Goal: Task Accomplishment & Management: Manage account settings

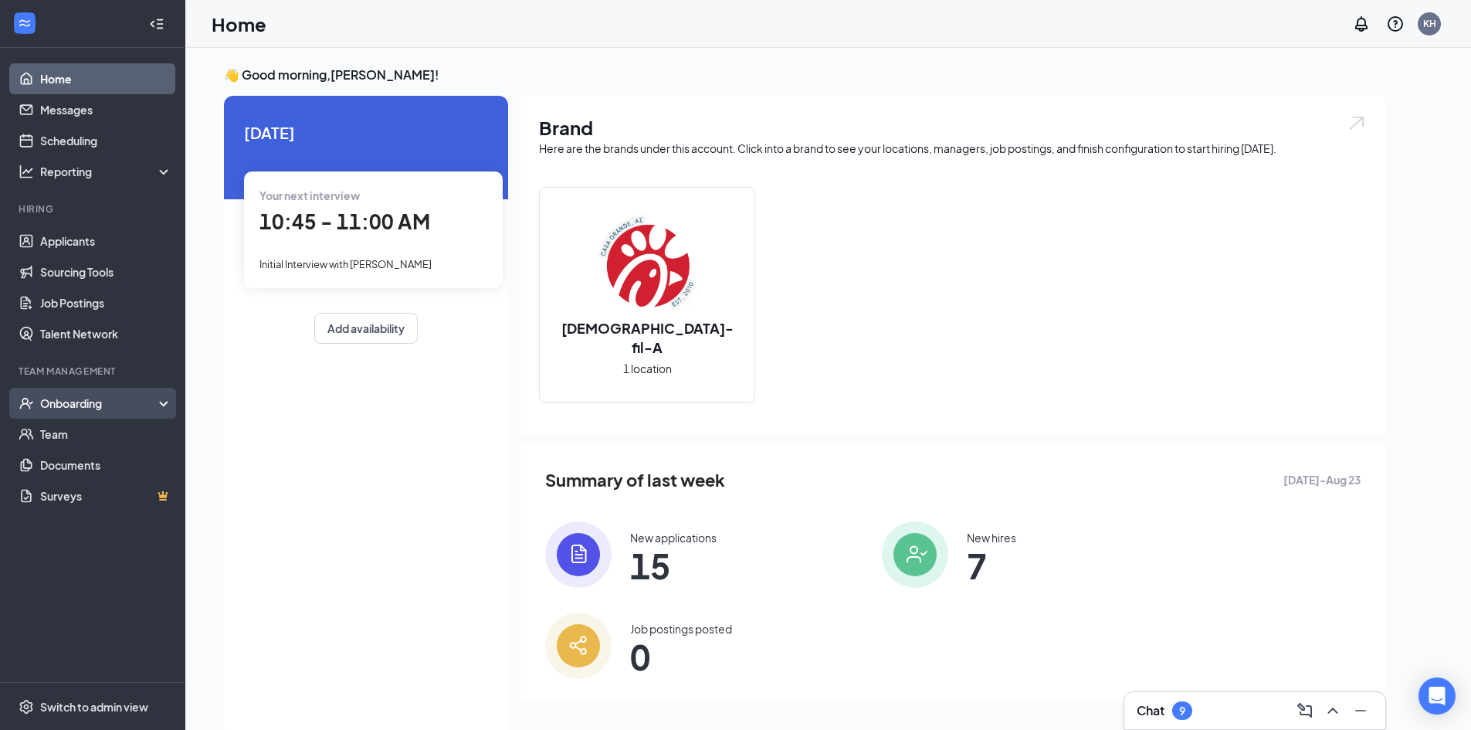
click at [50, 401] on div "Onboarding" at bounding box center [99, 402] width 119 height 15
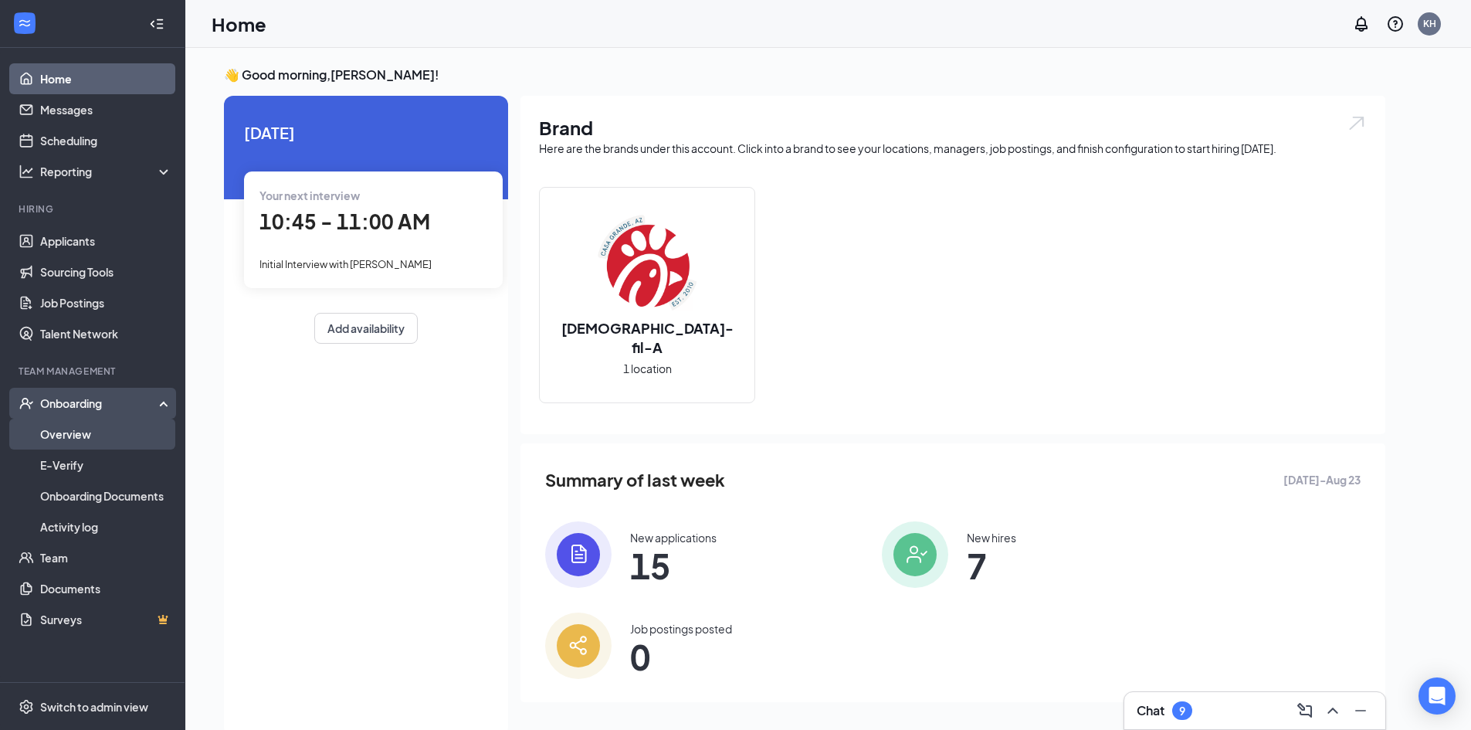
click at [46, 428] on link "Overview" at bounding box center [106, 433] width 132 height 31
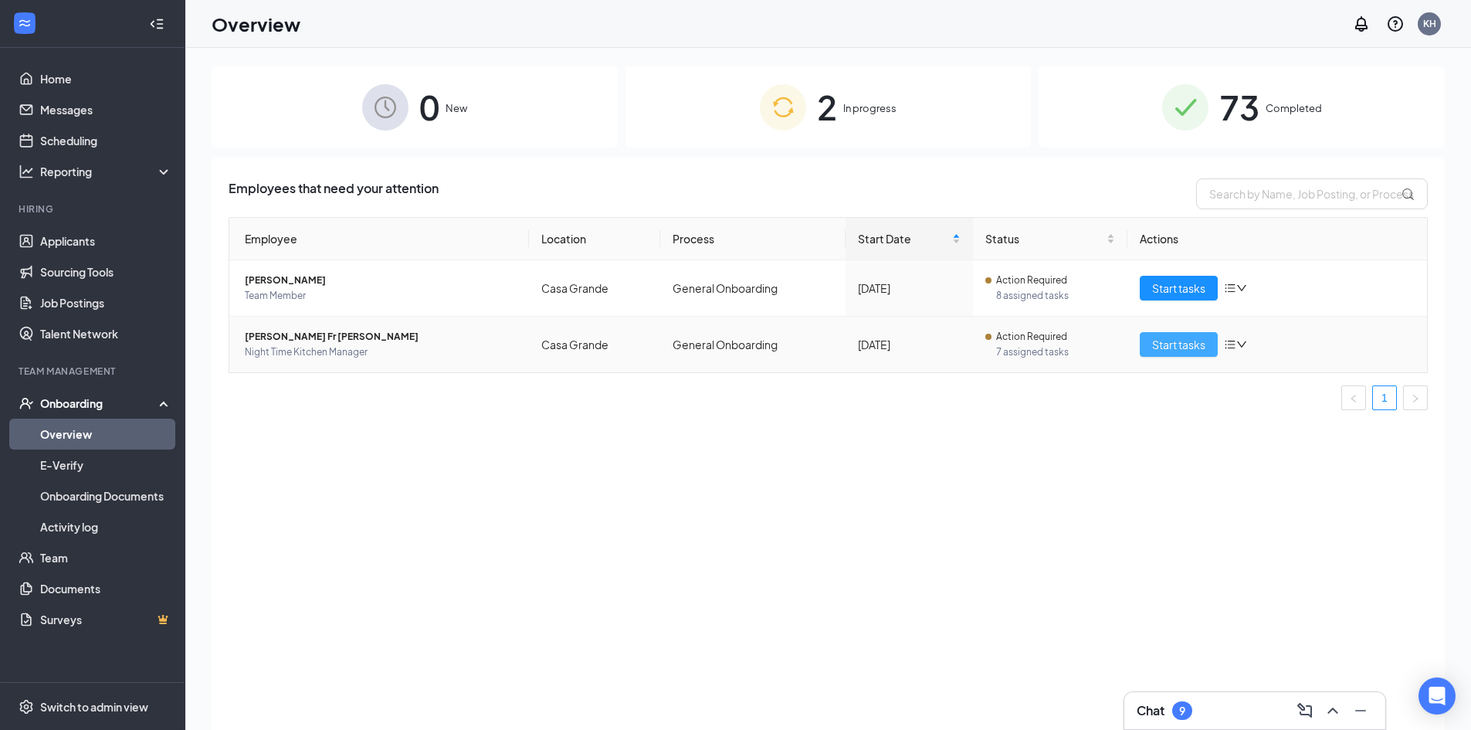
click at [1189, 346] on span "Start tasks" at bounding box center [1178, 344] width 53 height 17
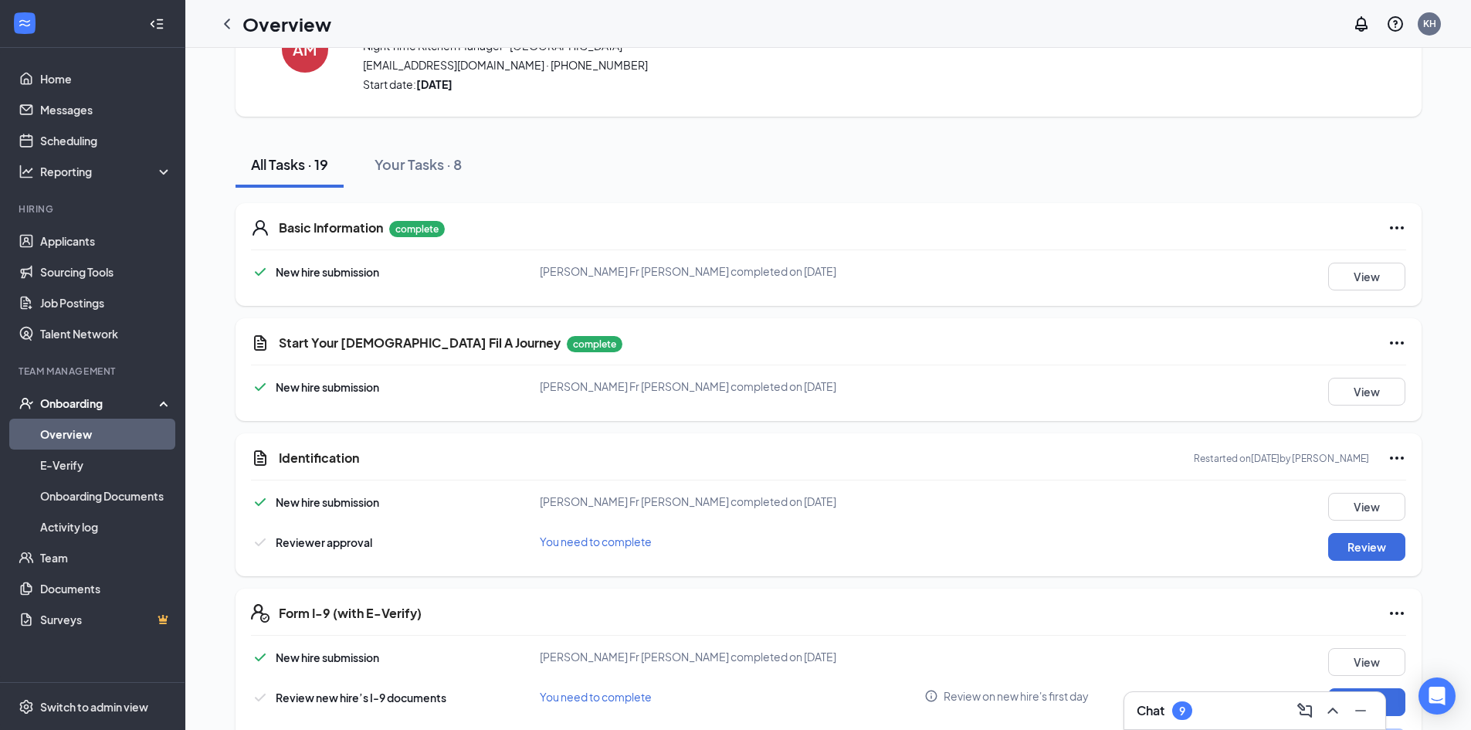
scroll to position [90, 0]
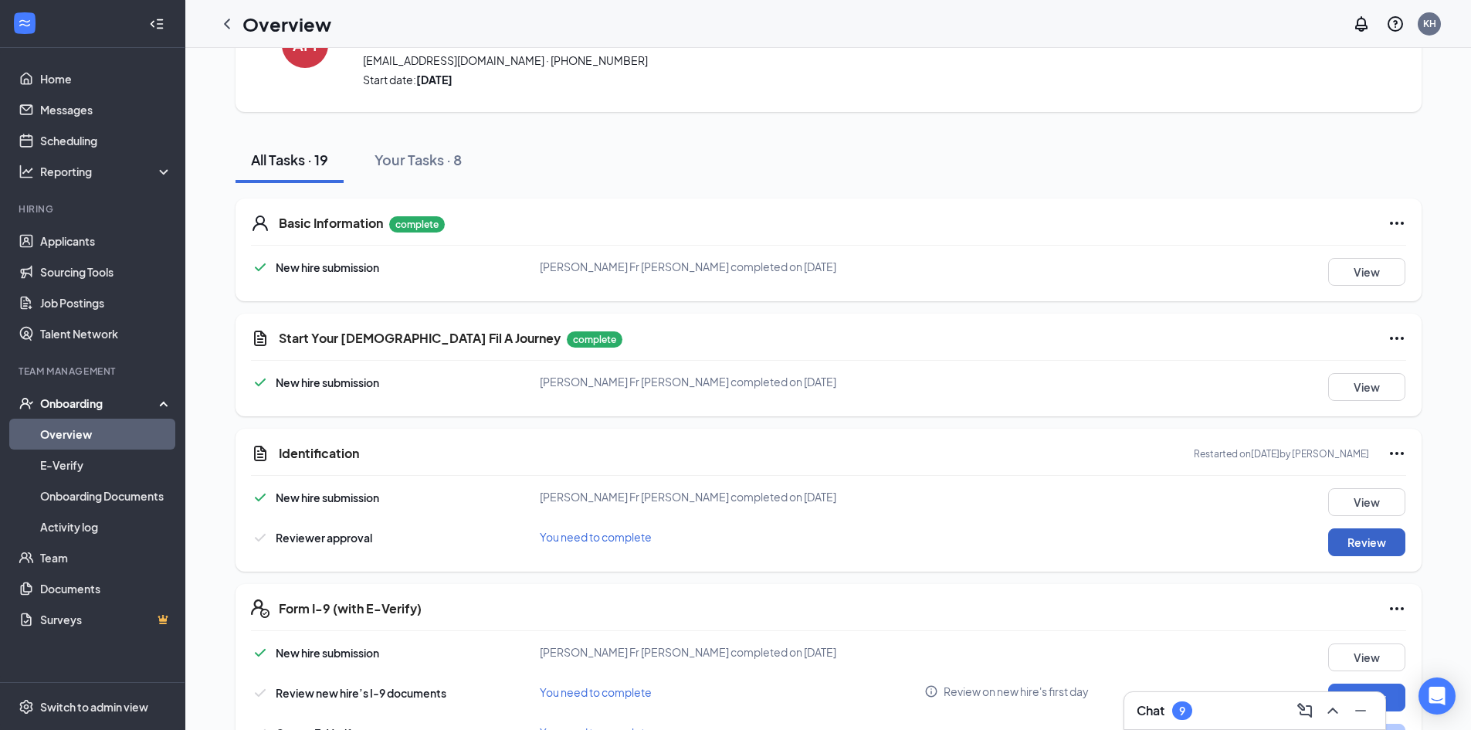
click at [1342, 550] on button "Review" at bounding box center [1366, 542] width 77 height 28
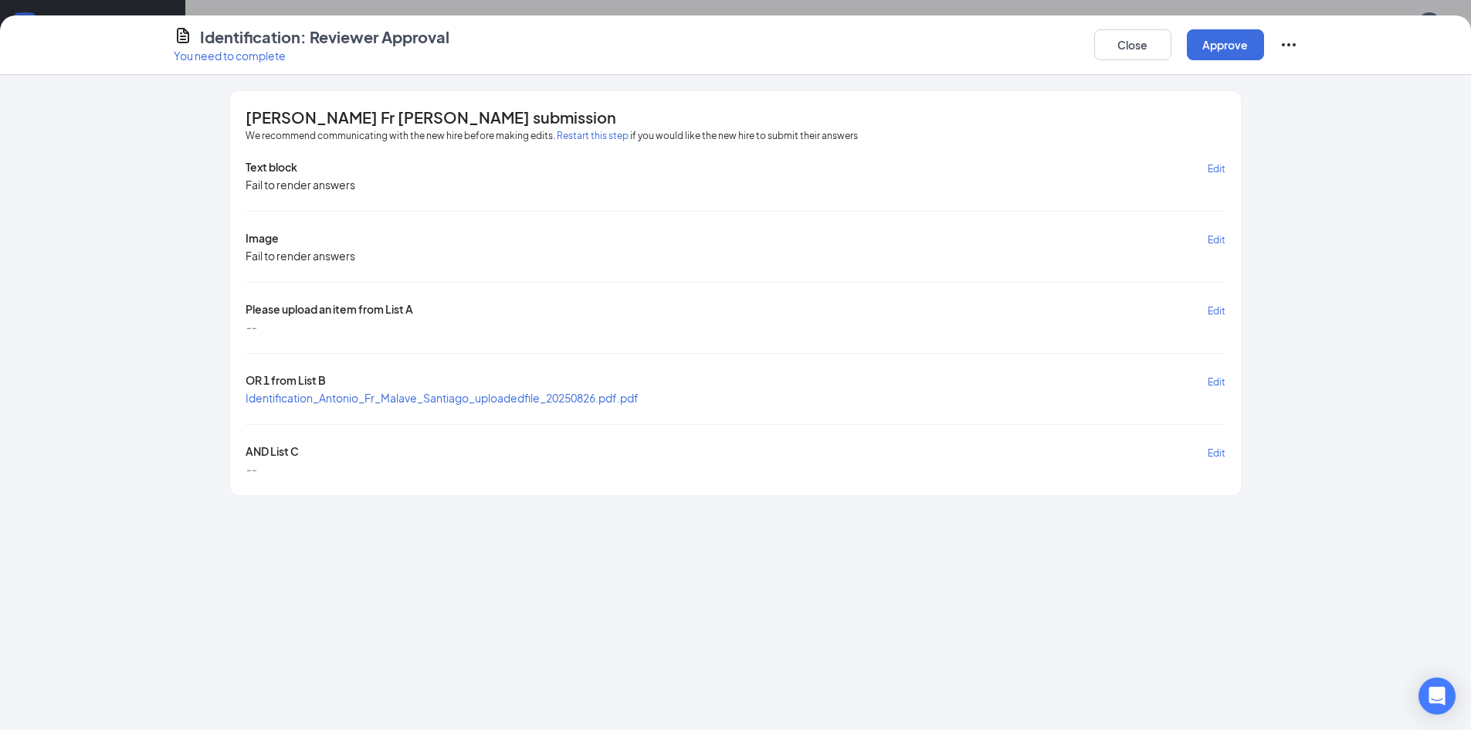
click at [404, 400] on span "Identification_Antonio_Fr_Malave_Santiago_uploadedfile_20250826.pdf.pdf" at bounding box center [441, 398] width 393 height 14
click at [1285, 44] on icon "Ellipses" at bounding box center [1288, 45] width 19 height 19
click at [831, 7] on div "Identification: Reviewer Approval You need to complete Close Approve [PERSON_NA…" at bounding box center [735, 365] width 1471 height 730
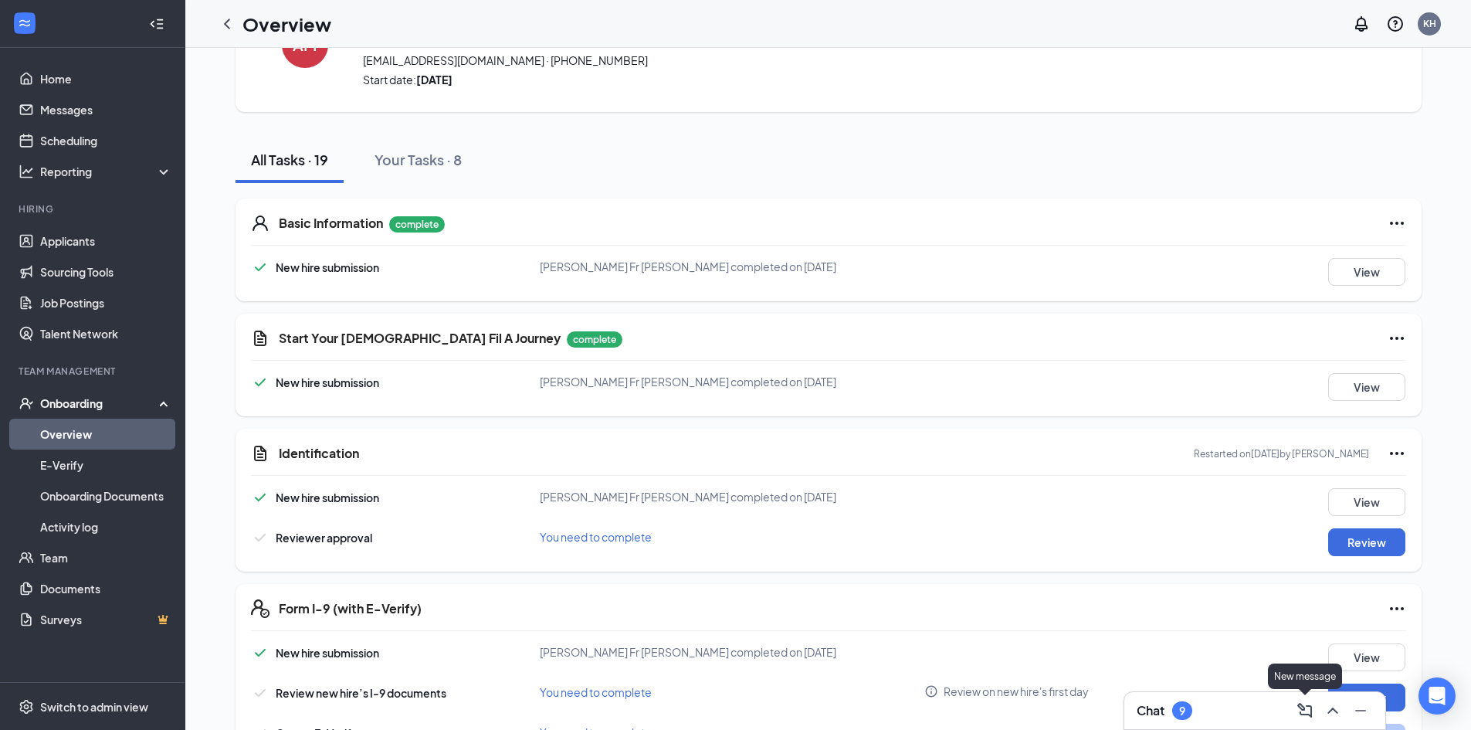
click at [1302, 714] on icon "ComposeMessage" at bounding box center [1304, 709] width 15 height 15
click at [737, 499] on span "[PERSON_NAME] Fr [PERSON_NAME] completed on [DATE]" at bounding box center [688, 496] width 296 height 14
click at [1077, 390] on icon "Cross" at bounding box center [1082, 392] width 19 height 19
click at [1338, 496] on button "View" at bounding box center [1366, 502] width 77 height 28
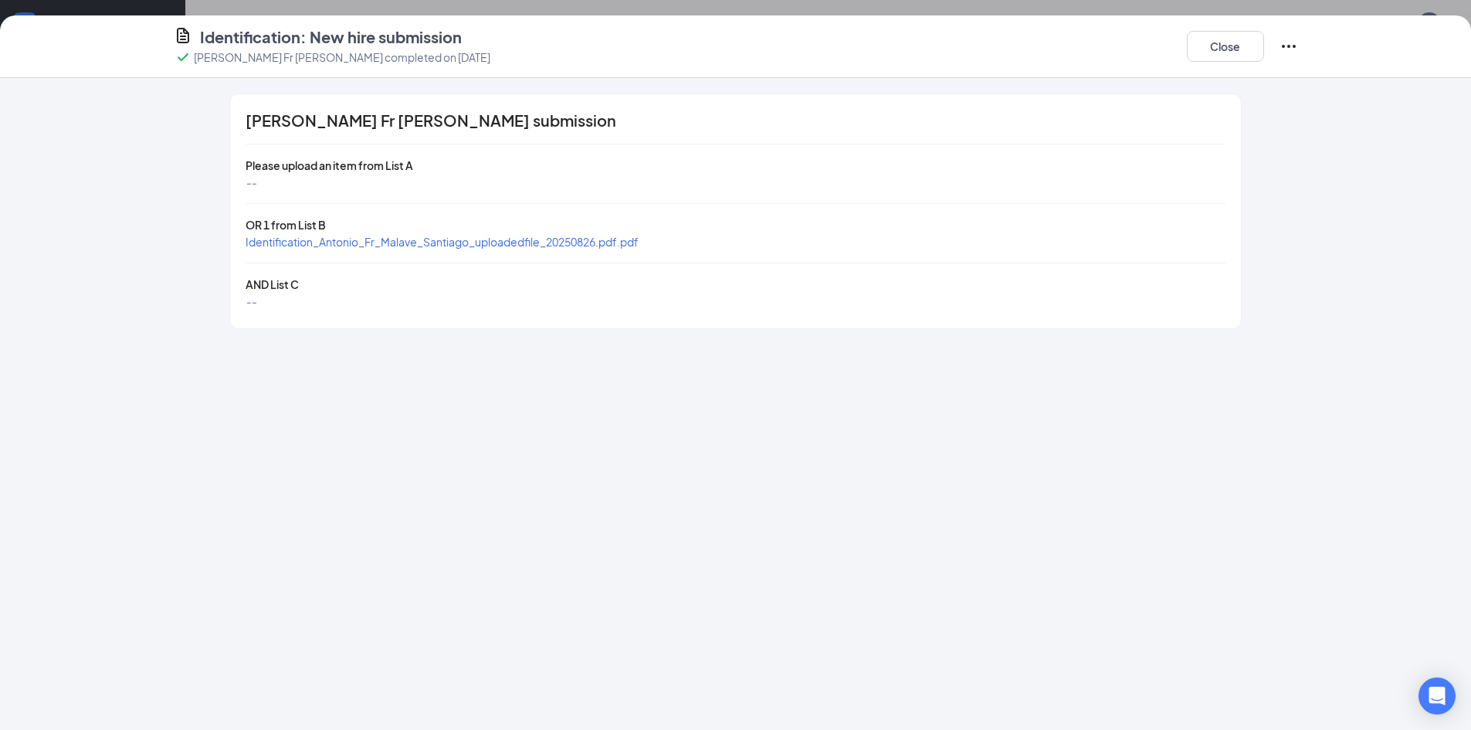
click at [517, 241] on span "Identification_Antonio_Fr_Malave_Santiago_uploadedfile_20250826.pdf.pdf" at bounding box center [441, 242] width 393 height 14
click at [1206, 46] on button "Close" at bounding box center [1225, 46] width 77 height 31
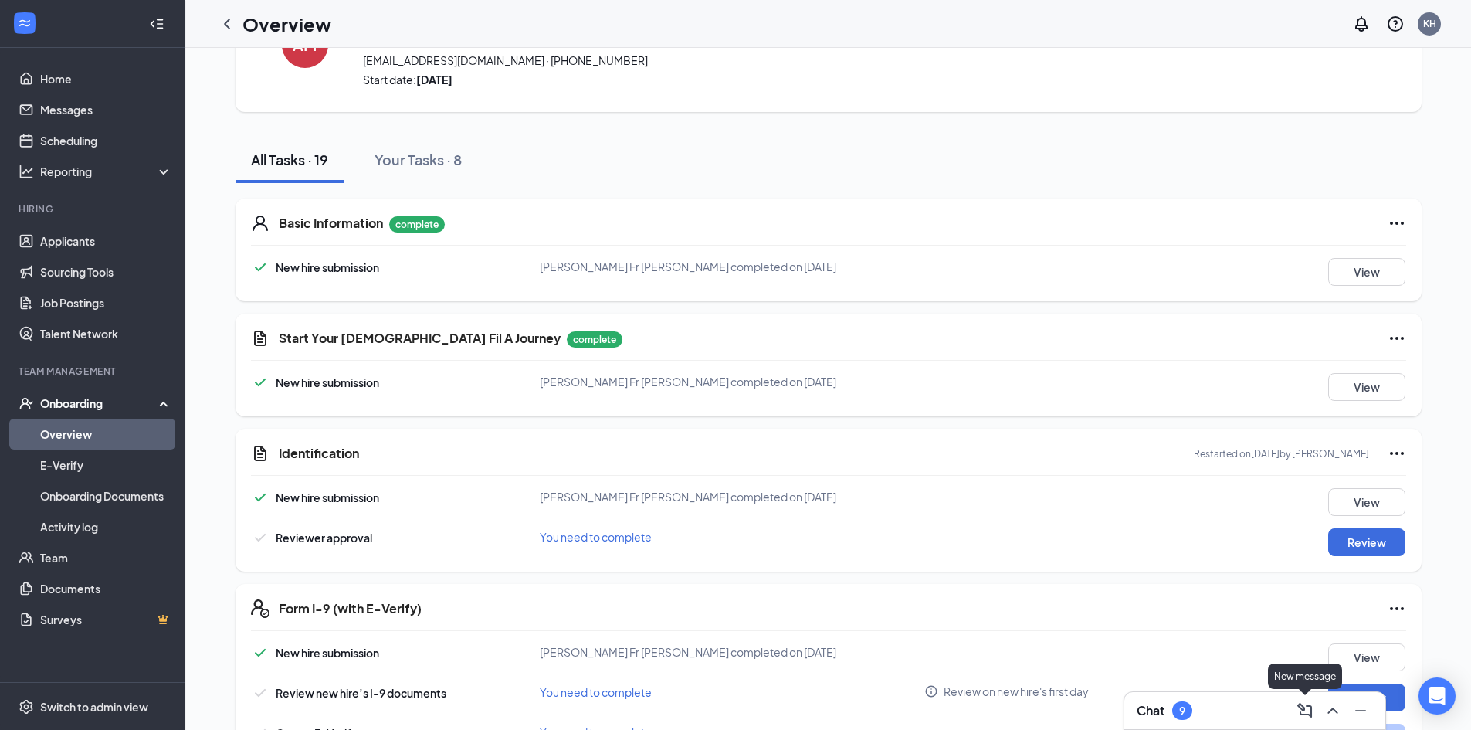
click at [1302, 709] on icon "ComposeMessage" at bounding box center [1304, 709] width 15 height 15
click at [1000, 486] on div "Team members" at bounding box center [1015, 479] width 80 height 15
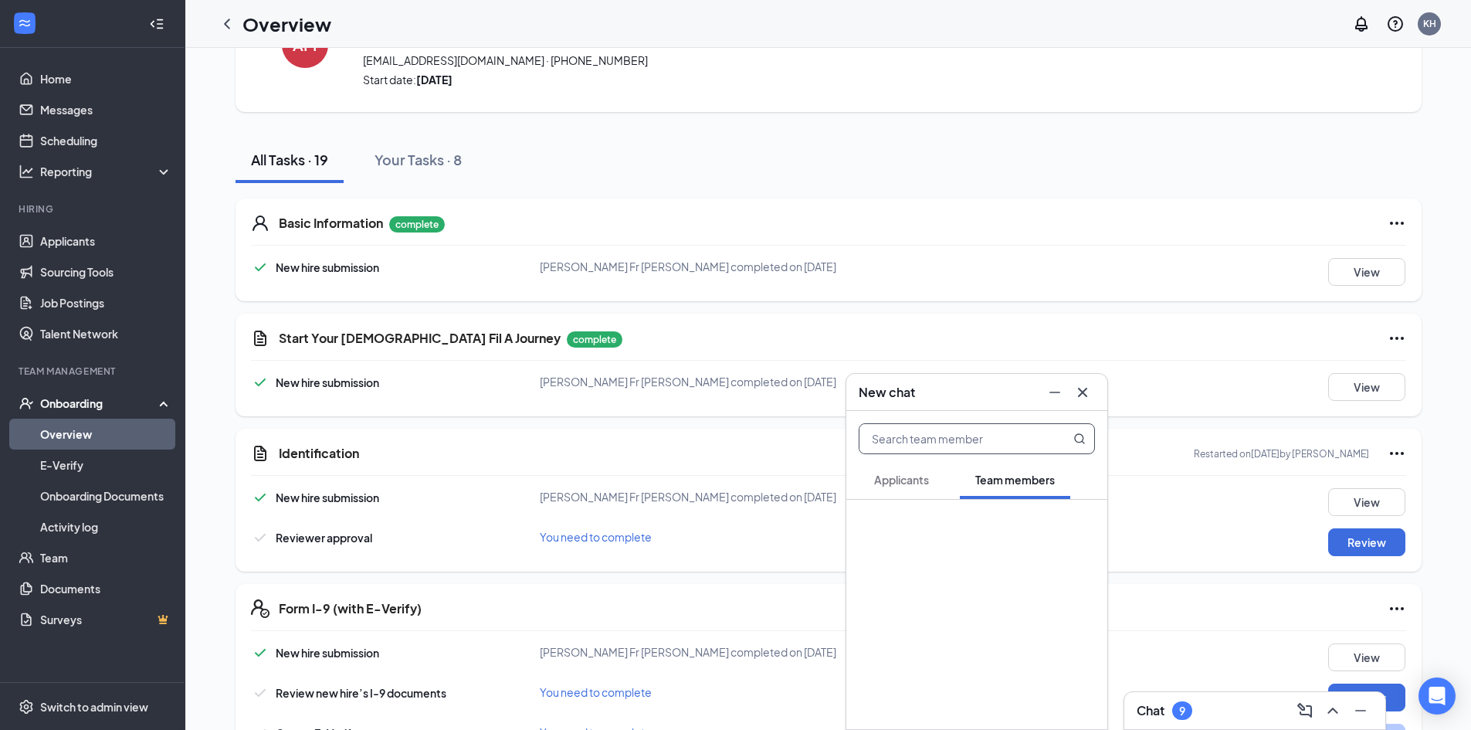
click at [939, 442] on input "text" at bounding box center [950, 438] width 183 height 29
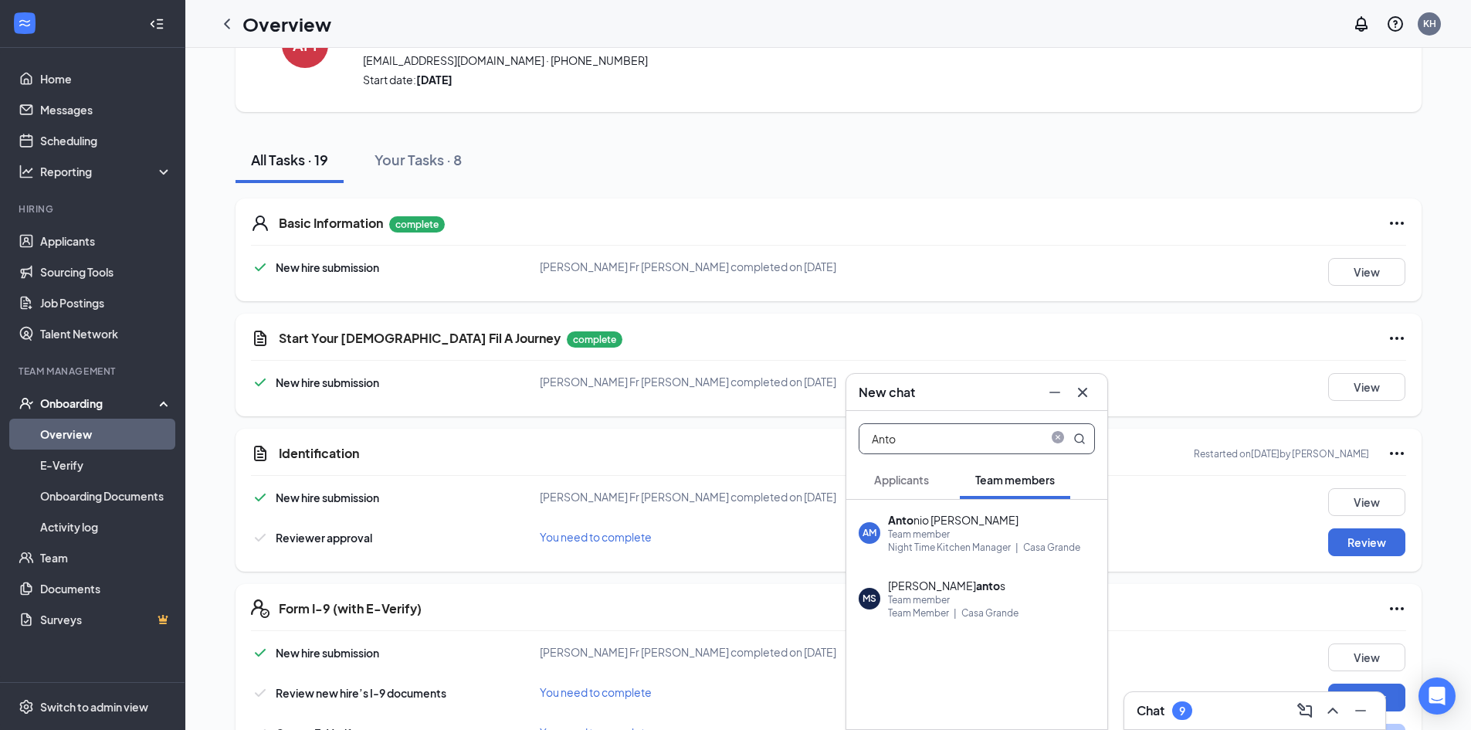
type input "Anto"
click at [993, 553] on div "Night Time Kitchen Manager" at bounding box center [949, 546] width 123 height 13
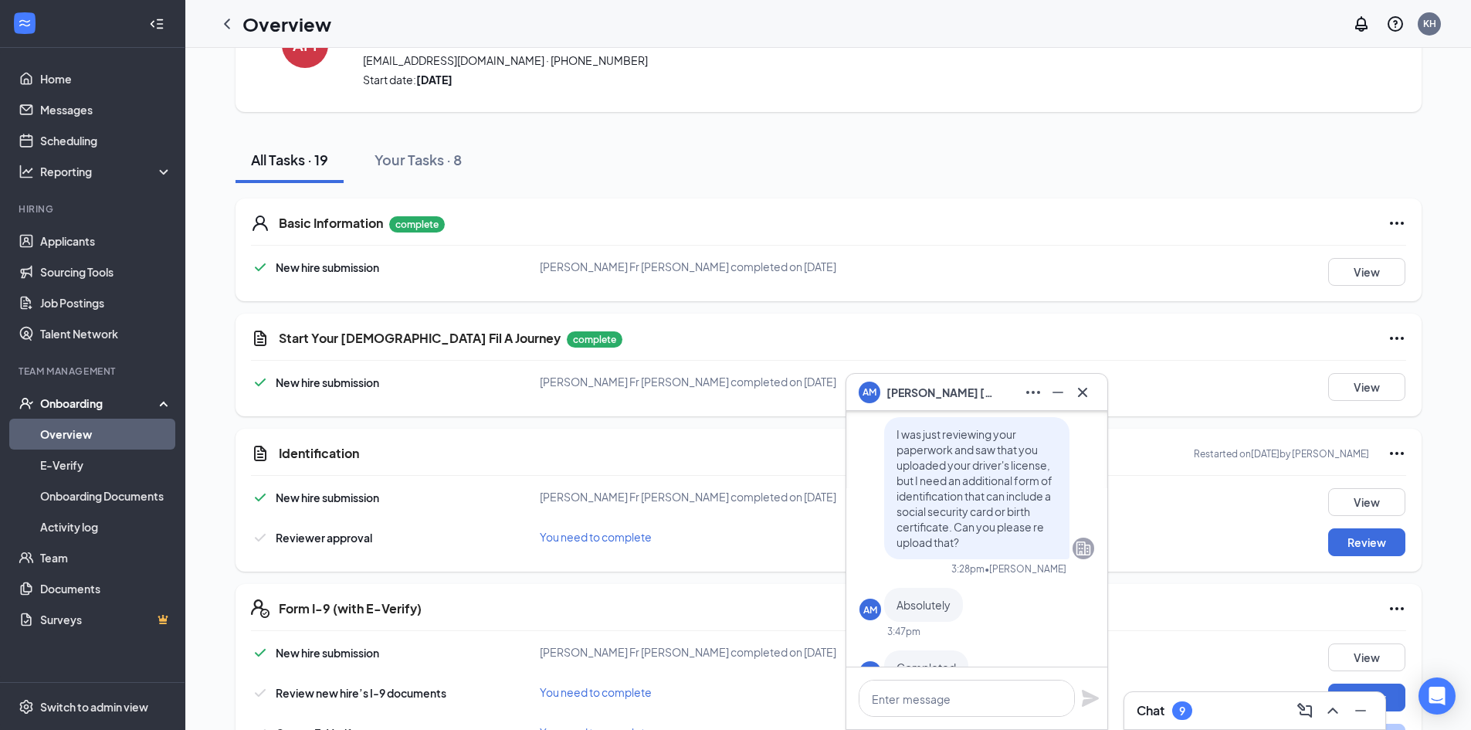
scroll to position [0, 0]
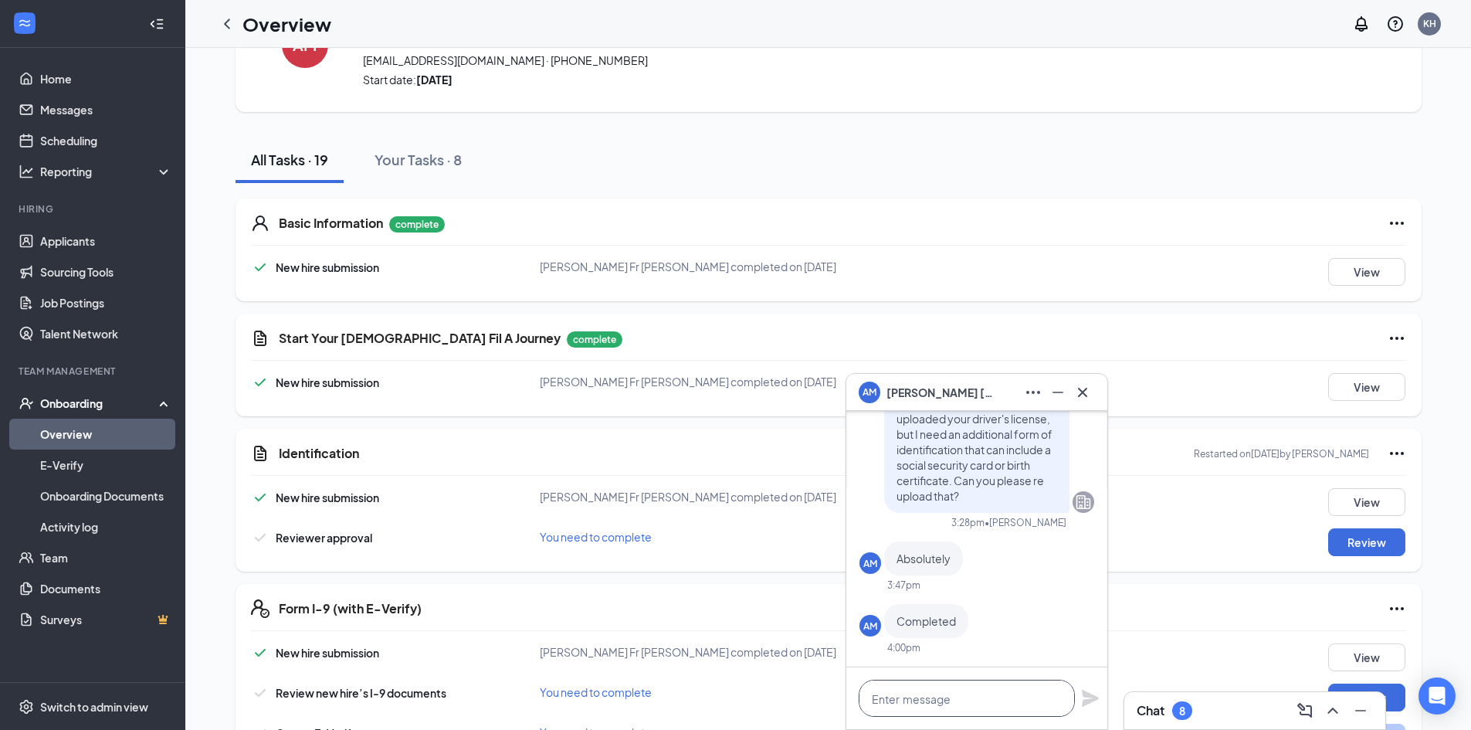
click at [928, 697] on textarea at bounding box center [966, 697] width 216 height 37
type textarea "I need"
click at [1200, 227] on div "Basic Information complete" at bounding box center [842, 223] width 1127 height 19
click at [1081, 383] on icon "Cross" at bounding box center [1082, 392] width 19 height 19
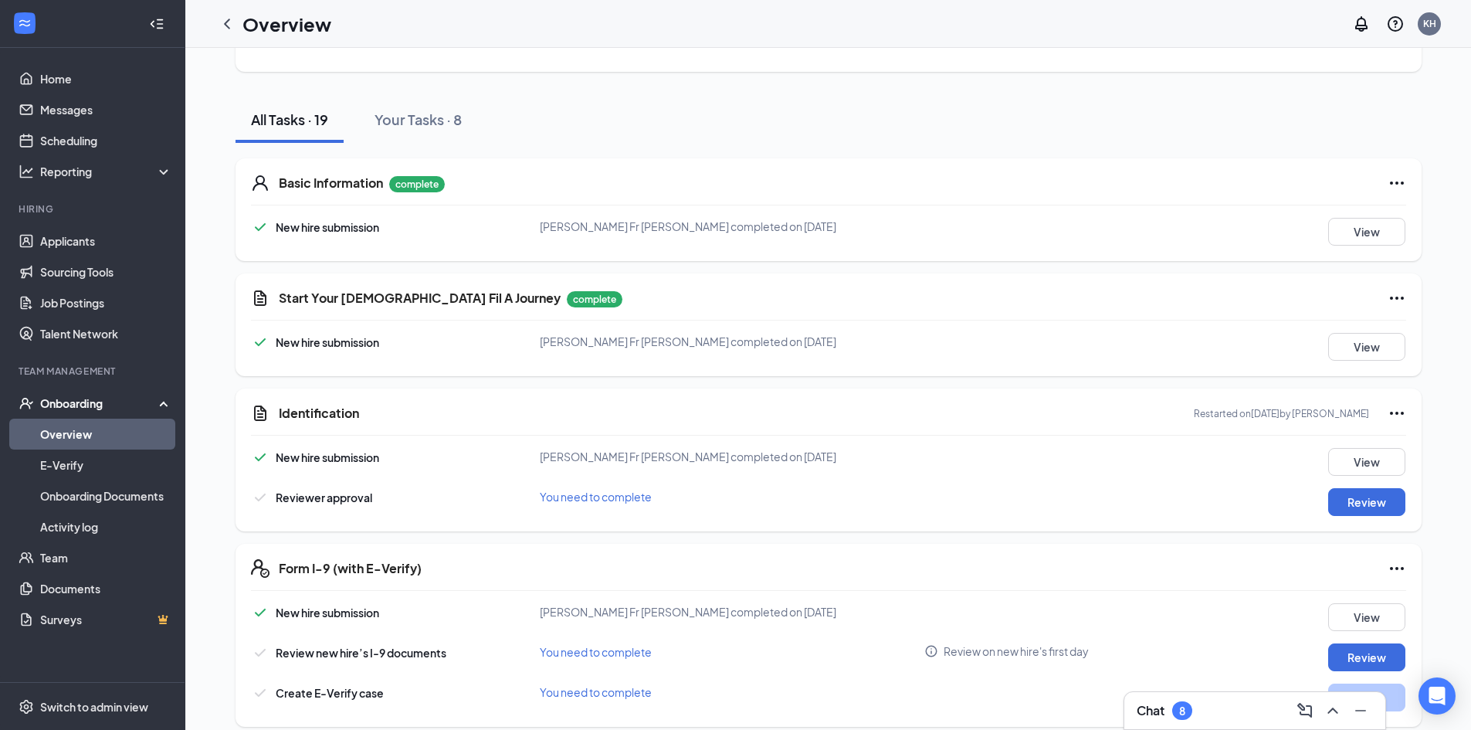
scroll to position [77, 0]
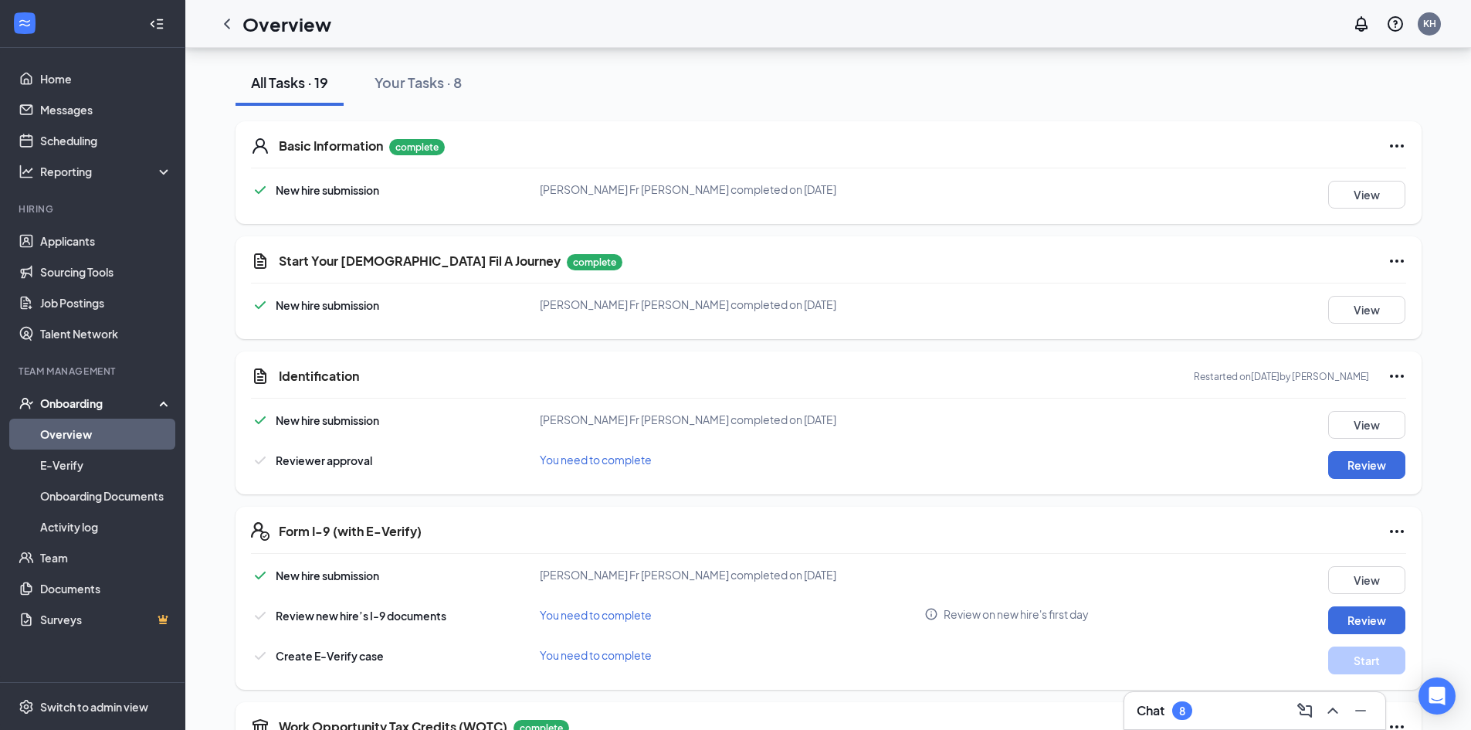
click at [1398, 377] on icon "Ellipses" at bounding box center [1396, 376] width 19 height 19
click at [1163, 287] on div "Start Your Chick Fil A Journey complete New hire submission Antonio Fr Malave S…" at bounding box center [828, 287] width 1186 height 103
click at [1018, 427] on div "New hire submission Antonio Fr Malave Santiago completed on Aug 26, 2025 View" at bounding box center [828, 425] width 1155 height 28
click at [1349, 423] on button "View" at bounding box center [1366, 425] width 77 height 28
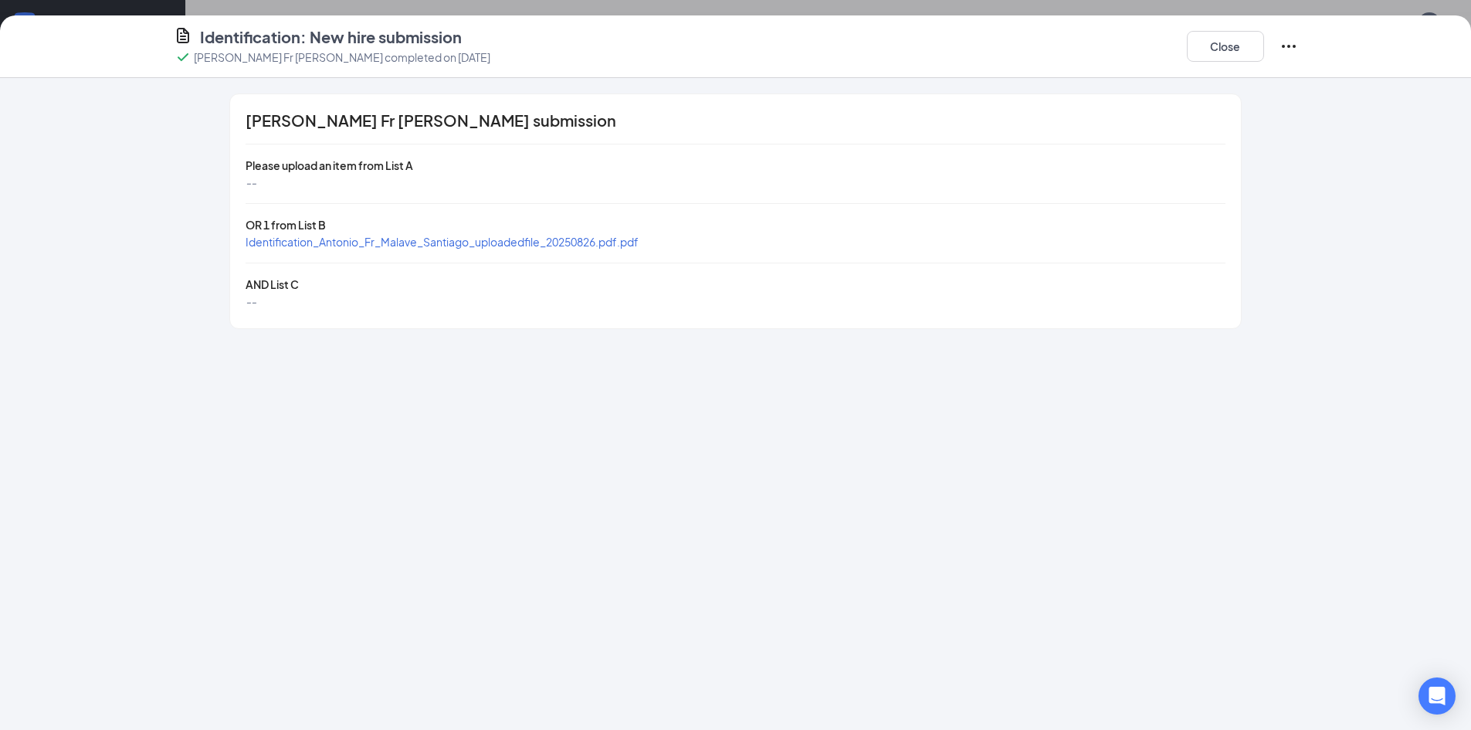
click at [1283, 49] on icon "Ellipses" at bounding box center [1288, 46] width 19 height 19
click at [1307, 161] on div "Antonio Fr Malave Santiago's submission Please upload an item from List A -- OR…" at bounding box center [736, 210] width 1186 height 235
click at [611, 4] on div "Identification: New hire submission Antonio Fr Malave Santiago completed on Aug…" at bounding box center [735, 365] width 1471 height 730
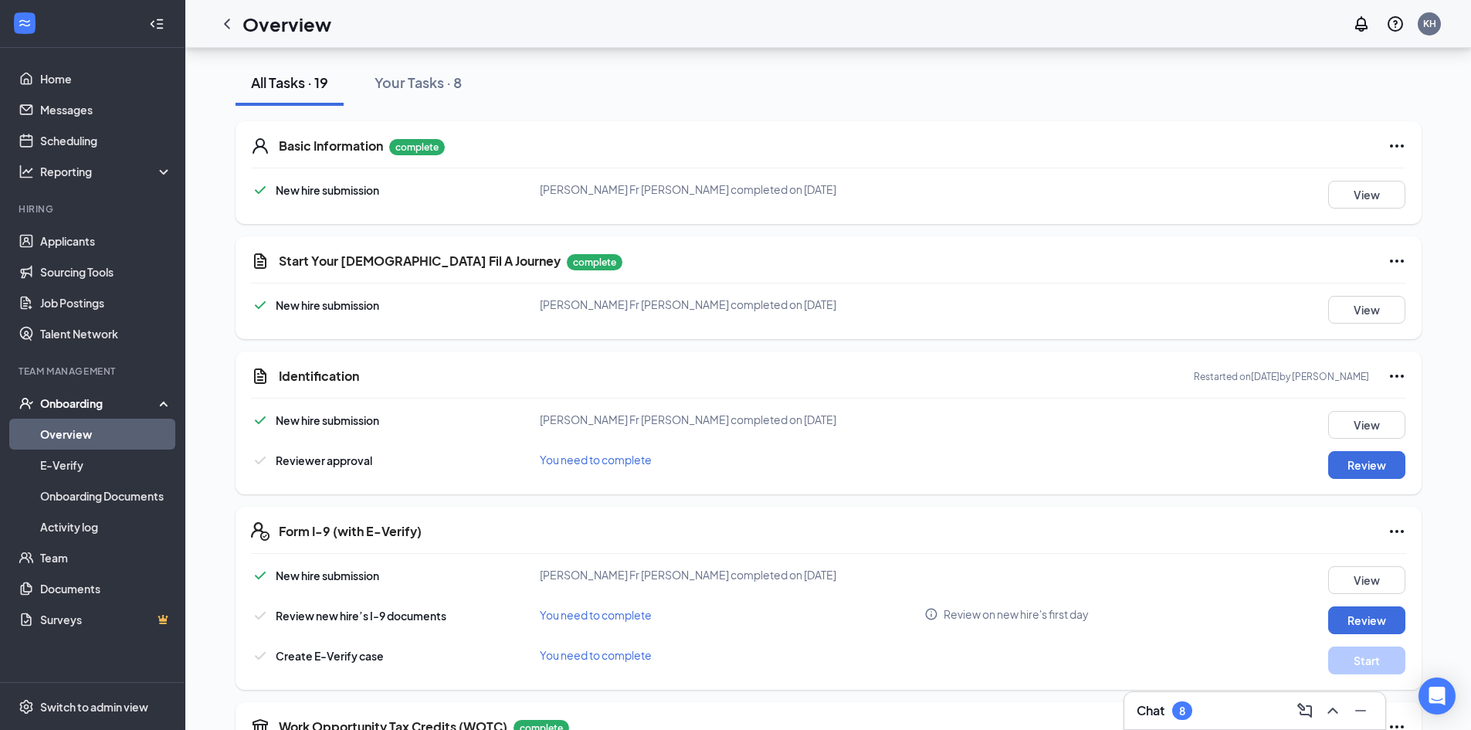
click at [1387, 367] on icon "Ellipses" at bounding box center [1396, 376] width 19 height 19
click at [580, 378] on div "Identification Restarted on Aug 26, 2025 by Megan Johnson" at bounding box center [842, 376] width 1127 height 19
click at [1313, 707] on icon "ComposeMessage" at bounding box center [1304, 710] width 19 height 19
click at [986, 491] on button "Team members" at bounding box center [1015, 479] width 110 height 39
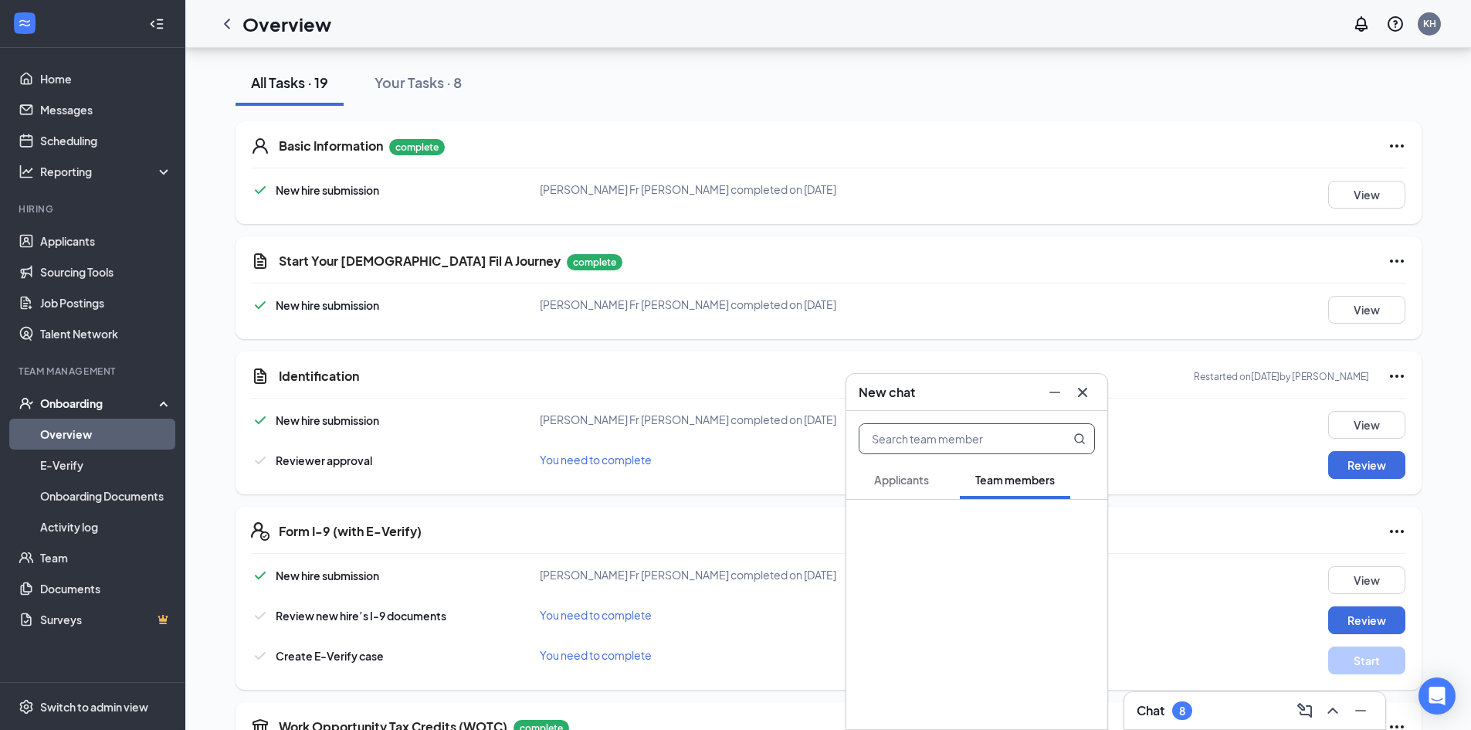
click at [943, 438] on input "text" at bounding box center [950, 438] width 183 height 29
type input "Anton"
click at [963, 550] on div "Night Time Kitchen Manager" at bounding box center [949, 546] width 123 height 13
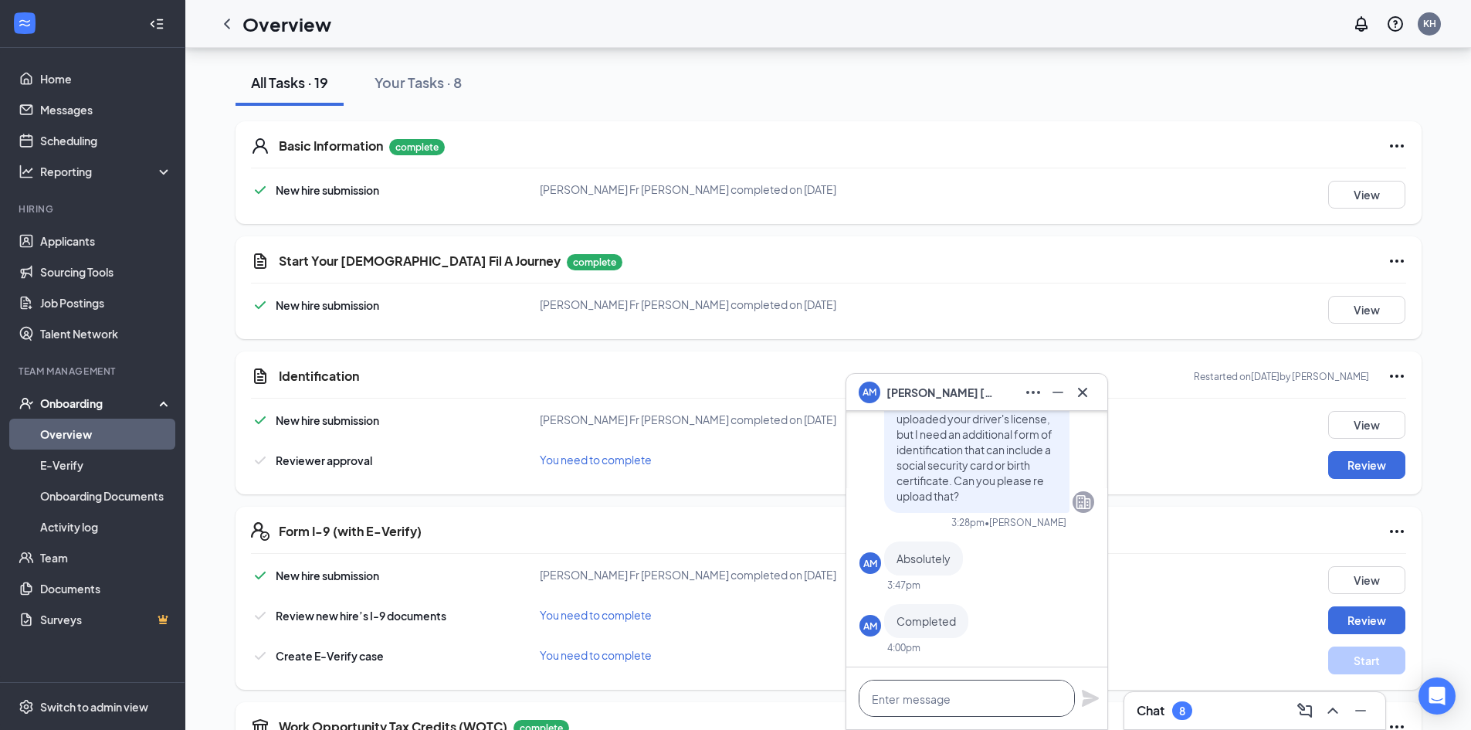
click at [942, 704] on textarea at bounding box center [966, 697] width 216 height 37
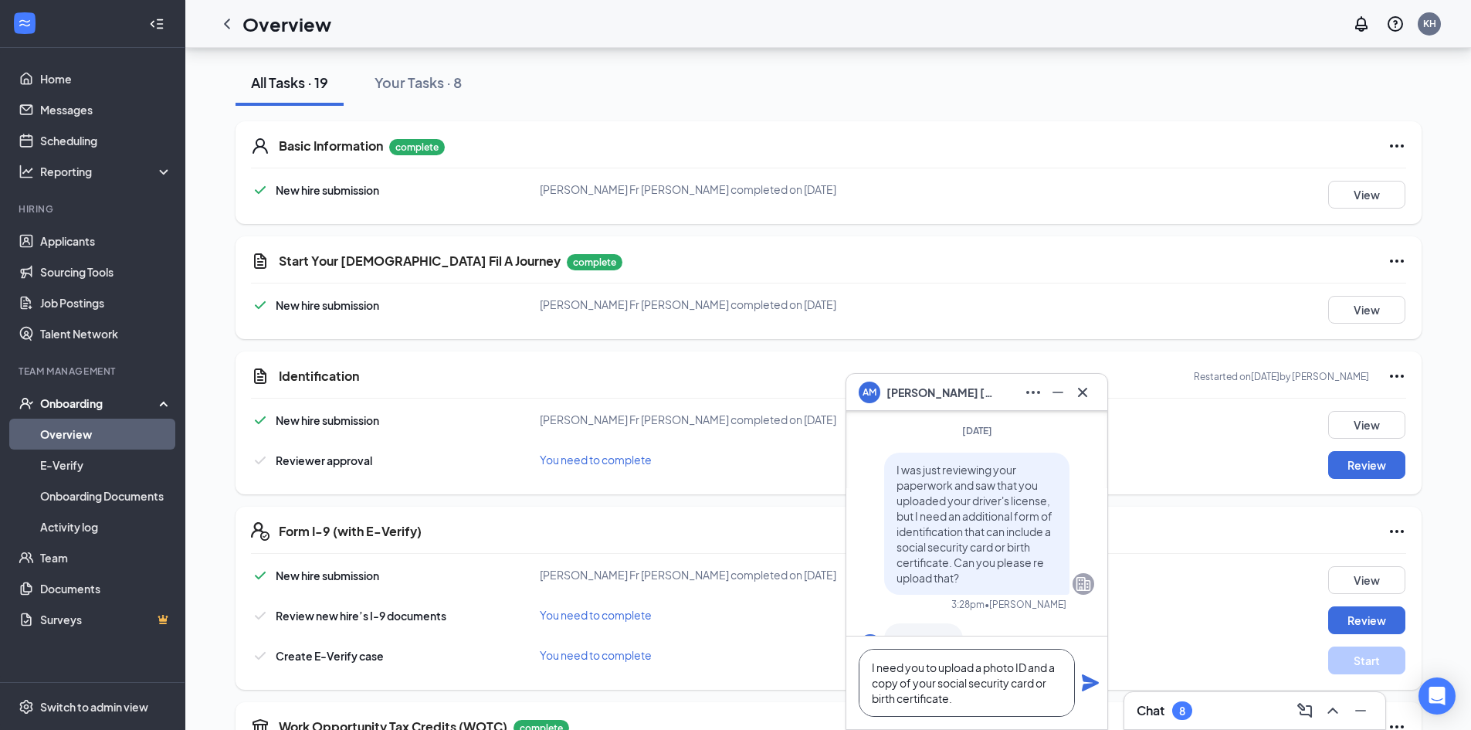
scroll to position [-77, 0]
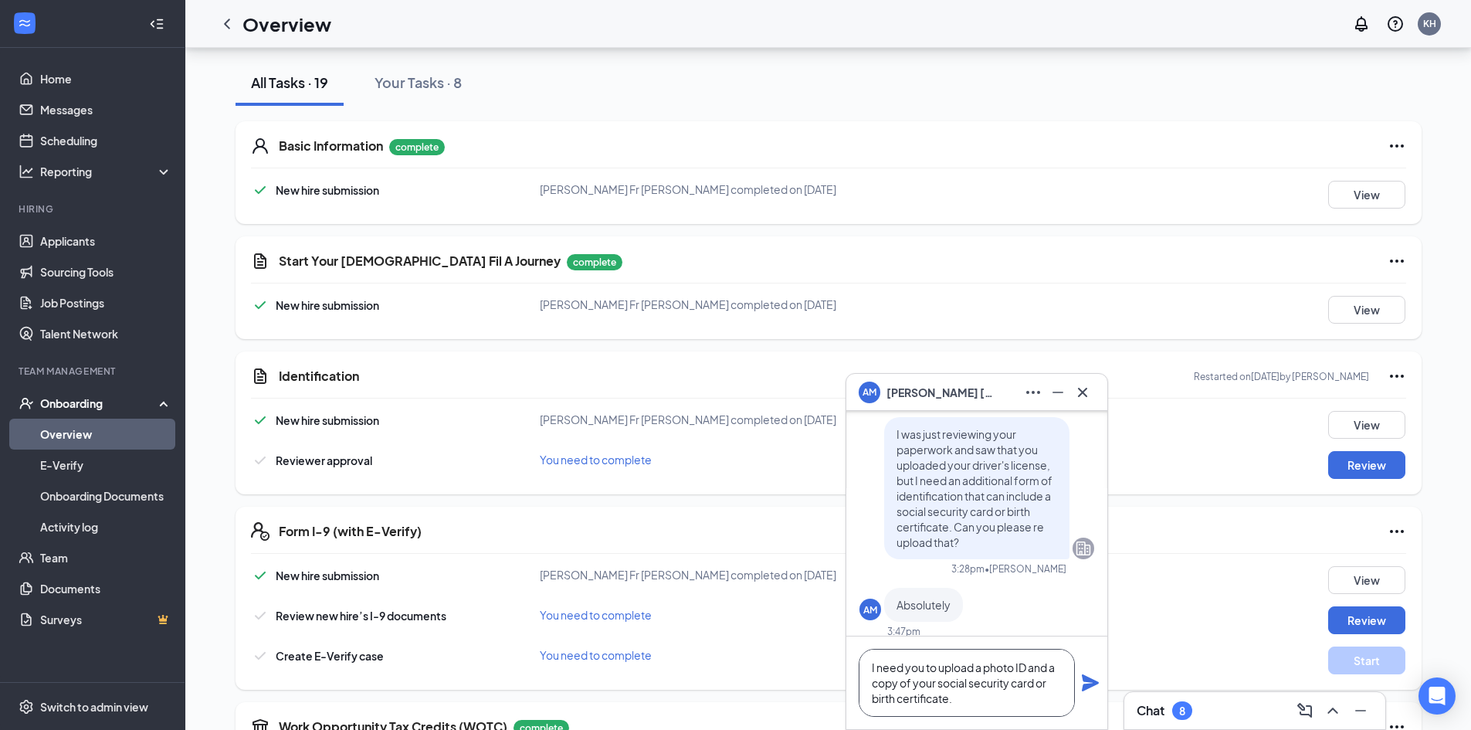
click at [936, 664] on textarea "I need you to upload a photo ID and a copy of your social security card or birt…" at bounding box center [966, 682] width 216 height 68
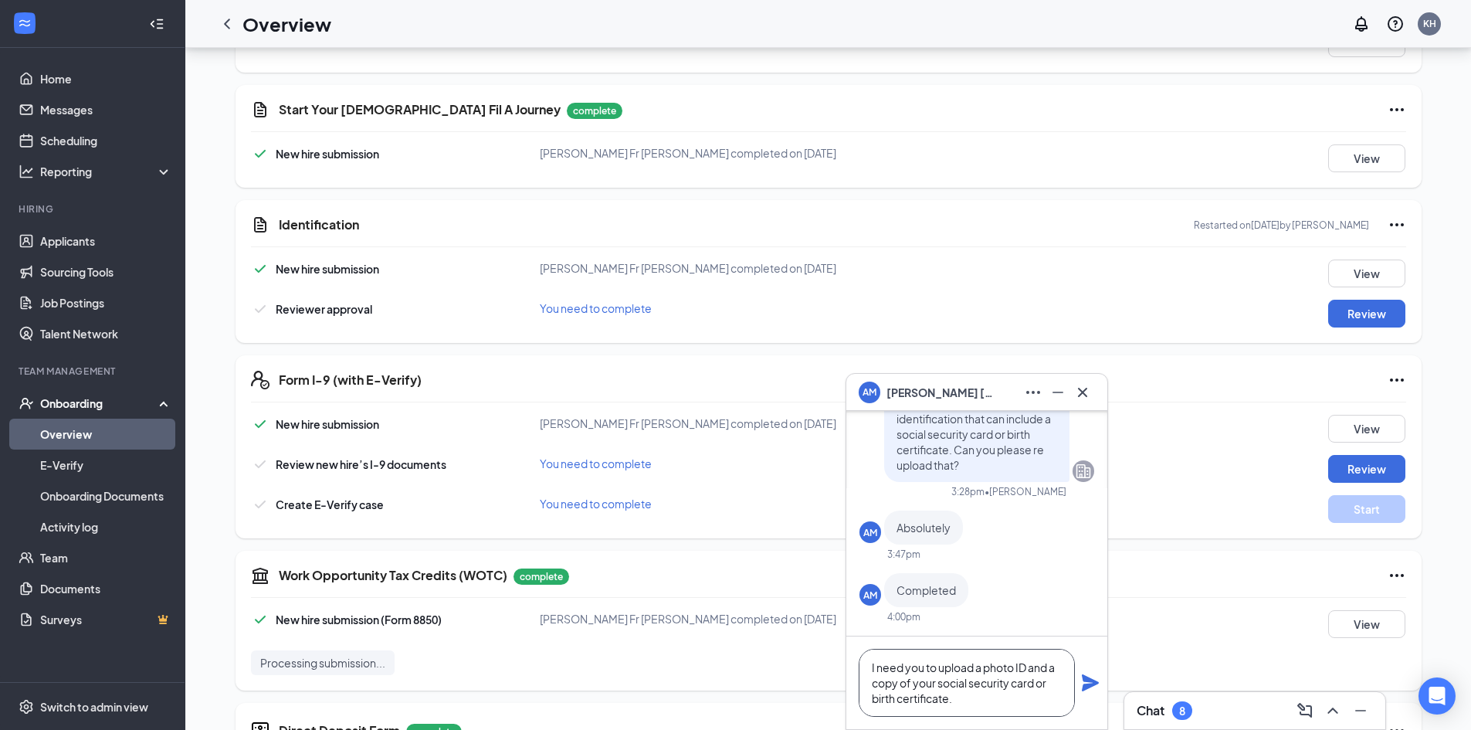
scroll to position [232, 0]
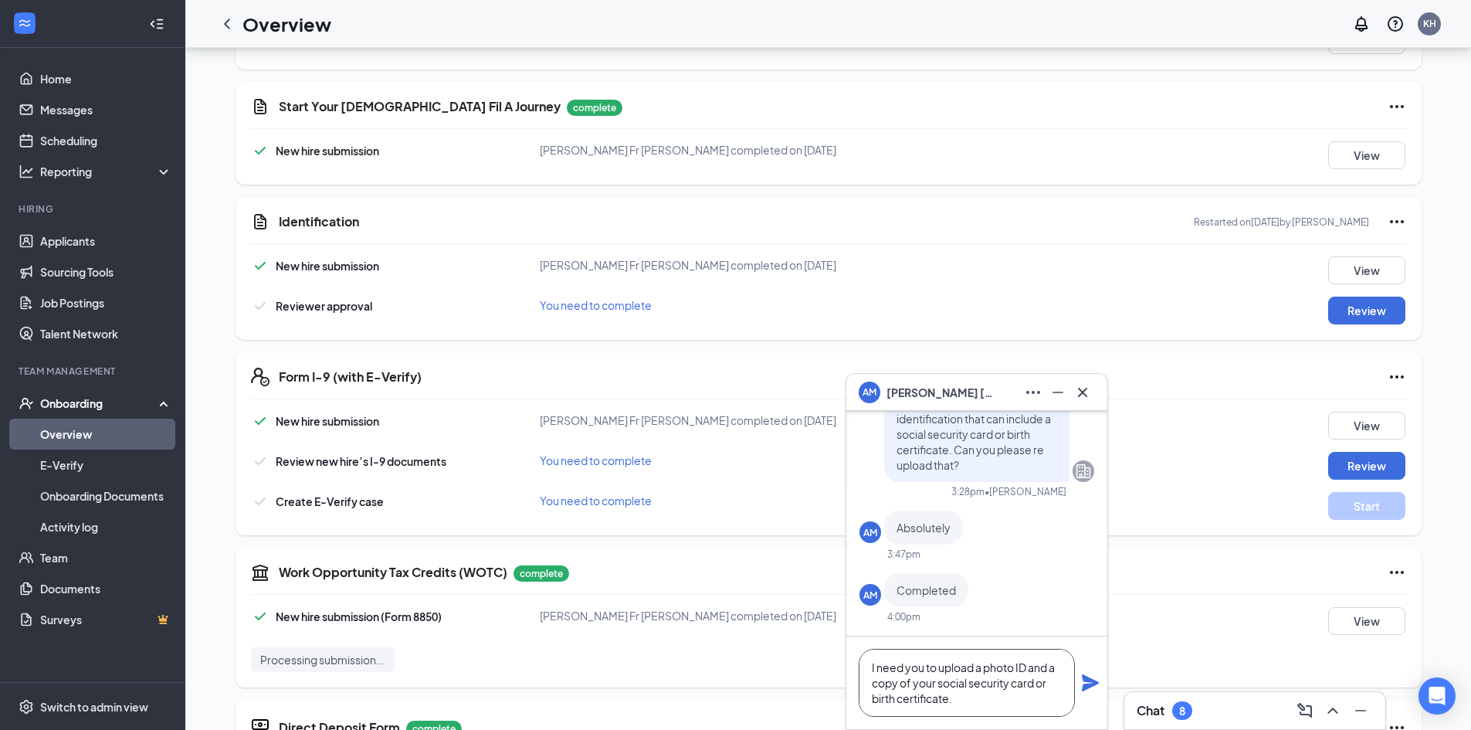
click at [959, 701] on textarea "I need you to upload a photo ID and a copy of your social security card or birt…" at bounding box center [966, 682] width 216 height 68
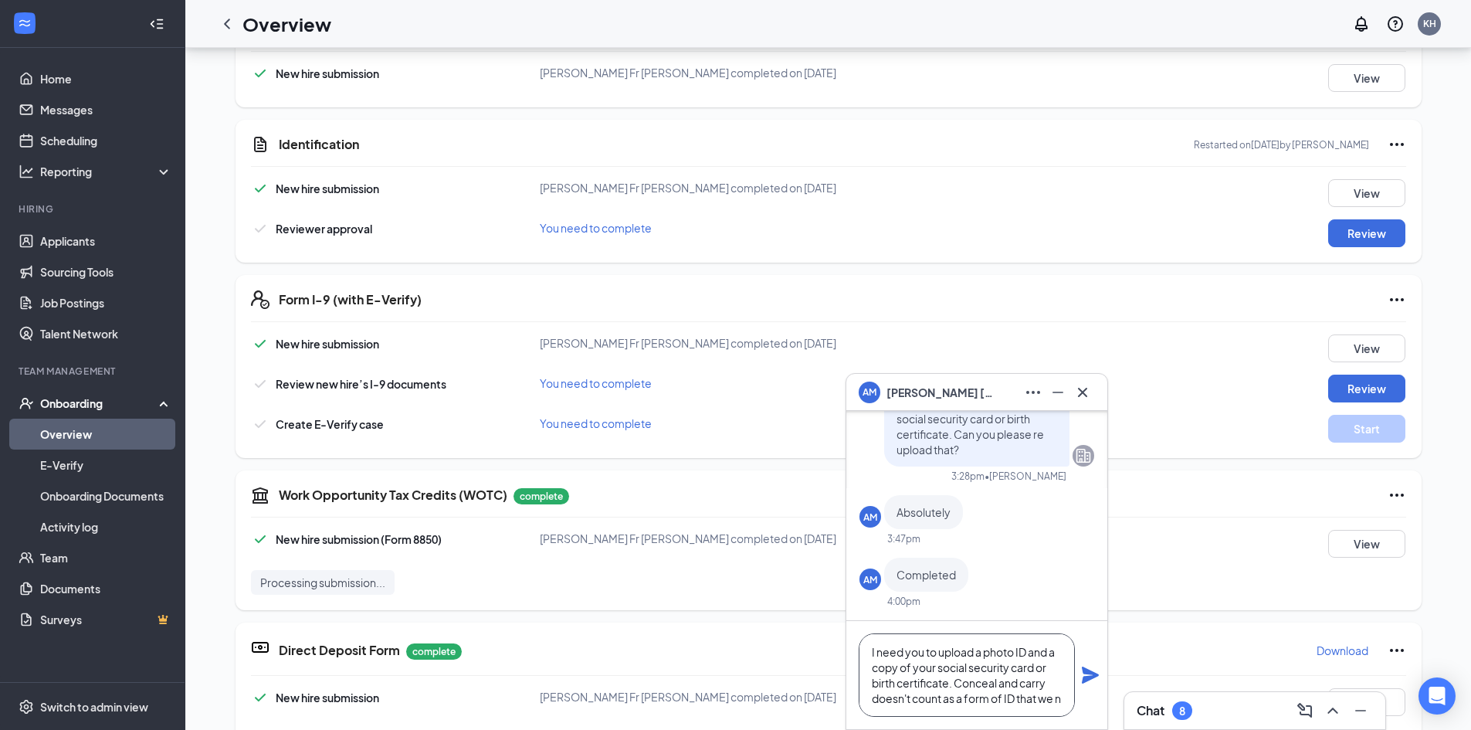
scroll to position [16, 0]
type textarea "I need you to upload a photo ID and a copy of your social security card or birt…"
click at [1091, 671] on icon "Plane" at bounding box center [1090, 674] width 17 height 17
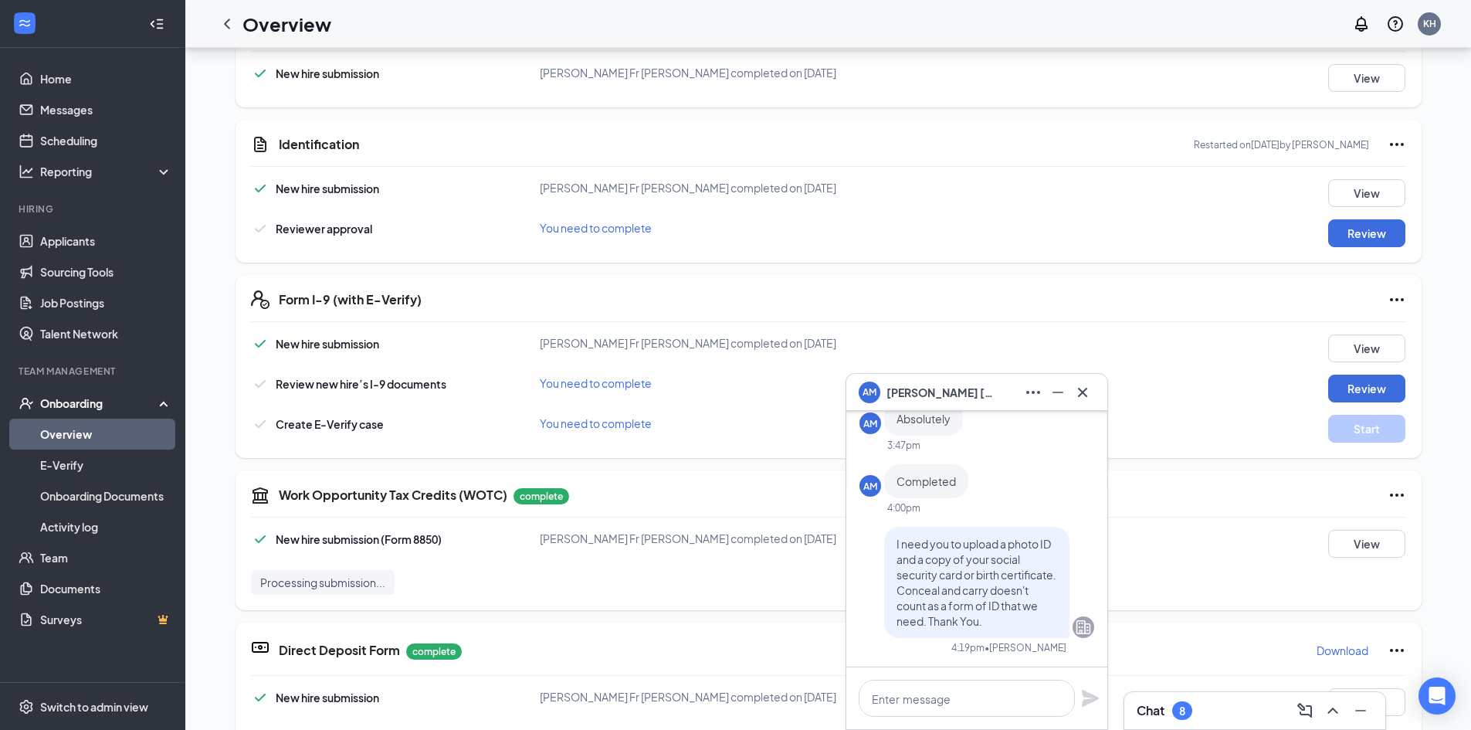
click at [201, 256] on div "AM Antonio Malave Santiago Night Time Kitchen Manager · Casa Grande afms787@gma…" at bounding box center [827, 620] width 1285 height 1940
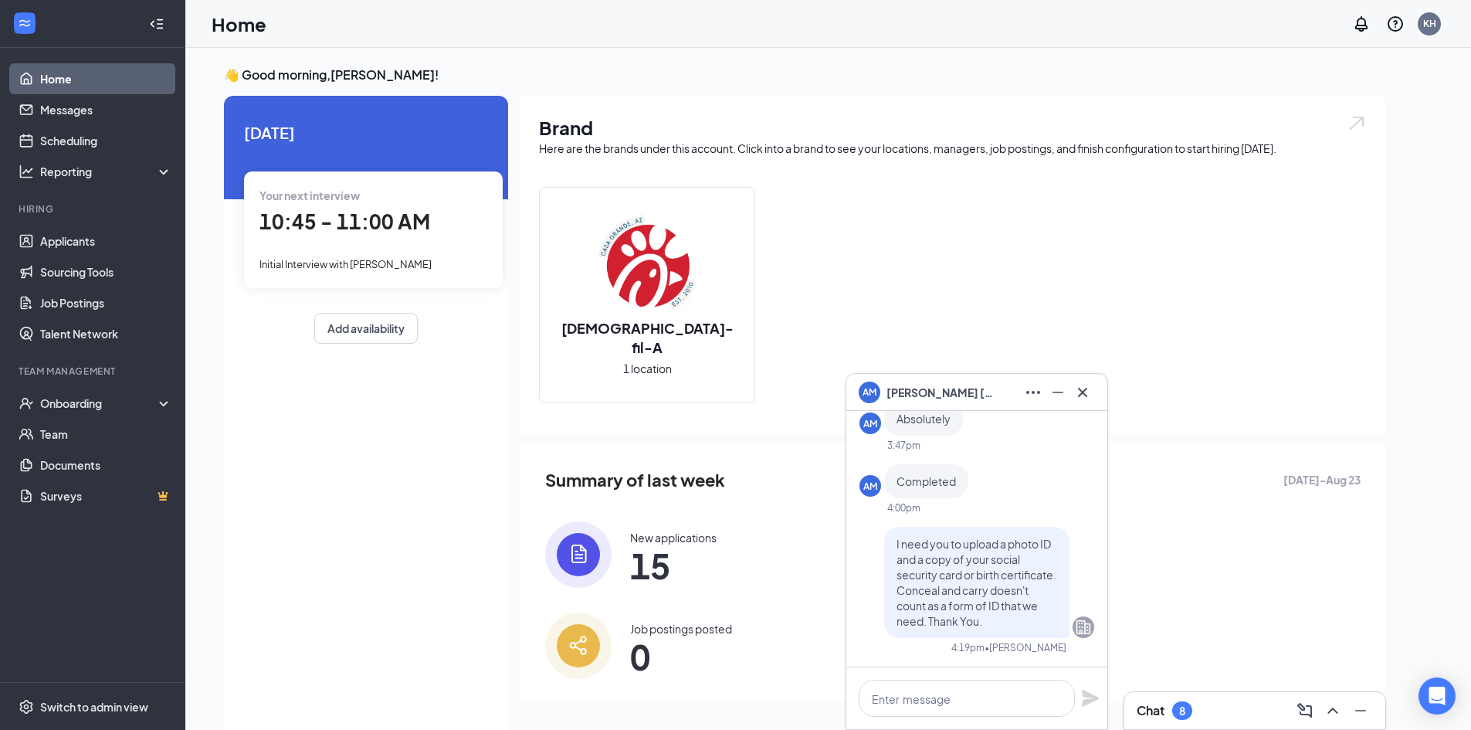
click at [906, 223] on div "Chick-fil-A 1 location" at bounding box center [953, 301] width 828 height 229
click at [1095, 392] on div "AM Antonio Malave Santiago" at bounding box center [976, 392] width 261 height 37
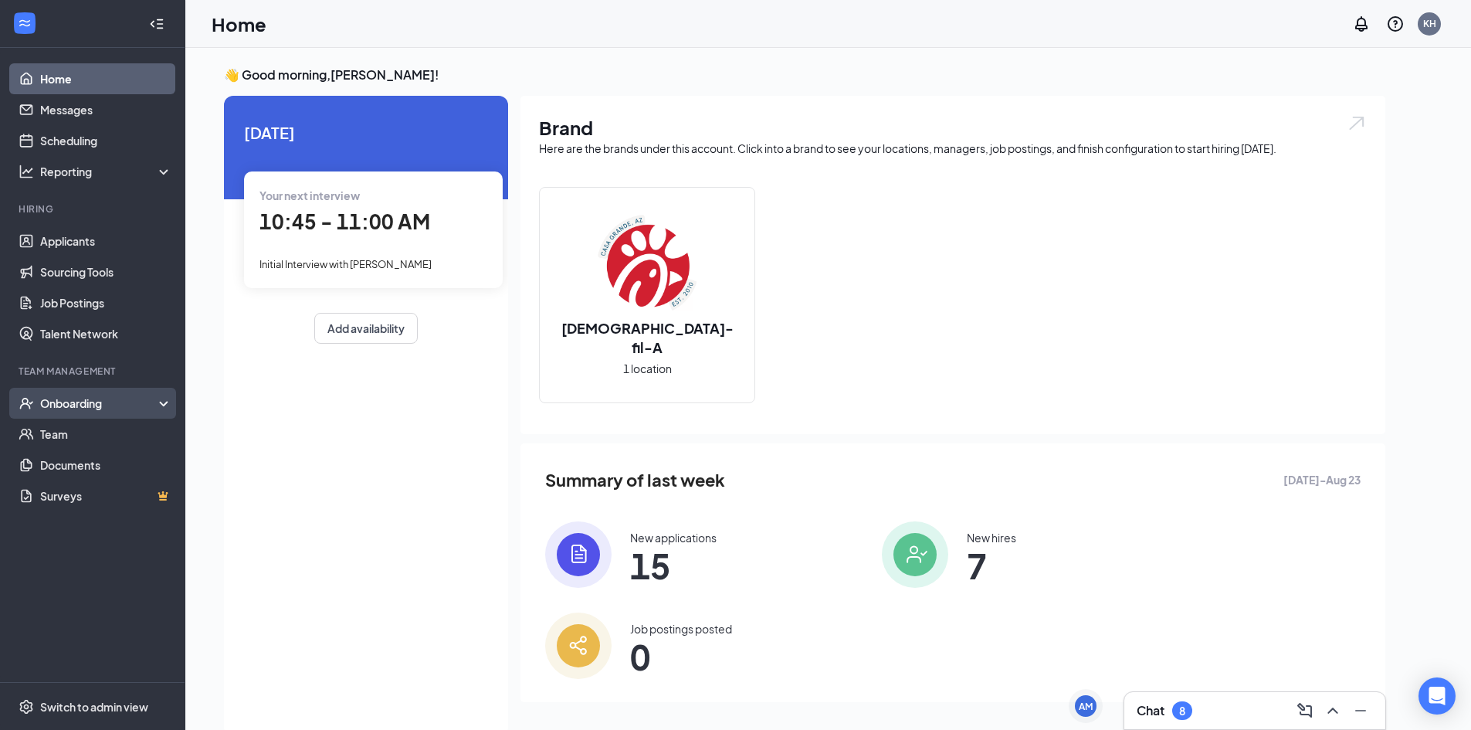
click at [105, 406] on div "Onboarding" at bounding box center [99, 402] width 119 height 15
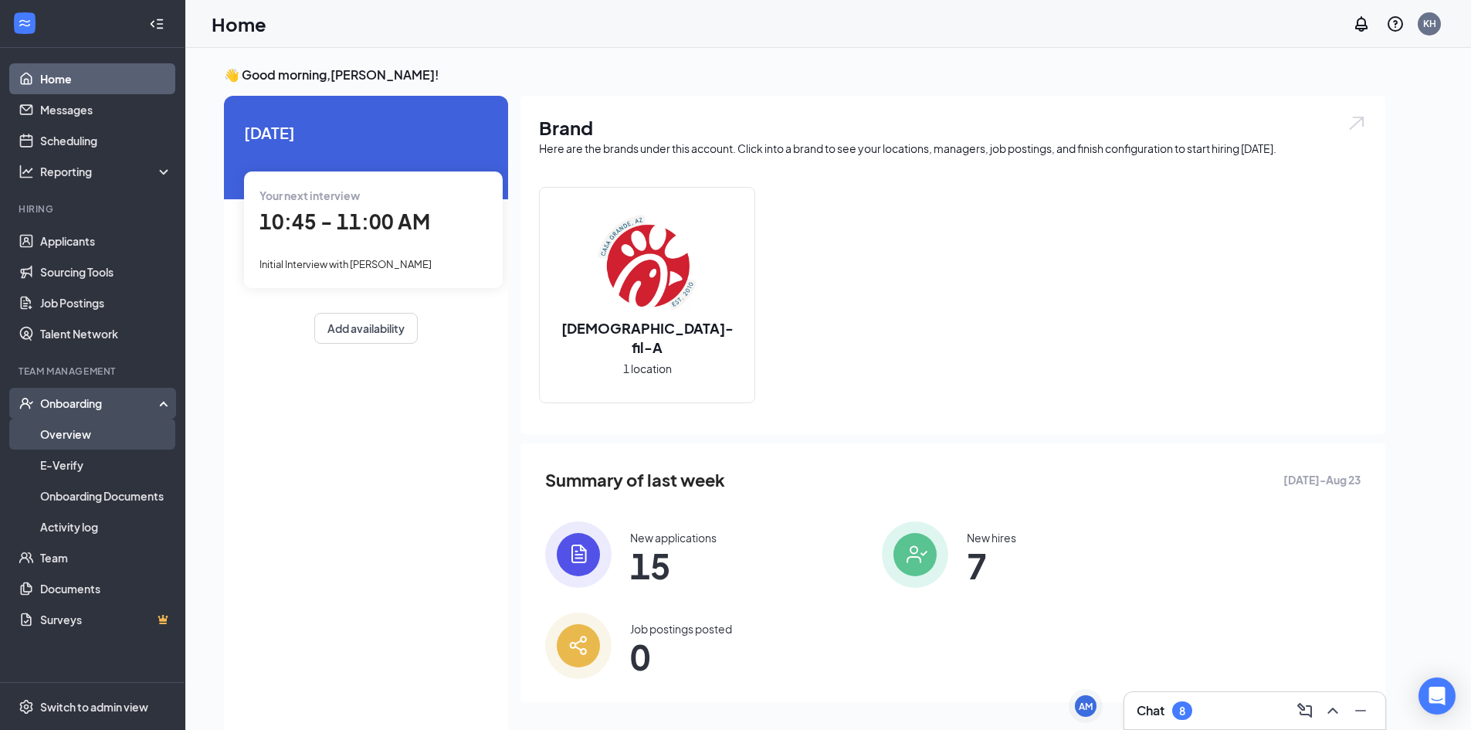
click at [125, 438] on link "Overview" at bounding box center [106, 433] width 132 height 31
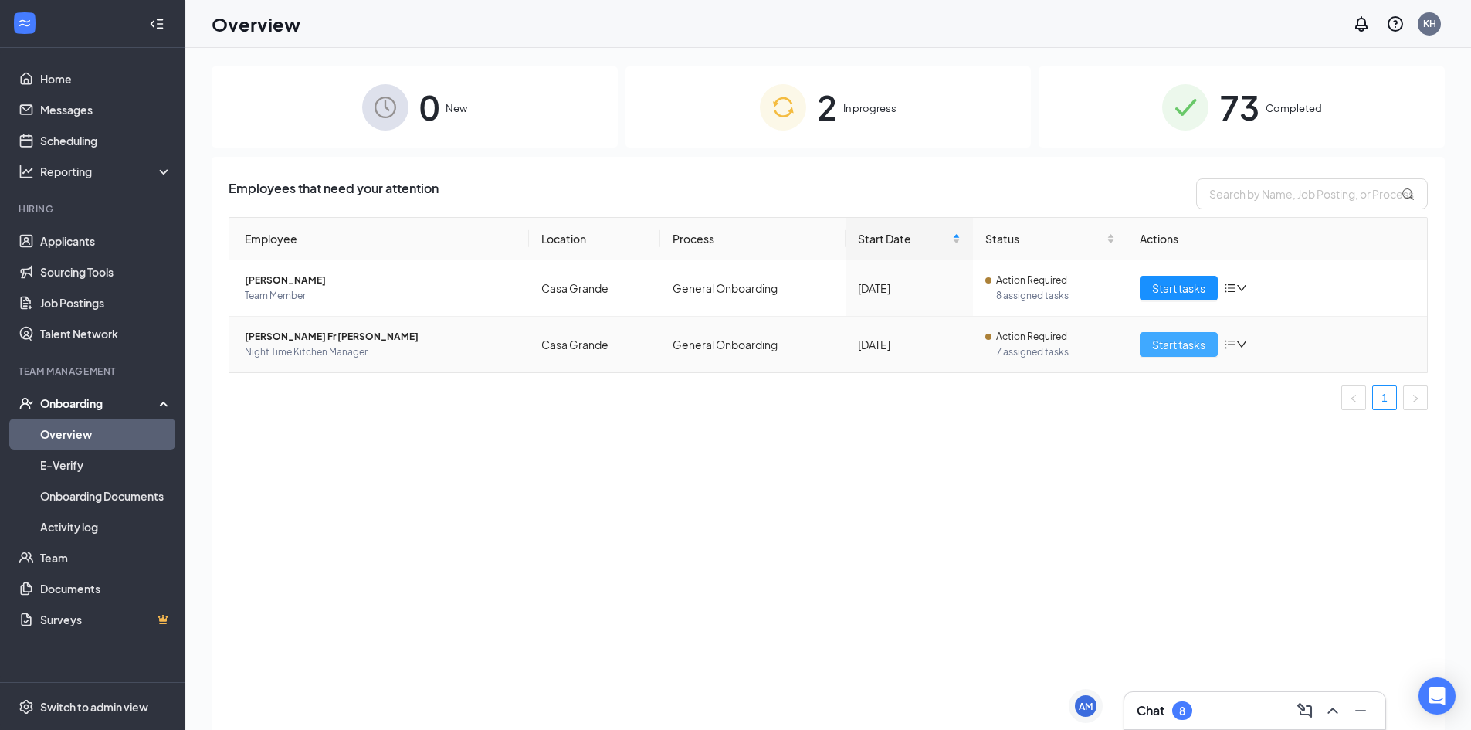
click at [1156, 344] on span "Start tasks" at bounding box center [1178, 344] width 53 height 17
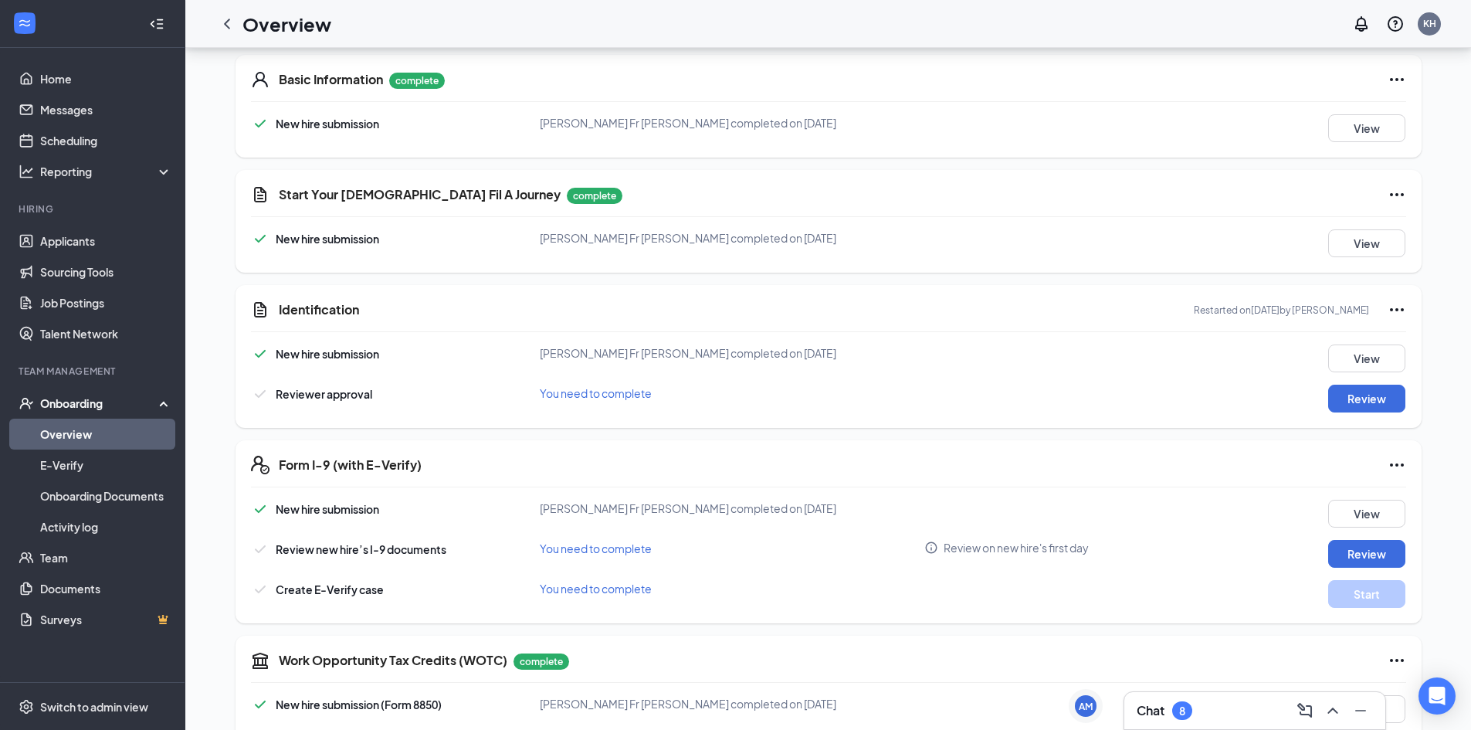
scroll to position [154, 0]
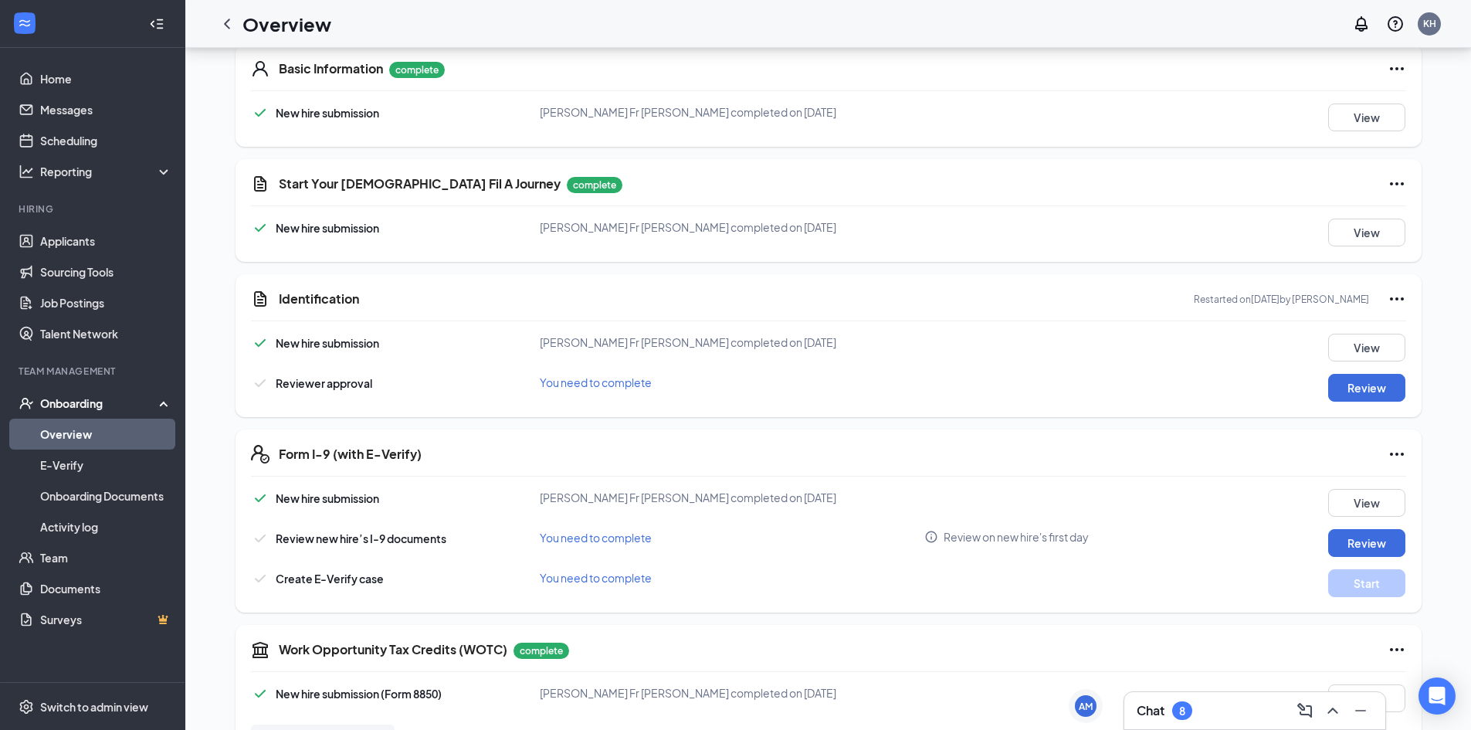
click at [1388, 295] on icon "Ellipses" at bounding box center [1396, 298] width 19 height 19
click at [367, 298] on div "Identification Restarted on Aug 26, 2025 by Megan Johnson" at bounding box center [842, 298] width 1127 height 19
click at [345, 298] on h5 "Identification" at bounding box center [319, 298] width 80 height 17
click at [329, 296] on h5 "Identification" at bounding box center [319, 298] width 80 height 17
drag, startPoint x: 329, startPoint y: 296, endPoint x: 824, endPoint y: 302, distance: 494.9
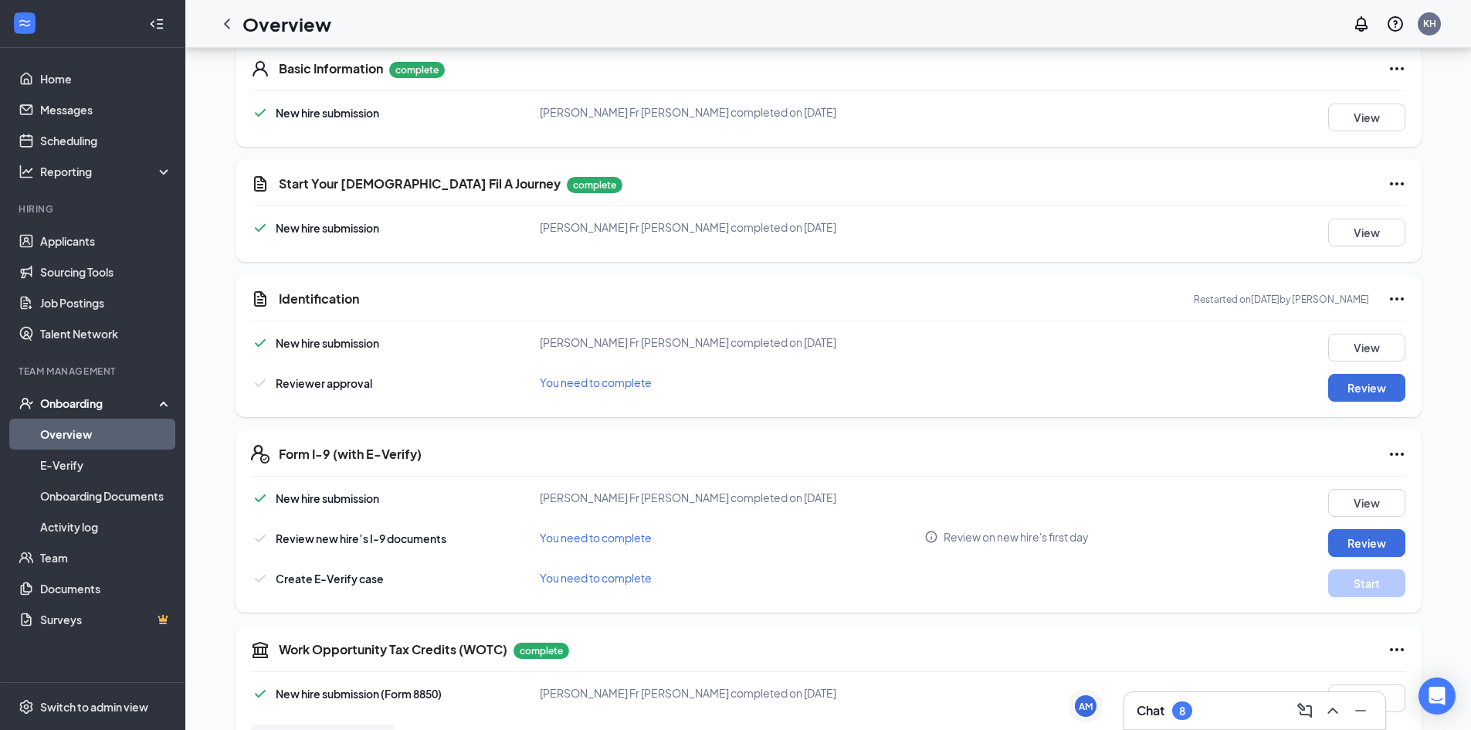
click at [824, 302] on div "Identification Restarted on Aug 26, 2025 by Megan Johnson" at bounding box center [842, 298] width 1127 height 19
drag, startPoint x: 1145, startPoint y: 309, endPoint x: 872, endPoint y: 327, distance: 273.9
click at [888, 331] on div "Identification Restarted on Aug 26, 2025 by Megan Johnson New hire submission A…" at bounding box center [828, 345] width 1186 height 143
drag, startPoint x: 571, startPoint y: 390, endPoint x: 563, endPoint y: 371, distance: 20.4
click at [567, 381] on div "You need to complete" at bounding box center [732, 382] width 385 height 17
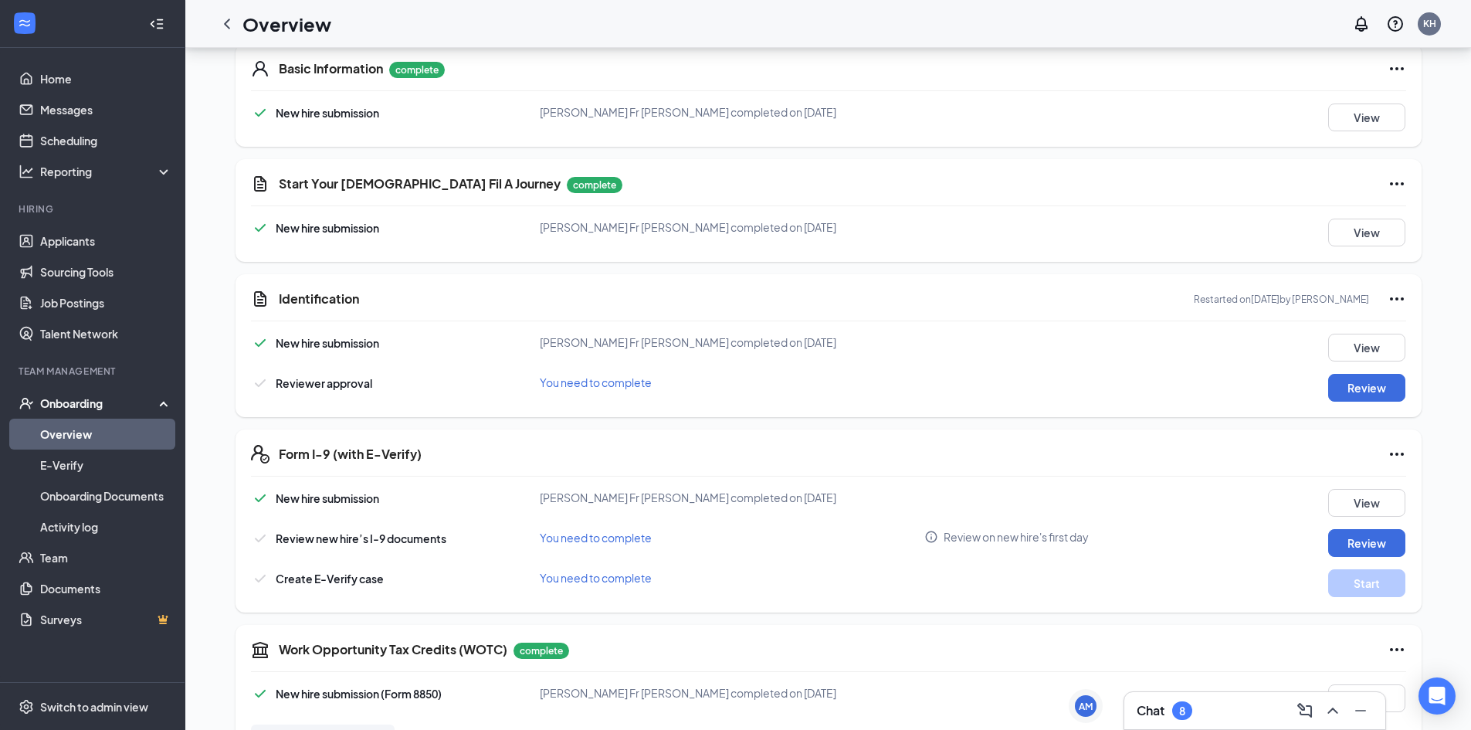
click at [562, 371] on div "New hire submission Antonio Fr Malave Santiago completed on Aug 26, 2025 View R…" at bounding box center [828, 367] width 1155 height 68
drag, startPoint x: 518, startPoint y: 376, endPoint x: 533, endPoint y: 369, distance: 16.9
click at [519, 376] on div "Reviewer approval" at bounding box center [395, 383] width 289 height 19
click at [1377, 386] on button "Review" at bounding box center [1366, 388] width 77 height 28
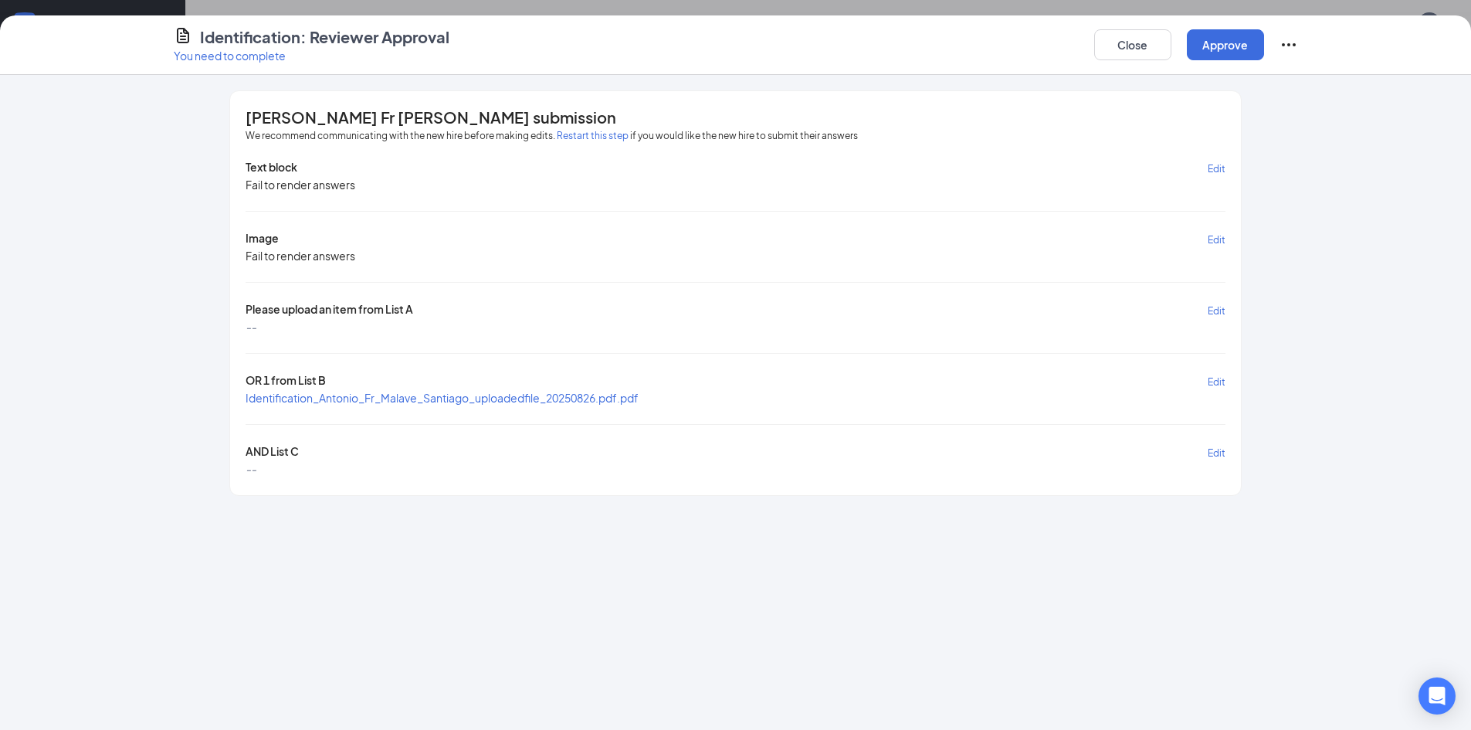
click at [1291, 46] on icon "Ellipses" at bounding box center [1288, 45] width 19 height 19
click at [1469, 310] on div "[PERSON_NAME] Fr [PERSON_NAME] submission We recommend communicating with the n…" at bounding box center [735, 402] width 1471 height 655
click at [449, 390] on span "Identification_Antonio_Fr_Malave_Santiago_uploadedfile_20250826.pdf.pdf" at bounding box center [441, 397] width 393 height 15
click at [454, 405] on span "Identification_Antonio_Fr_Malave_Santiago_uploadedfile_20250826.pdf.pdf" at bounding box center [441, 397] width 393 height 15
click at [454, 398] on span "Identification_Antonio_Fr_Malave_Santiago_uploadedfile_20250826.pdf.pdf" at bounding box center [441, 398] width 393 height 14
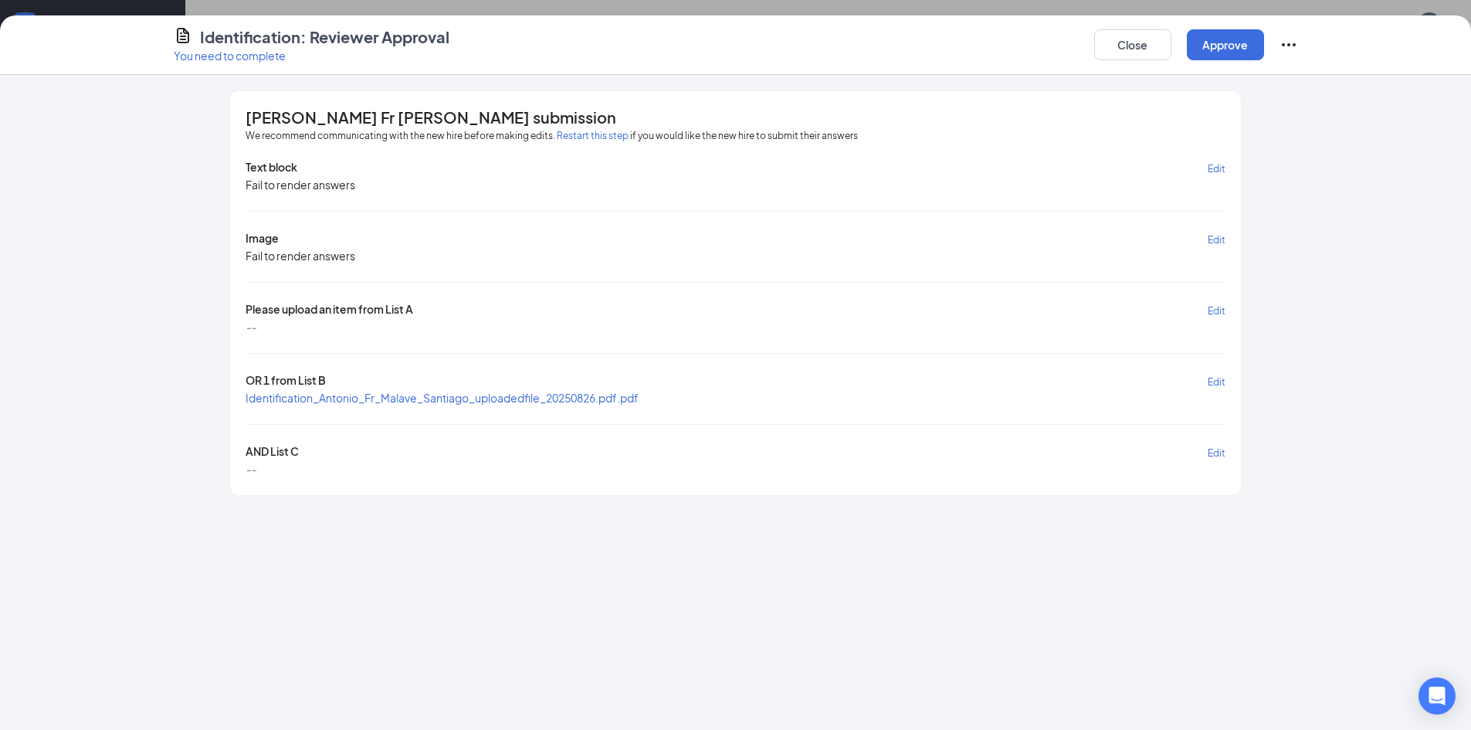
click at [1217, 381] on span "Edit" at bounding box center [1216, 382] width 18 height 12
click at [1172, 376] on span "Cancel" at bounding box center [1172, 382] width 31 height 12
click at [1281, 47] on icon "Ellipses" at bounding box center [1288, 45] width 19 height 19
click at [1390, 306] on div "[PERSON_NAME] Fr [PERSON_NAME] submission We recommend communicating with the n…" at bounding box center [735, 402] width 1471 height 655
drag, startPoint x: 1345, startPoint y: 266, endPoint x: 1285, endPoint y: 193, distance: 93.8
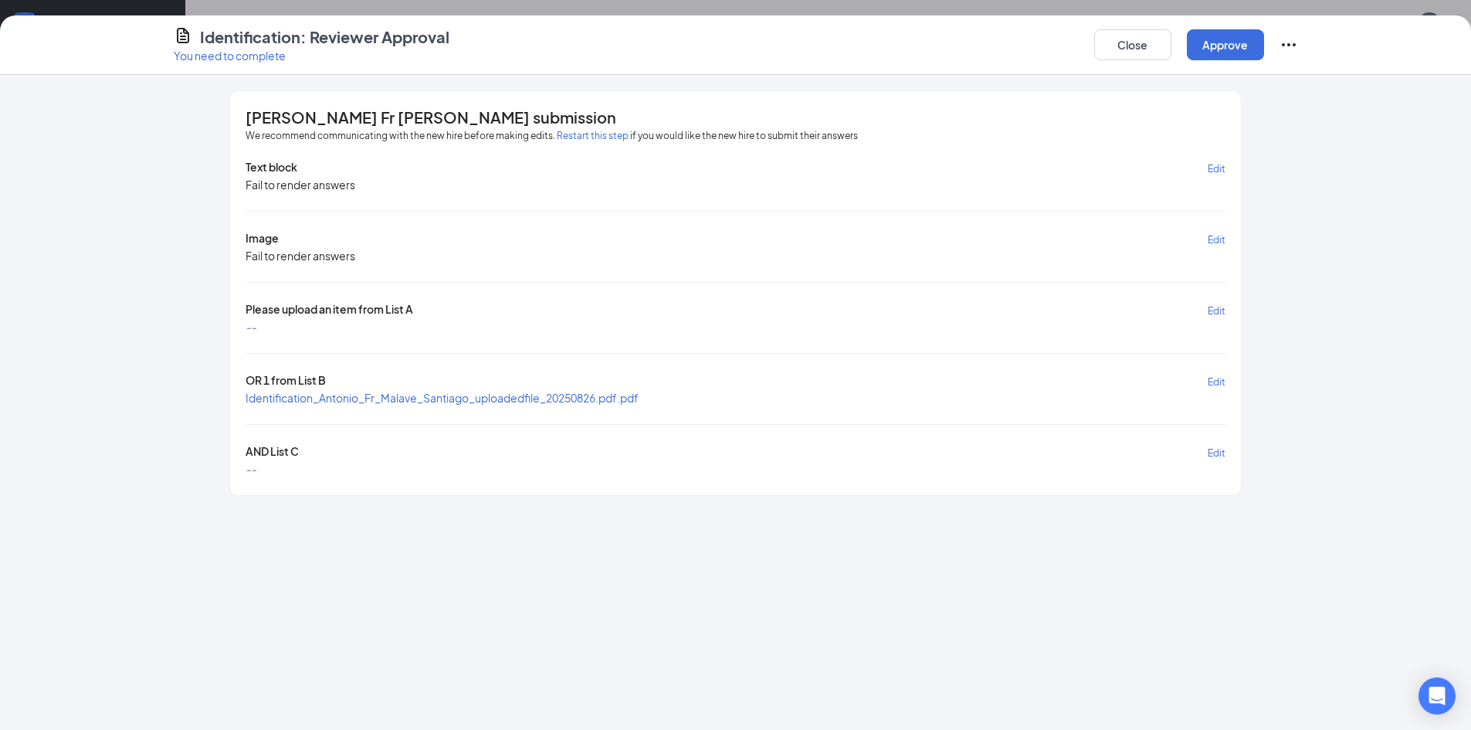
click at [1285, 193] on div "[PERSON_NAME] Fr [PERSON_NAME] submission We recommend communicating with the n…" at bounding box center [736, 292] width 1186 height 405
click at [1146, 40] on button "Close" at bounding box center [1132, 44] width 77 height 31
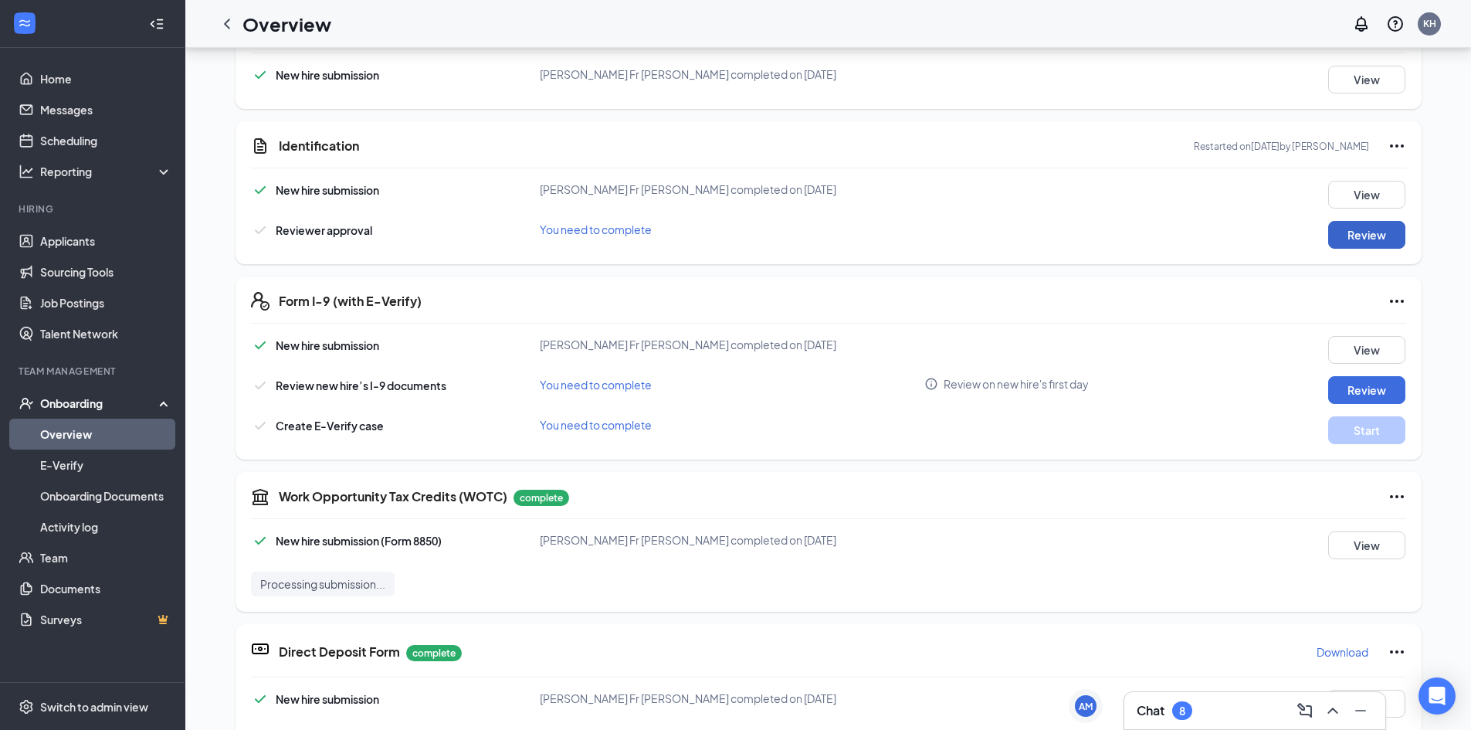
scroll to position [309, 0]
click at [1391, 302] on icon "Ellipses" at bounding box center [1396, 299] width 19 height 19
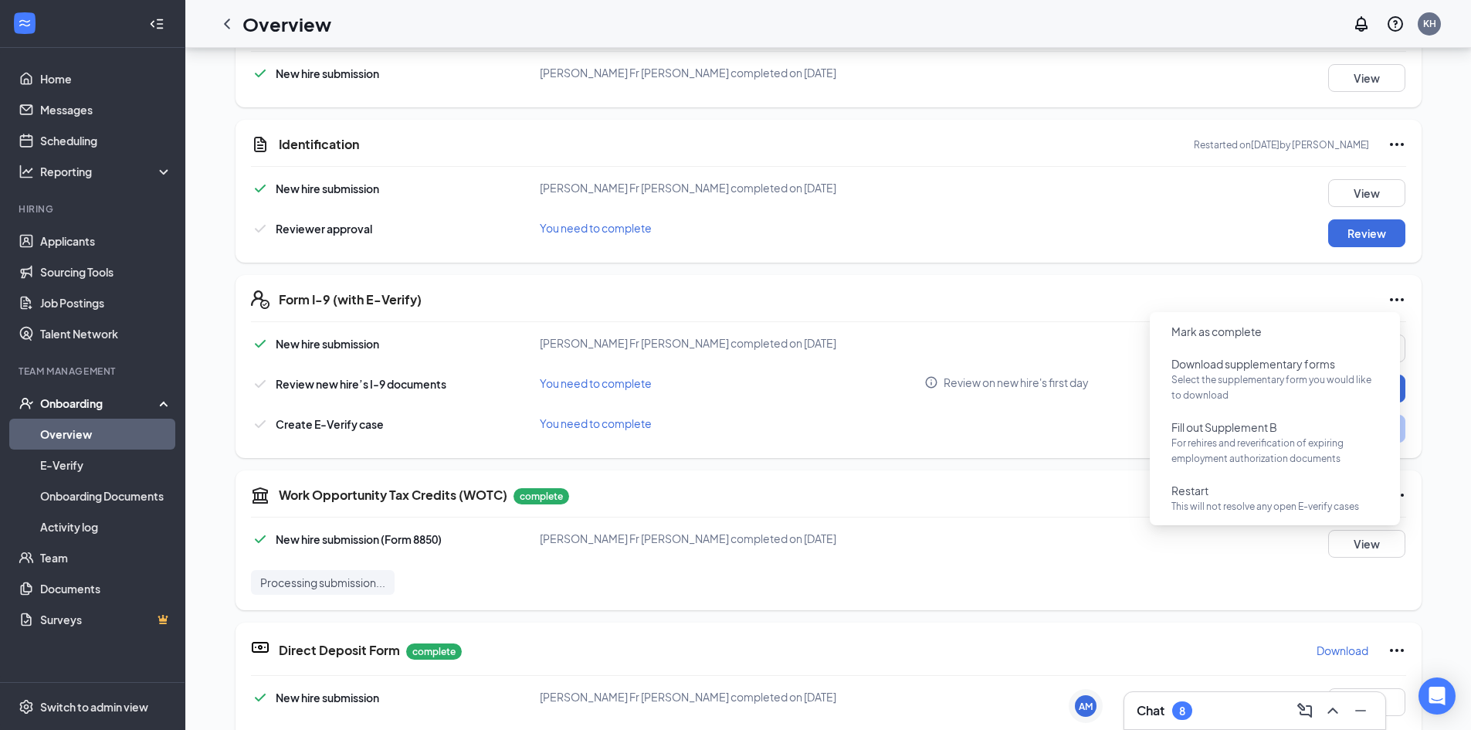
click at [1425, 161] on div "AM Antonio Malave Santiago Night Time Kitchen Manager · Casa Grande afms787@gma…" at bounding box center [828, 619] width 1233 height 1903
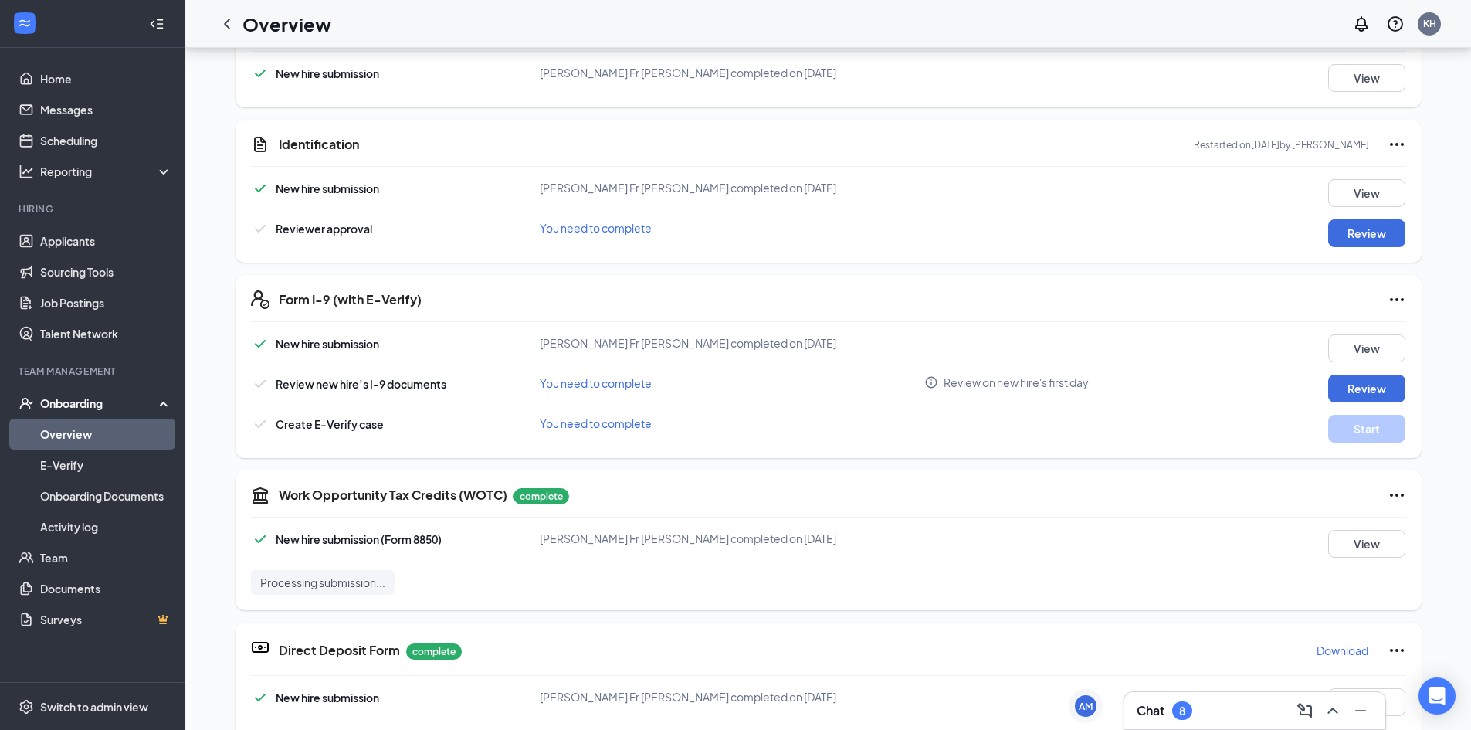
click at [1393, 144] on icon "Ellipses" at bounding box center [1396, 144] width 19 height 19
click at [1439, 193] on div "AM Antonio Malave Santiago Night Time Kitchen Manager · Casa Grande afms787@gma…" at bounding box center [827, 620] width 1285 height 1940
click at [1383, 233] on button "Review" at bounding box center [1366, 233] width 77 height 28
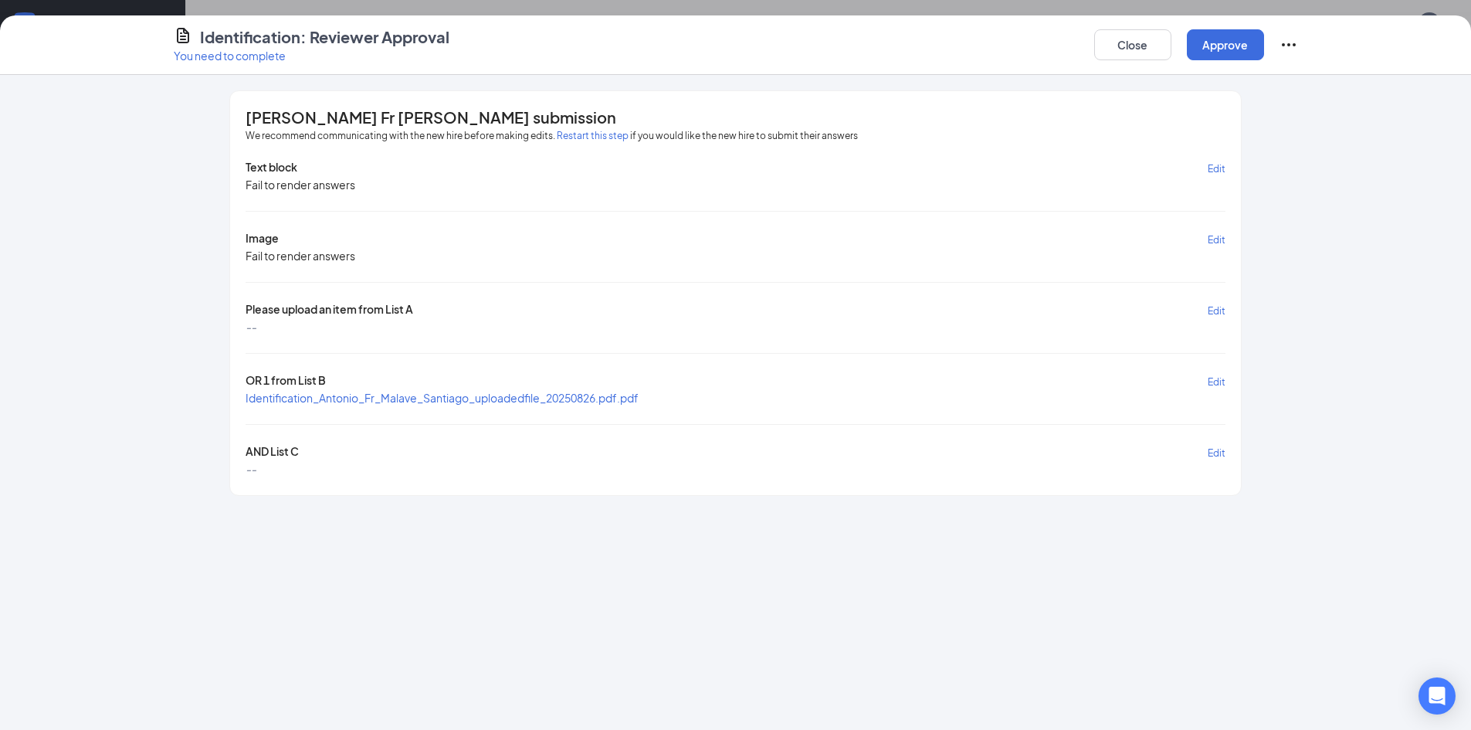
click at [1216, 384] on span "Edit" at bounding box center [1216, 382] width 18 height 12
click at [1158, 382] on span "Cancel" at bounding box center [1172, 382] width 31 height 12
click at [1294, 38] on icon "Ellipses" at bounding box center [1288, 45] width 19 height 19
click at [1390, 238] on div "[PERSON_NAME] Fr [PERSON_NAME] submission We recommend communicating with the n…" at bounding box center [735, 402] width 1471 height 655
click at [1113, 41] on button "Close" at bounding box center [1132, 44] width 77 height 31
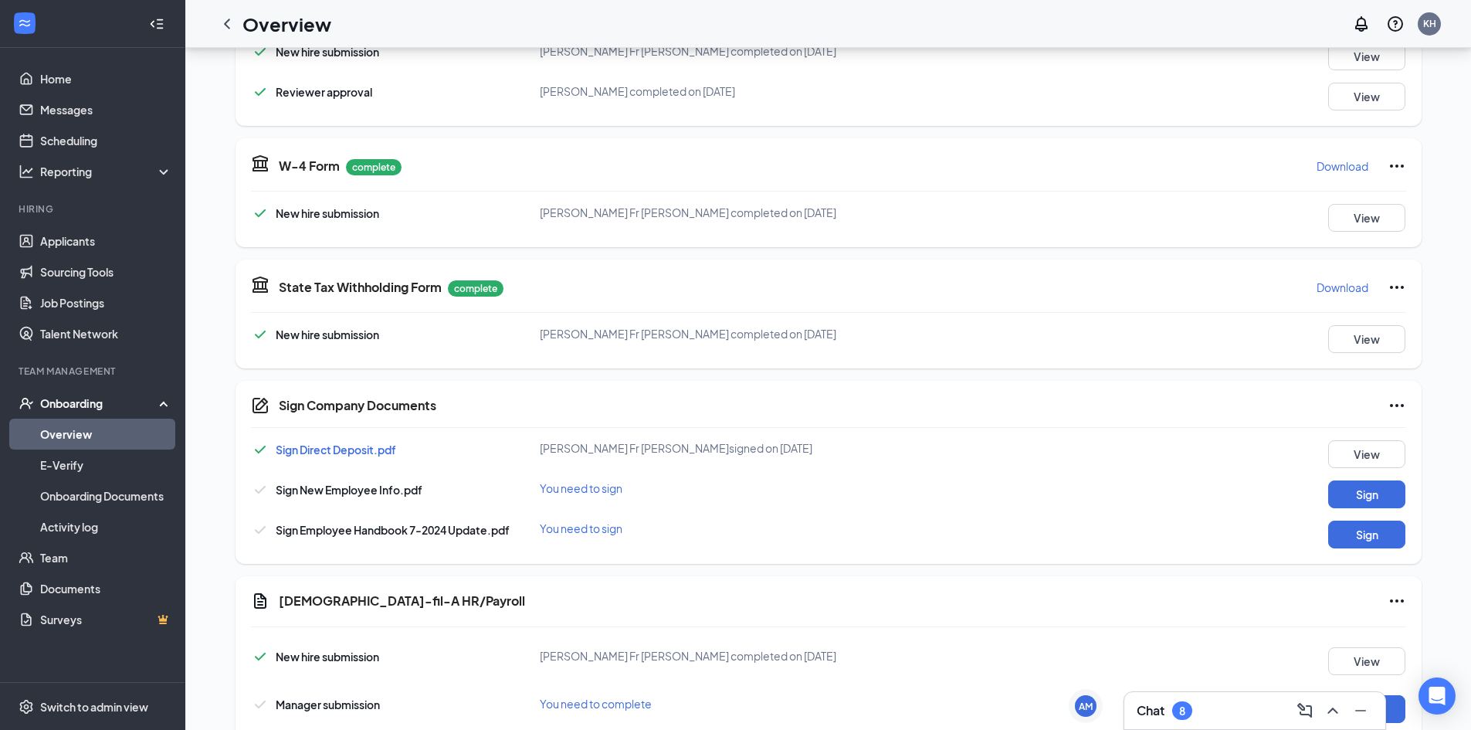
scroll to position [12, 0]
click at [1172, 708] on div "Chat 8" at bounding box center [1164, 710] width 56 height 19
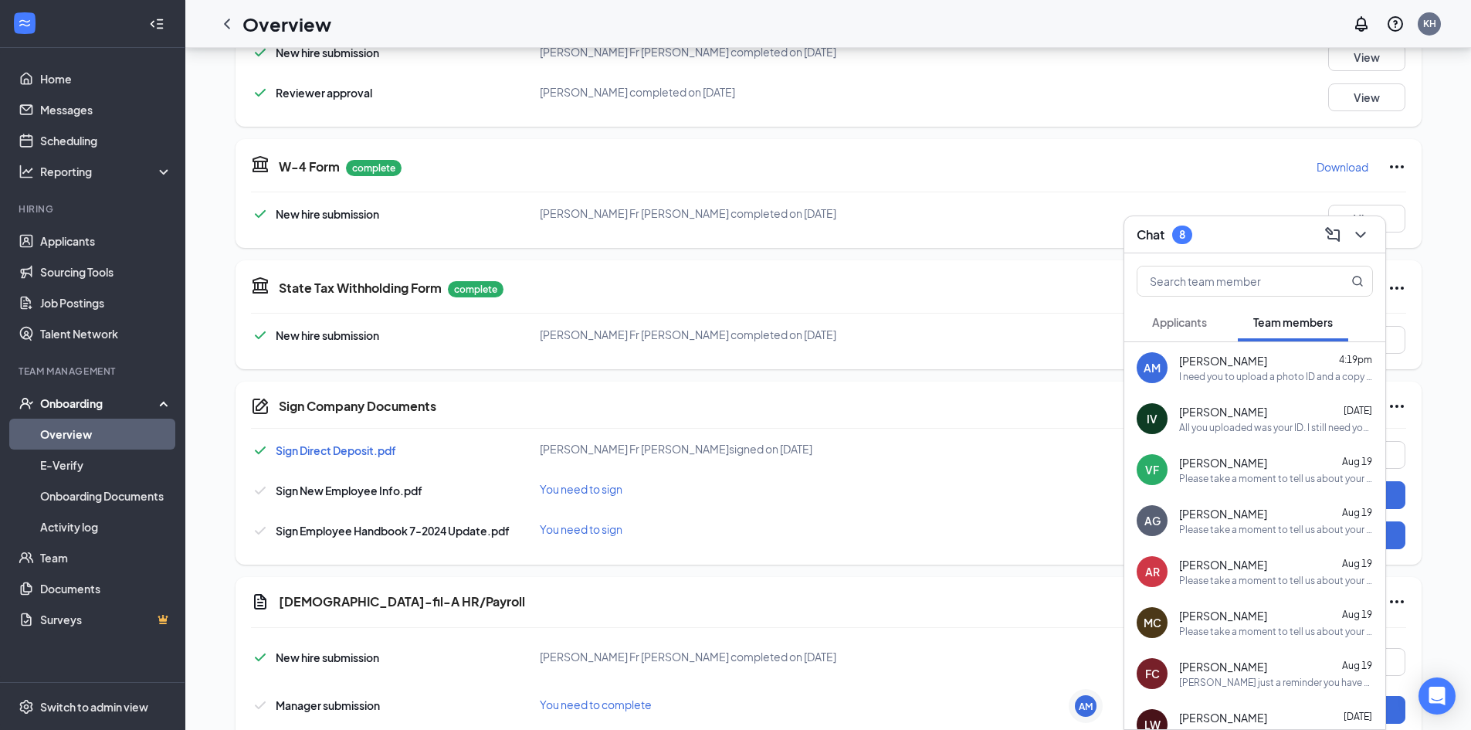
click at [1203, 412] on span "Isaiah Valdez" at bounding box center [1223, 411] width 88 height 15
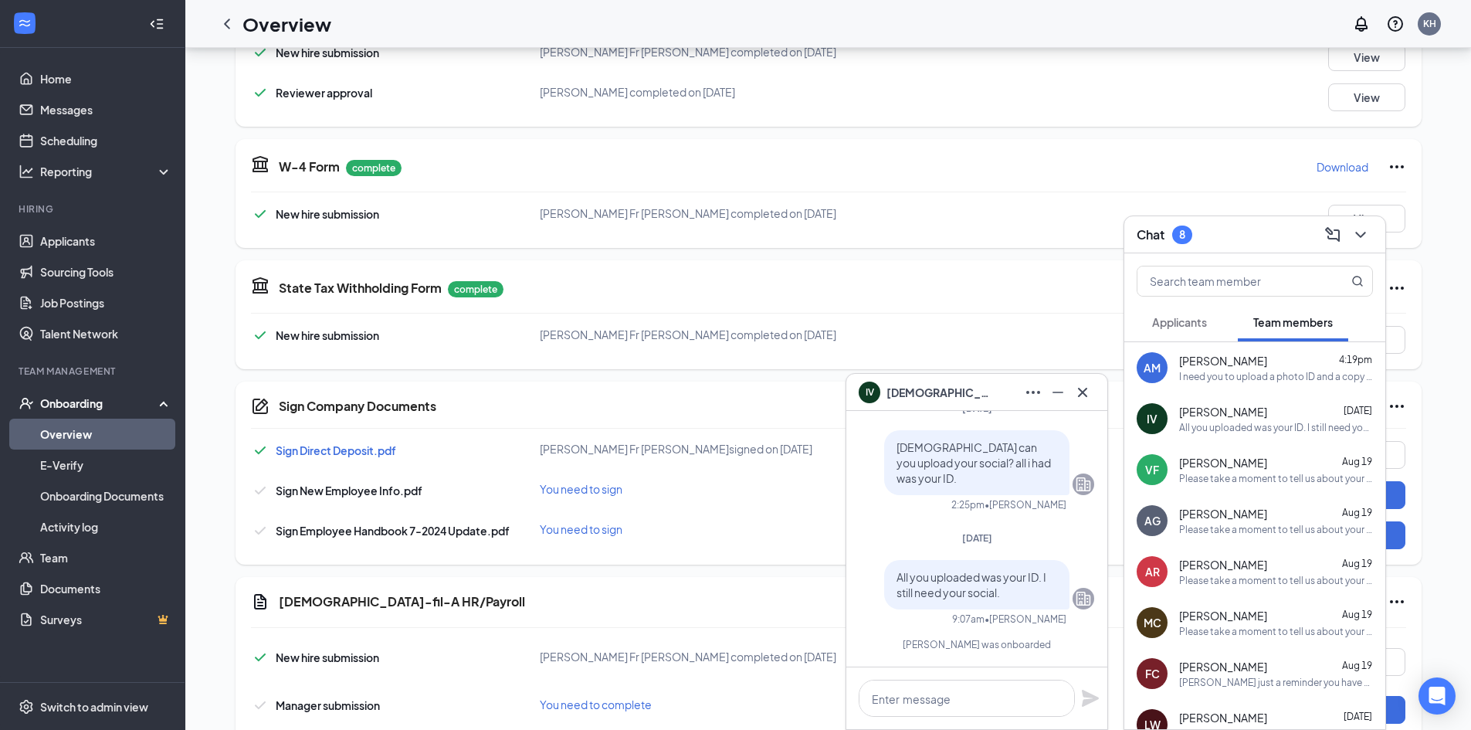
click at [1197, 367] on span "[PERSON_NAME]" at bounding box center [1223, 360] width 88 height 15
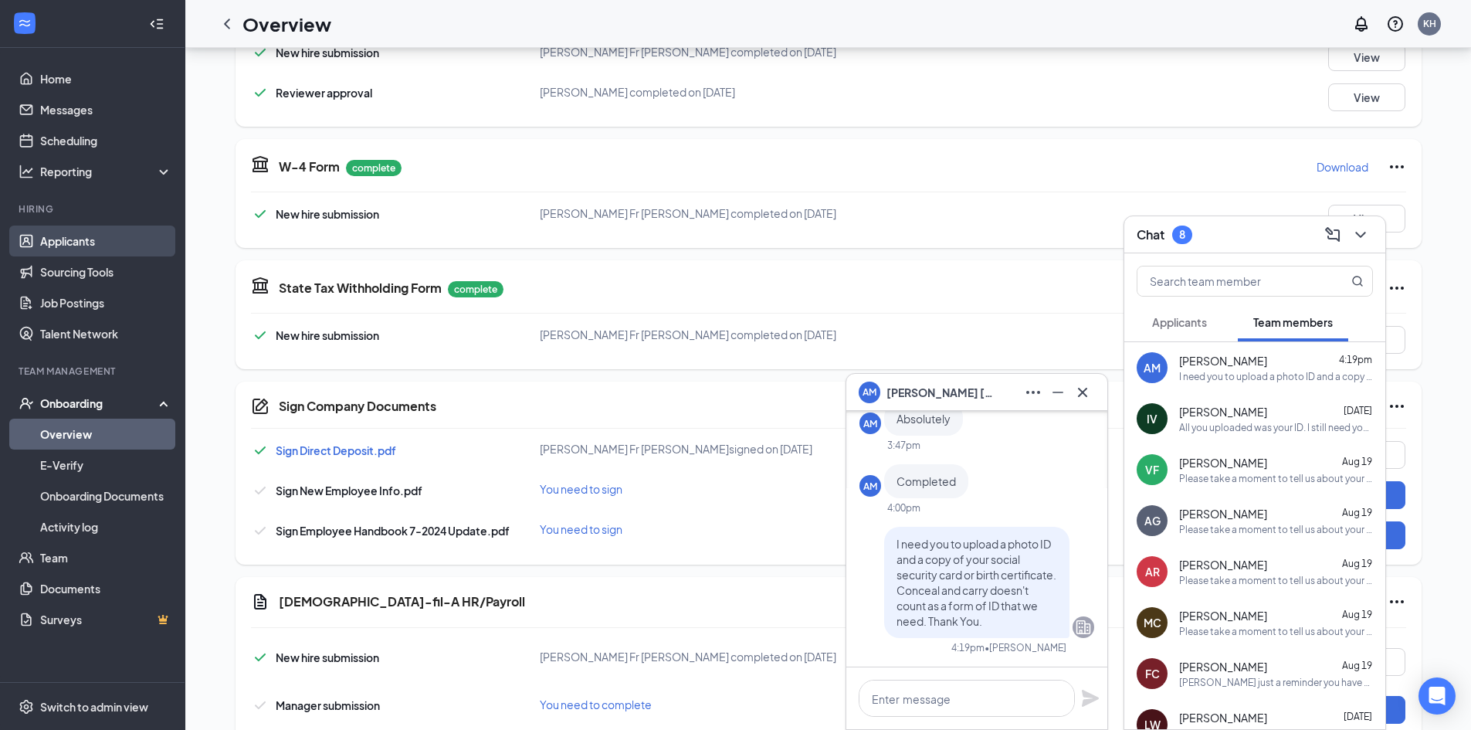
click at [113, 232] on link "Applicants" at bounding box center [106, 240] width 132 height 31
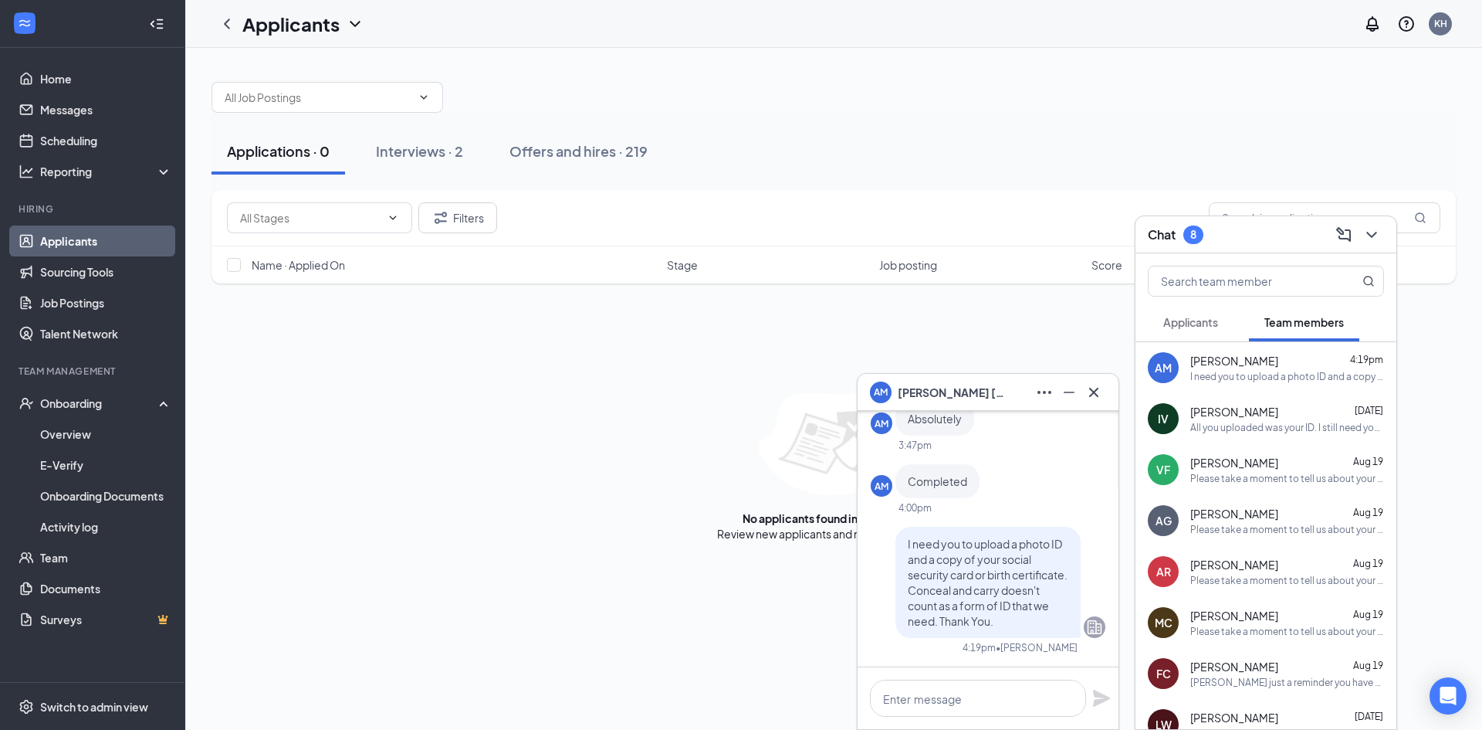
click at [960, 115] on div "Applications · 0 Interviews · 2 Offers and hires · 219" at bounding box center [834, 151] width 1244 height 77
click at [1273, 164] on div "Applications · 0 Interviews · 2 Offers and hires · 219" at bounding box center [834, 151] width 1244 height 46
click at [1375, 231] on icon "ChevronDown" at bounding box center [1372, 234] width 19 height 19
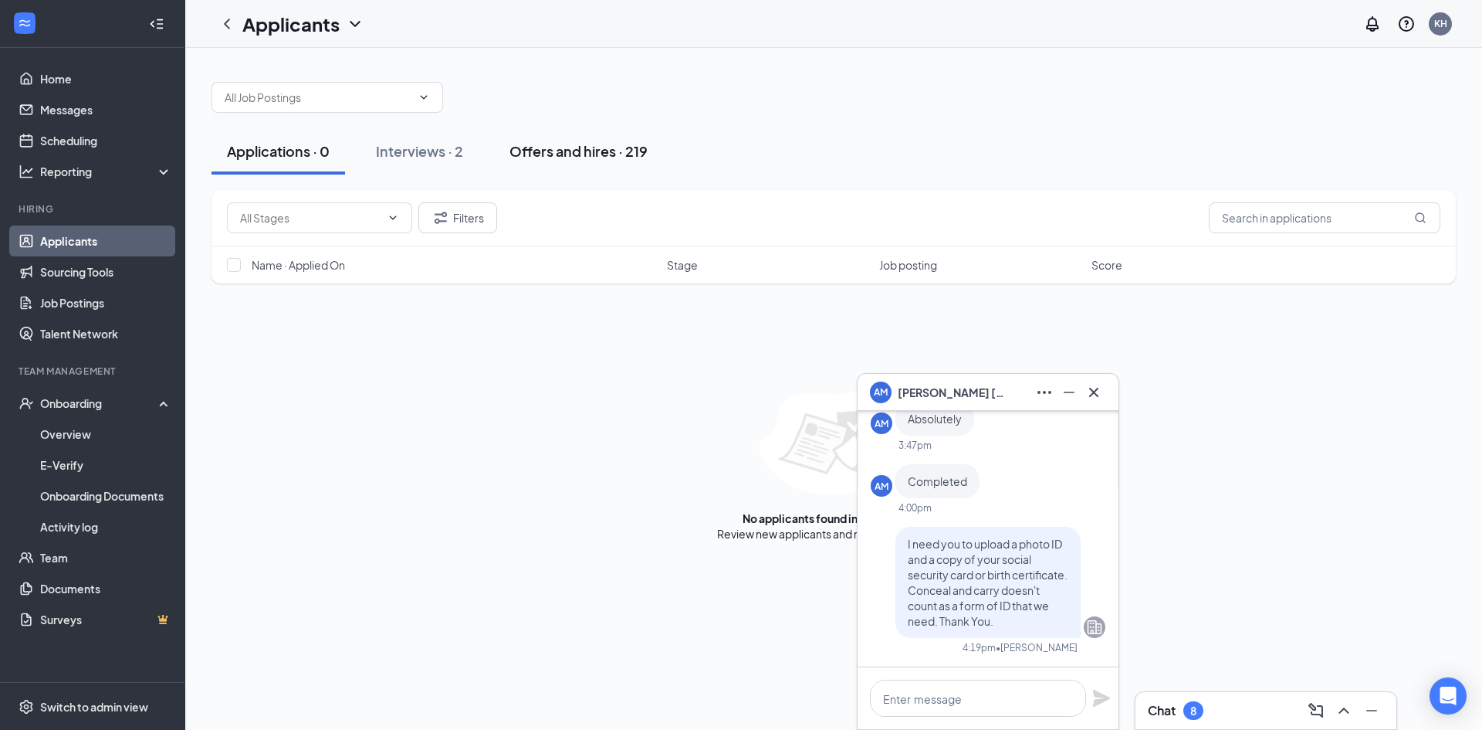
click at [598, 161] on button "Offers and hires · 219" at bounding box center [578, 151] width 169 height 46
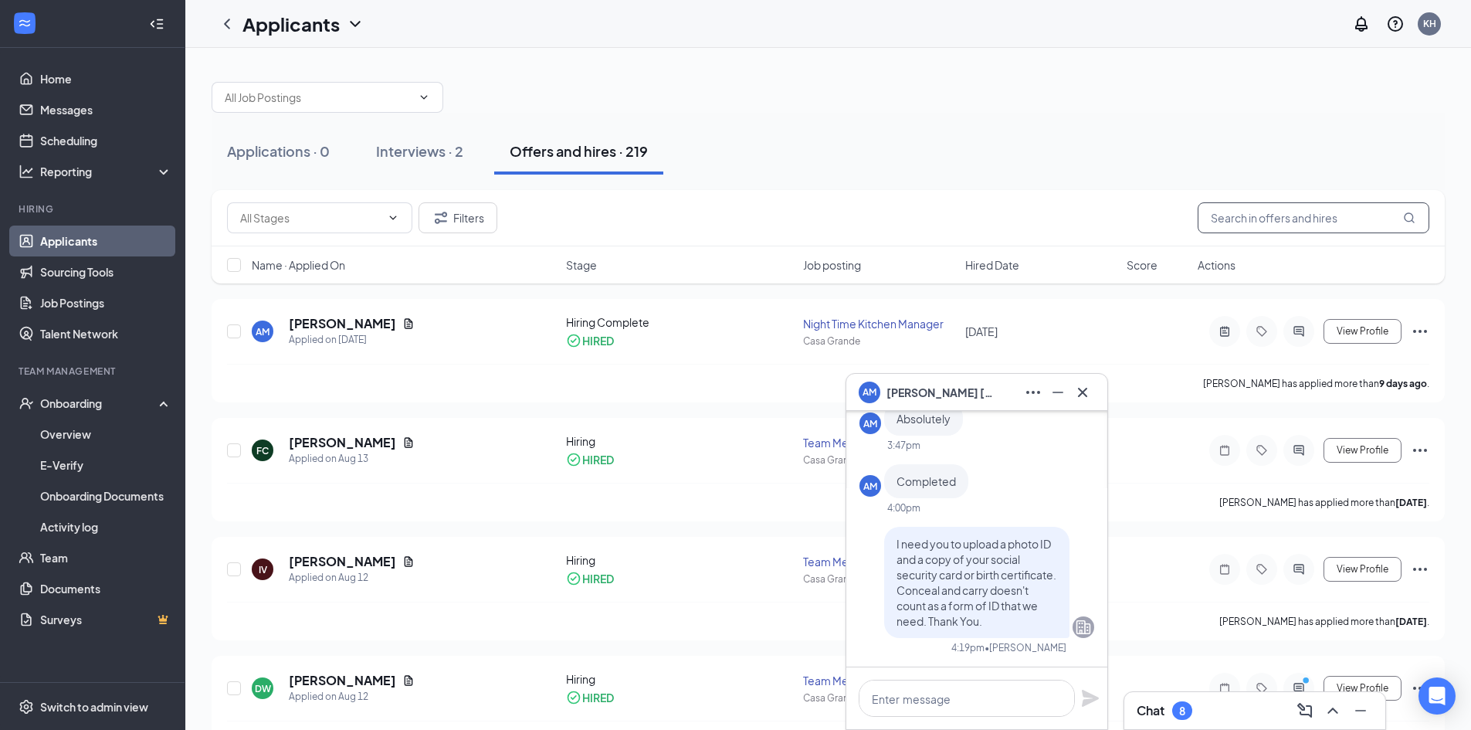
click at [1244, 229] on input "text" at bounding box center [1313, 217] width 232 height 31
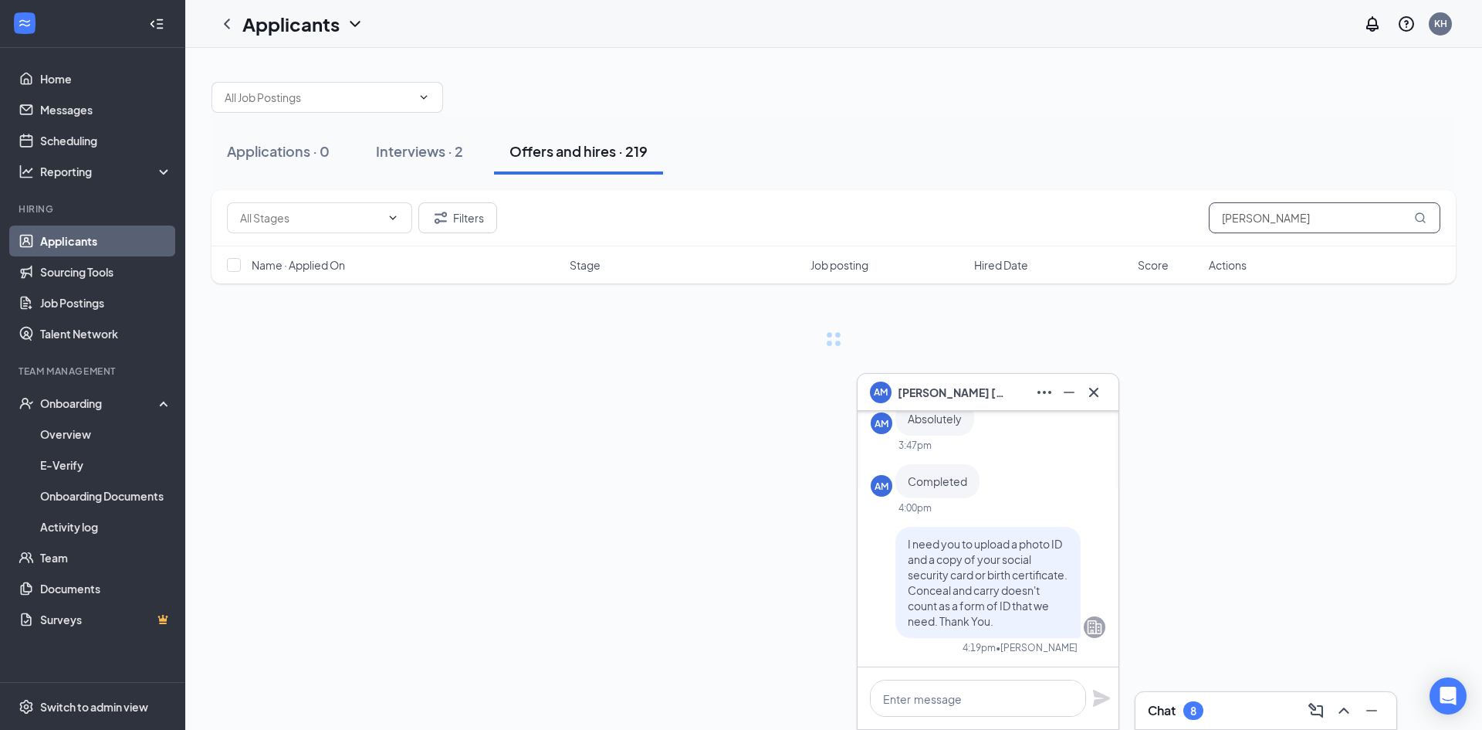
type input "daul"
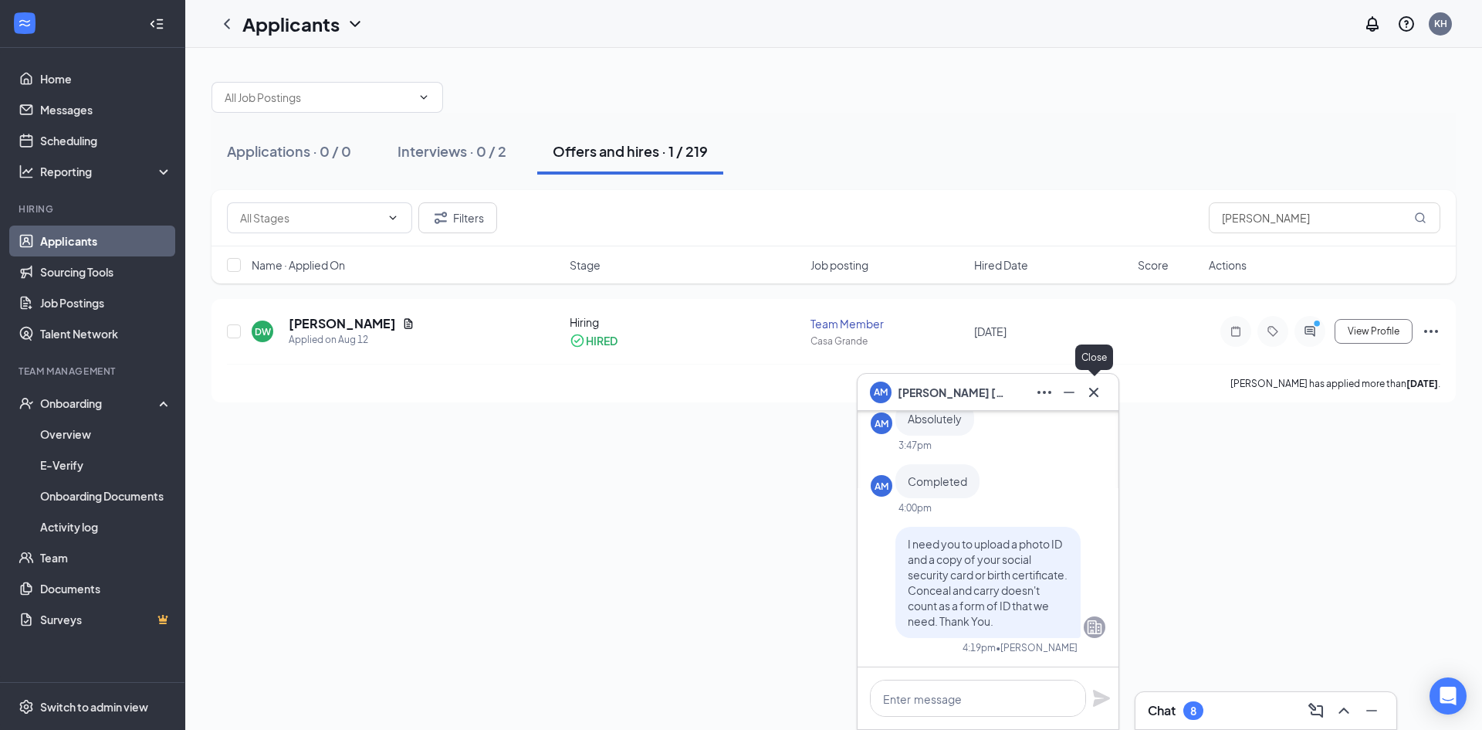
click at [1099, 393] on icon "Cross" at bounding box center [1094, 392] width 19 height 19
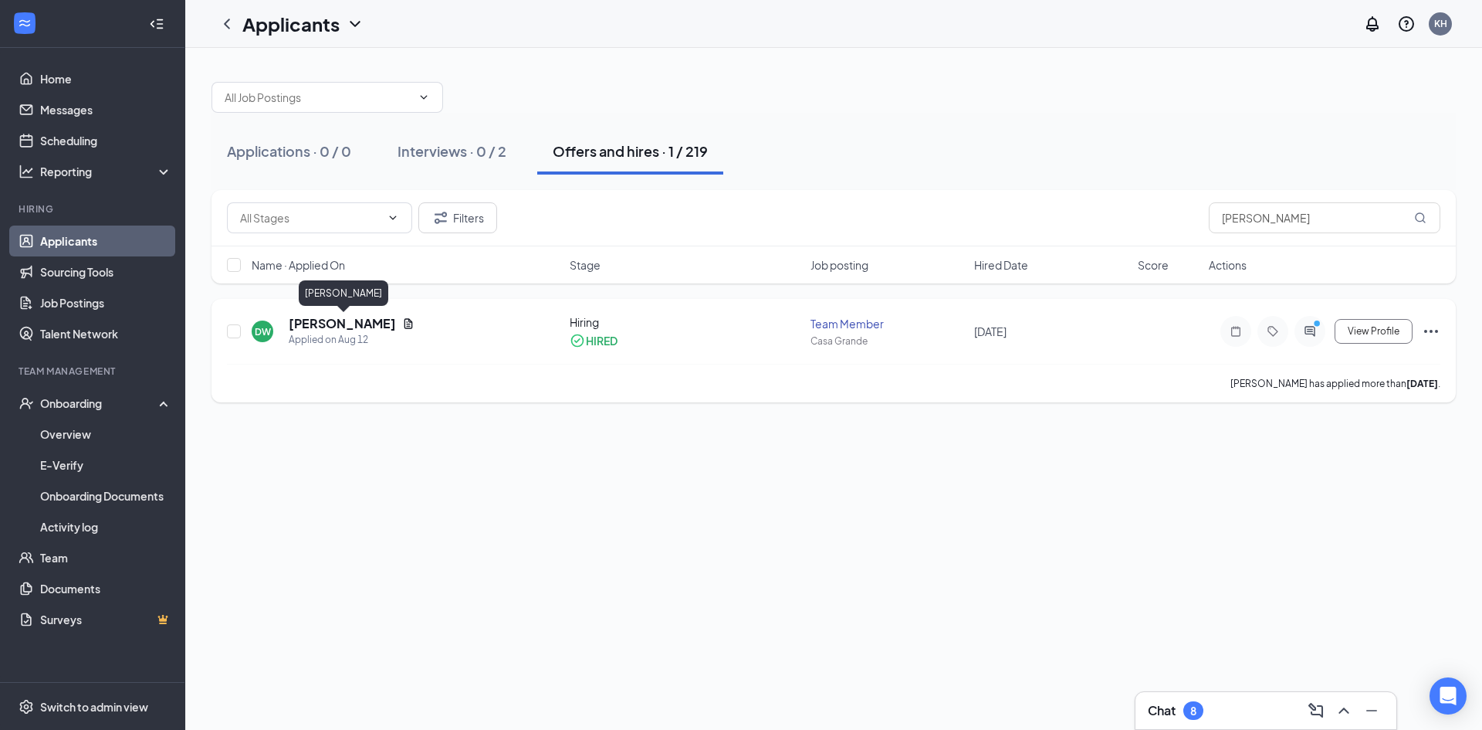
click at [384, 323] on h5 "Daulton Westerfield" at bounding box center [342, 323] width 107 height 17
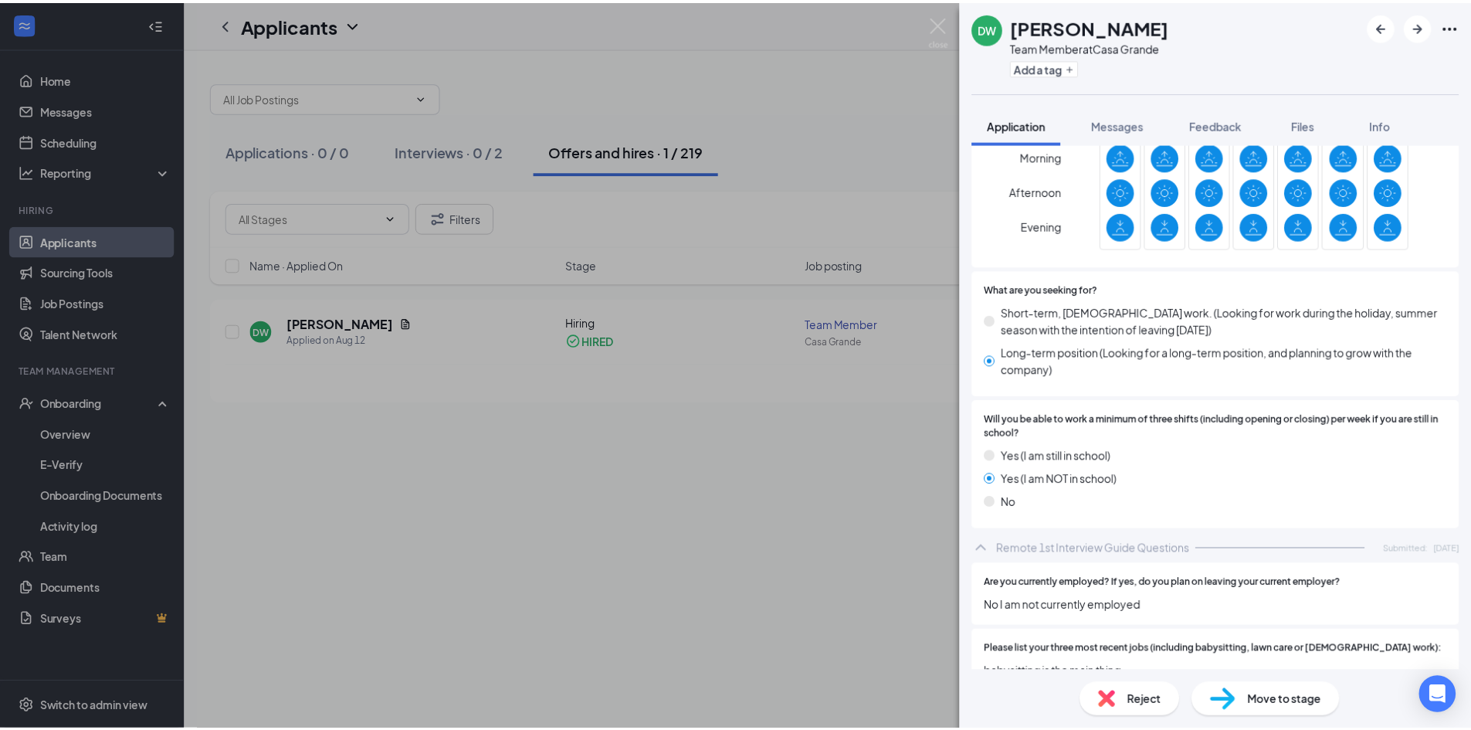
scroll to position [2162, 0]
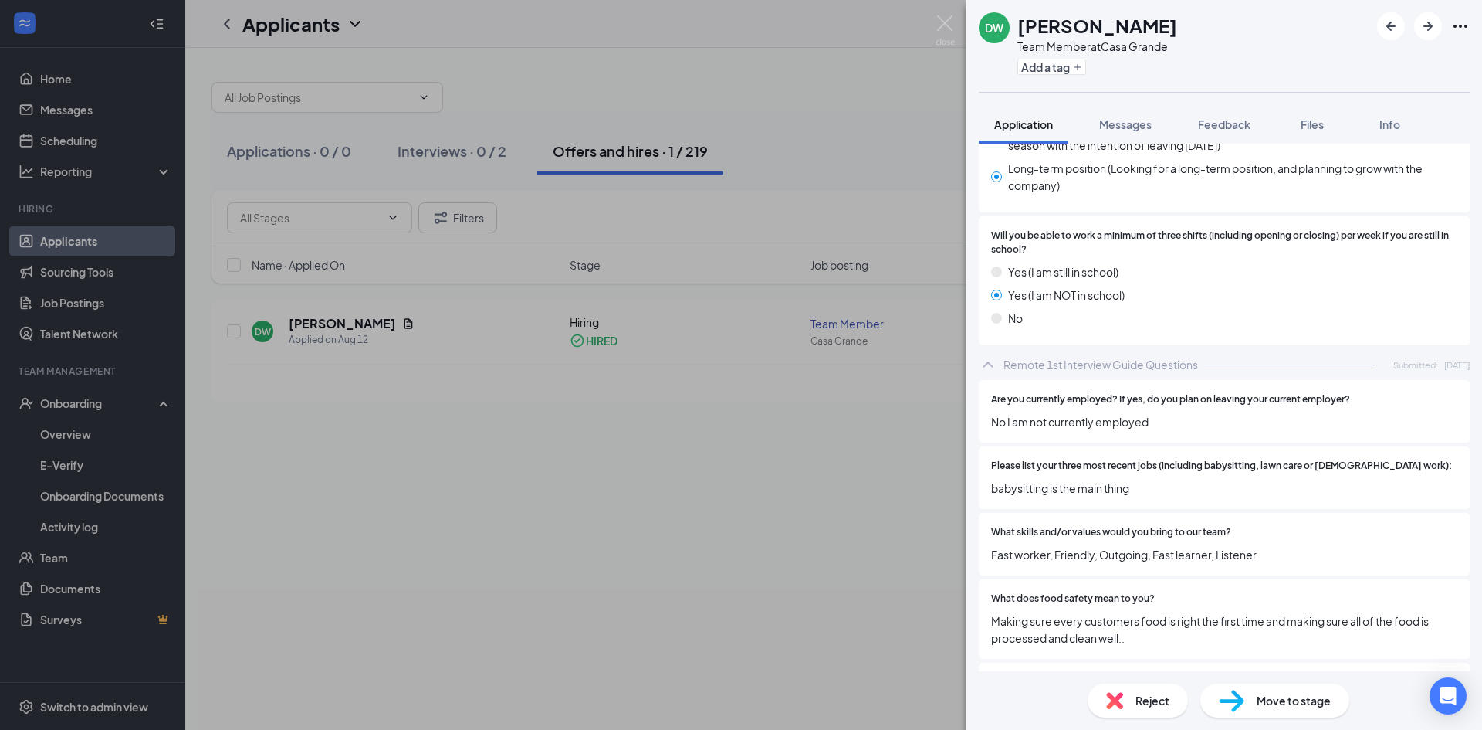
click at [698, 559] on div "DW Daulton Westerfield Team Member at Casa Grande Add a tag Application Message…" at bounding box center [741, 365] width 1482 height 730
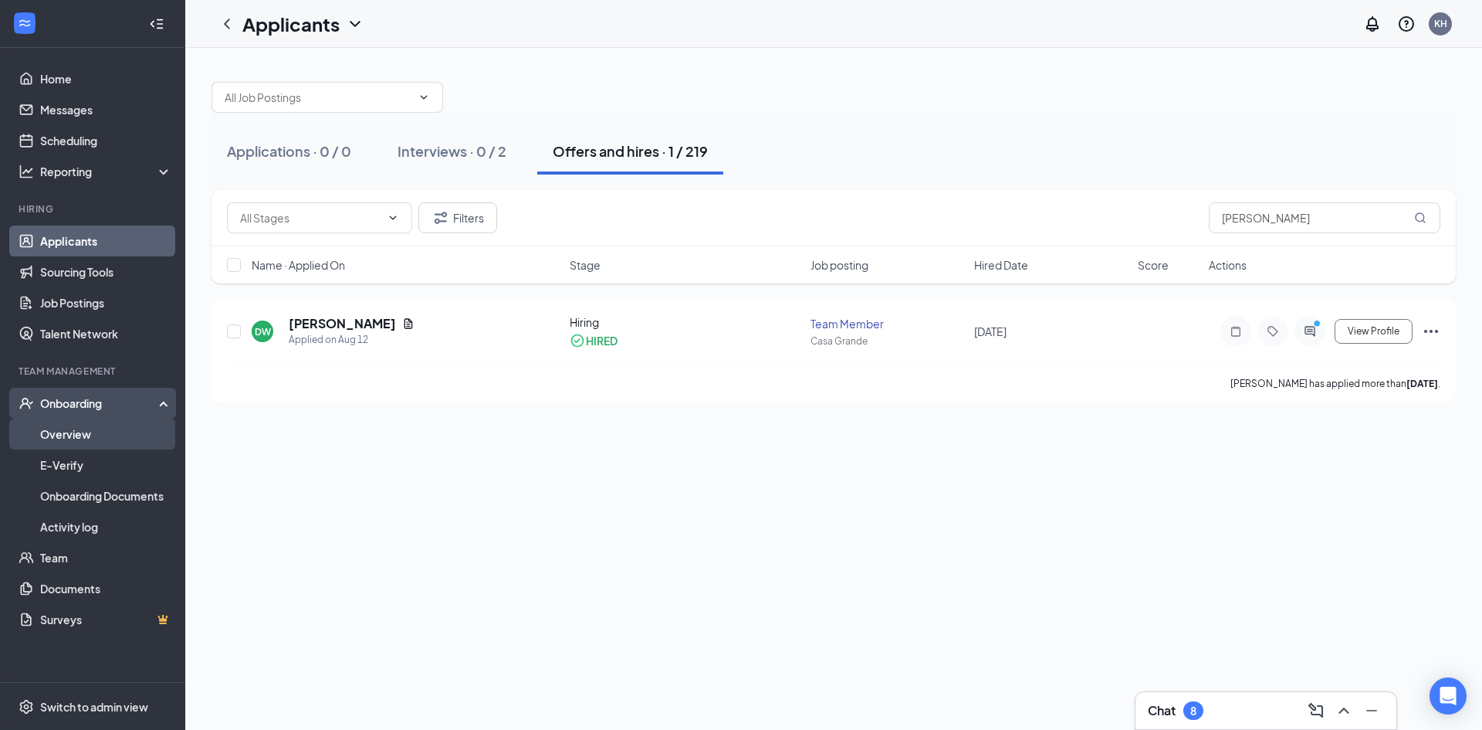
click at [60, 430] on link "Overview" at bounding box center [106, 433] width 132 height 31
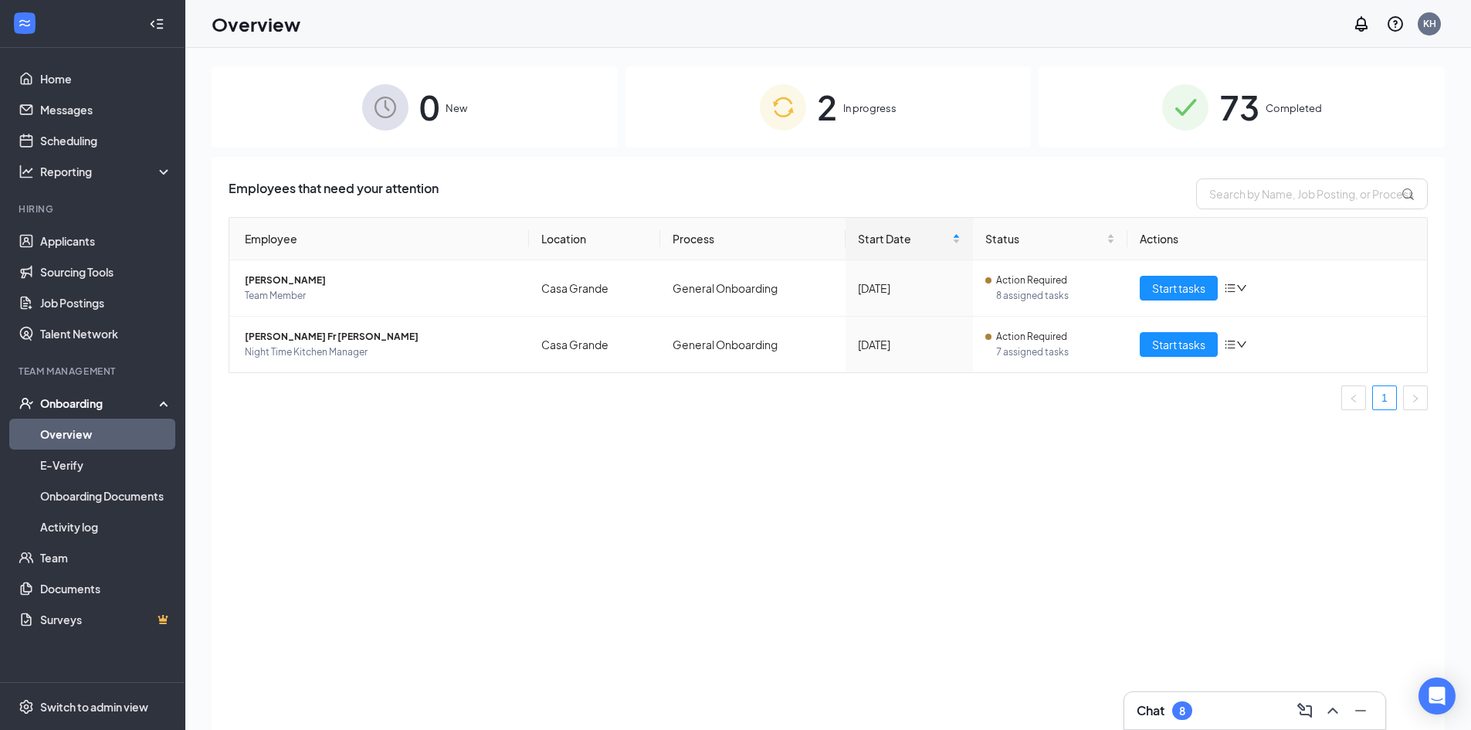
click at [87, 402] on div "Onboarding" at bounding box center [99, 402] width 119 height 15
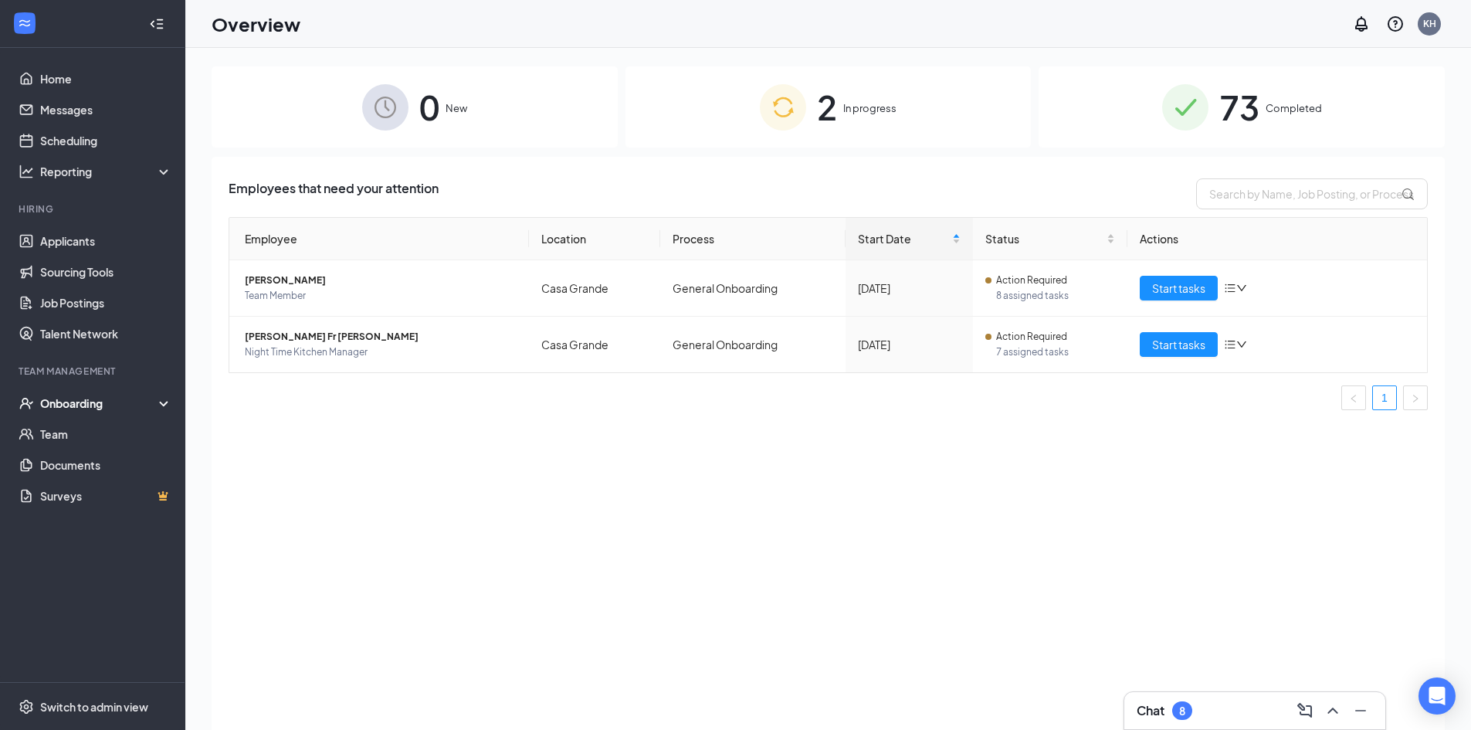
click at [87, 402] on div "Onboarding" at bounding box center [99, 402] width 119 height 15
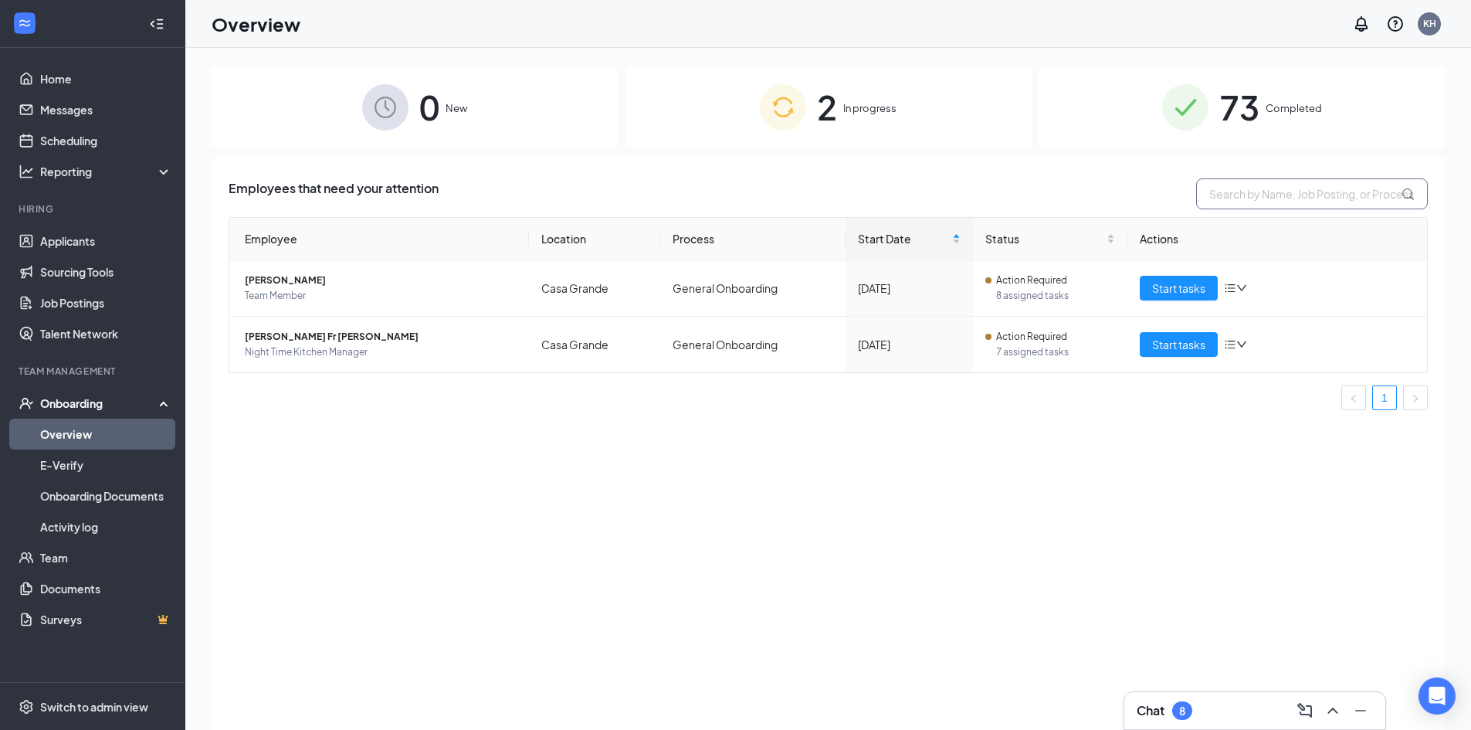
click at [1262, 197] on input "text" at bounding box center [1312, 193] width 232 height 31
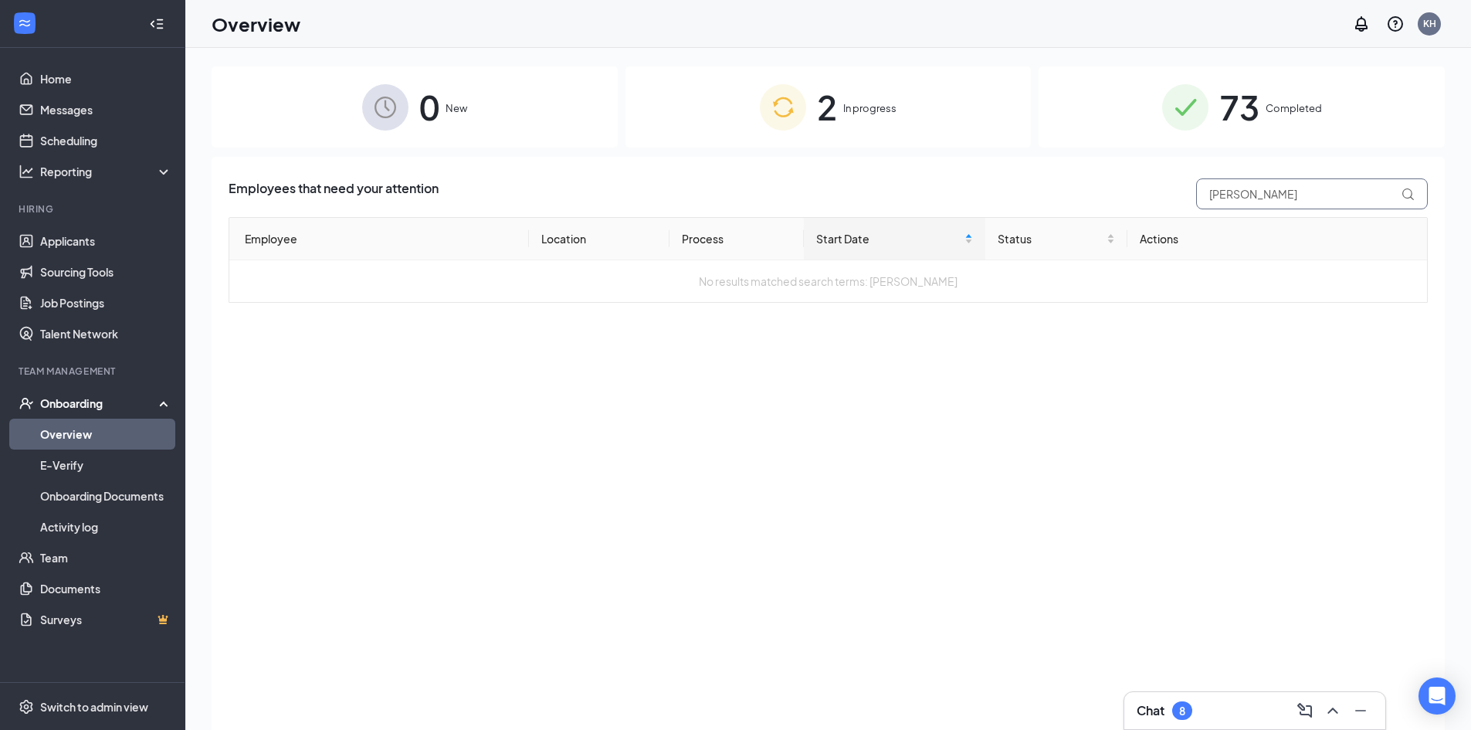
type input "daul"
click at [78, 433] on link "Overview" at bounding box center [106, 433] width 132 height 31
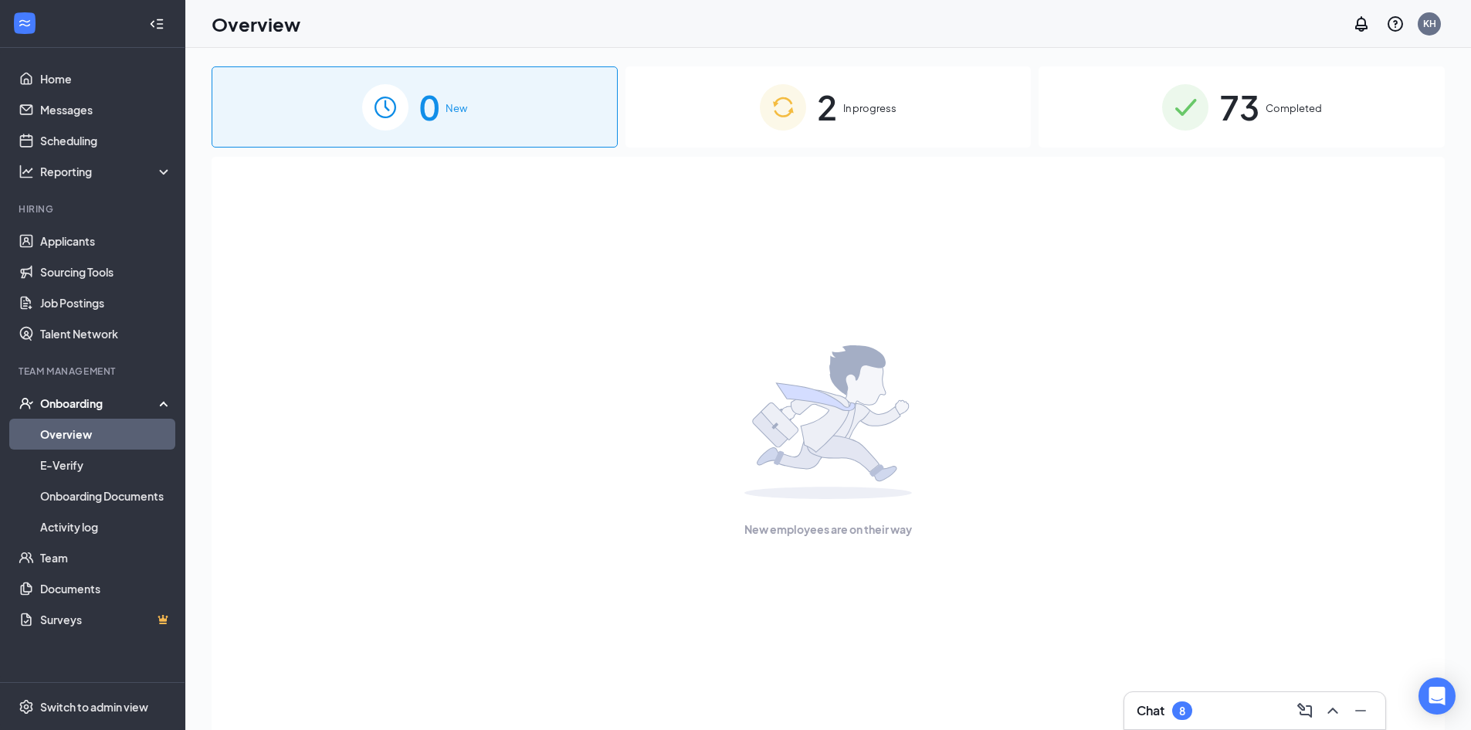
click at [1148, 112] on div "73 Completed" at bounding box center [1241, 106] width 406 height 81
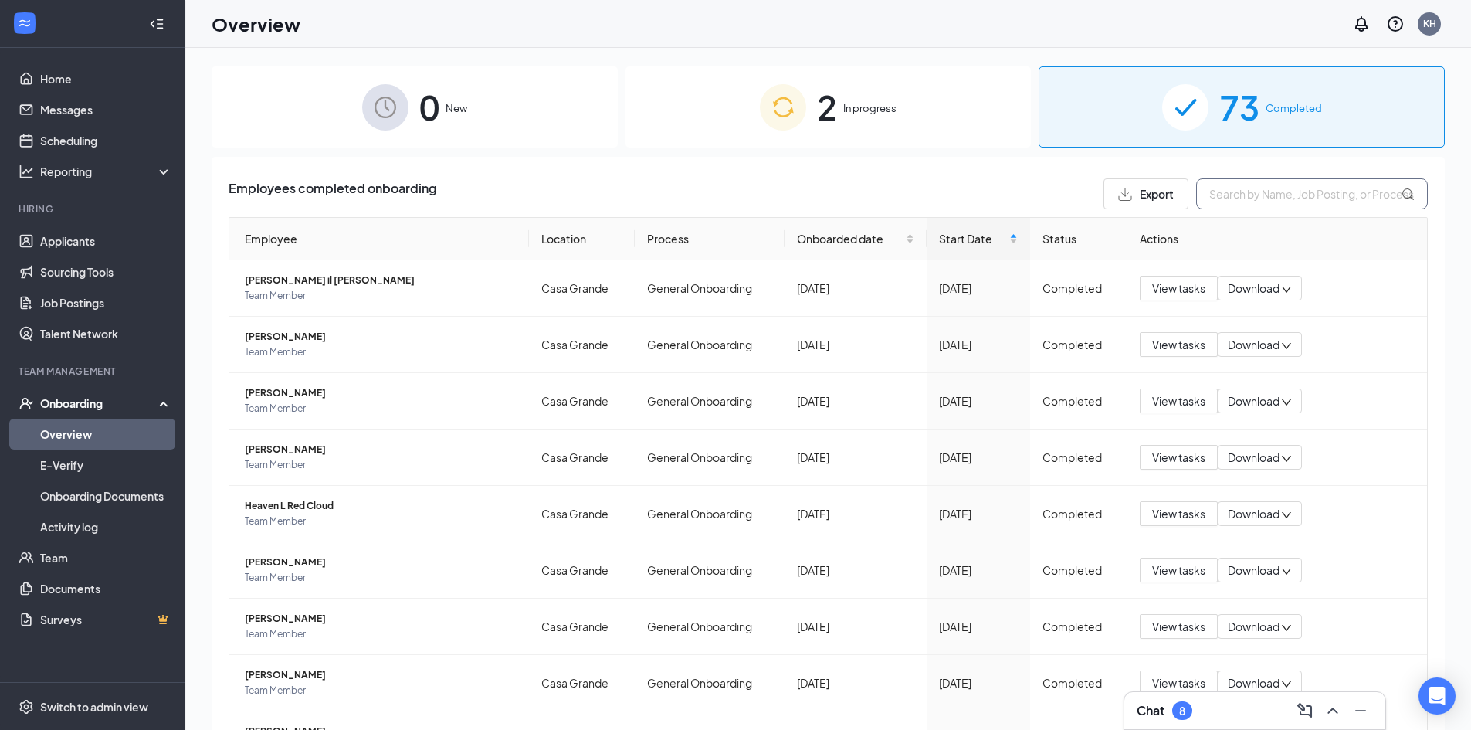
click at [1268, 195] on input "text" at bounding box center [1312, 193] width 232 height 31
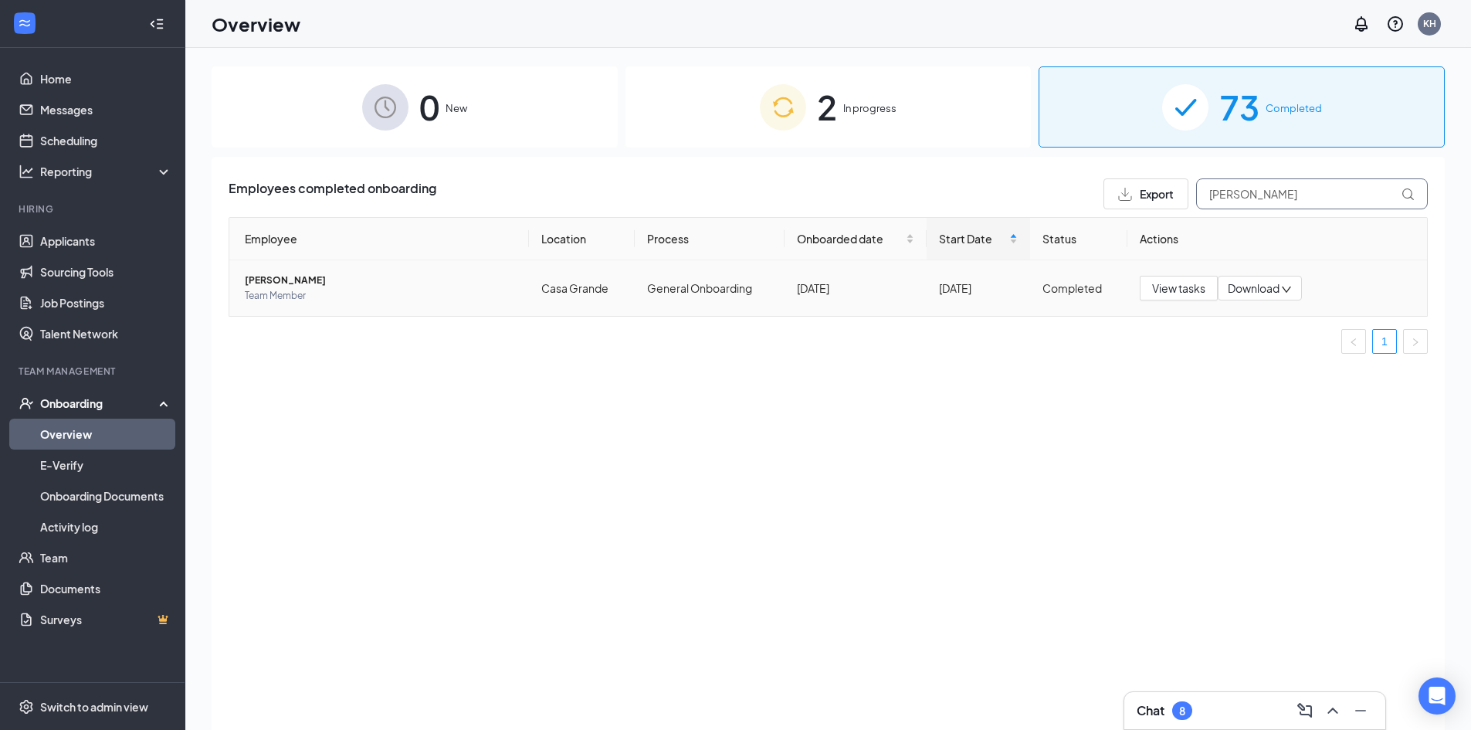
type input "daul"
click at [328, 282] on span "Daulton J Westerfield" at bounding box center [381, 280] width 272 height 15
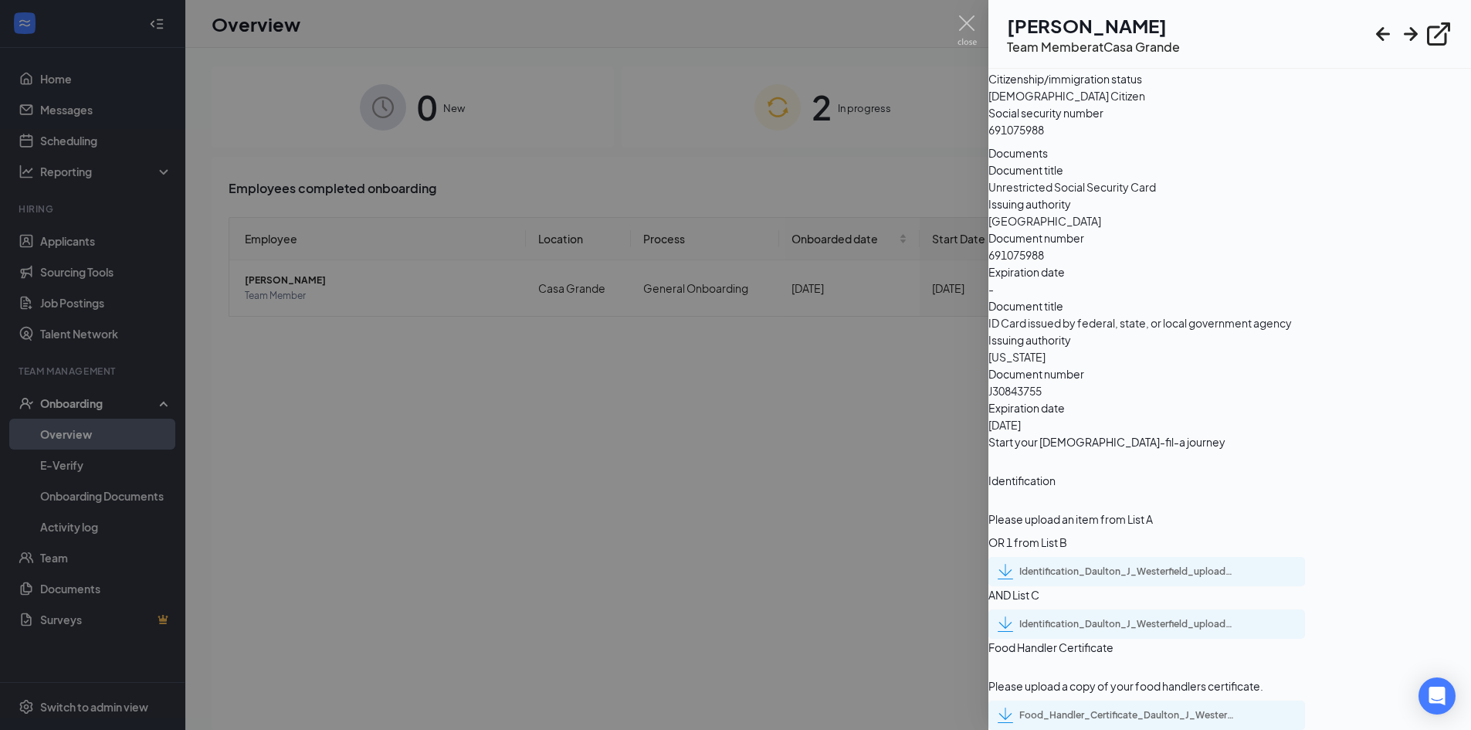
scroll to position [2303, 0]
click at [1068, 709] on div "Food_Handler_Certificate_Daulton_J_Westerfield_uploadedfile_20250822.pdf.pdf" at bounding box center [1127, 715] width 216 height 12
click at [591, 113] on div at bounding box center [735, 365] width 1471 height 730
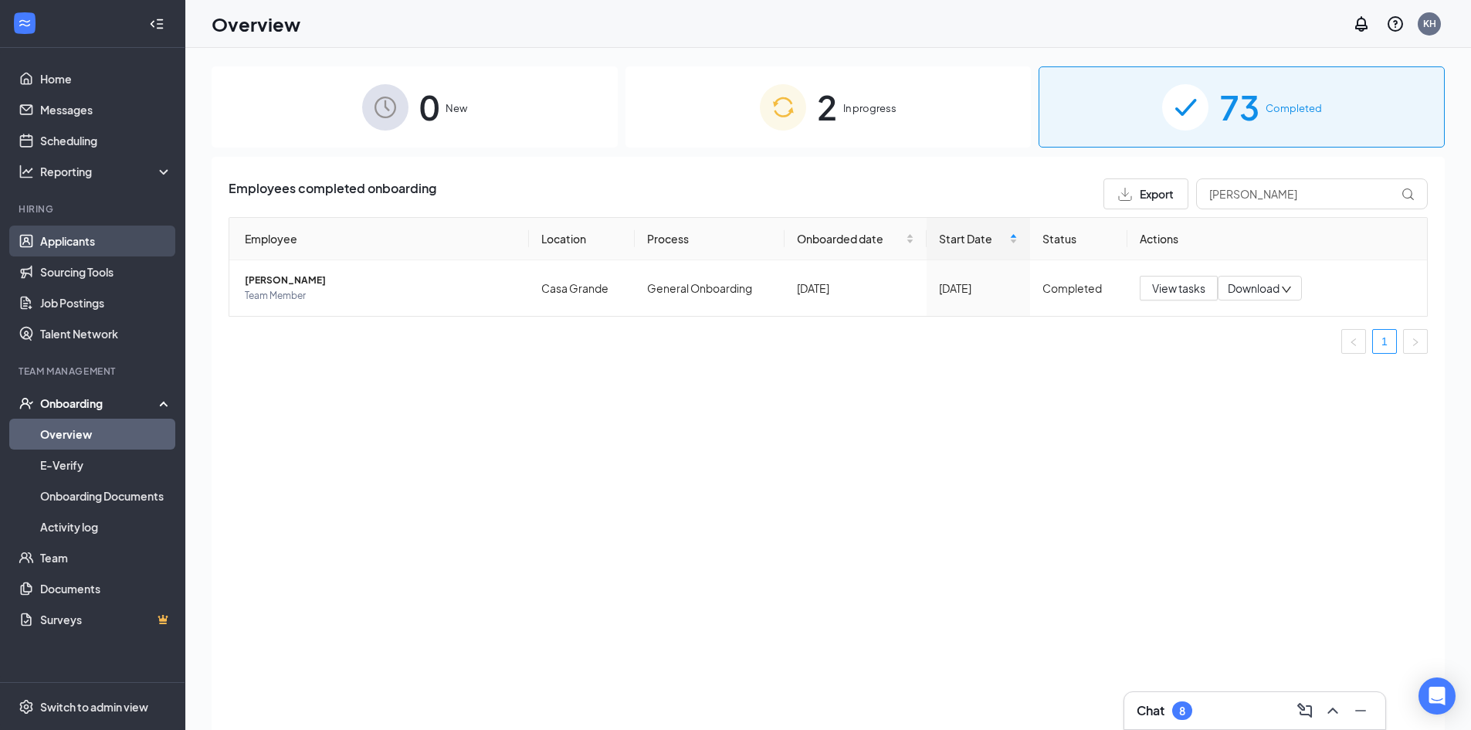
click at [73, 246] on link "Applicants" at bounding box center [106, 240] width 132 height 31
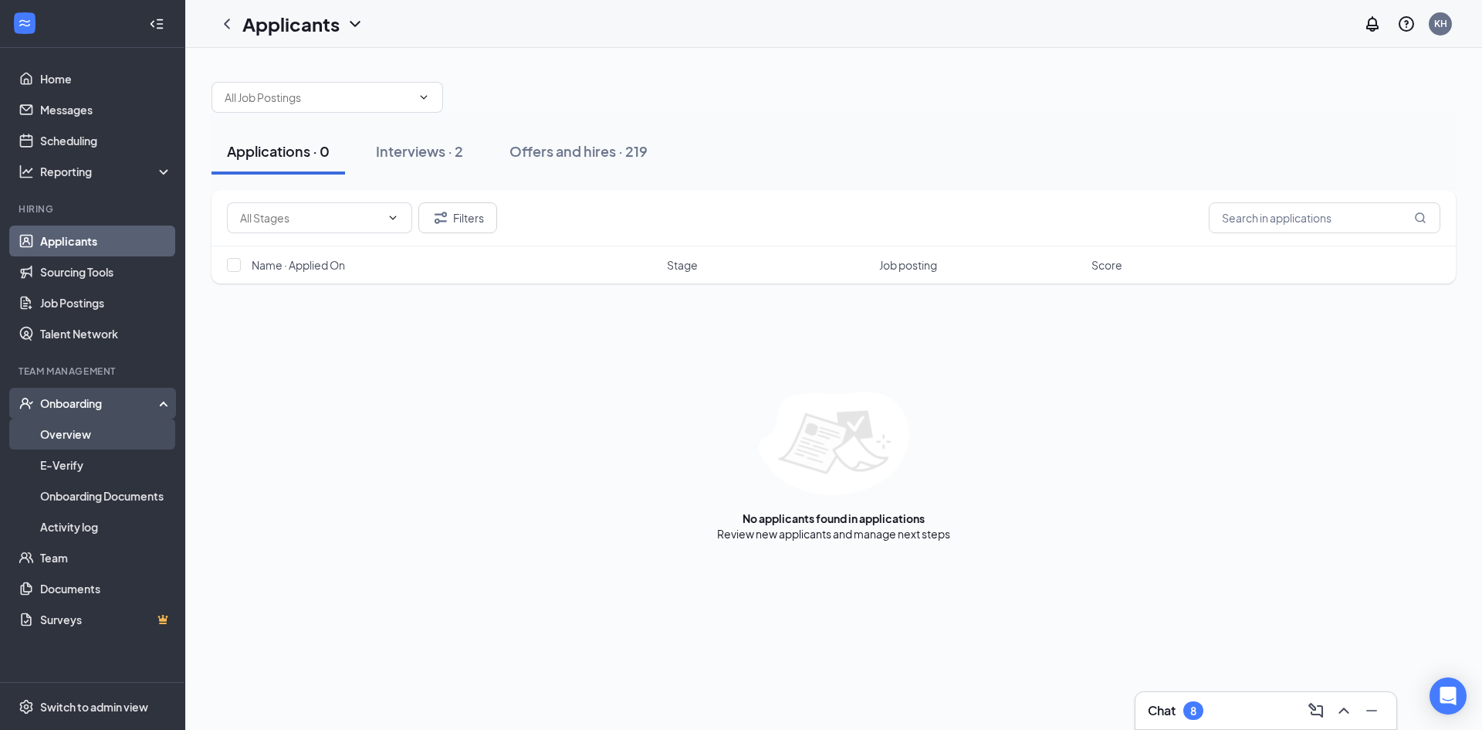
click at [104, 426] on link "Overview" at bounding box center [106, 433] width 132 height 31
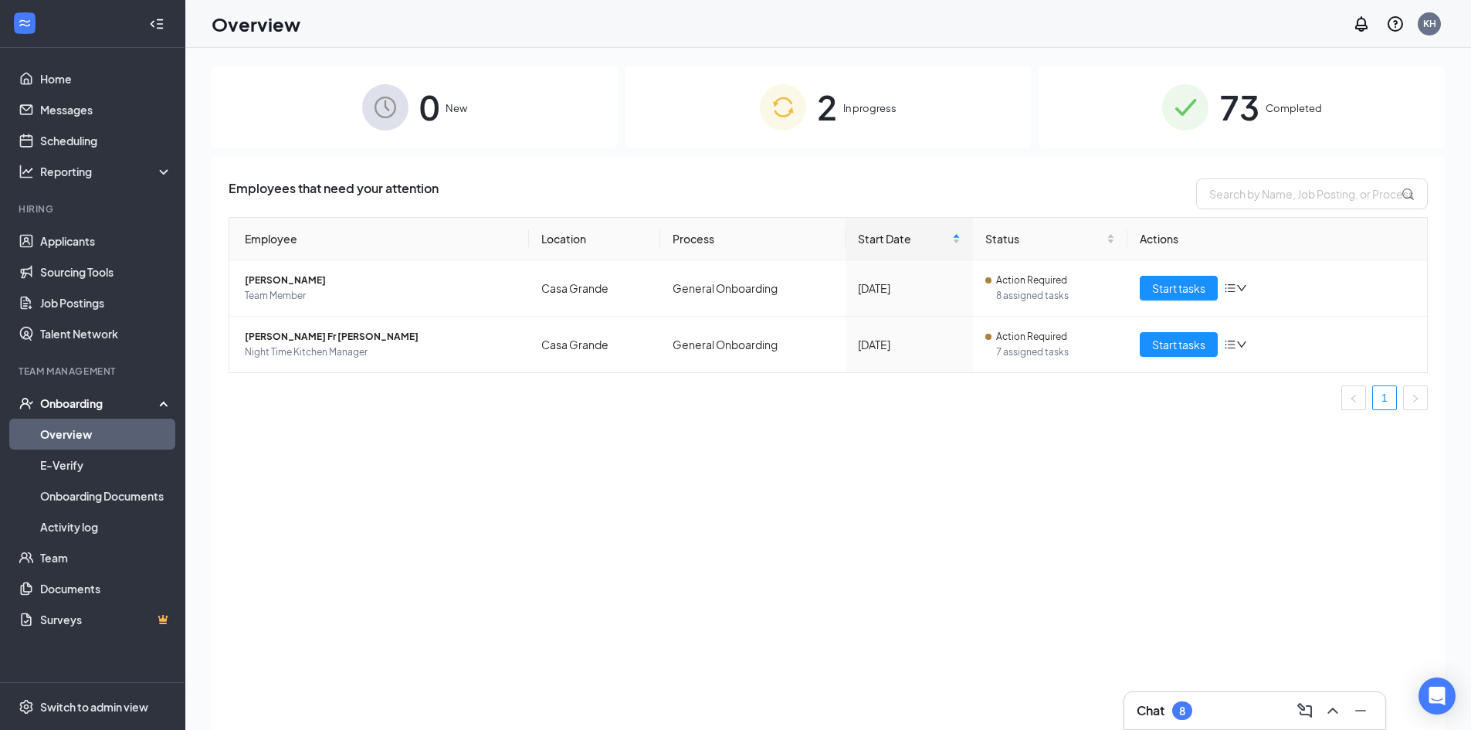
click at [1182, 706] on div "8" at bounding box center [1182, 710] width 6 height 13
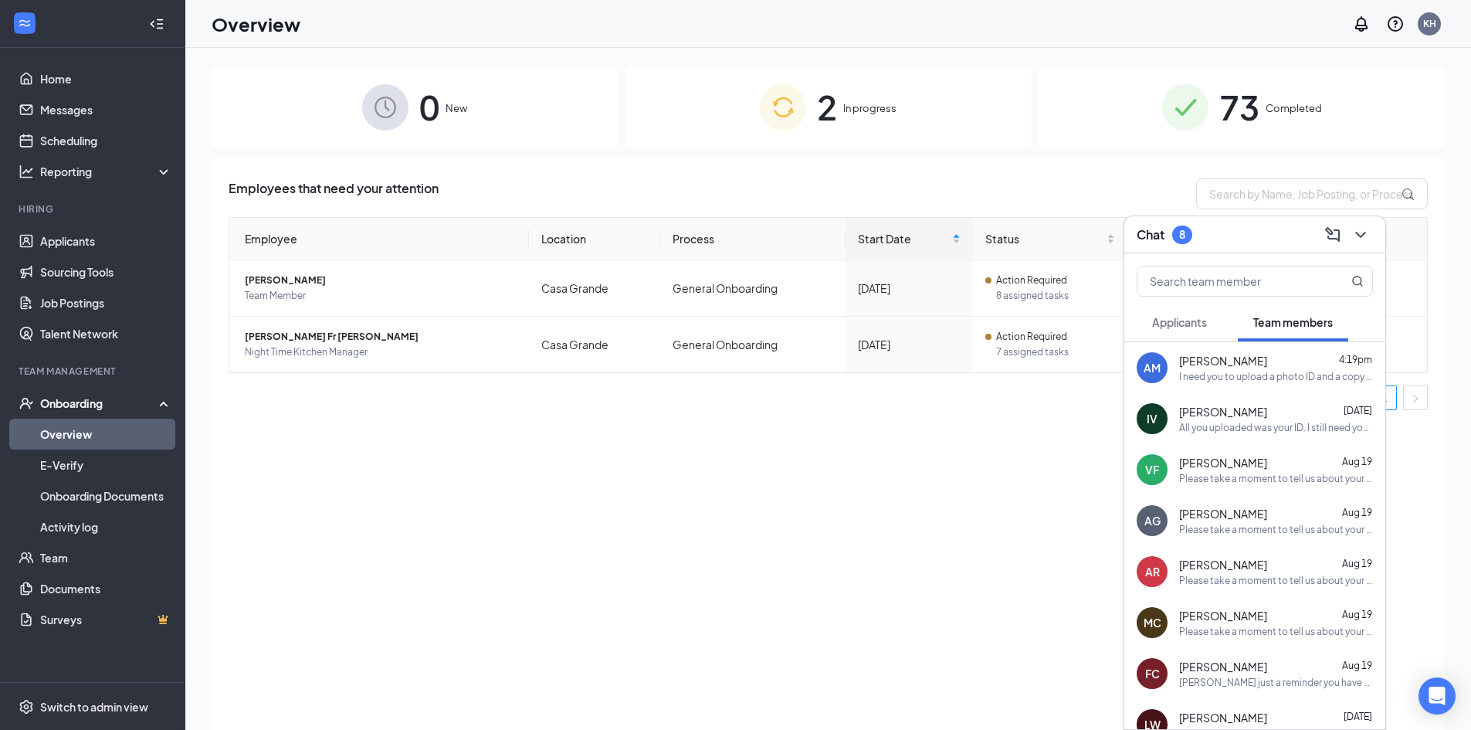
click at [1218, 364] on span "[PERSON_NAME]" at bounding box center [1223, 360] width 88 height 15
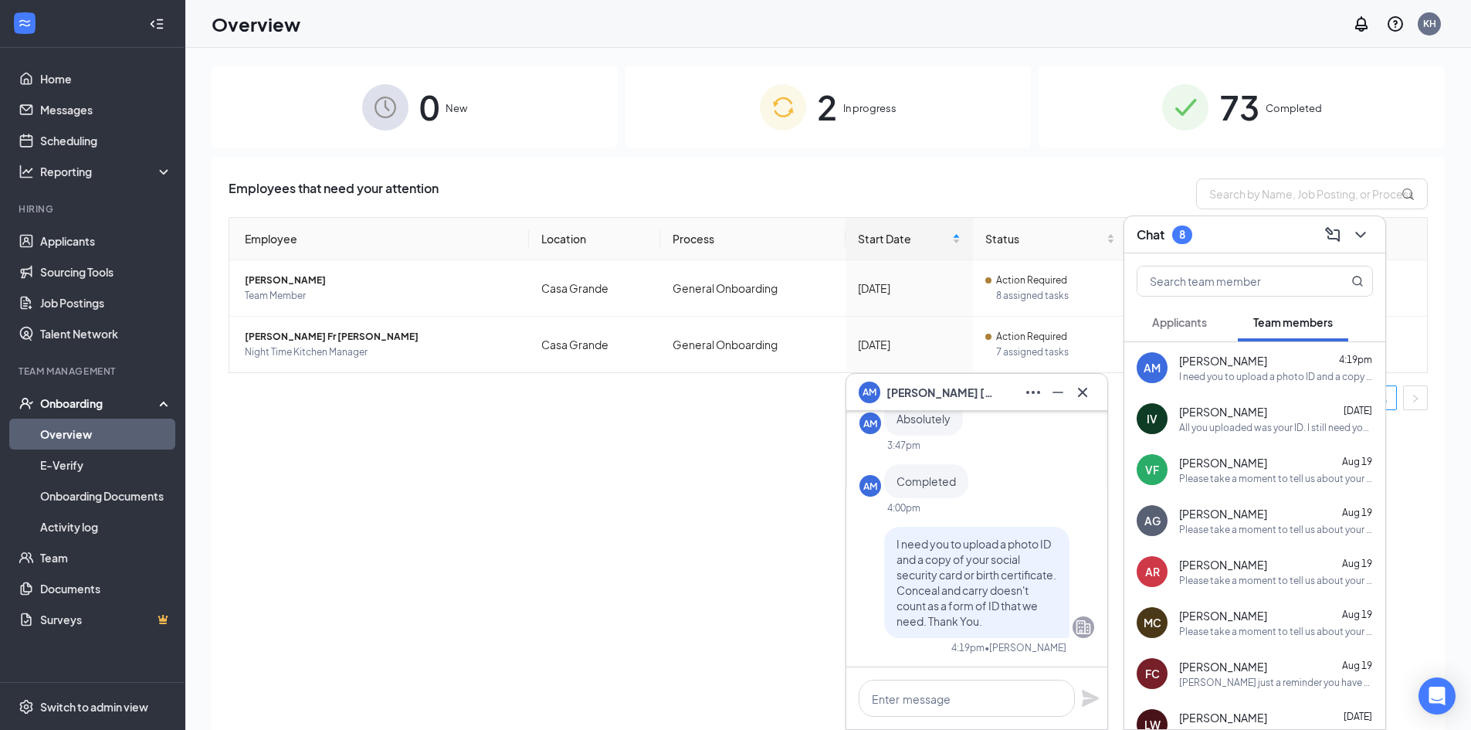
click at [659, 571] on div "Employees that need your attention Employee Location Process Start Date Status …" at bounding box center [828, 462] width 1233 height 611
click at [977, 53] on div "0 New 2 In progress 73 Completed Employees that need your attention Employee Lo…" at bounding box center [827, 423] width 1285 height 751
click at [1357, 234] on icon "ChevronDown" at bounding box center [1360, 235] width 10 height 6
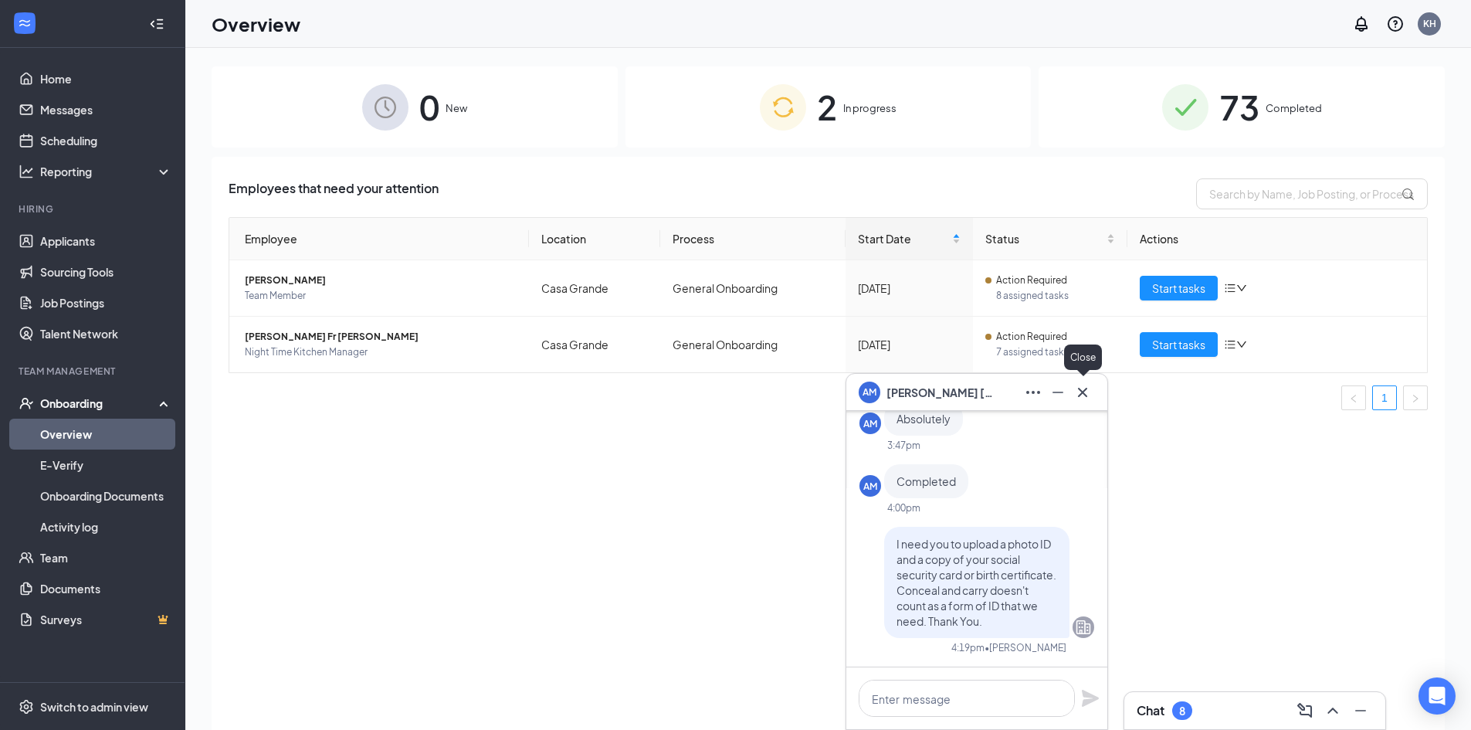
click at [1091, 394] on icon "Cross" at bounding box center [1082, 392] width 19 height 19
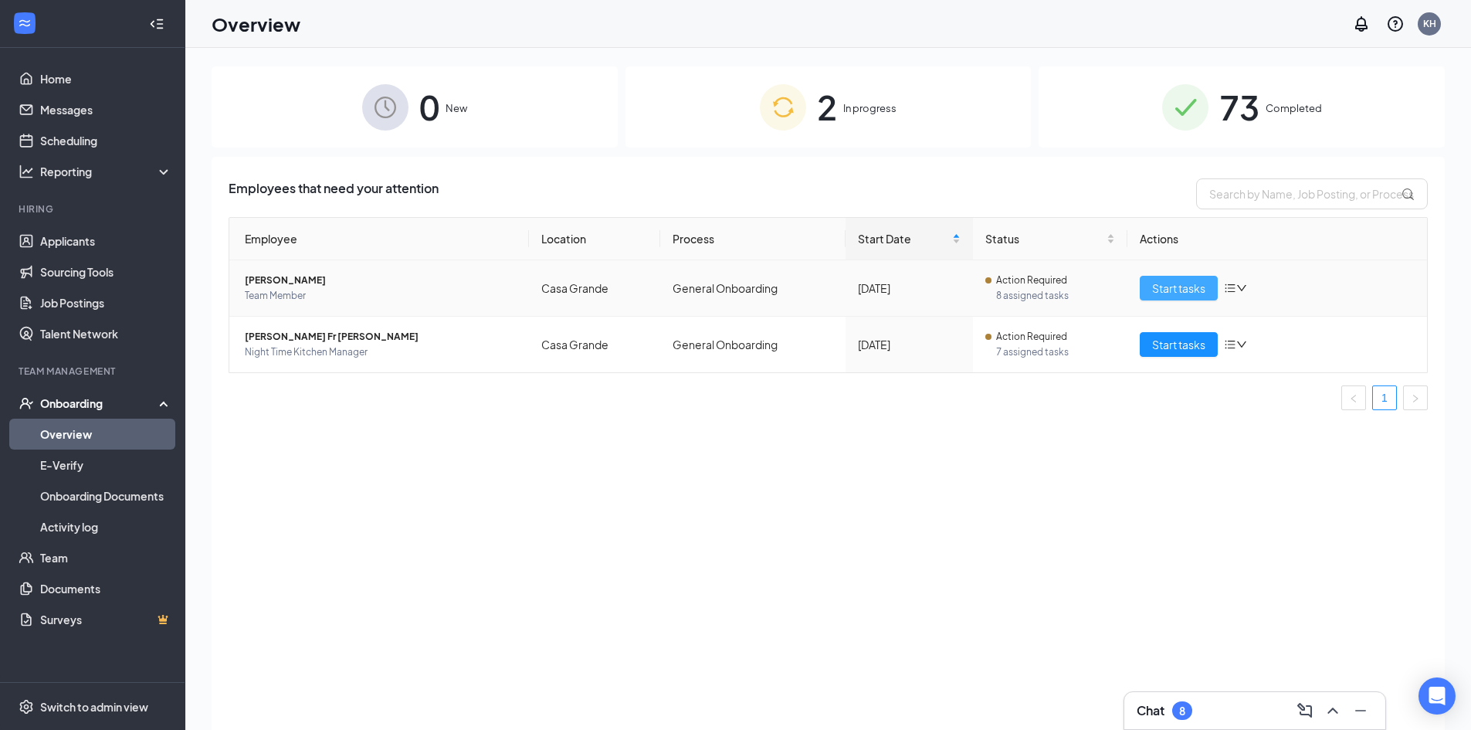
click at [1168, 283] on span "Start tasks" at bounding box center [1178, 287] width 53 height 17
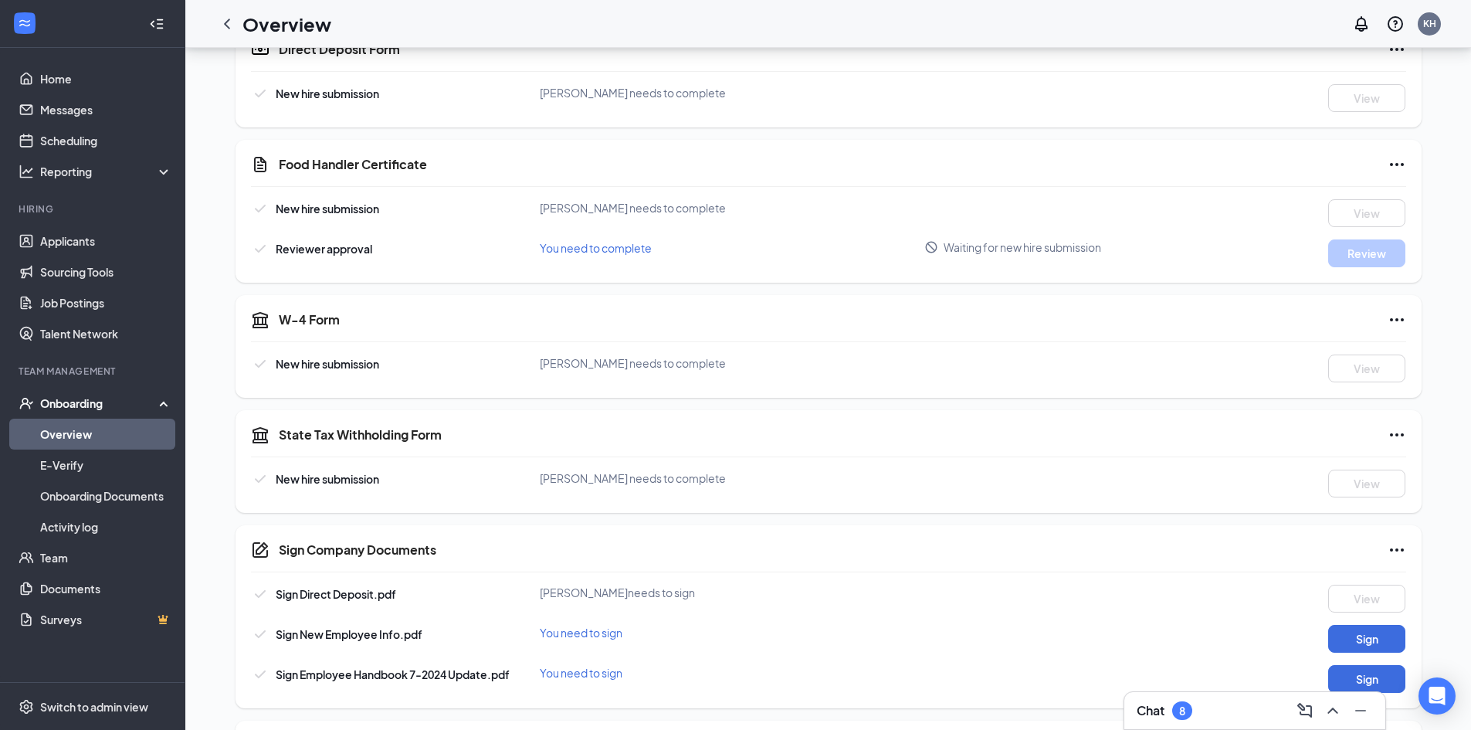
scroll to position [882, 0]
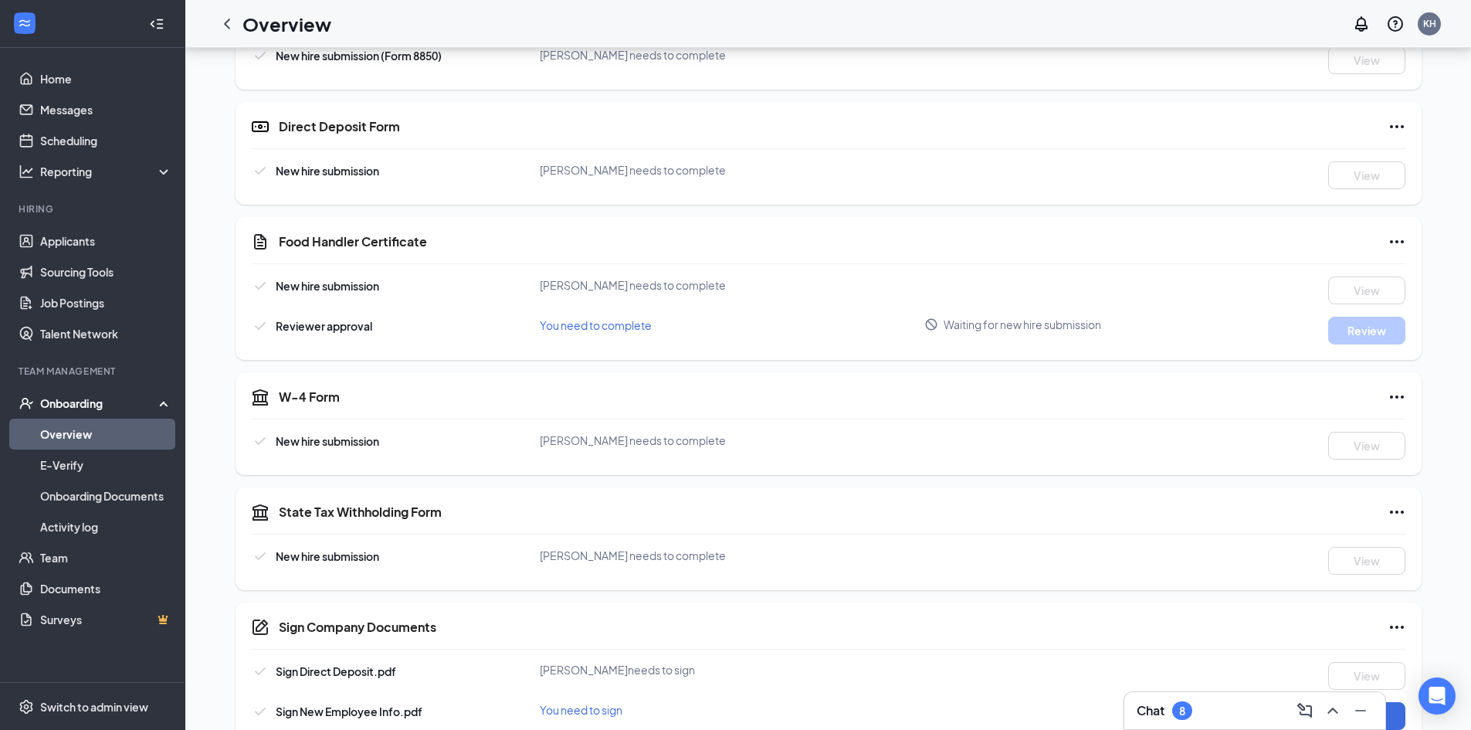
click at [587, 326] on span "You need to complete" at bounding box center [596, 325] width 112 height 14
click at [694, 326] on div "You need to complete" at bounding box center [732, 325] width 385 height 17
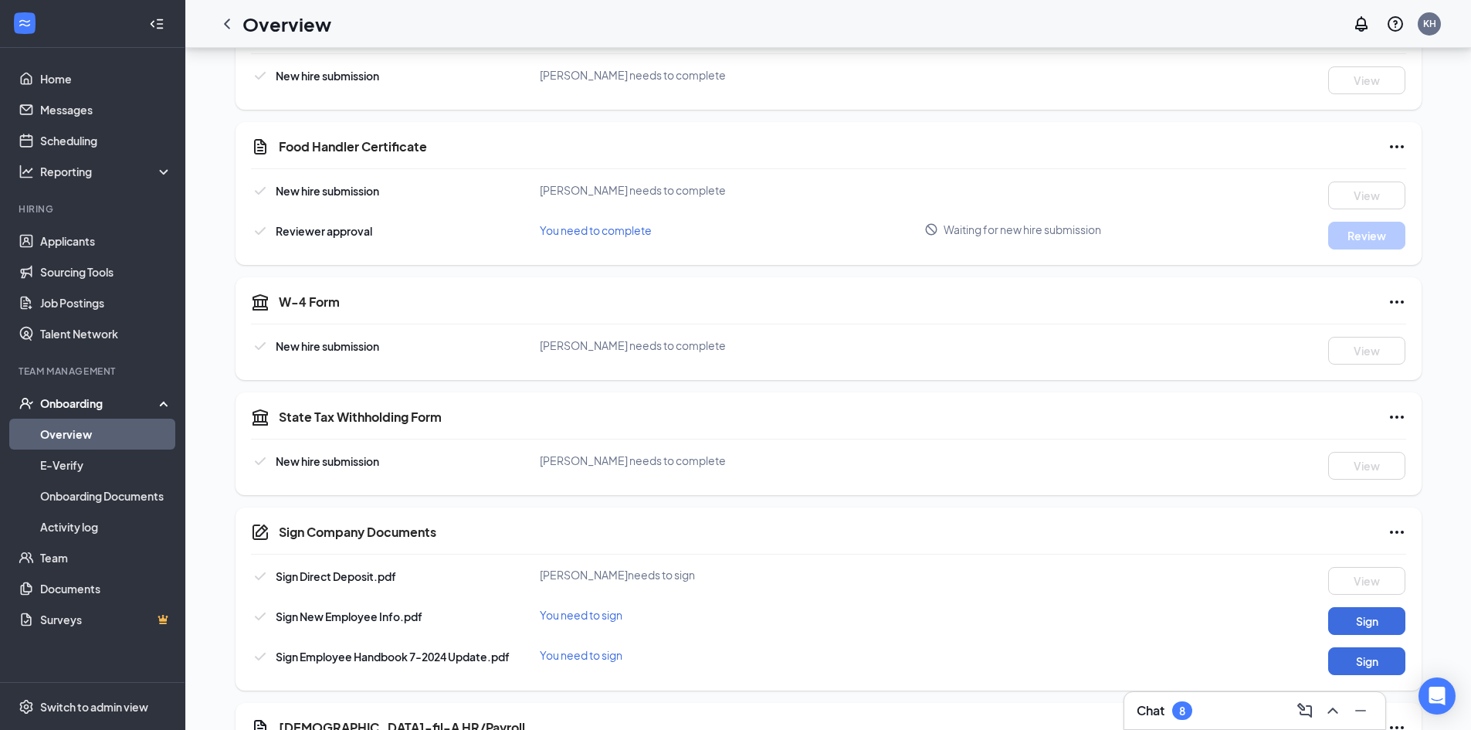
scroll to position [1004, 0]
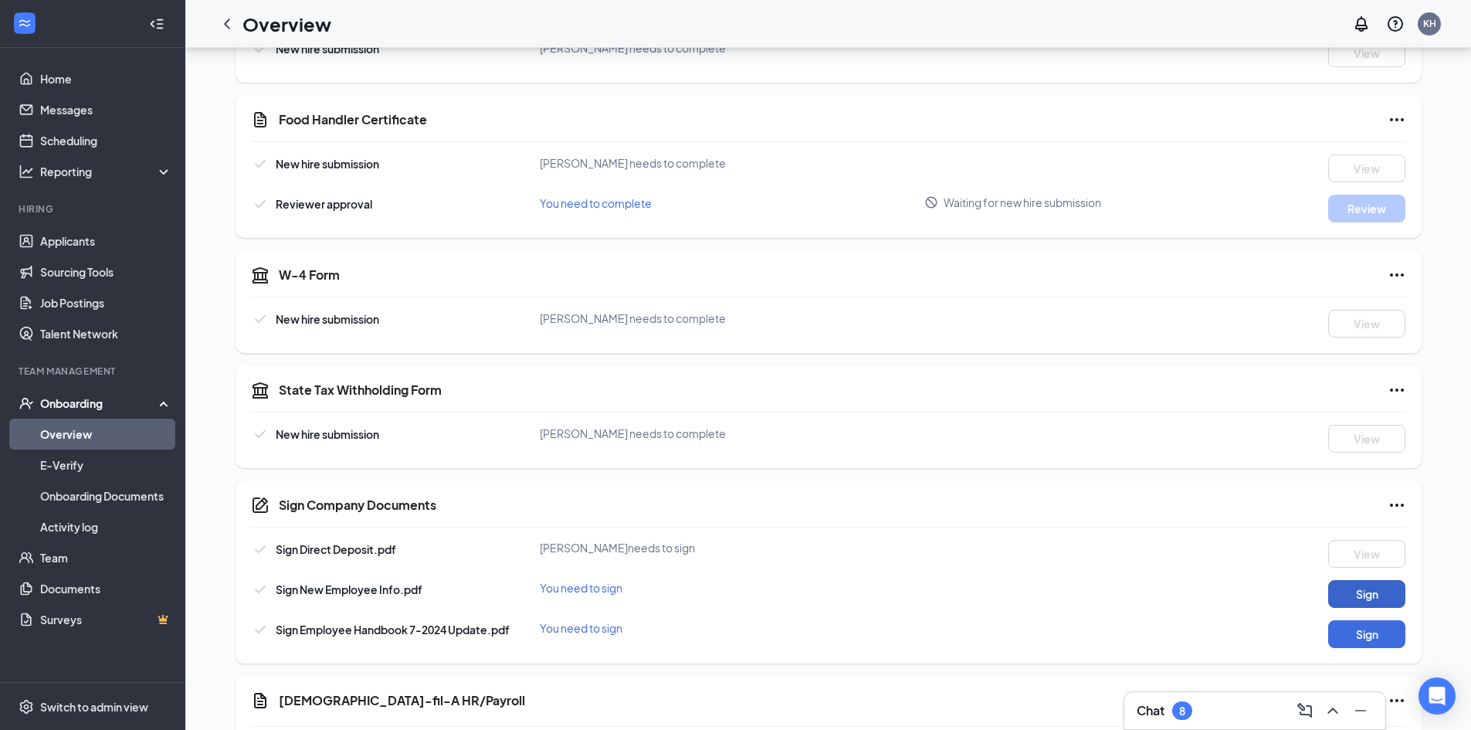
click at [1387, 592] on button "Sign" at bounding box center [1366, 594] width 77 height 28
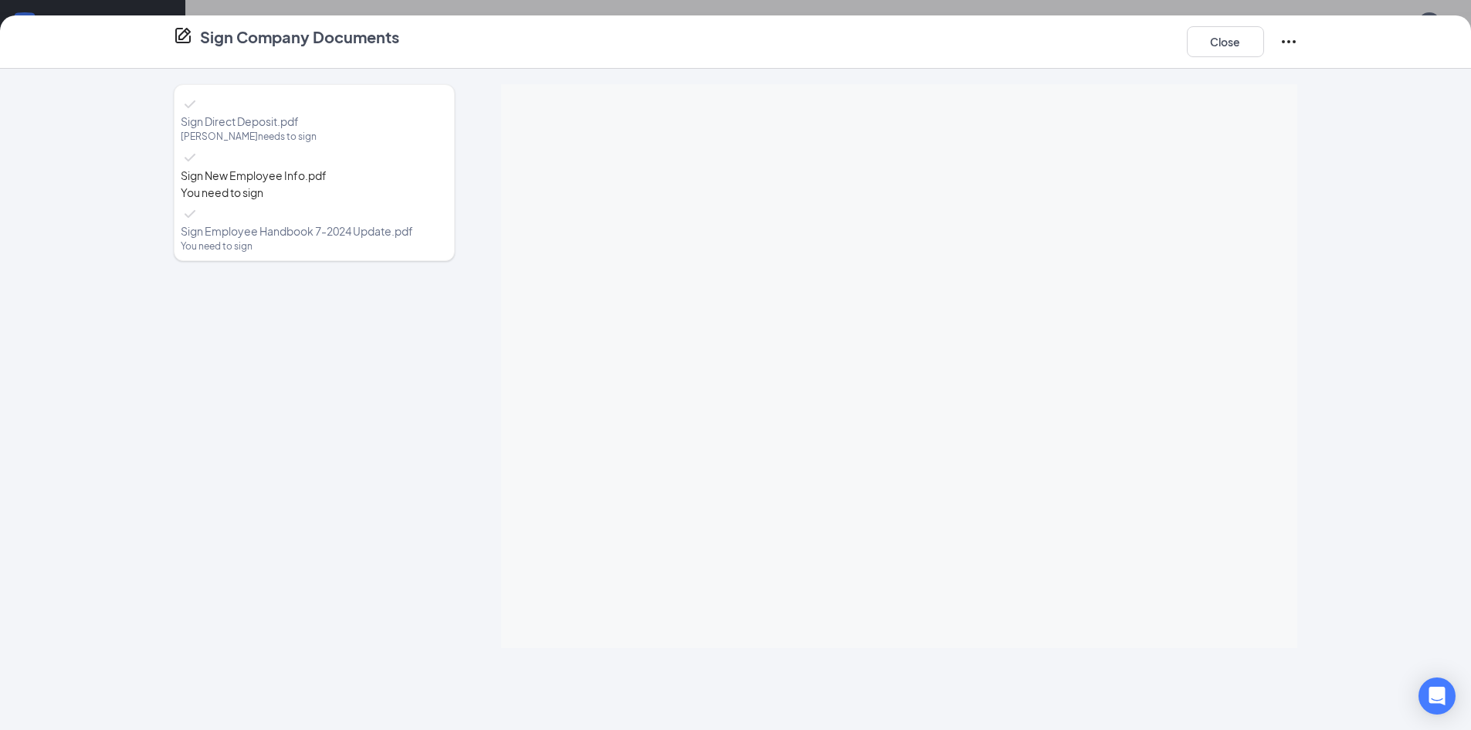
click at [1068, 682] on div "Sign Direct Deposit.pdf Odessa Clendon needs to sign Sign New Employee Info.pdf…" at bounding box center [735, 399] width 1471 height 661
click at [1285, 42] on icon "Ellipses" at bounding box center [1288, 41] width 19 height 19
click at [1291, 39] on icon "Ellipses" at bounding box center [1288, 41] width 19 height 19
click at [1227, 33] on button "Close" at bounding box center [1225, 41] width 77 height 31
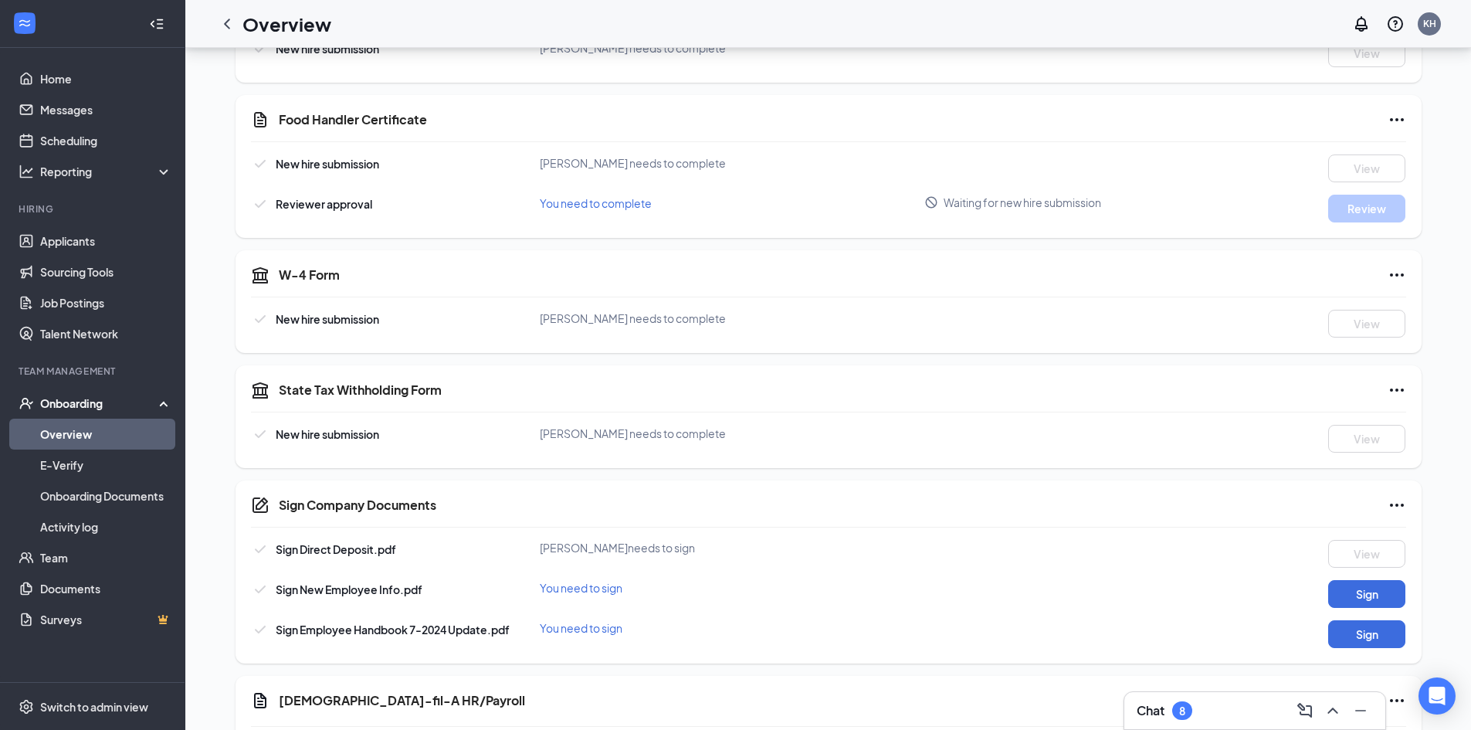
click at [1187, 702] on div "8" at bounding box center [1182, 710] width 20 height 19
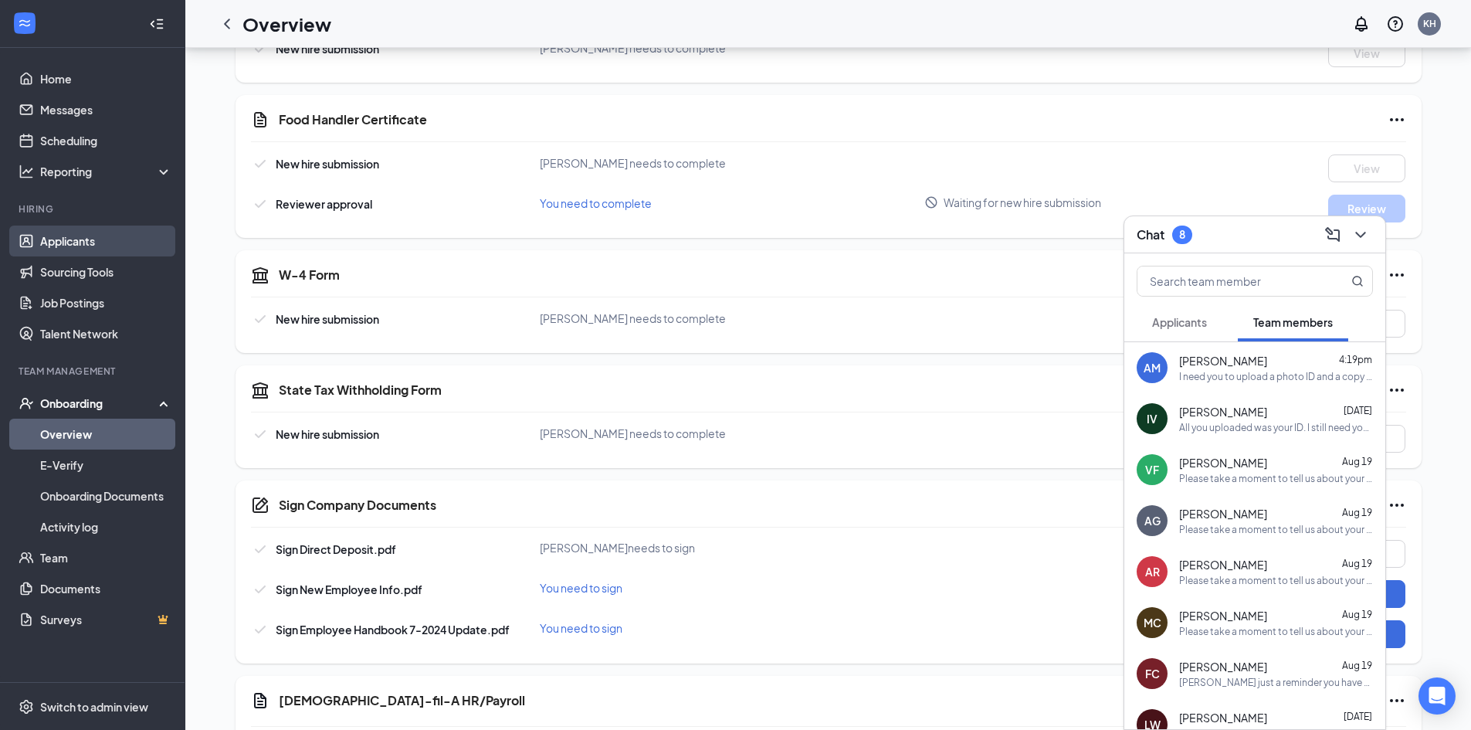
click at [63, 249] on link "Applicants" at bounding box center [106, 240] width 132 height 31
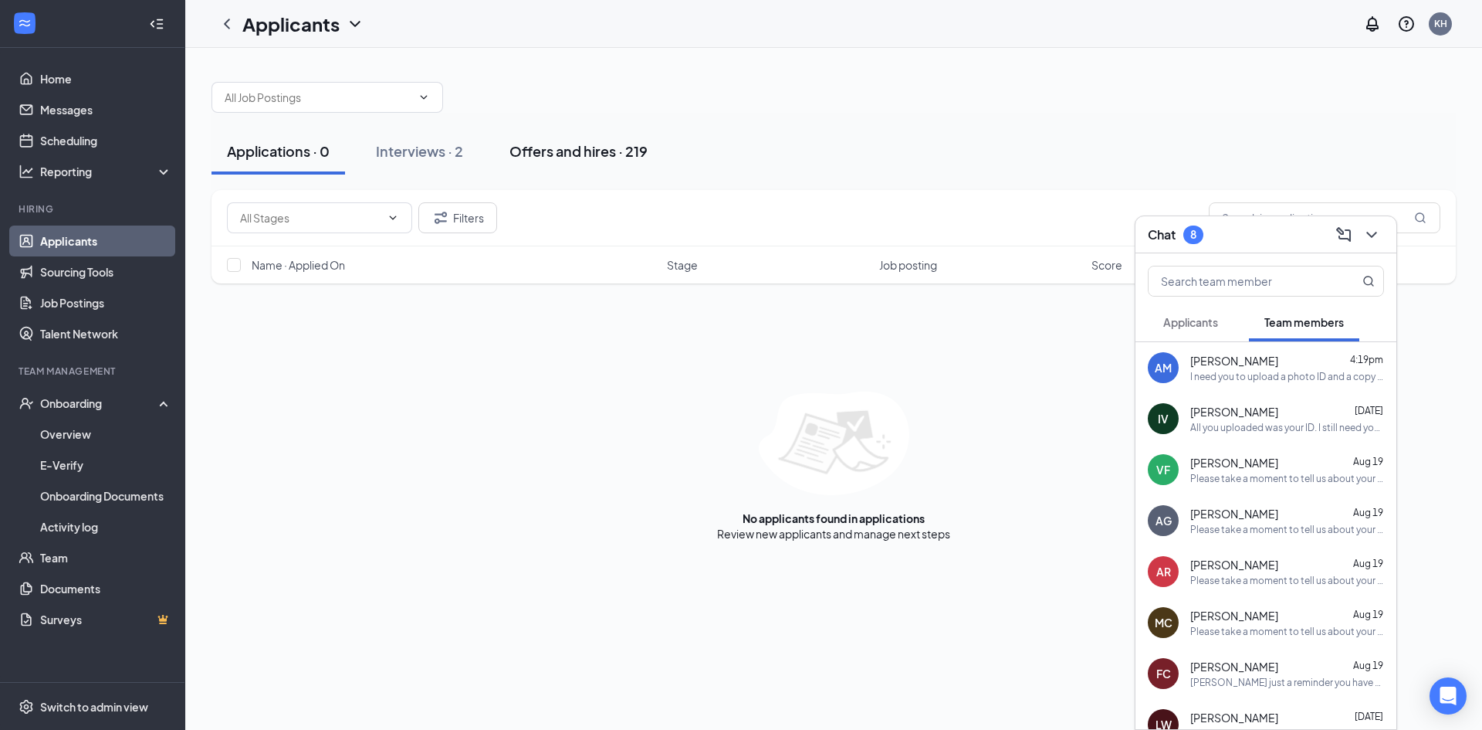
click at [557, 152] on div "Offers and hires · 219" at bounding box center [579, 150] width 138 height 19
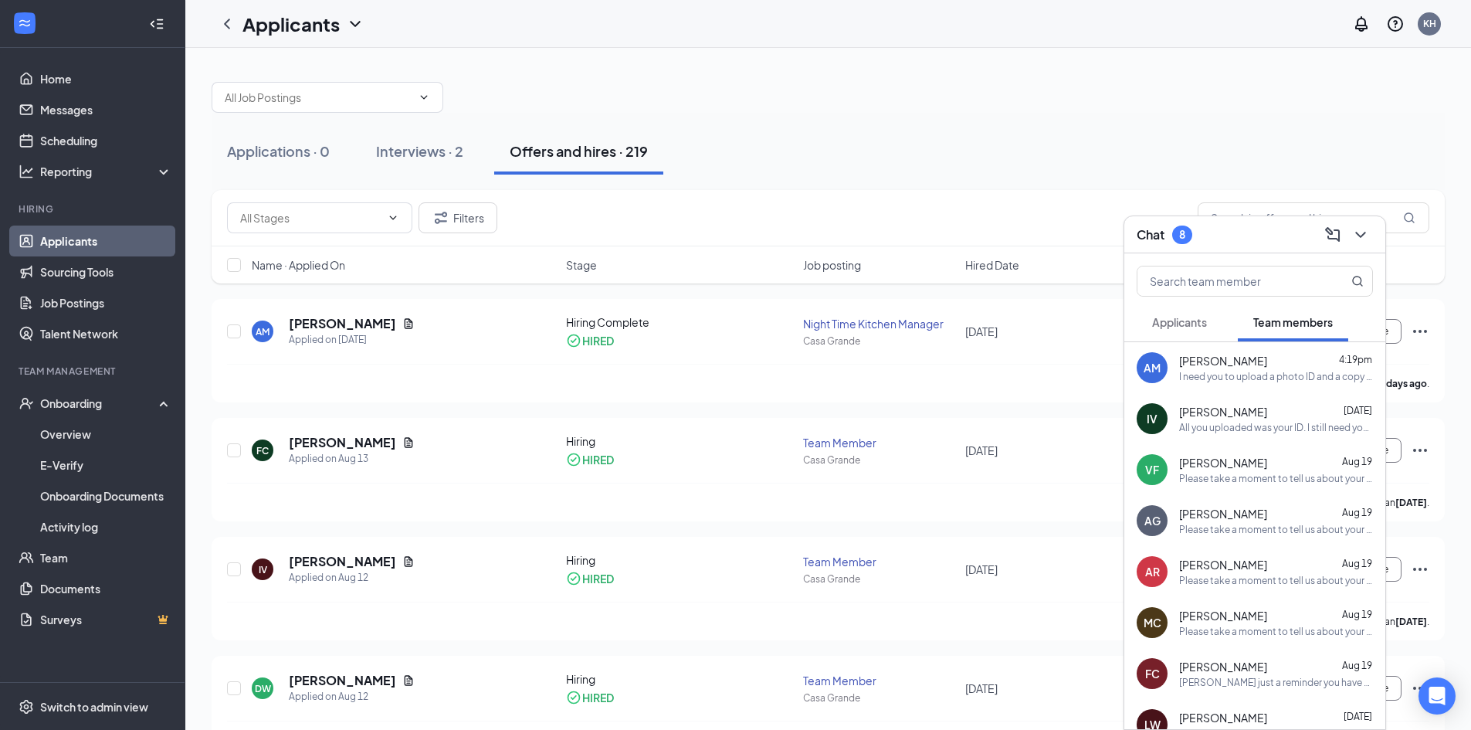
click at [893, 127] on div "Applications · 0 Interviews · 2 Offers and hires · 219" at bounding box center [828, 151] width 1233 height 77
click at [1349, 232] on button at bounding box center [1360, 234] width 25 height 25
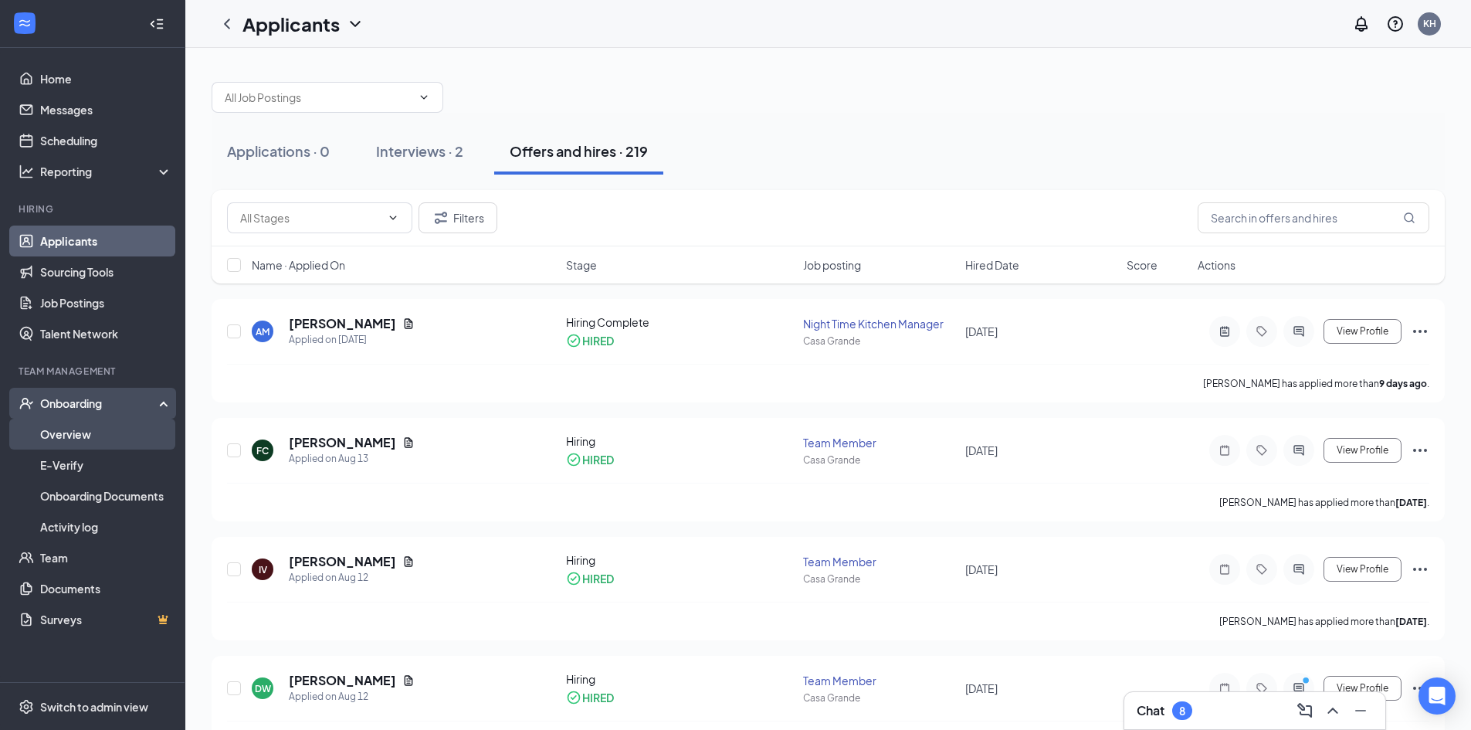
click at [93, 432] on link "Overview" at bounding box center [106, 433] width 132 height 31
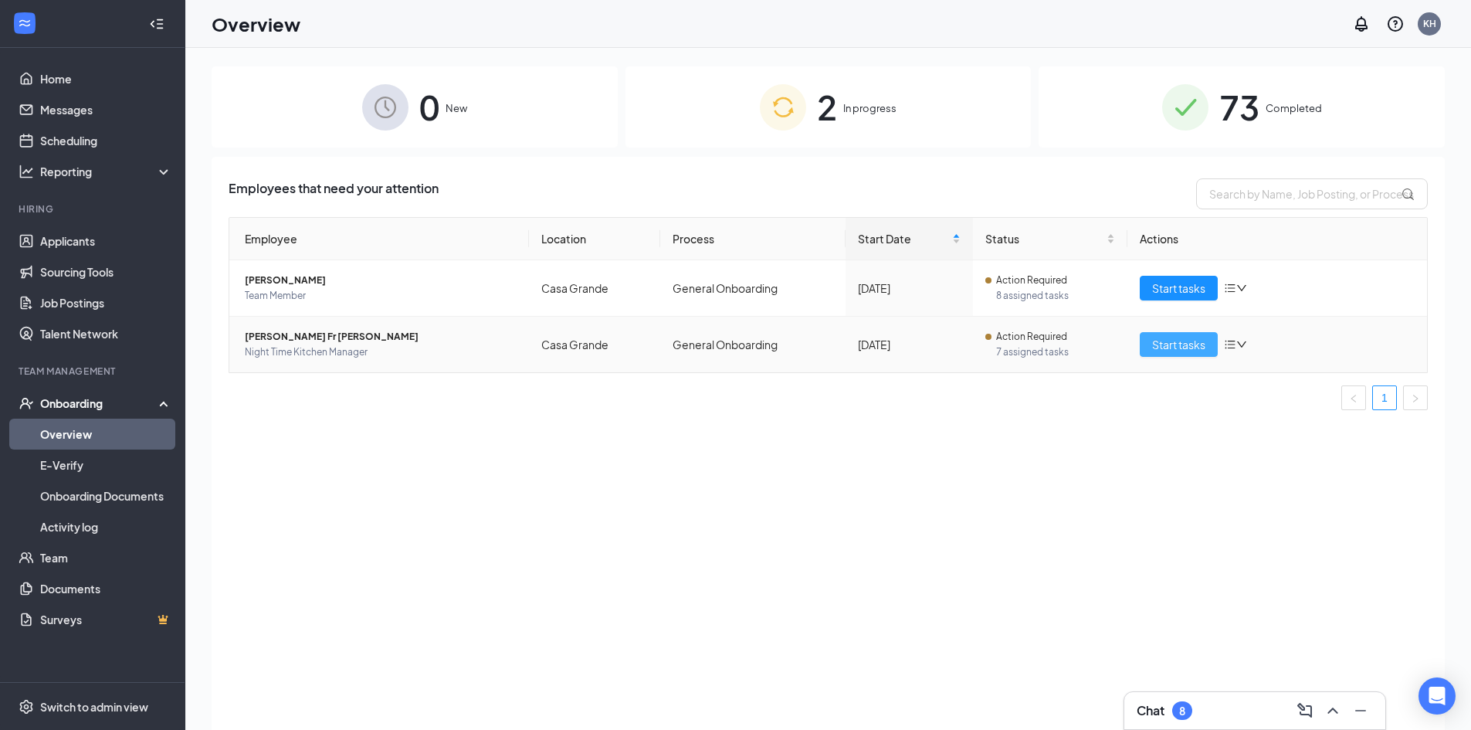
click at [1170, 345] on span "Start tasks" at bounding box center [1178, 344] width 53 height 17
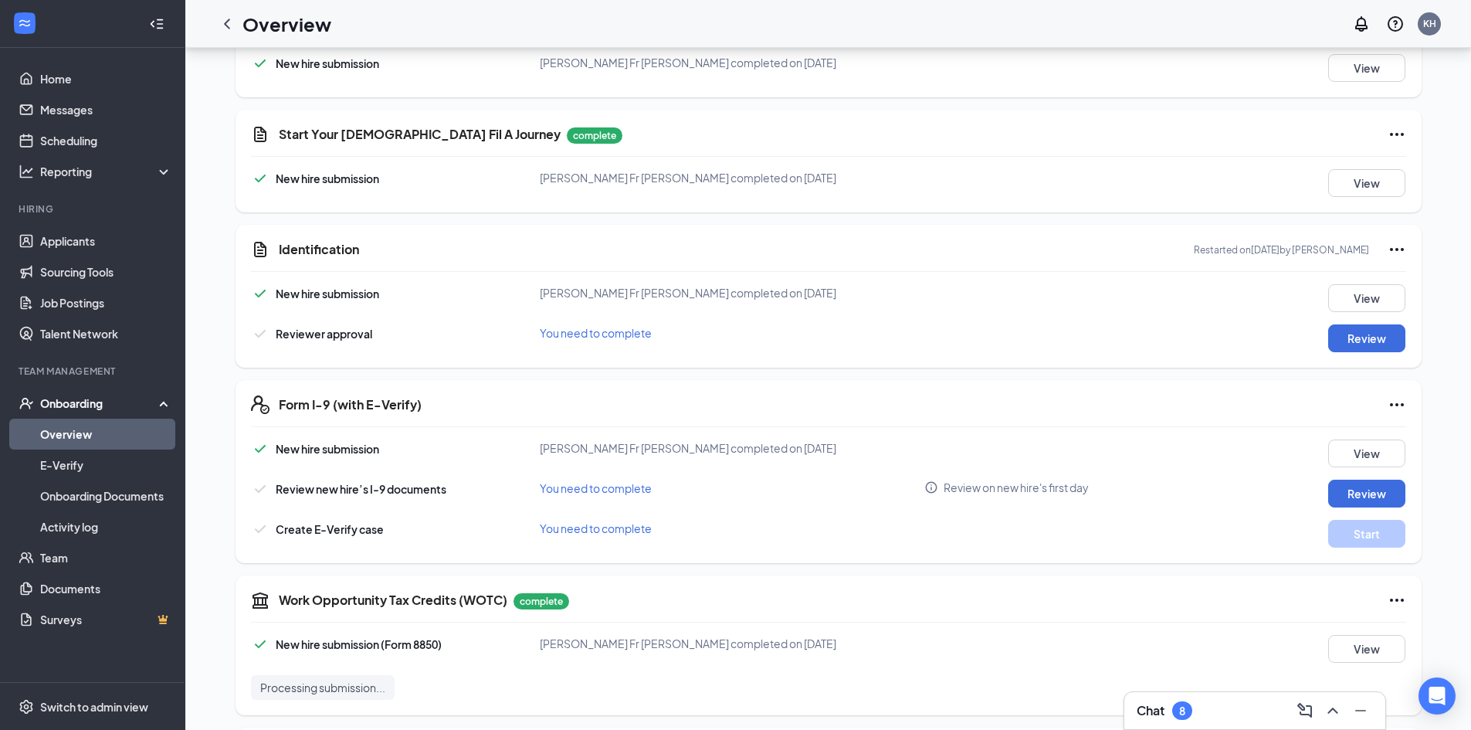
scroll to position [232, 0]
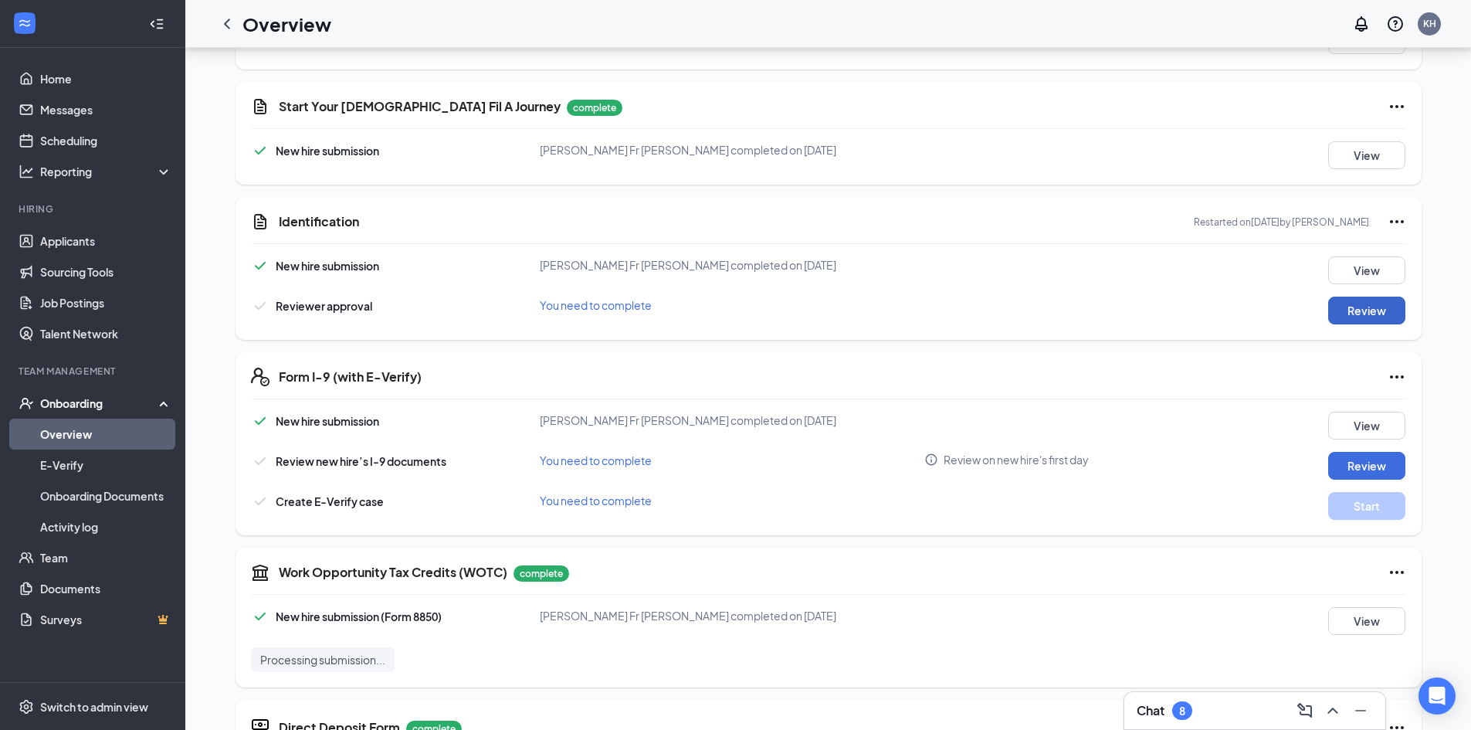
click at [1359, 310] on button "Review" at bounding box center [1366, 310] width 77 height 28
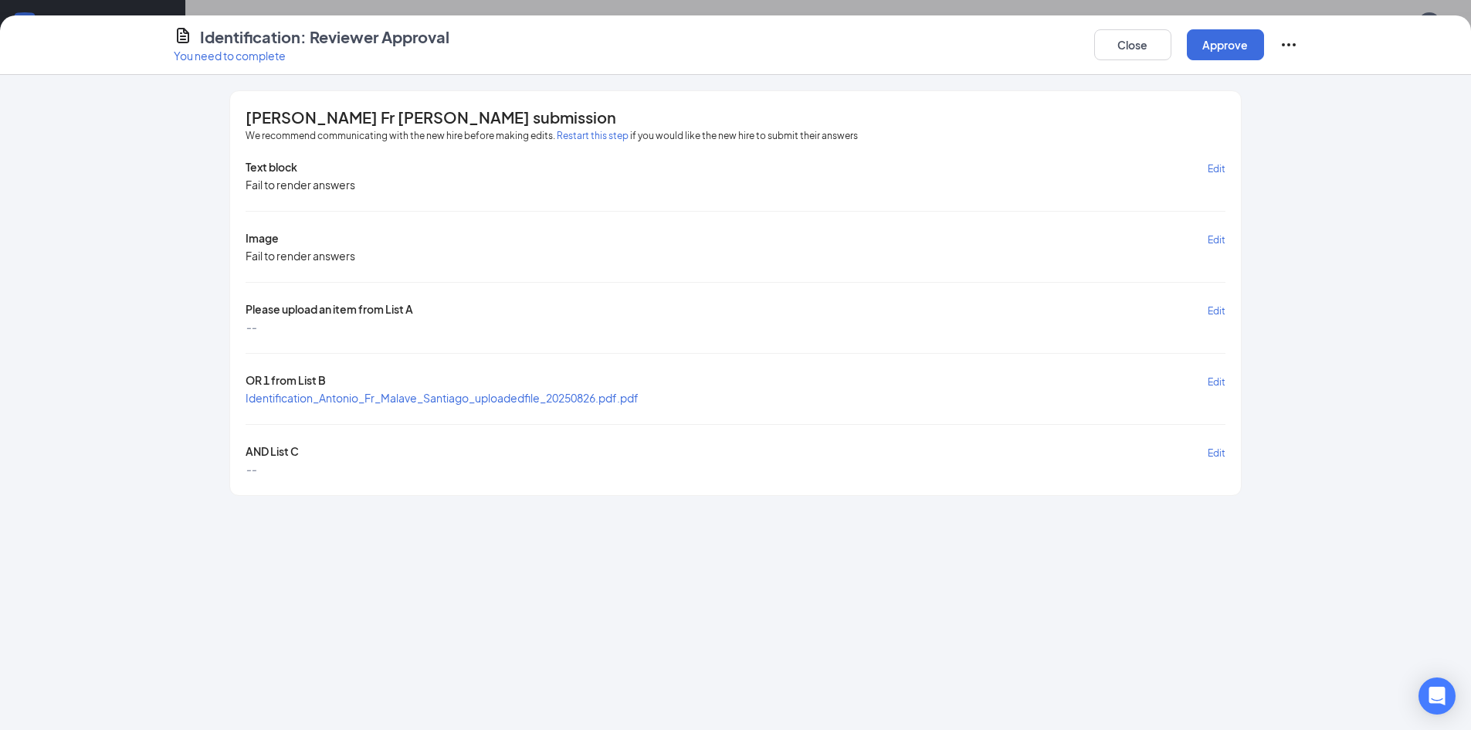
click at [1298, 12] on div "Identification: Reviewer Approval You need to complete Close Approve [PERSON_NA…" at bounding box center [735, 365] width 1471 height 730
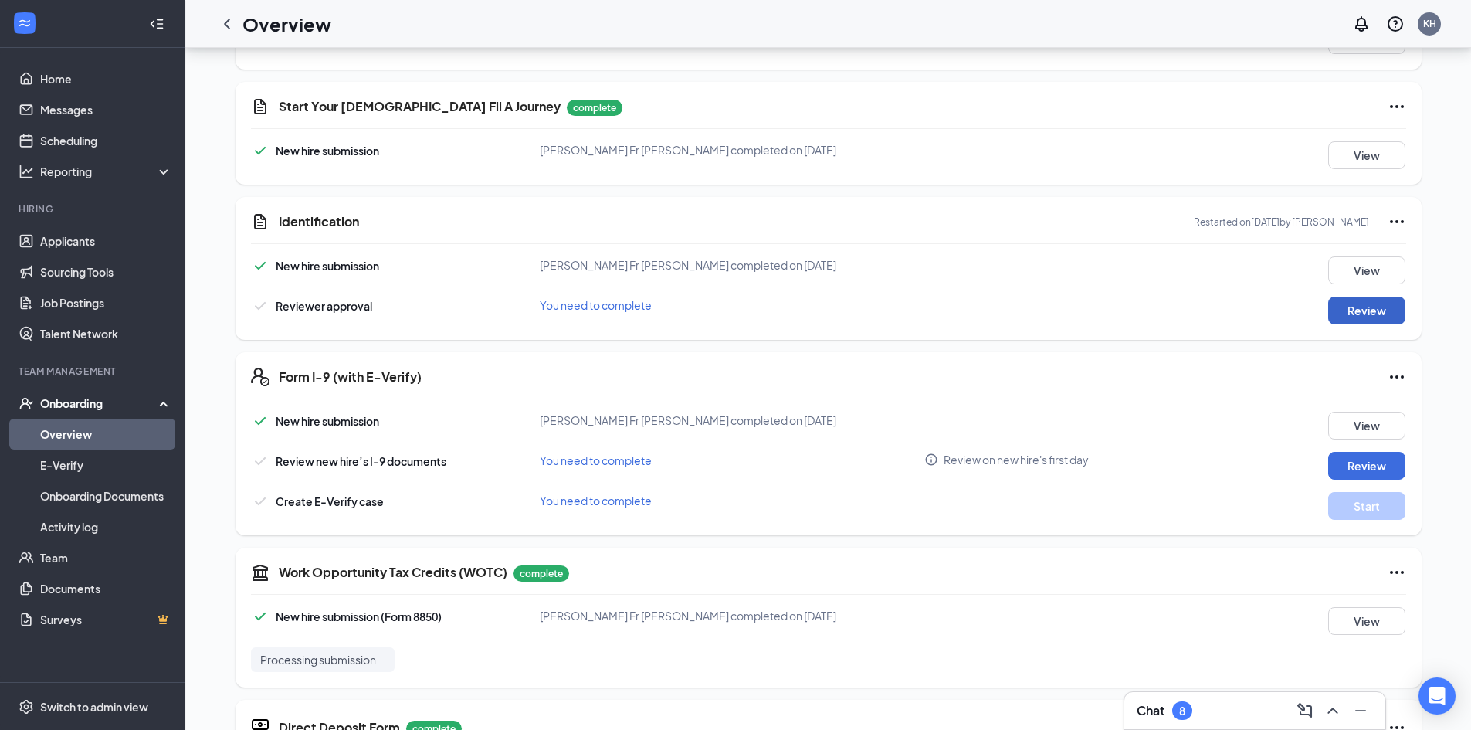
click at [1361, 305] on button "Review" at bounding box center [1366, 310] width 77 height 28
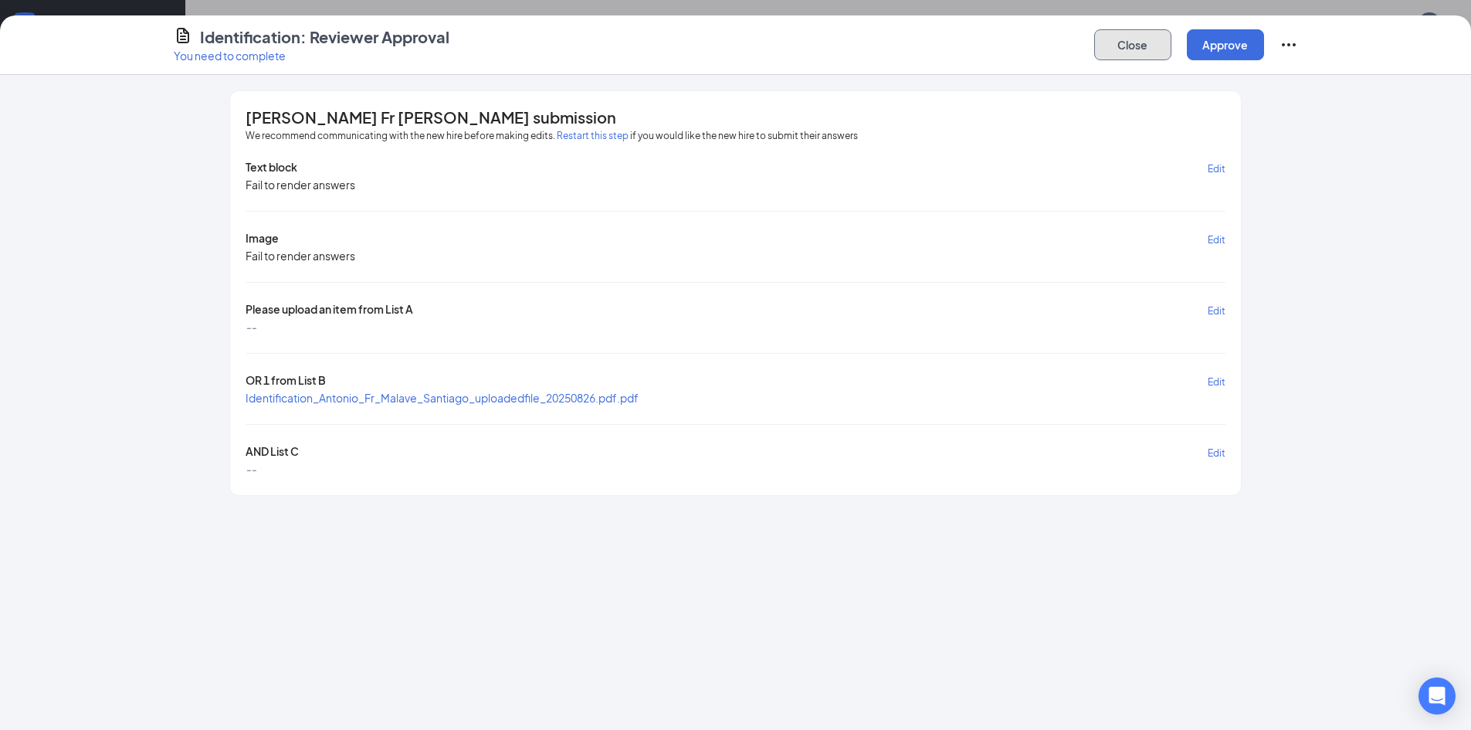
click at [1113, 49] on button "Close" at bounding box center [1132, 44] width 77 height 31
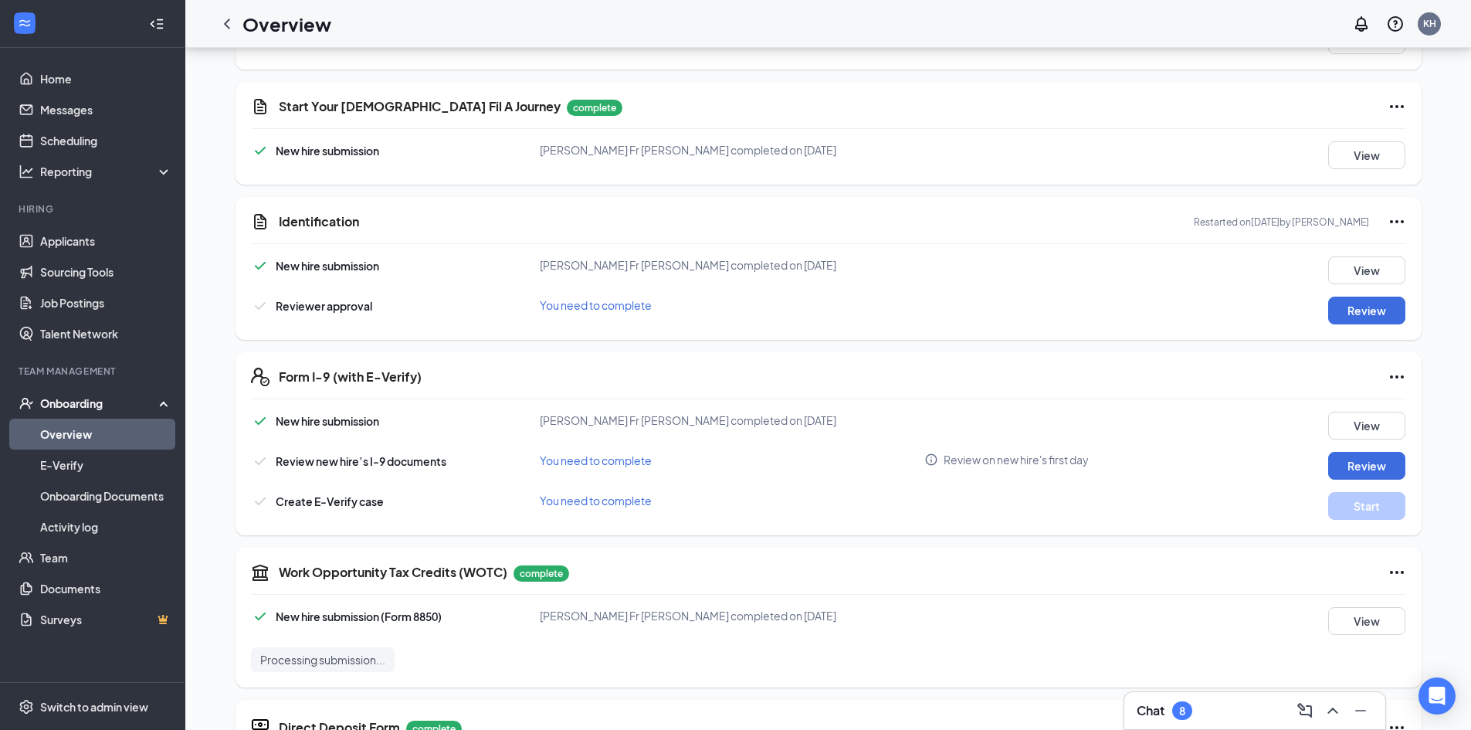
click at [1390, 369] on icon "Ellipses" at bounding box center [1396, 376] width 19 height 19
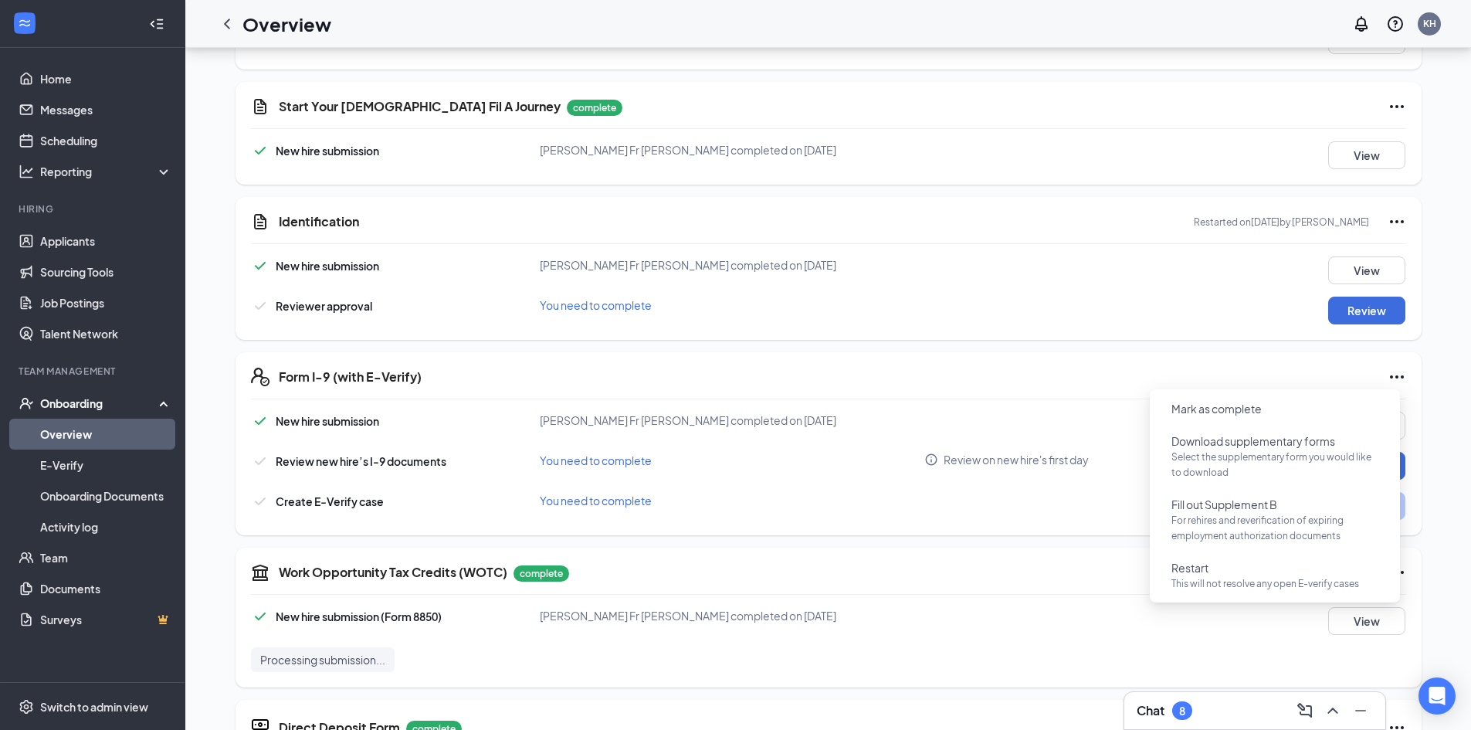
click at [1068, 353] on div "Form I-9 (with E-Verify) New hire submission Antonio Fr Malave Santiago complet…" at bounding box center [828, 443] width 1186 height 183
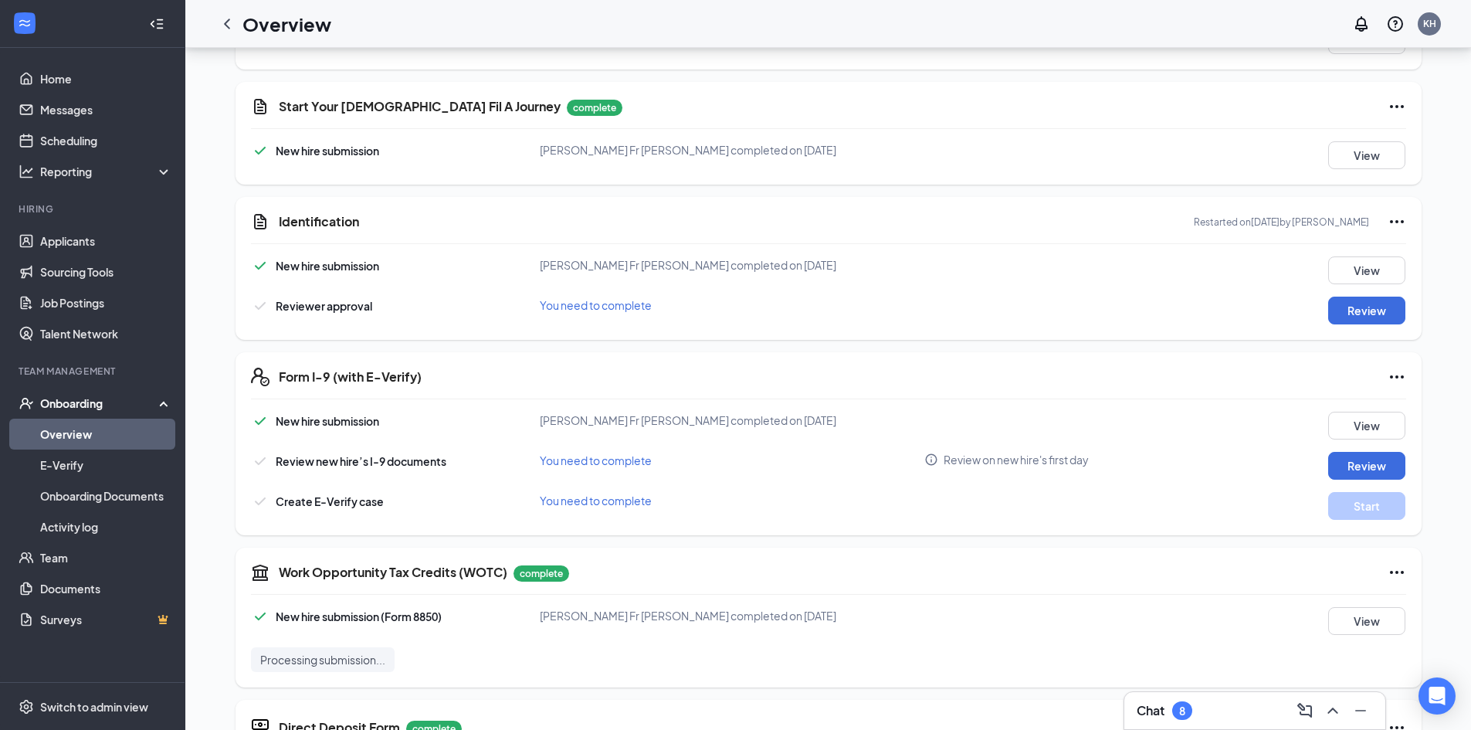
click at [1390, 222] on icon "Ellipses" at bounding box center [1397, 221] width 14 height 3
click at [953, 239] on div "Identification Restarted on Aug 26, 2025 by Megan Johnson New hire submission A…" at bounding box center [828, 268] width 1186 height 143
click at [1343, 311] on button "Review" at bounding box center [1366, 310] width 77 height 28
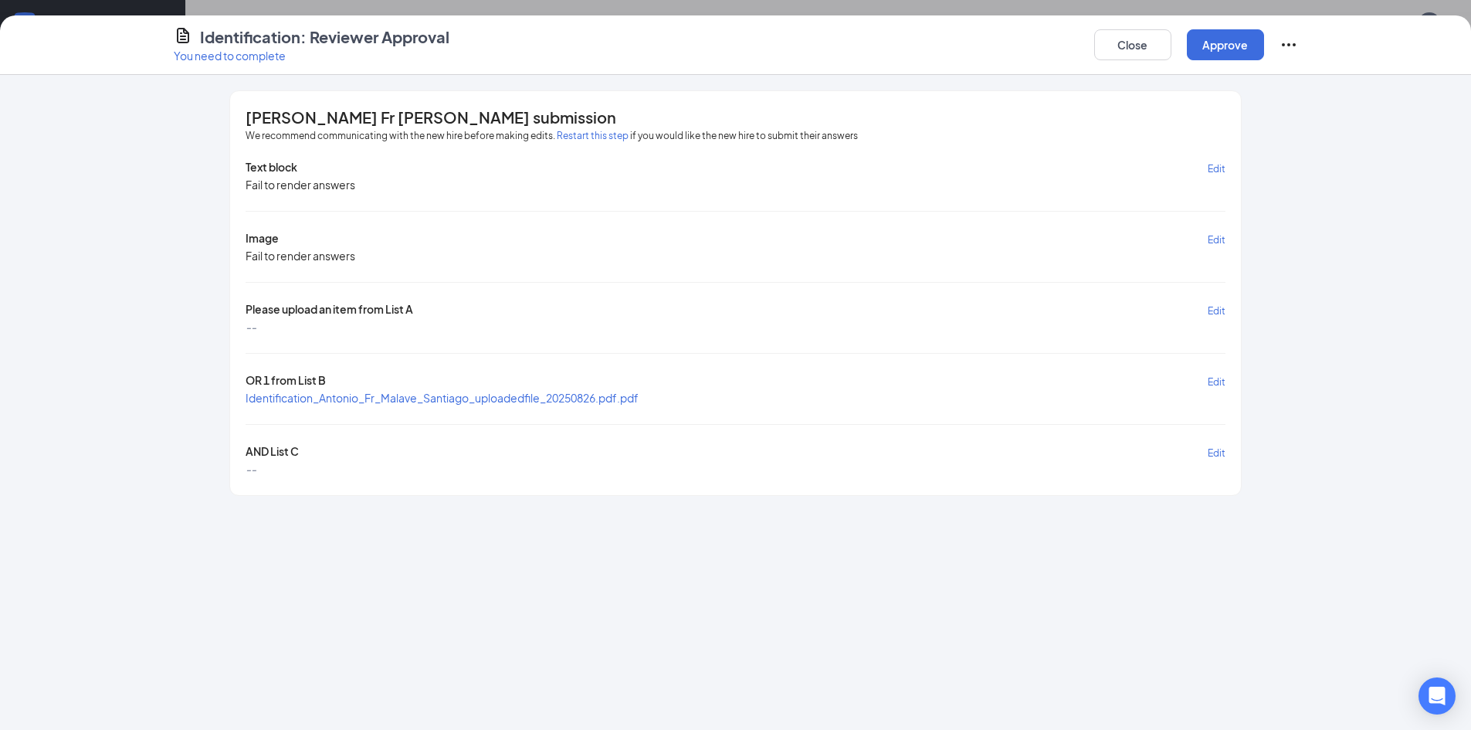
click at [1293, 46] on icon "Ellipses" at bounding box center [1288, 45] width 19 height 19
click at [691, 594] on div "[PERSON_NAME] Fr [PERSON_NAME] submission We recommend communicating with the n…" at bounding box center [735, 402] width 1471 height 655
click at [1133, 56] on button "Close" at bounding box center [1132, 44] width 77 height 31
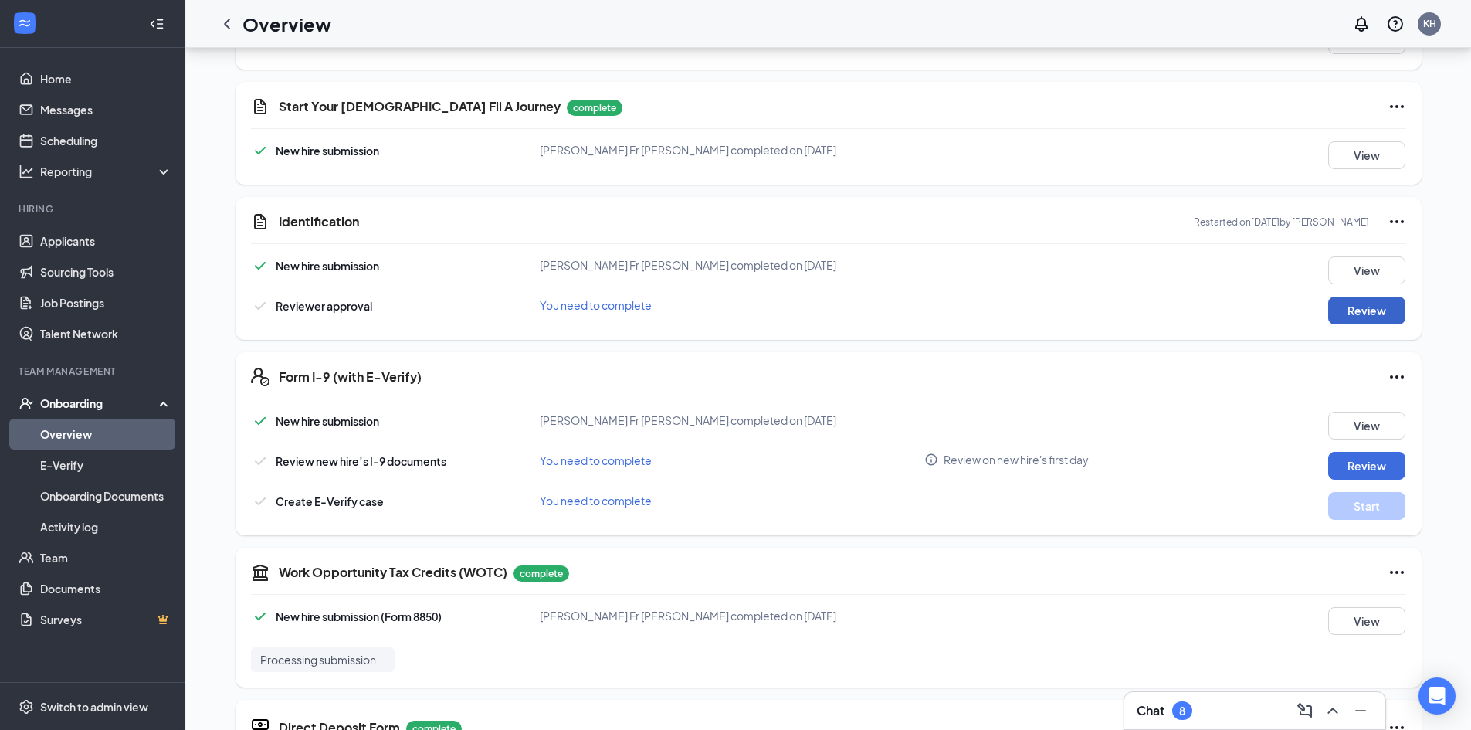
click at [1347, 309] on button "Review" at bounding box center [1366, 310] width 77 height 28
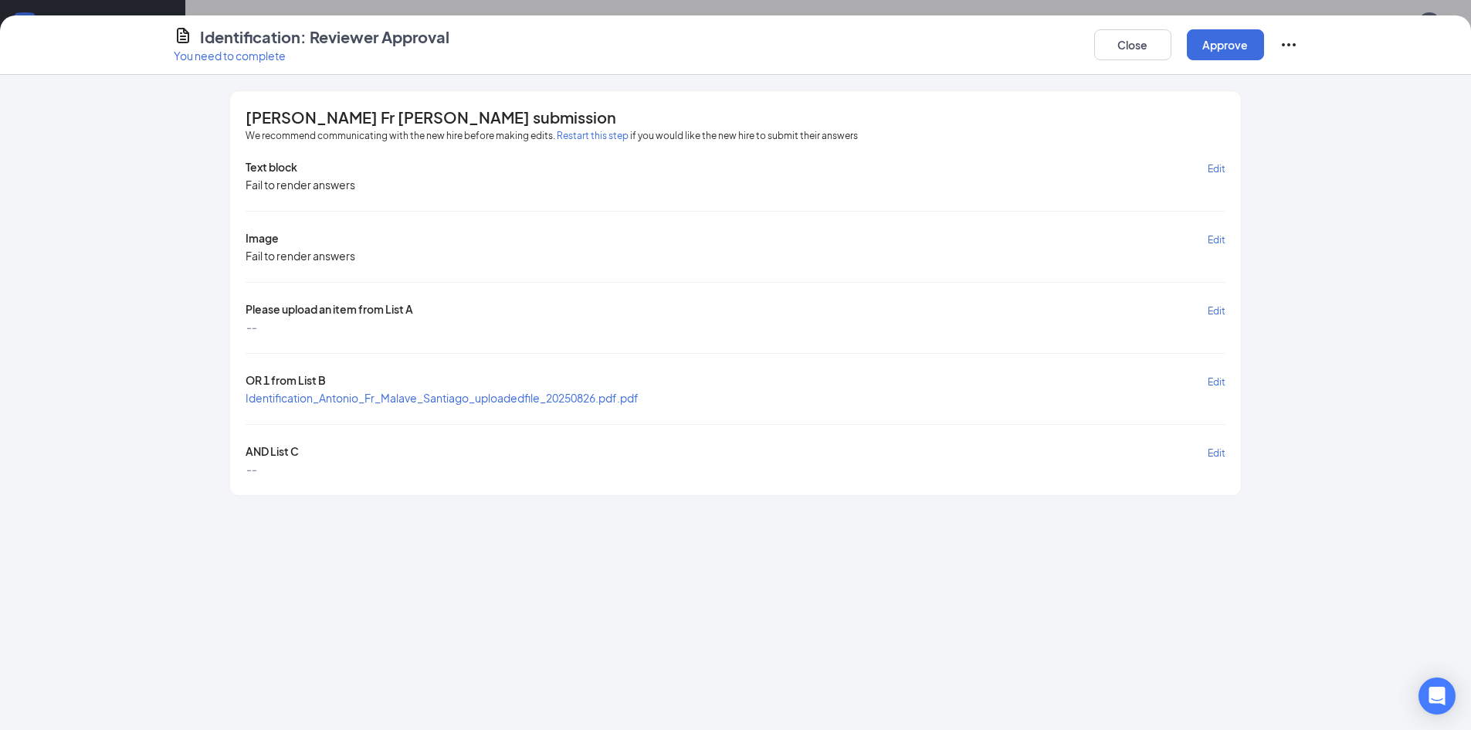
click at [1220, 381] on span "Edit" at bounding box center [1216, 382] width 18 height 12
click at [1170, 381] on span "Cancel" at bounding box center [1172, 382] width 31 height 12
click at [1220, 47] on button "Approve" at bounding box center [1225, 44] width 77 height 31
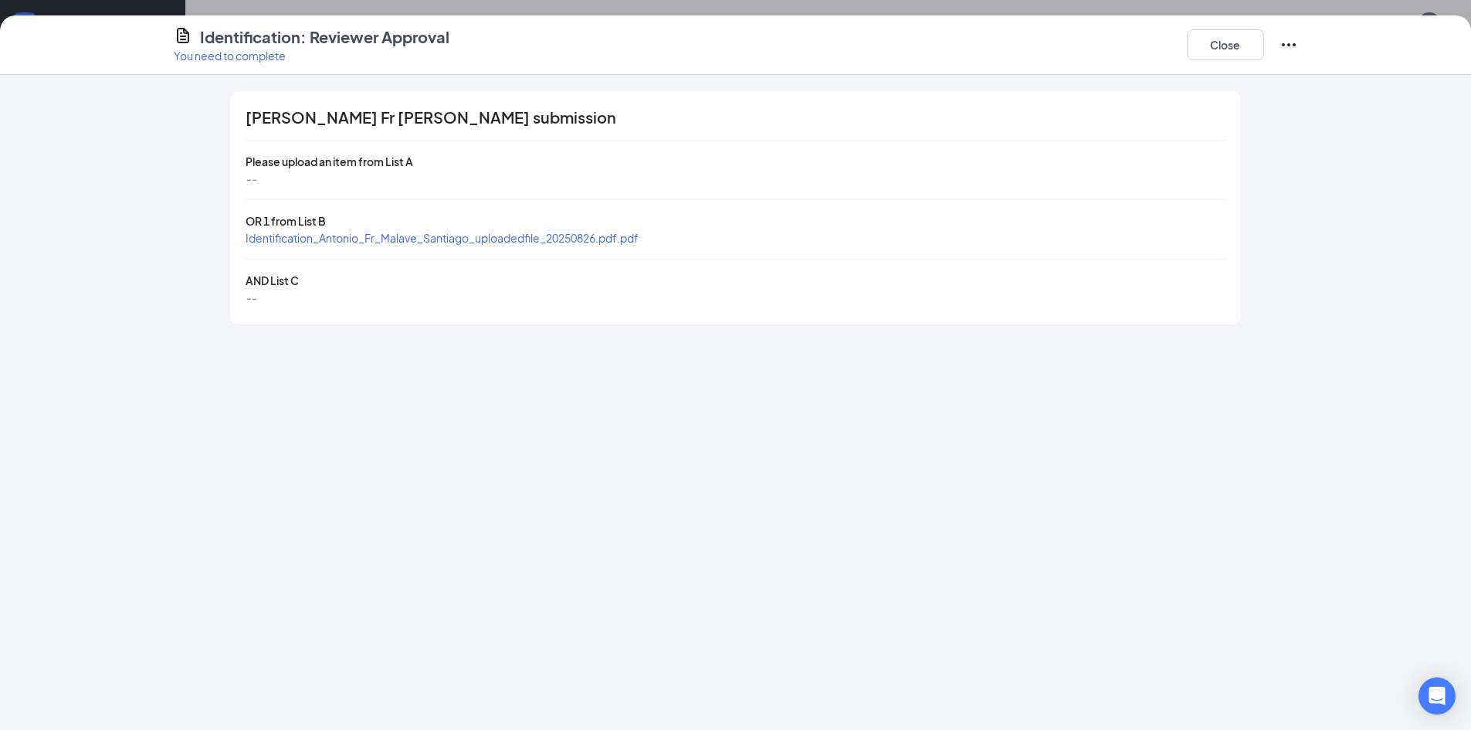
click at [1292, 42] on icon "Ellipses" at bounding box center [1288, 45] width 19 height 19
click at [1306, 2] on div "Identification: Reviewer Approval You need to complete Close Antonio Fr Malave …" at bounding box center [735, 365] width 1471 height 730
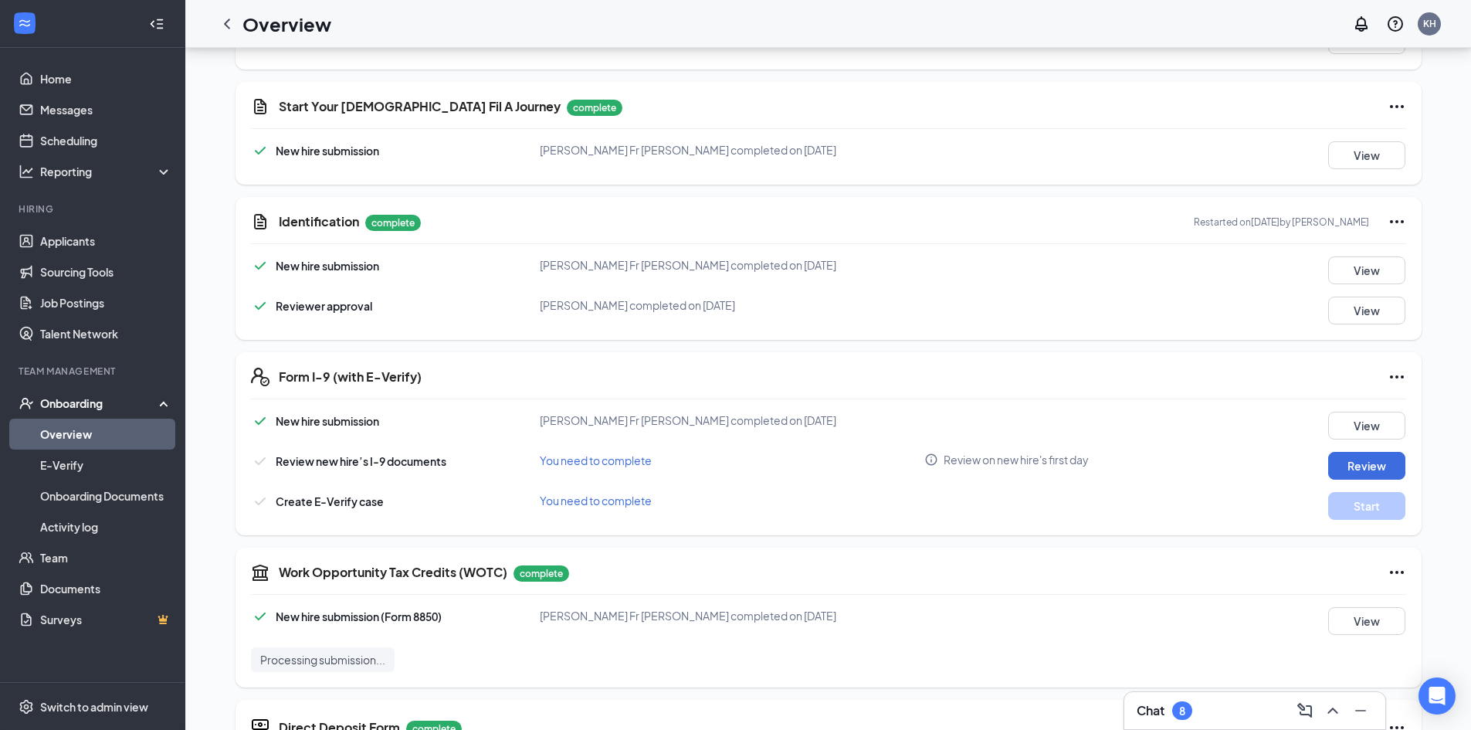
click at [1396, 218] on icon "Ellipses" at bounding box center [1396, 221] width 19 height 19
click at [1406, 246] on span "Restart" at bounding box center [1421, 252] width 37 height 15
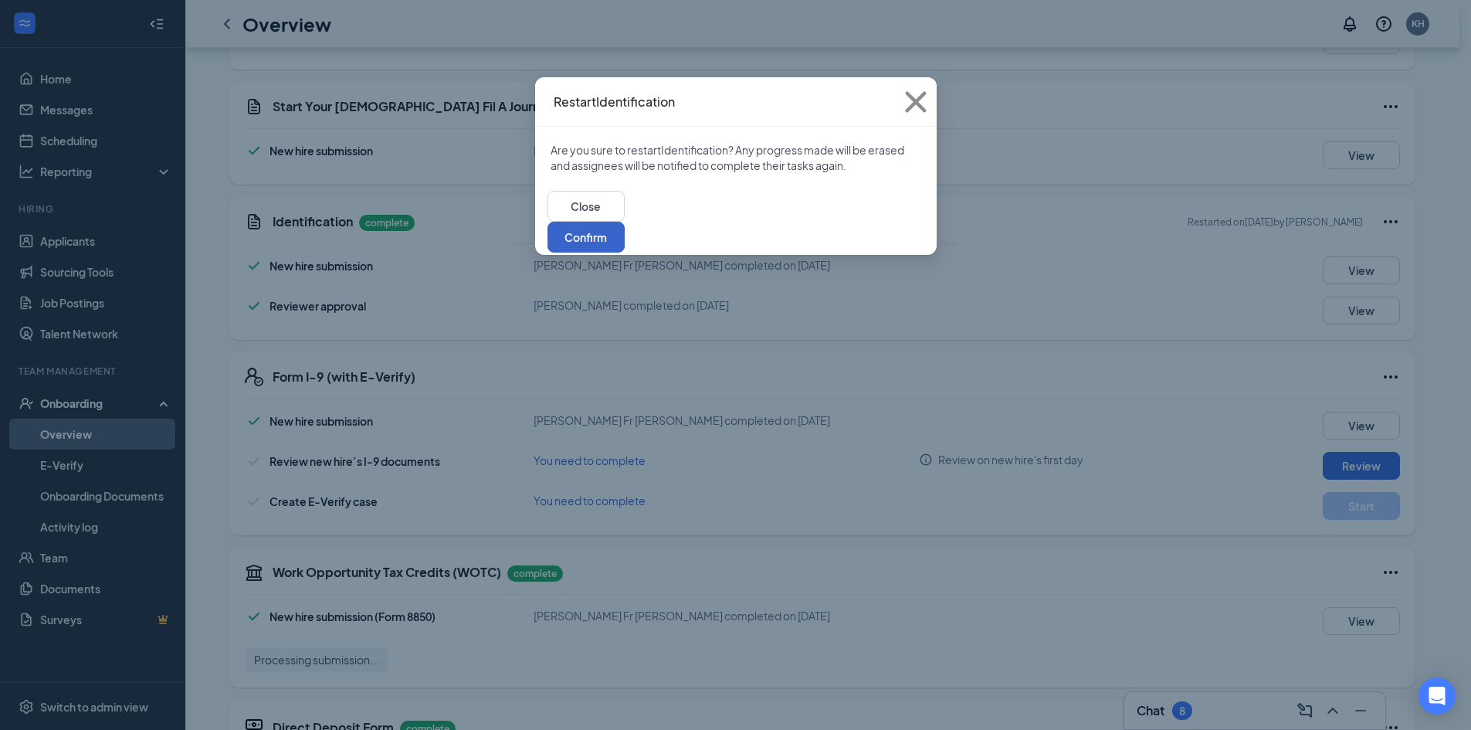
click at [625, 222] on button "Confirm" at bounding box center [585, 237] width 77 height 31
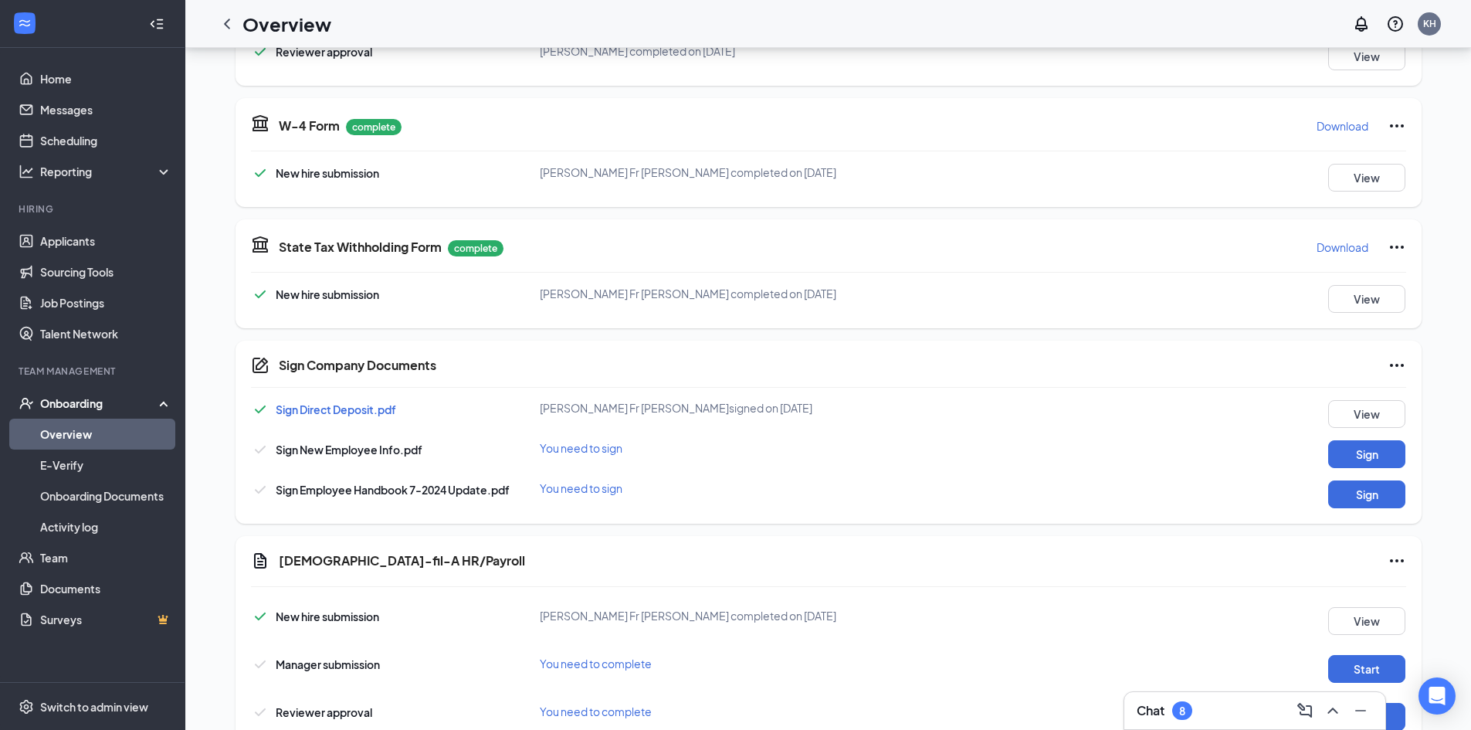
scroll to position [1258, 0]
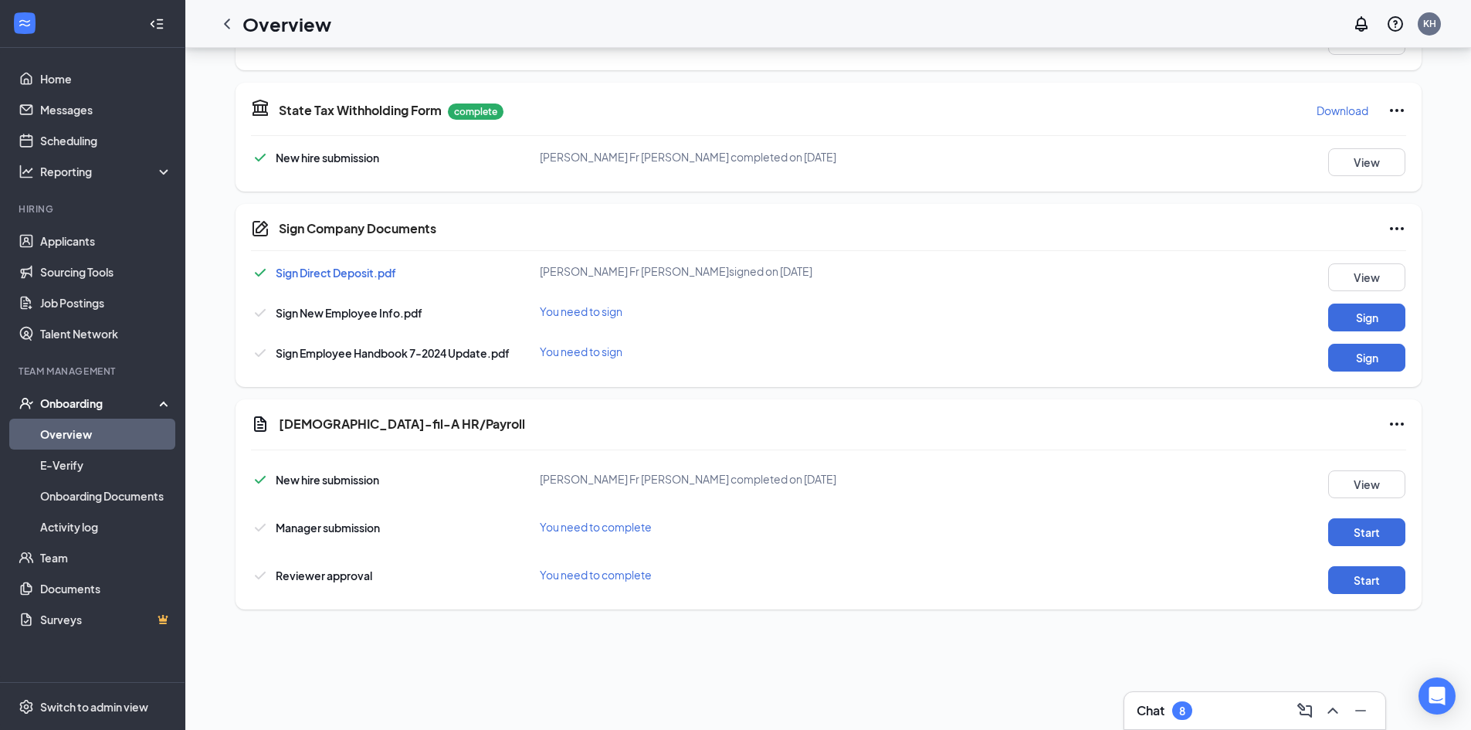
click at [91, 397] on div "Onboarding" at bounding box center [99, 402] width 119 height 15
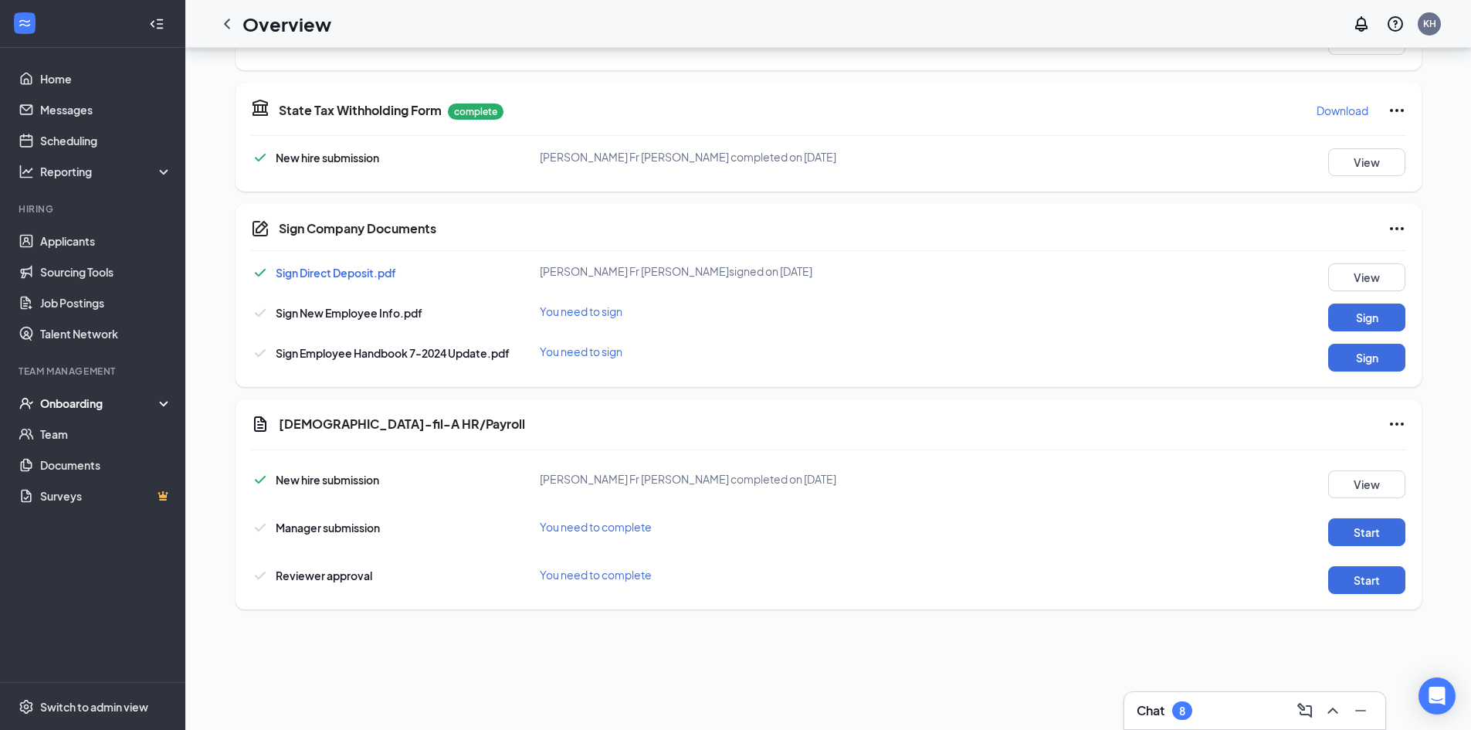
click at [86, 394] on div "Onboarding" at bounding box center [92, 403] width 185 height 31
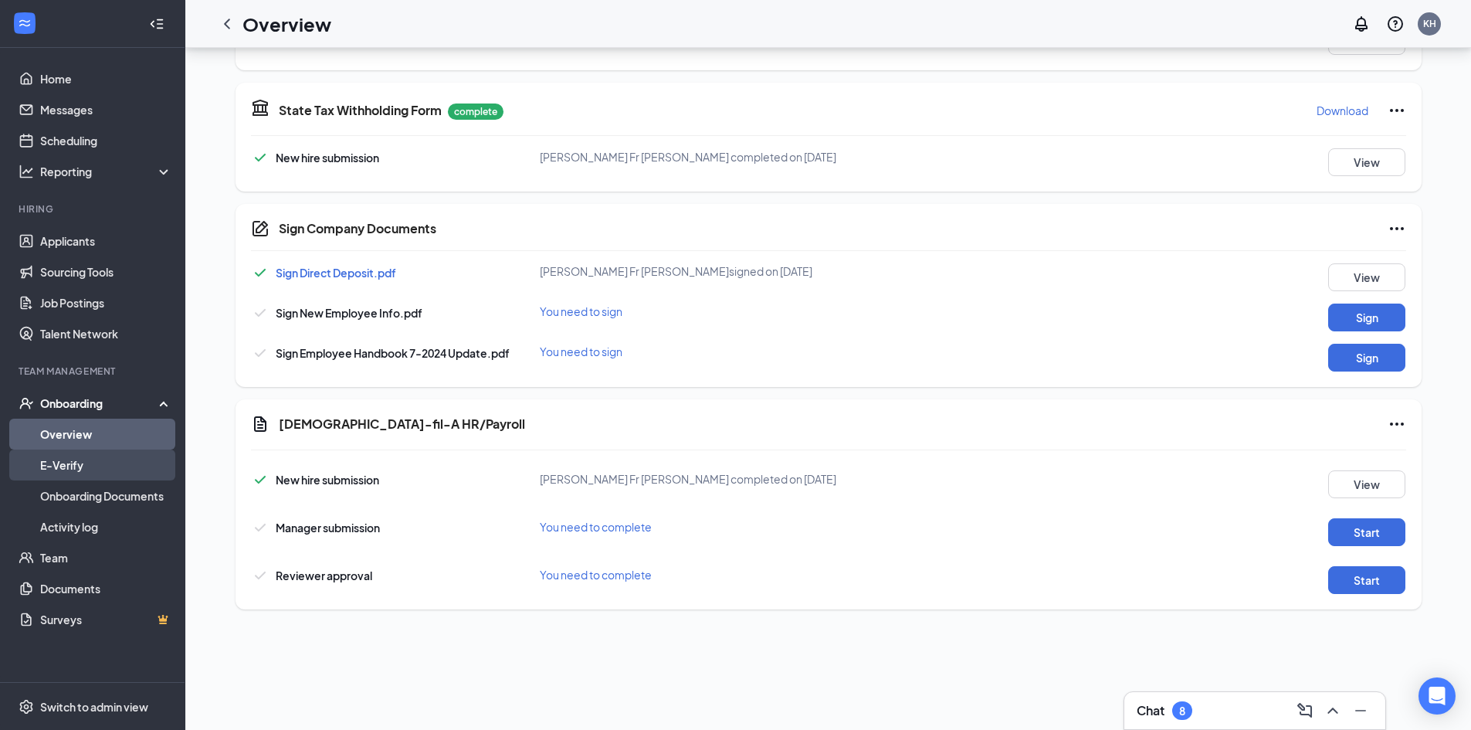
click at [78, 459] on link "E-Verify" at bounding box center [106, 464] width 132 height 31
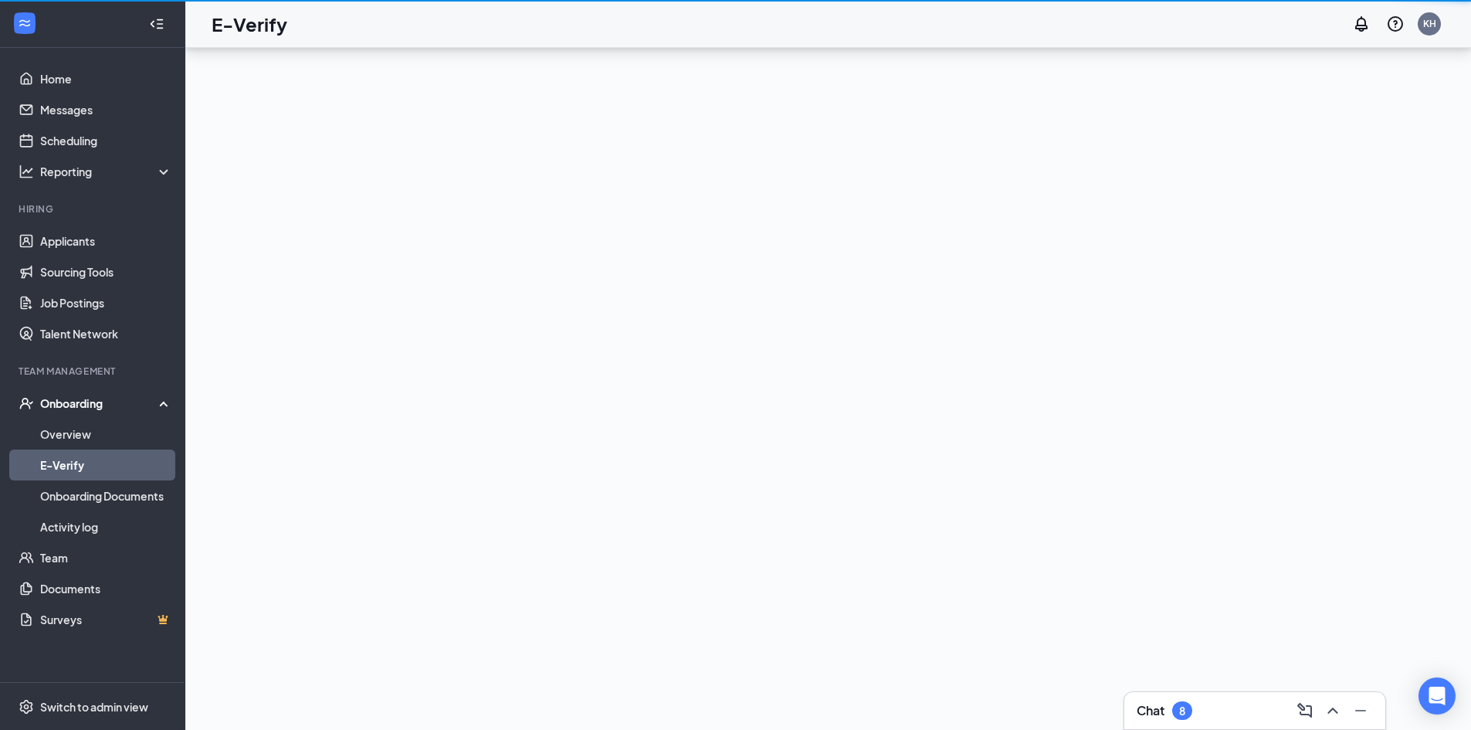
scroll to position [69, 0]
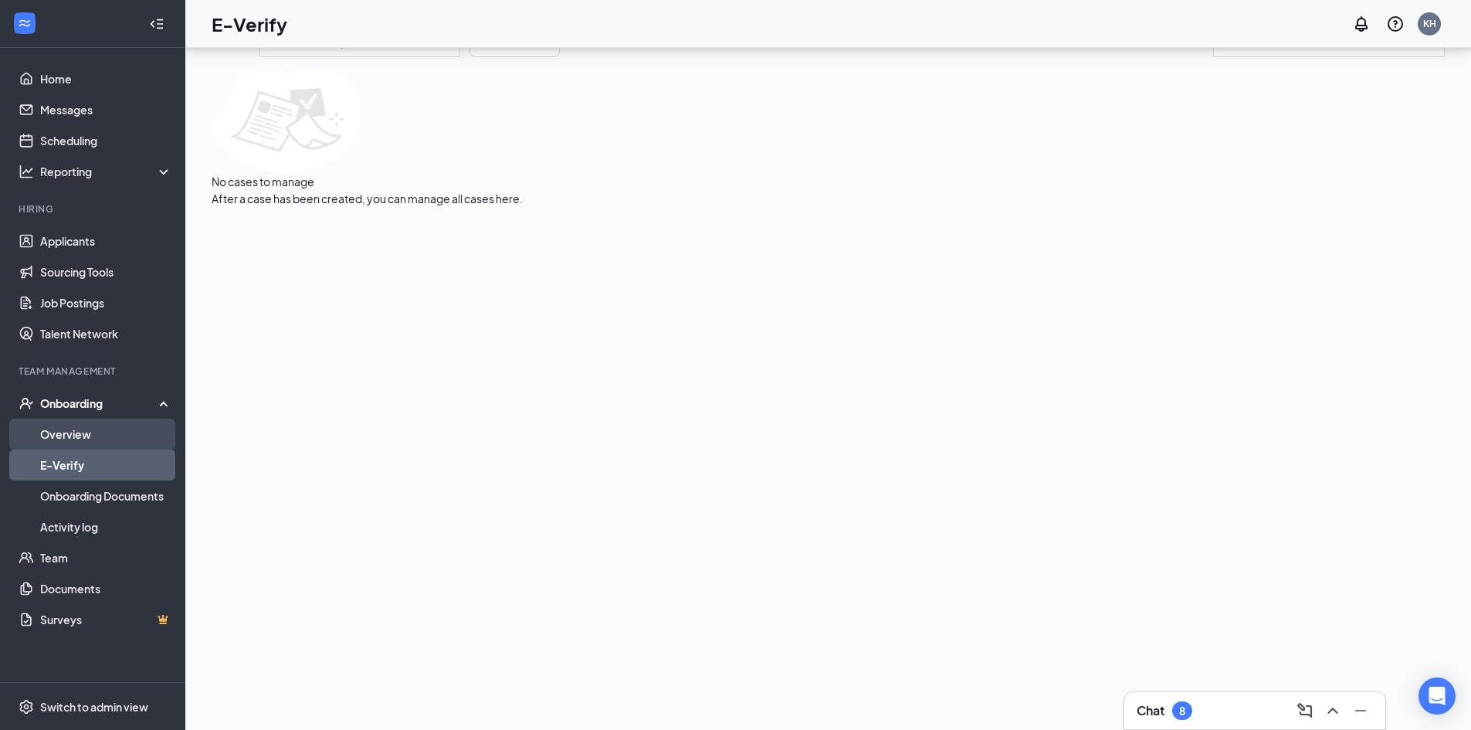
click at [80, 433] on link "Overview" at bounding box center [106, 433] width 132 height 31
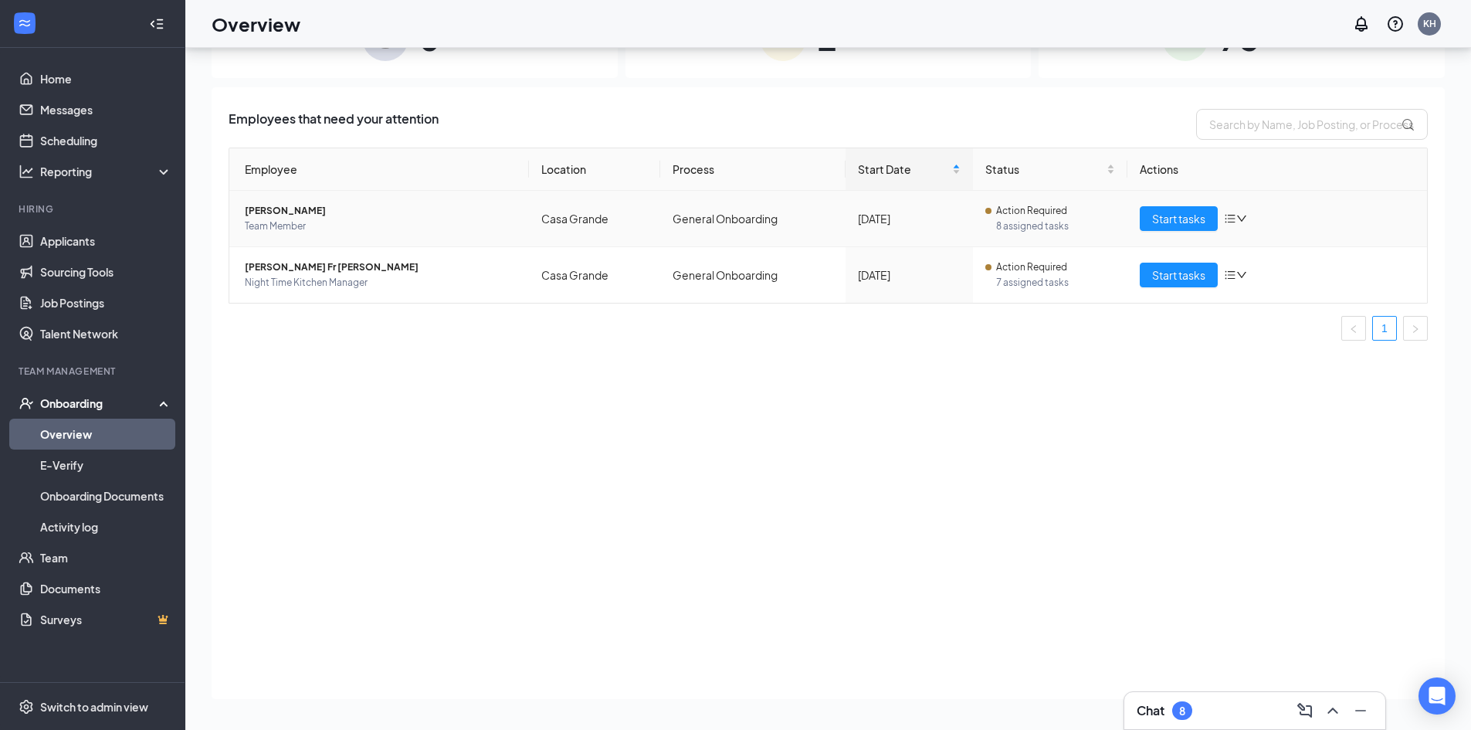
click at [281, 208] on span "[PERSON_NAME]" at bounding box center [381, 210] width 272 height 15
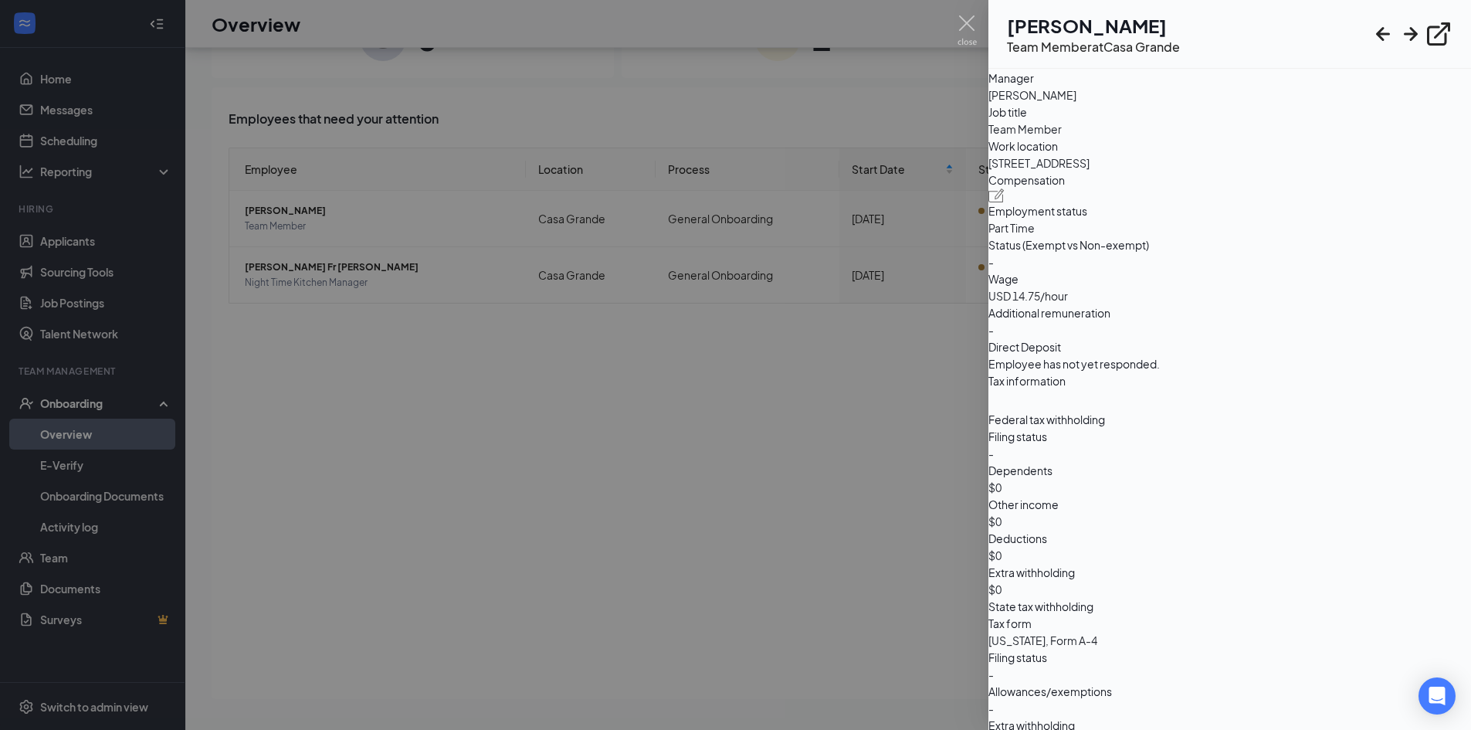
scroll to position [784, 0]
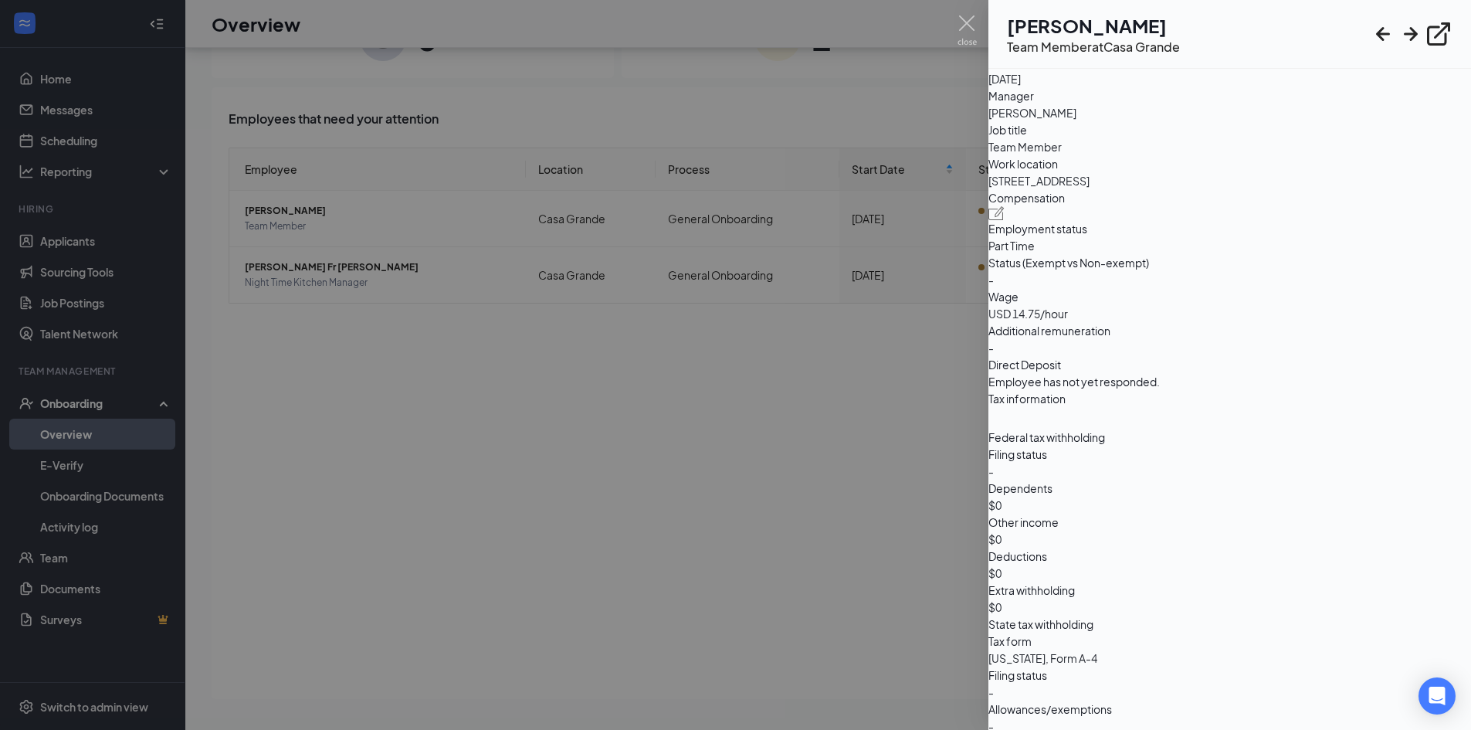
click at [699, 473] on div at bounding box center [735, 365] width 1471 height 730
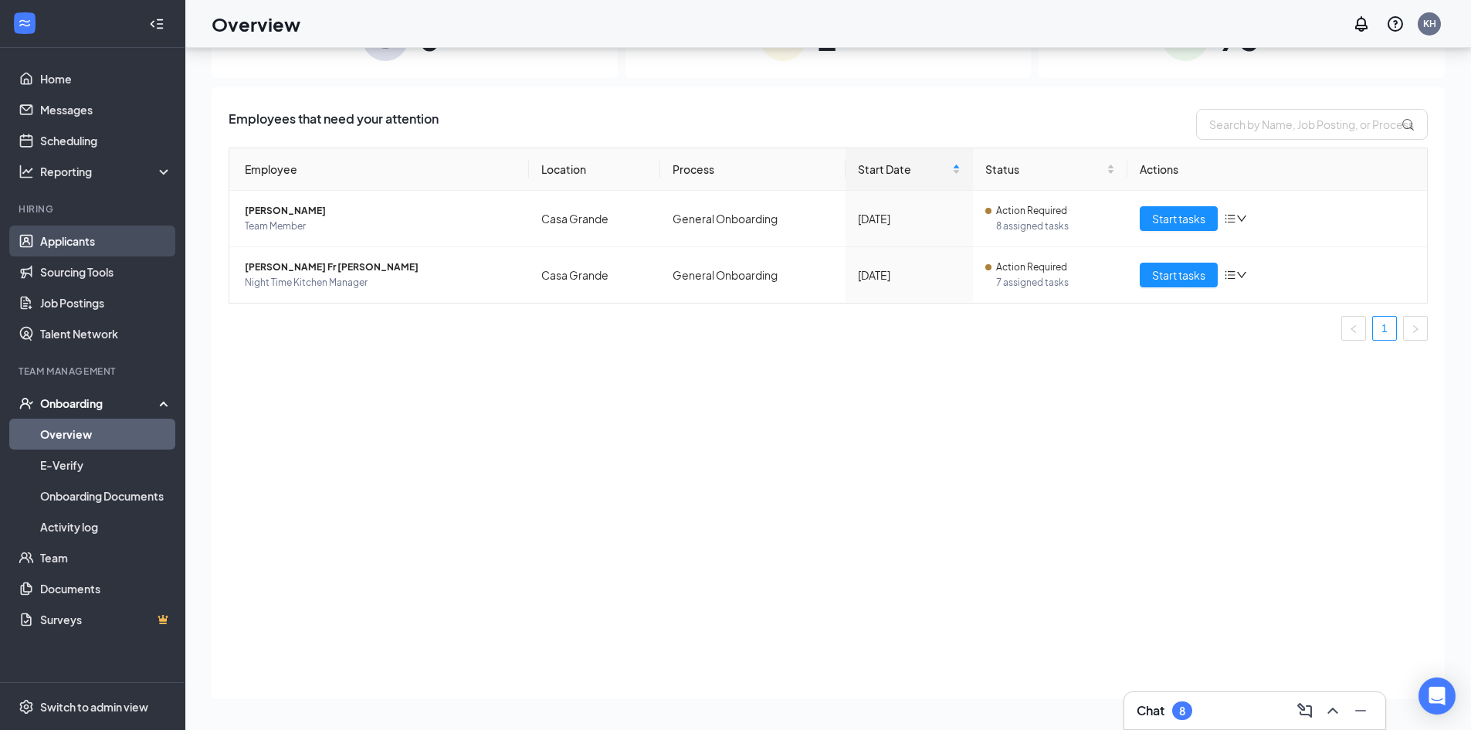
click at [66, 231] on link "Applicants" at bounding box center [106, 240] width 132 height 31
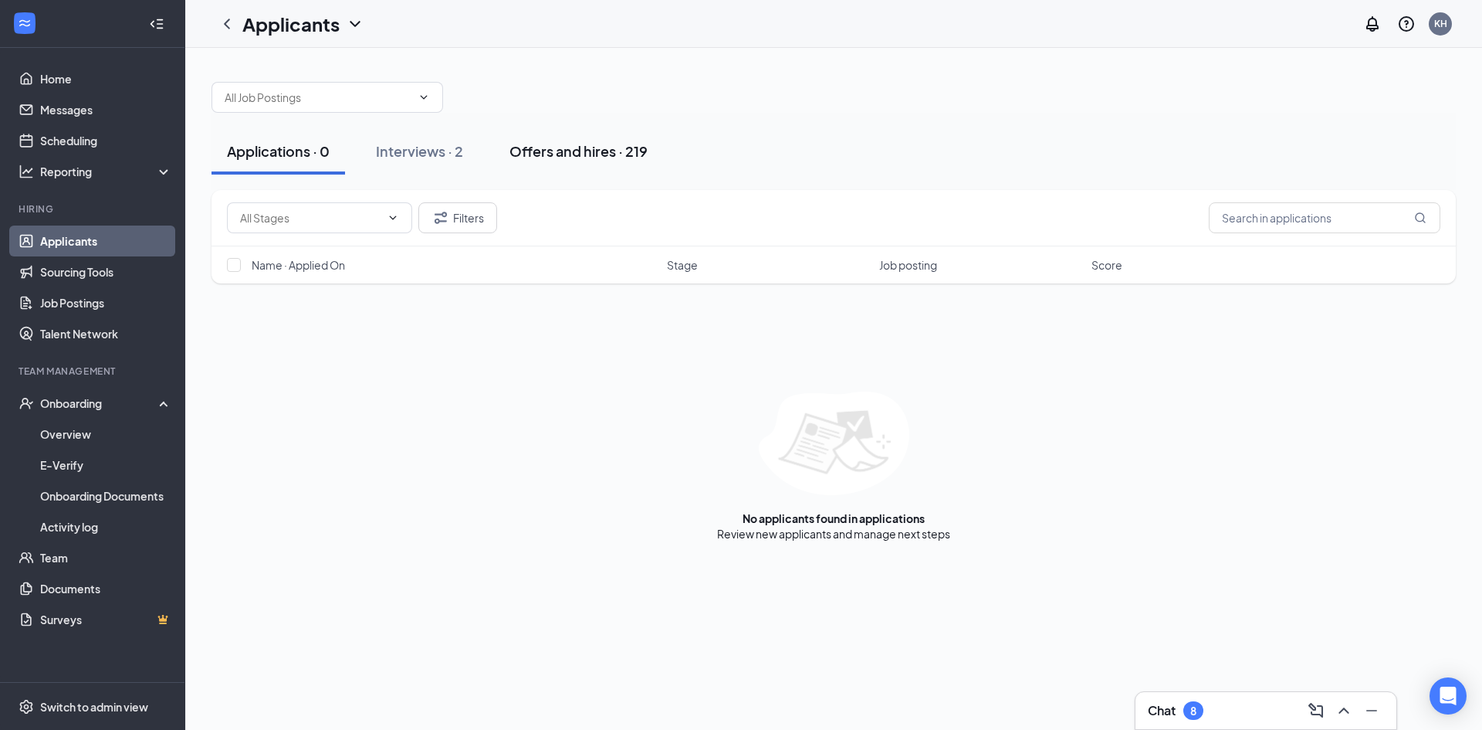
click at [590, 155] on div "Offers and hires · 219" at bounding box center [579, 150] width 138 height 19
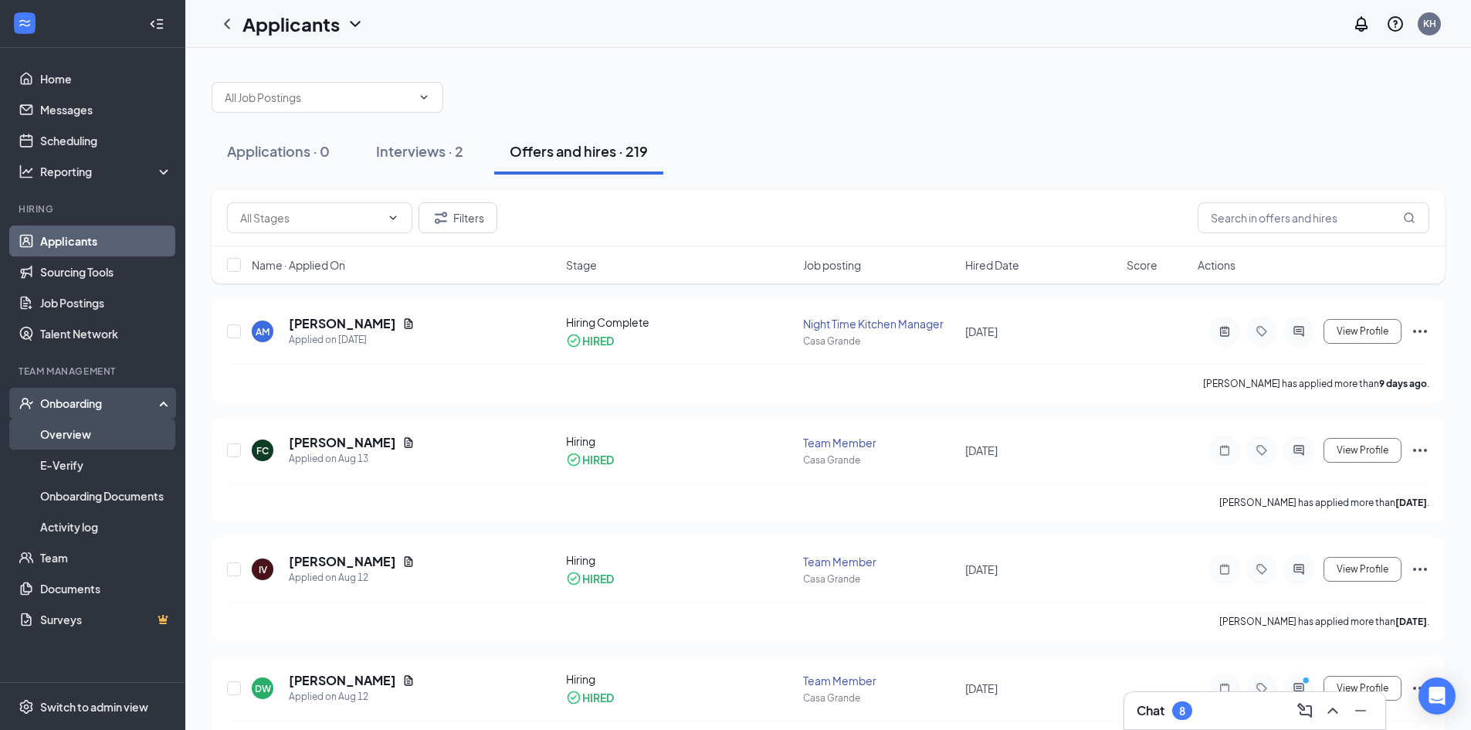
click at [96, 431] on link "Overview" at bounding box center [106, 433] width 132 height 31
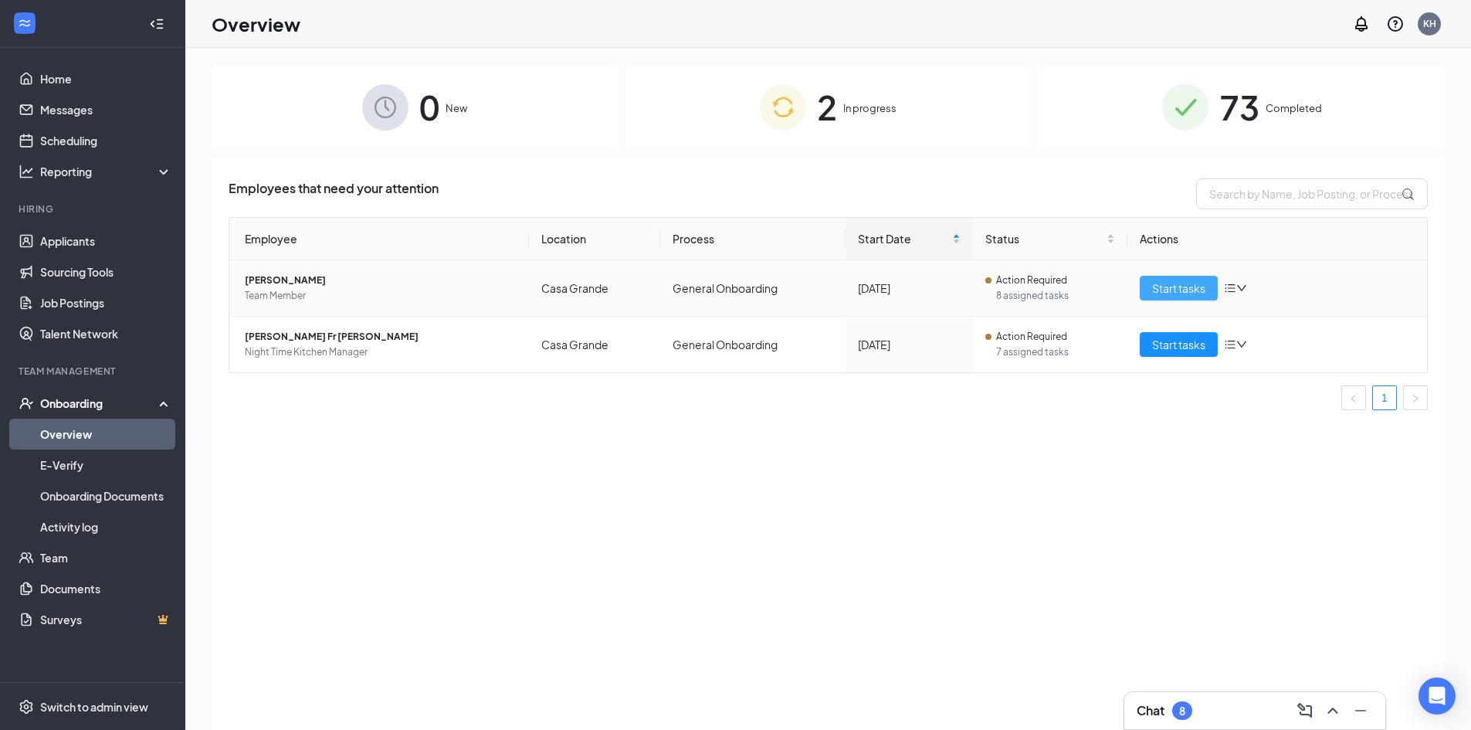
click at [1155, 284] on span "Start tasks" at bounding box center [1178, 287] width 53 height 17
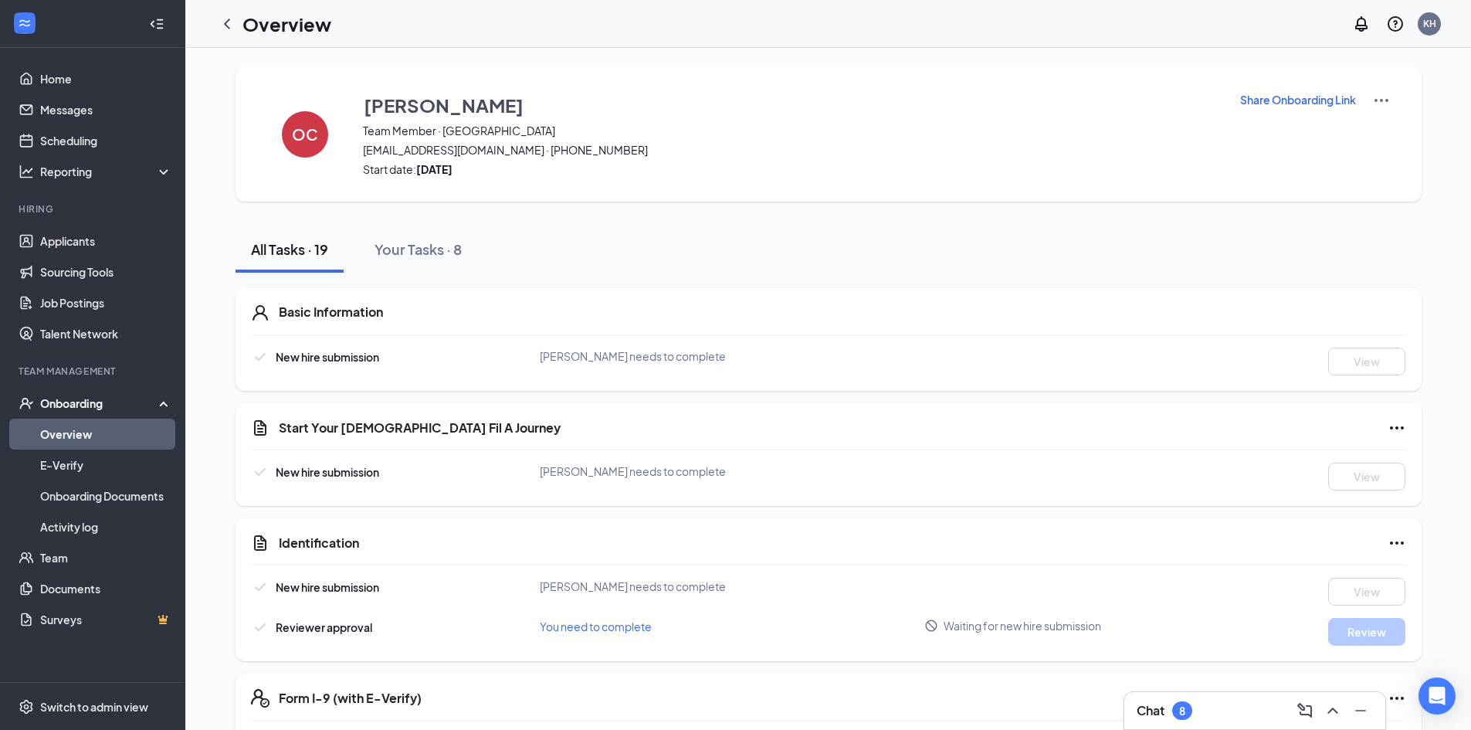
click at [83, 400] on div "Onboarding" at bounding box center [99, 402] width 119 height 15
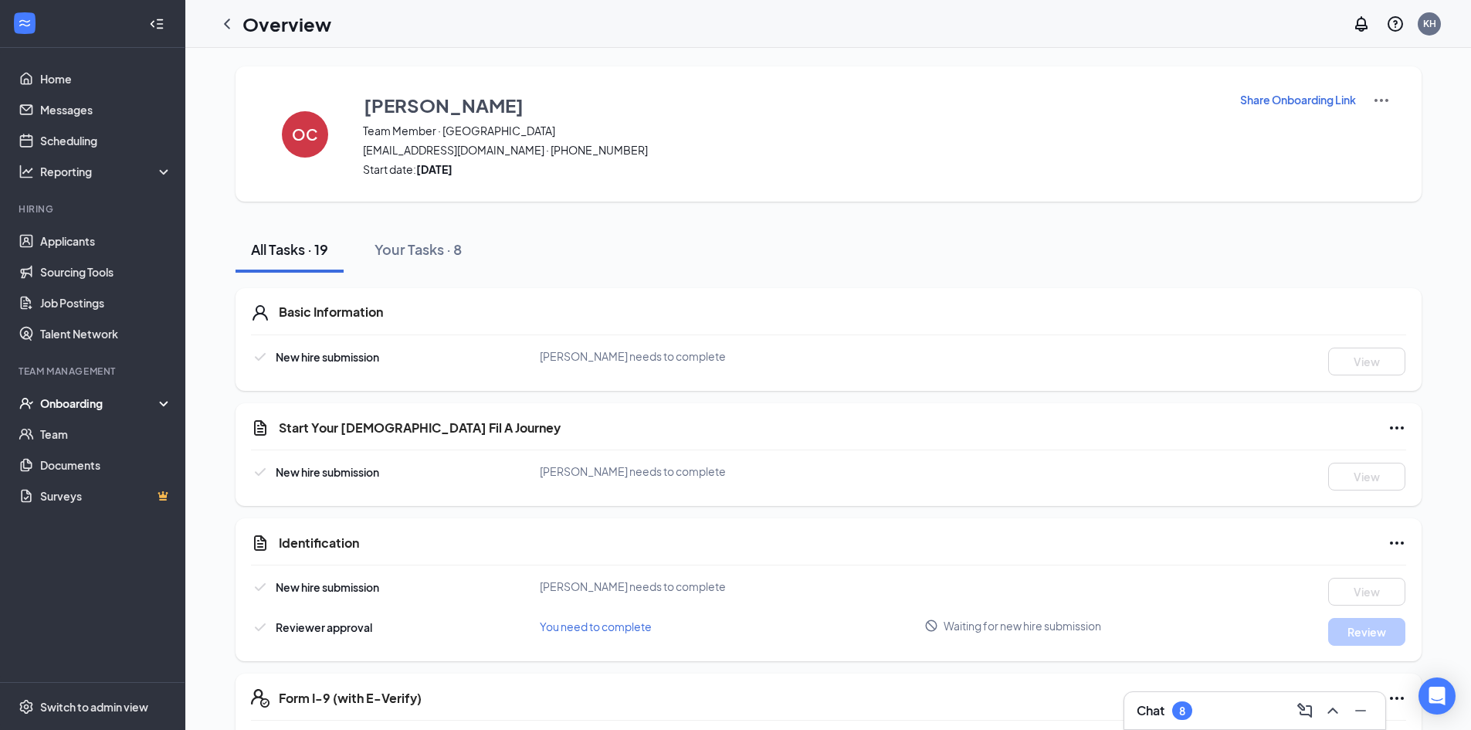
click at [83, 400] on div "Onboarding" at bounding box center [99, 402] width 119 height 15
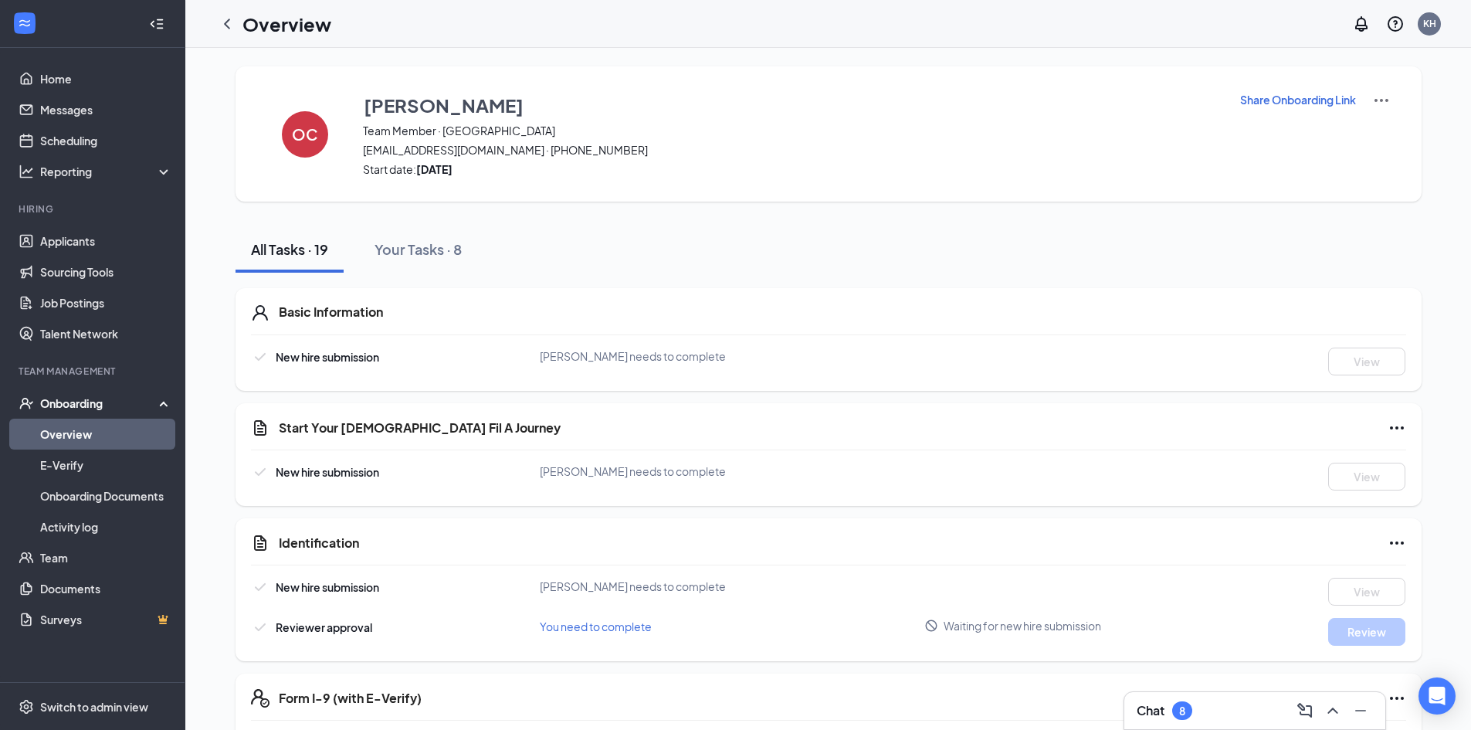
click at [83, 435] on link "Overview" at bounding box center [106, 433] width 132 height 31
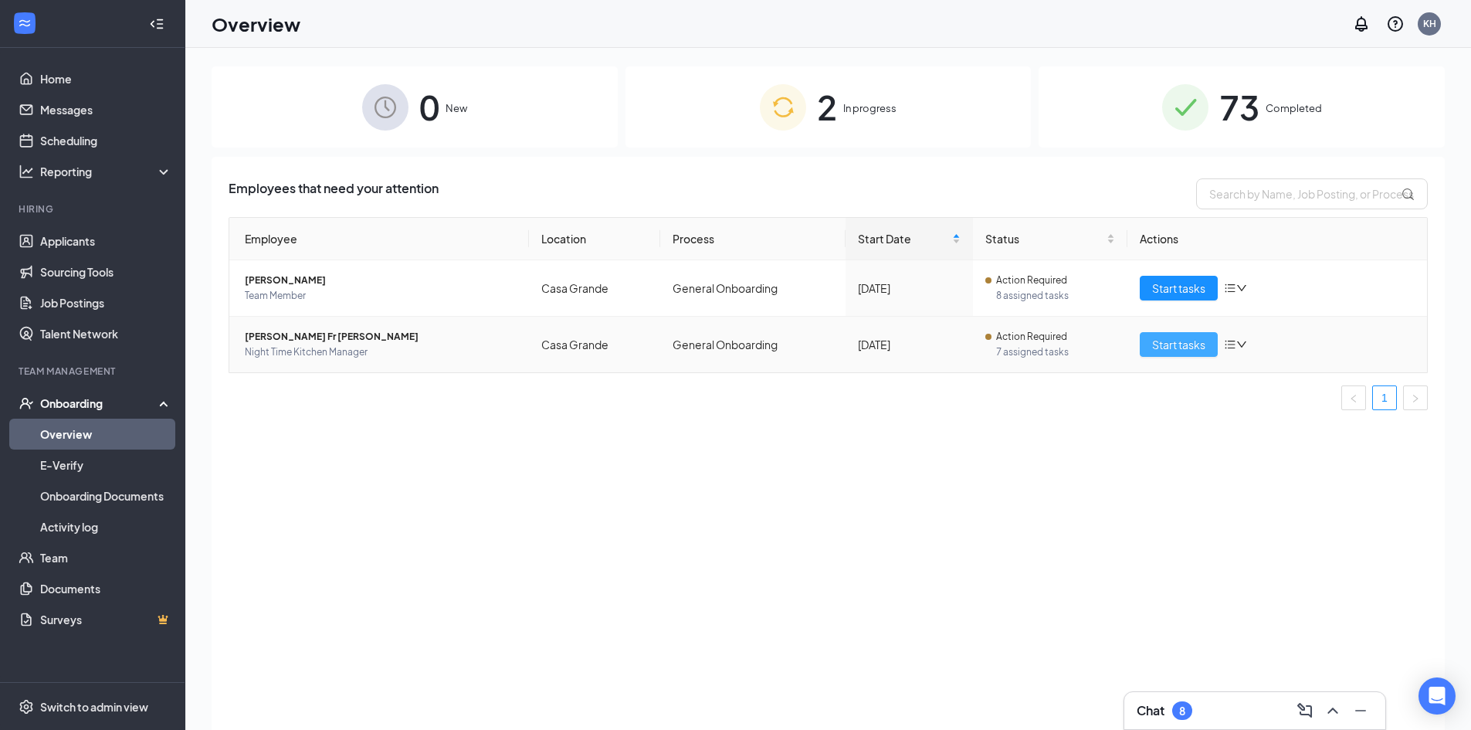
click at [1157, 343] on span "Start tasks" at bounding box center [1178, 344] width 53 height 17
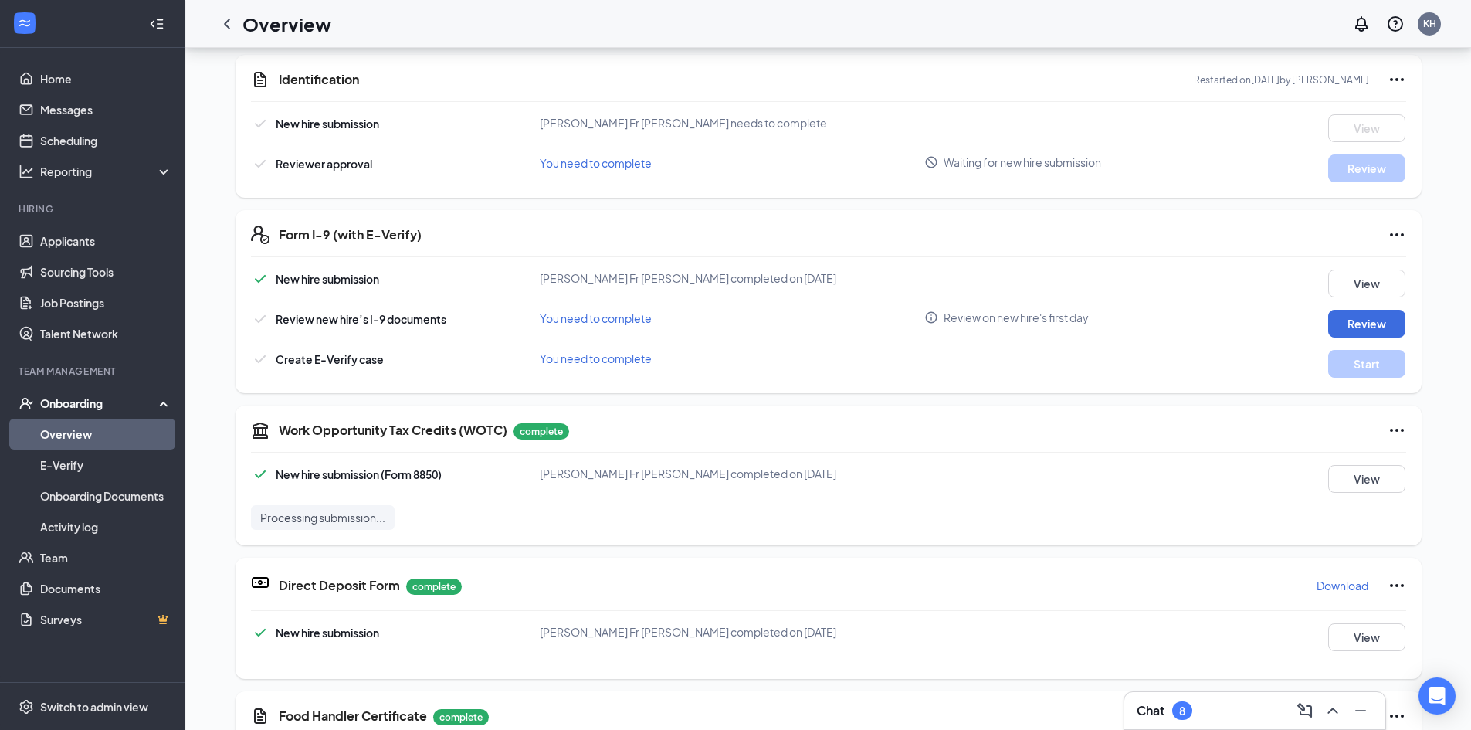
click at [1179, 706] on div "8" at bounding box center [1182, 710] width 20 height 19
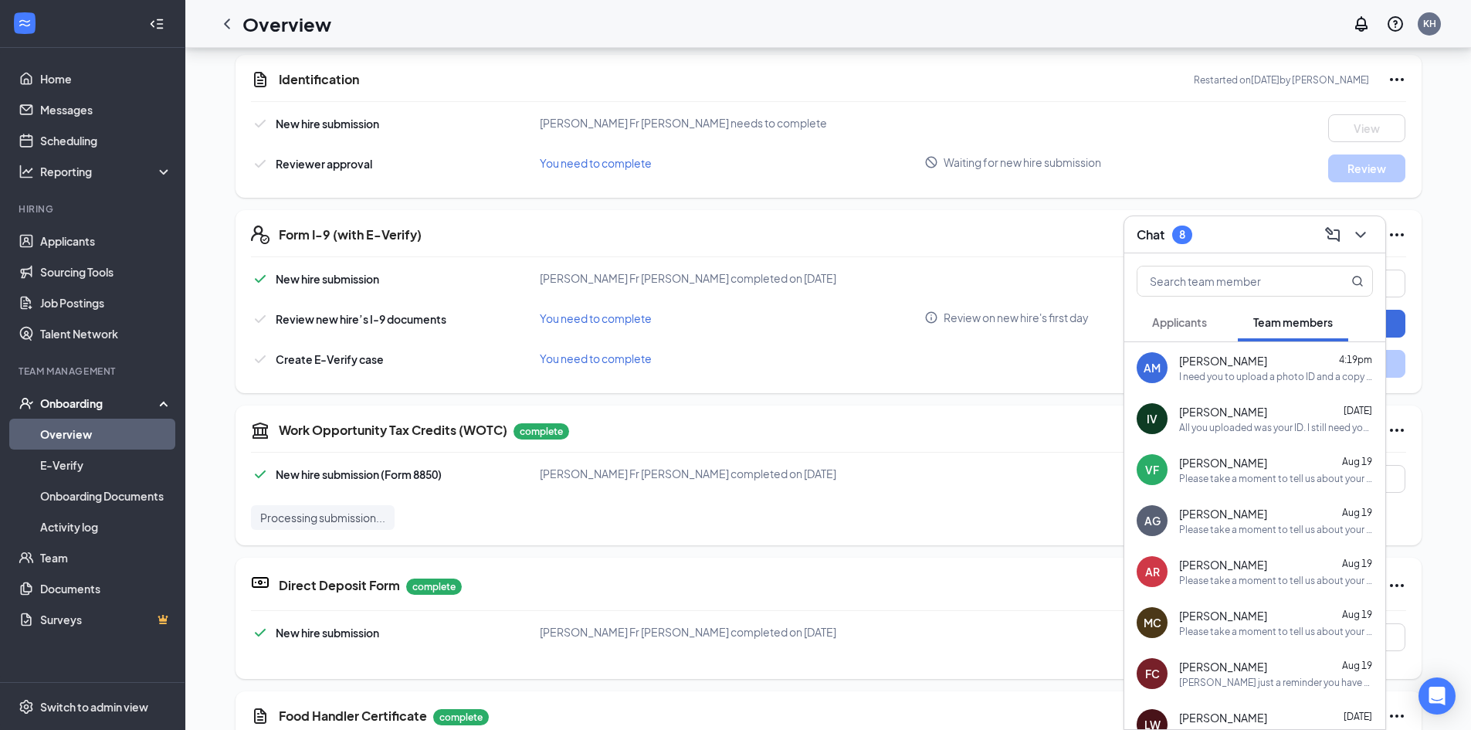
click at [1231, 385] on div "AM Antonio Malave Santiago 4:19pm I need you to upload a photo ID and a copy of…" at bounding box center [1254, 367] width 261 height 51
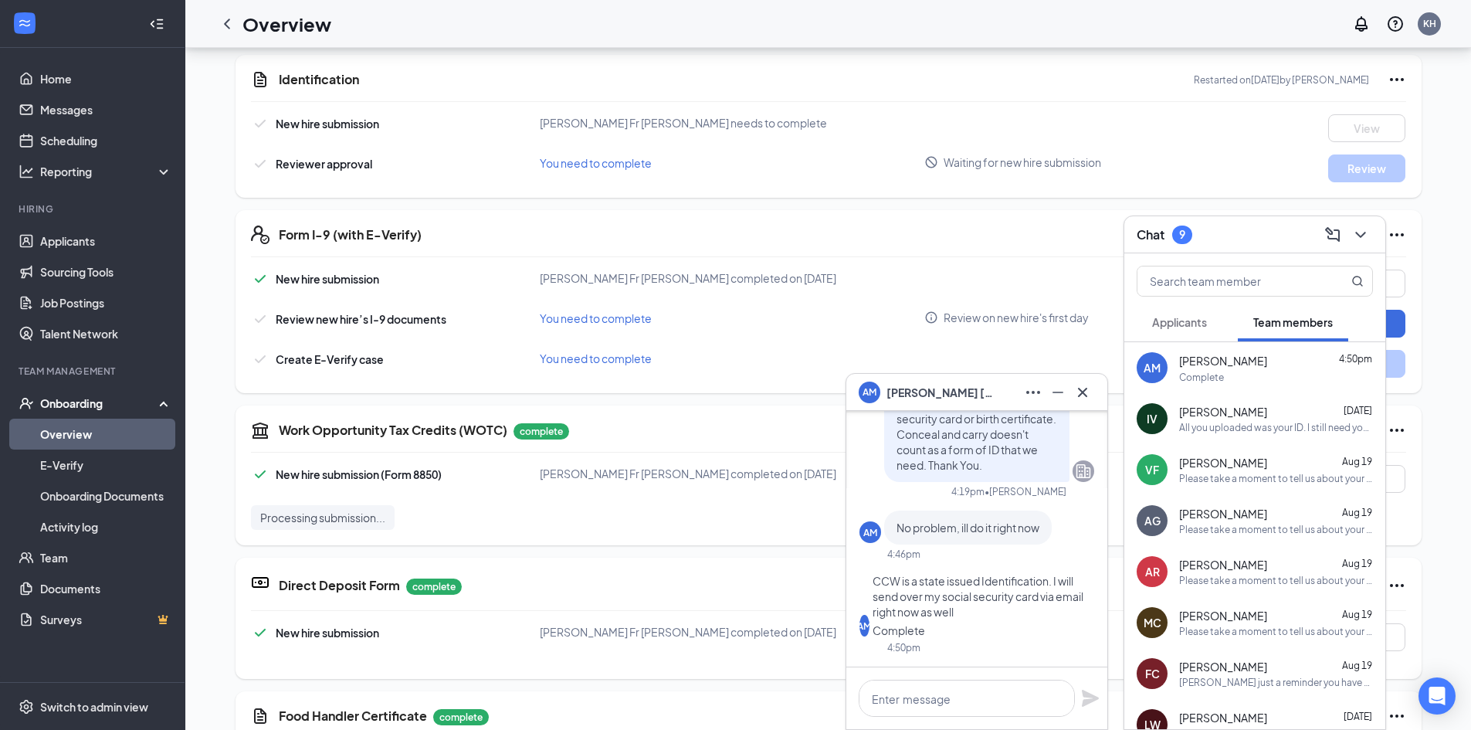
click at [912, 69] on div "Identification Restarted on Aug 26, 2025 by Kevin Hogan New hire submission Ant…" at bounding box center [828, 126] width 1186 height 143
click at [1363, 229] on icon "ChevronDown" at bounding box center [1360, 234] width 19 height 19
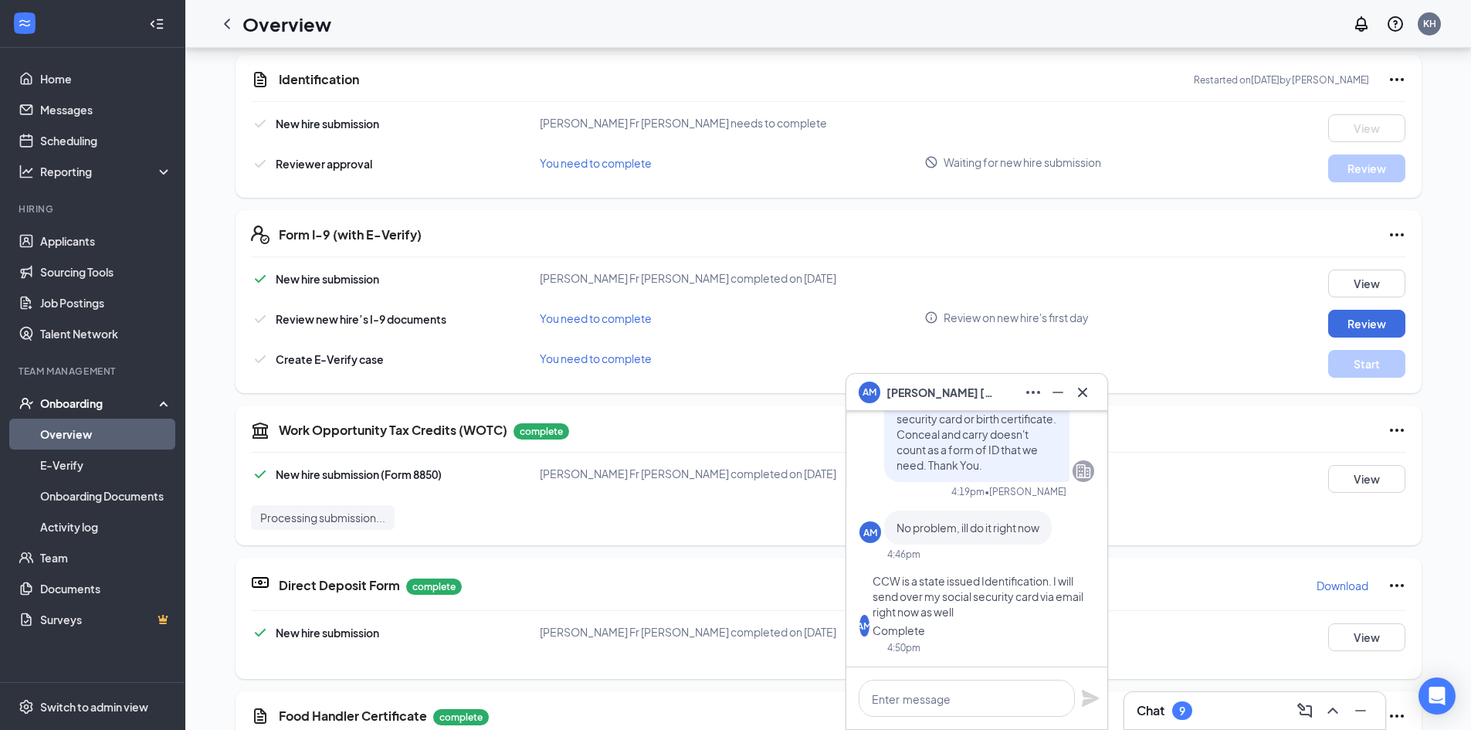
click at [1088, 393] on icon "Cross" at bounding box center [1082, 392] width 19 height 19
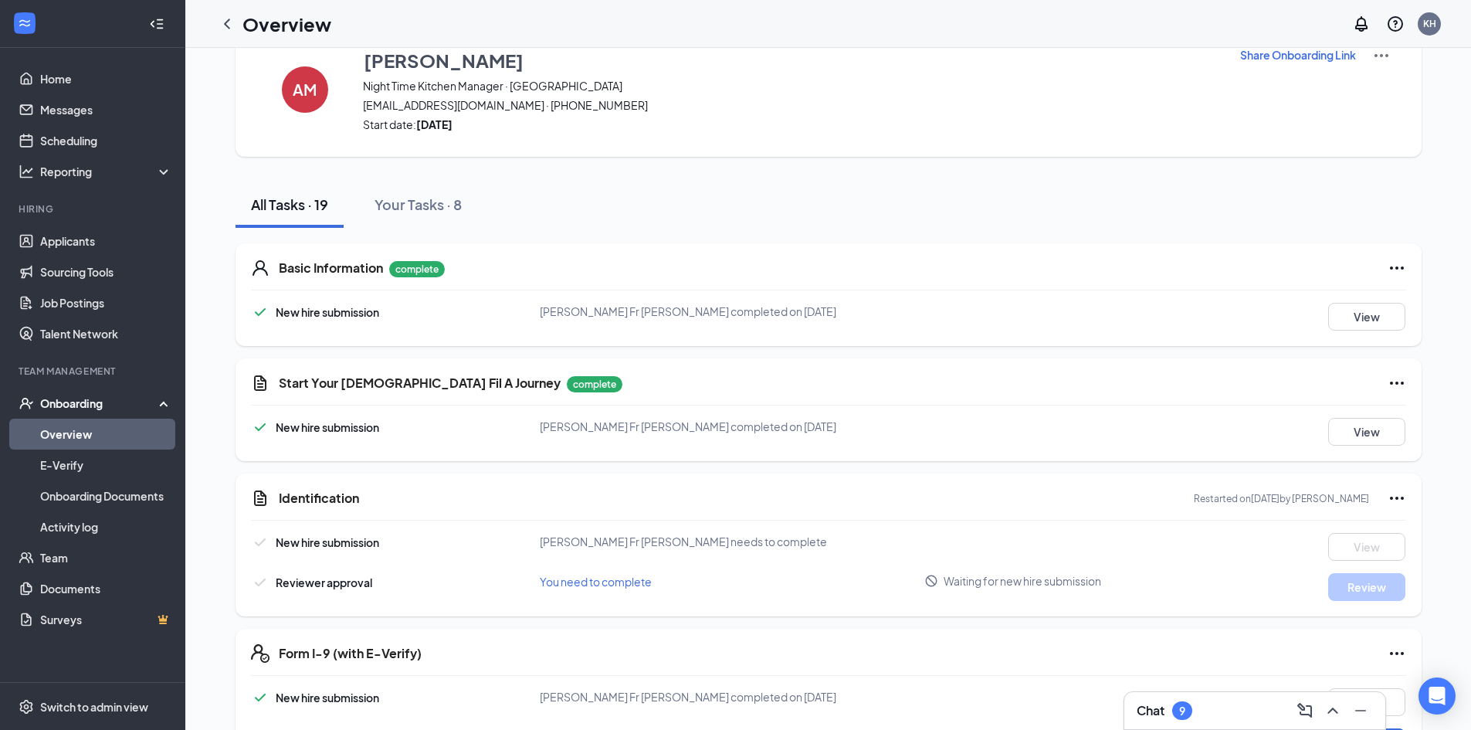
scroll to position [90, 0]
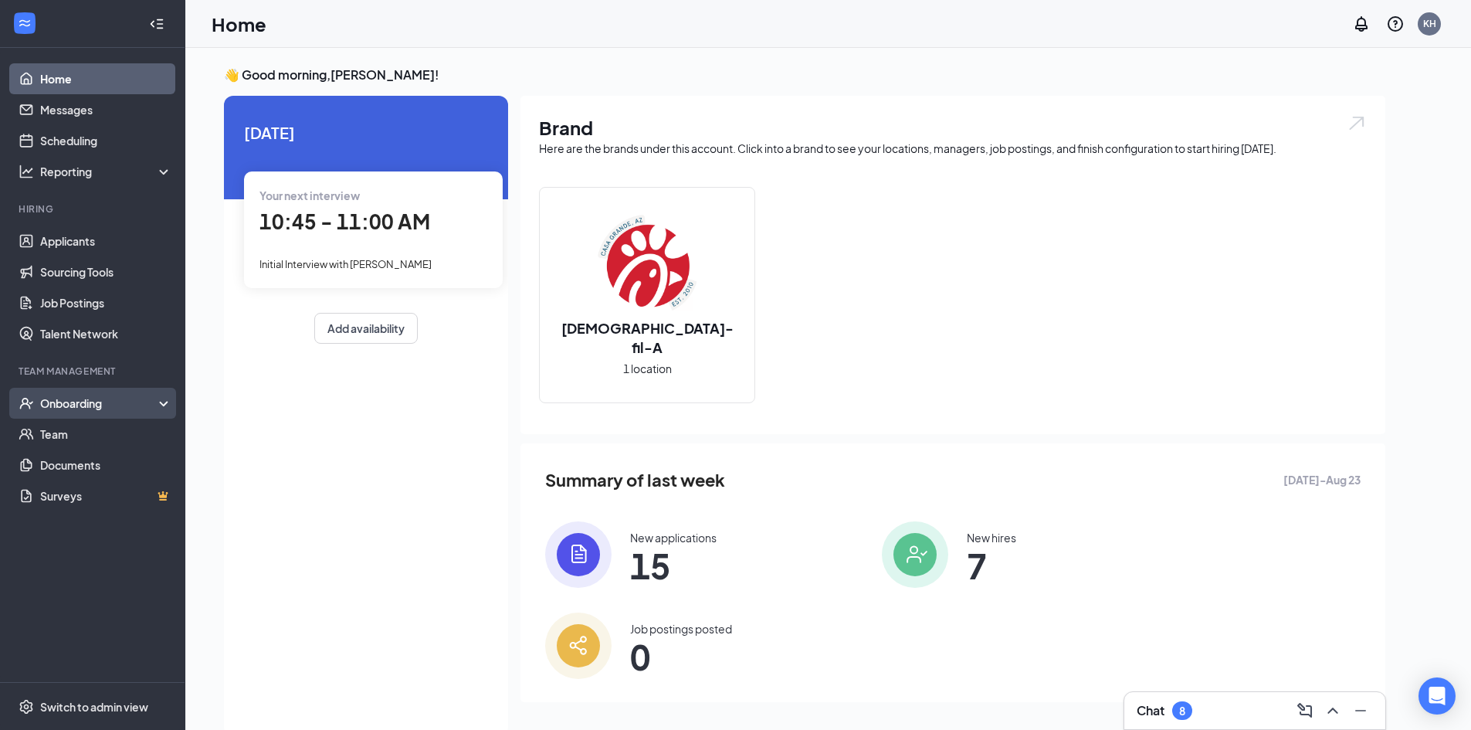
click at [87, 399] on div "Onboarding" at bounding box center [99, 402] width 119 height 15
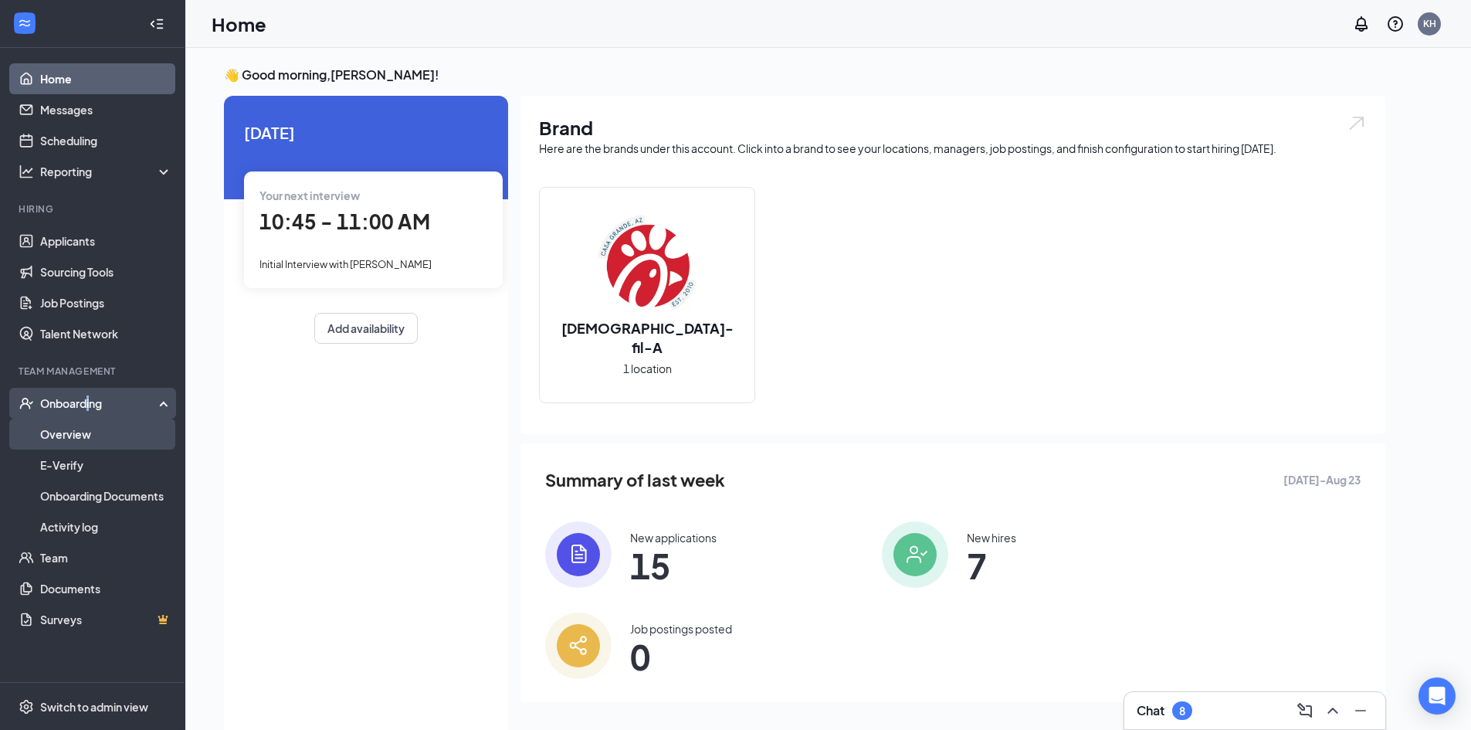
click at [143, 445] on link "Overview" at bounding box center [106, 433] width 132 height 31
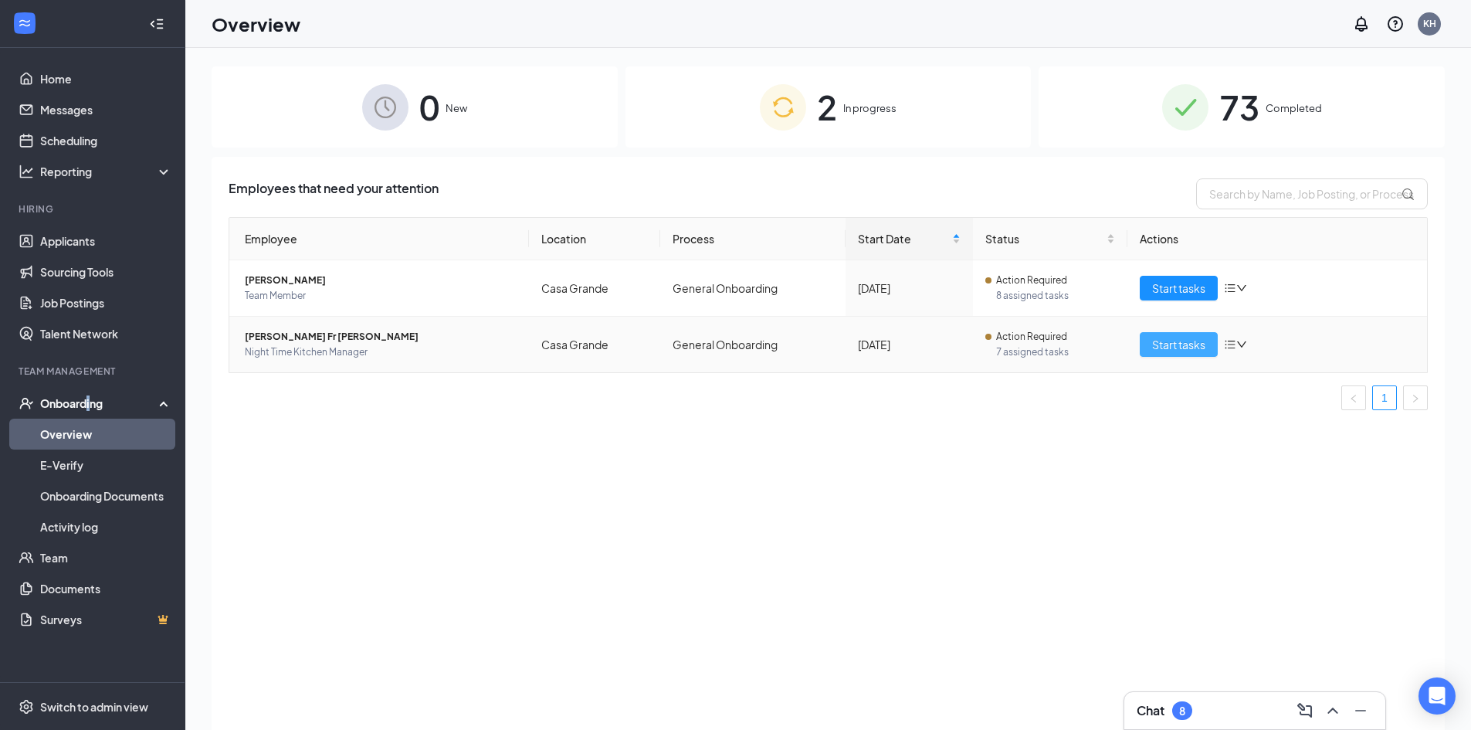
click at [1162, 338] on span "Start tasks" at bounding box center [1178, 344] width 53 height 17
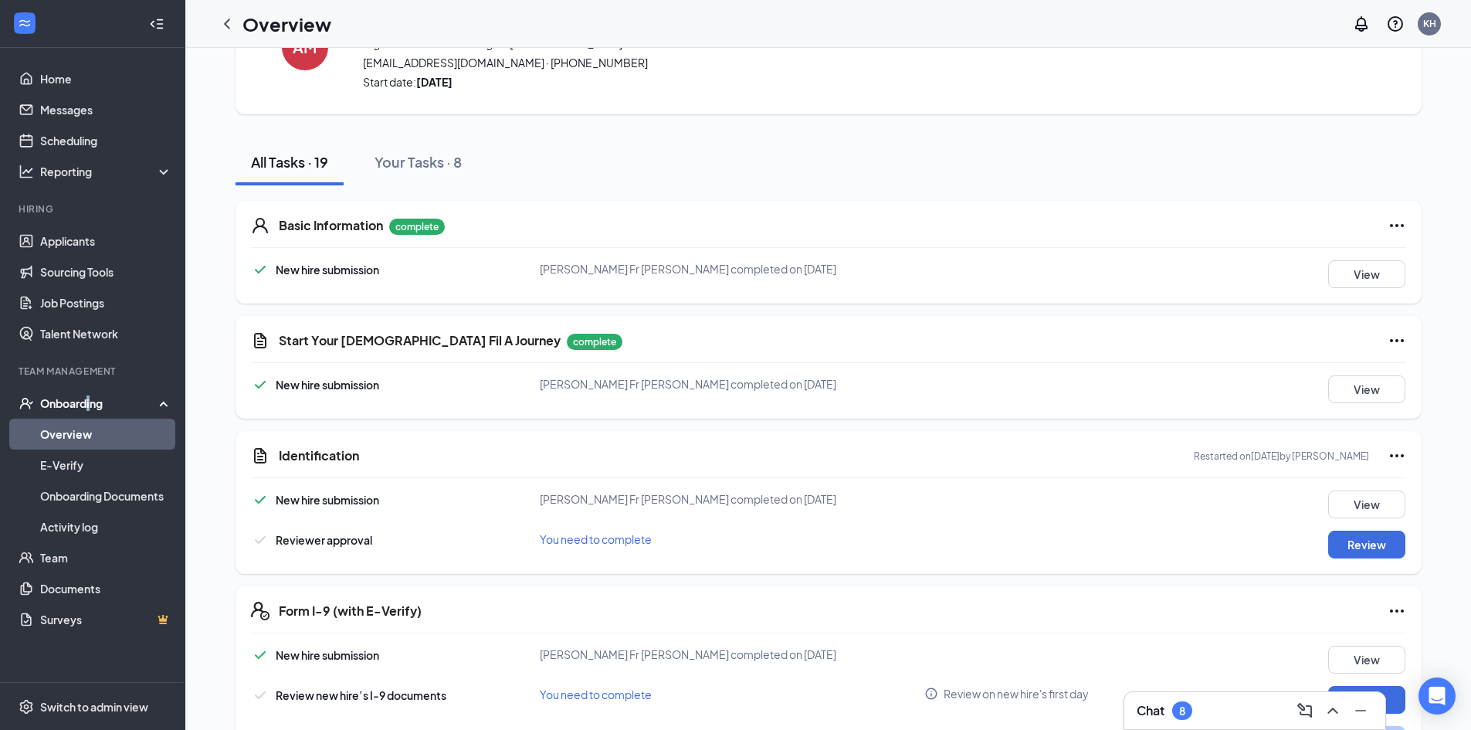
scroll to position [90, 0]
click at [1341, 510] on button "View" at bounding box center [1366, 502] width 77 height 28
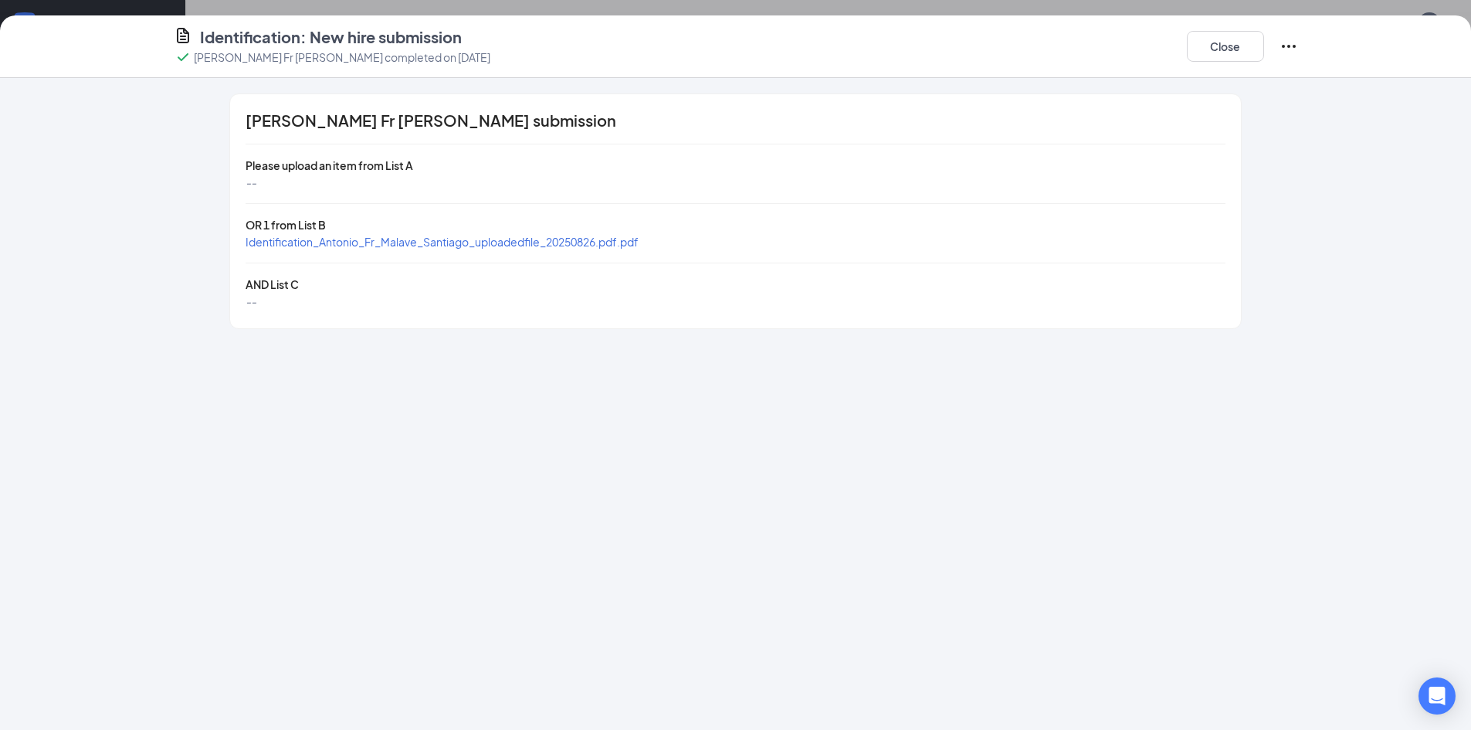
click at [404, 240] on span "Identification_Antonio_Fr_Malave_Santiago_uploadedfile_20250826.pdf.pdf" at bounding box center [441, 242] width 393 height 14
click at [1231, 54] on button "Close" at bounding box center [1225, 46] width 77 height 31
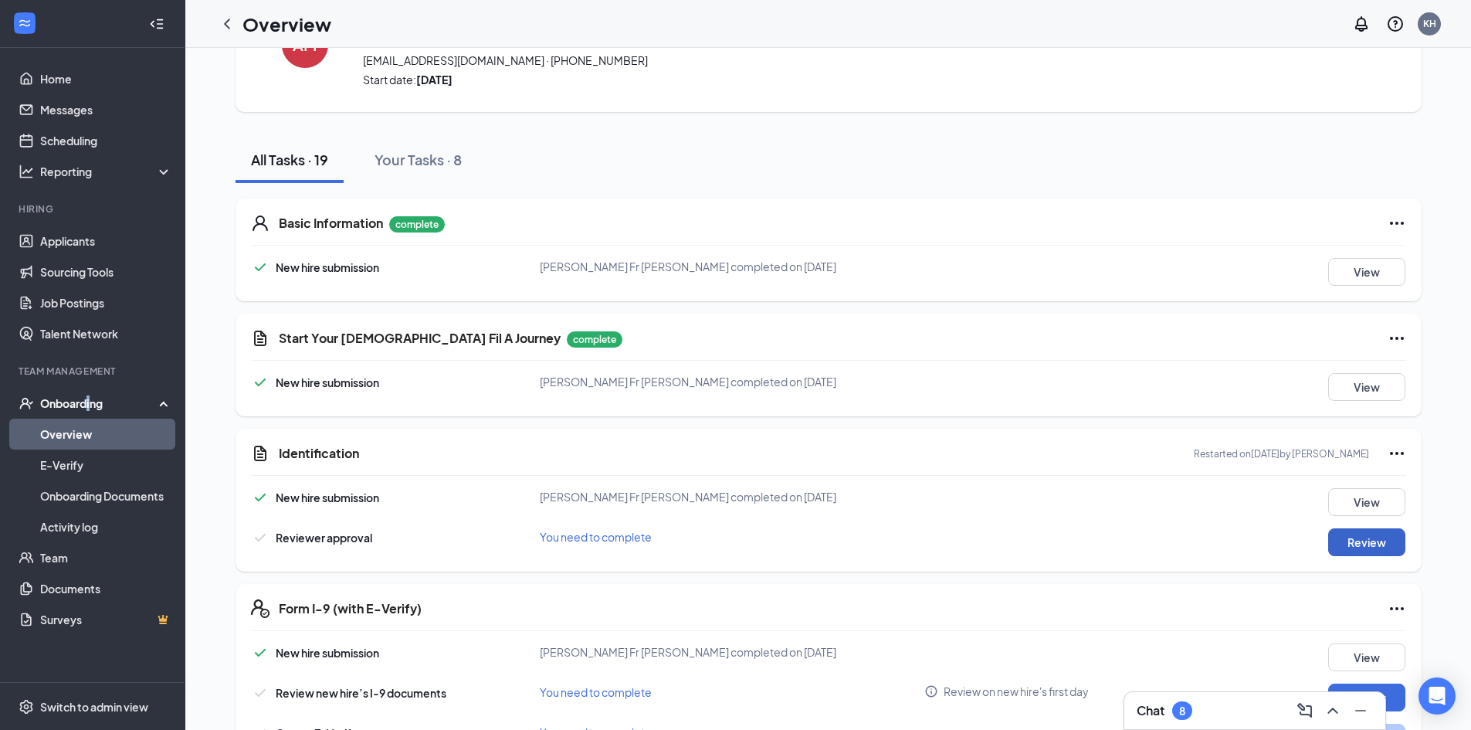
click at [1352, 545] on button "Review" at bounding box center [1366, 542] width 77 height 28
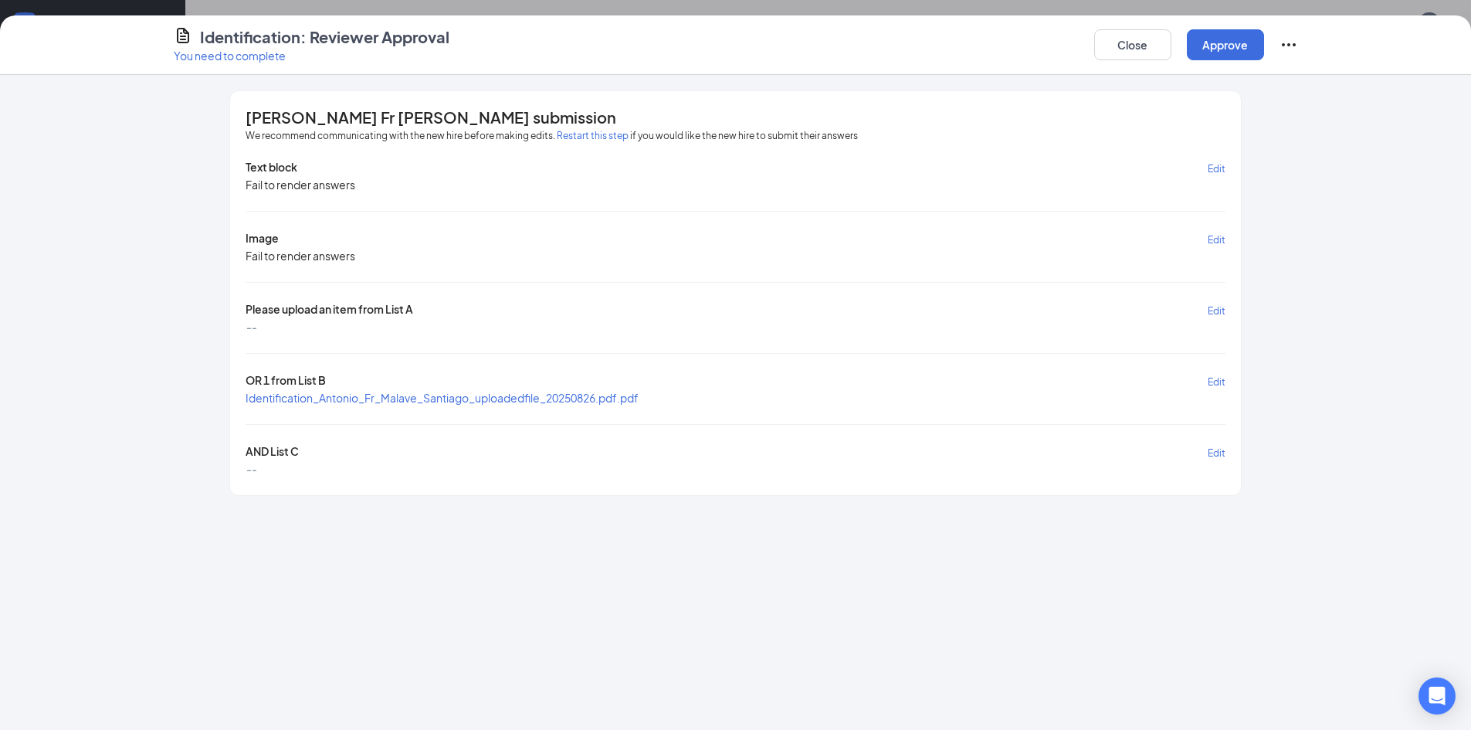
click at [432, 395] on span "Identification_Antonio_Fr_Malave_Santiago_uploadedfile_20250826.pdf.pdf" at bounding box center [441, 398] width 393 height 14
click at [720, 624] on div "[PERSON_NAME] Fr [PERSON_NAME] submission We recommend communicating with the n…" at bounding box center [735, 402] width 1471 height 655
click at [1118, 46] on button "Close" at bounding box center [1132, 44] width 77 height 31
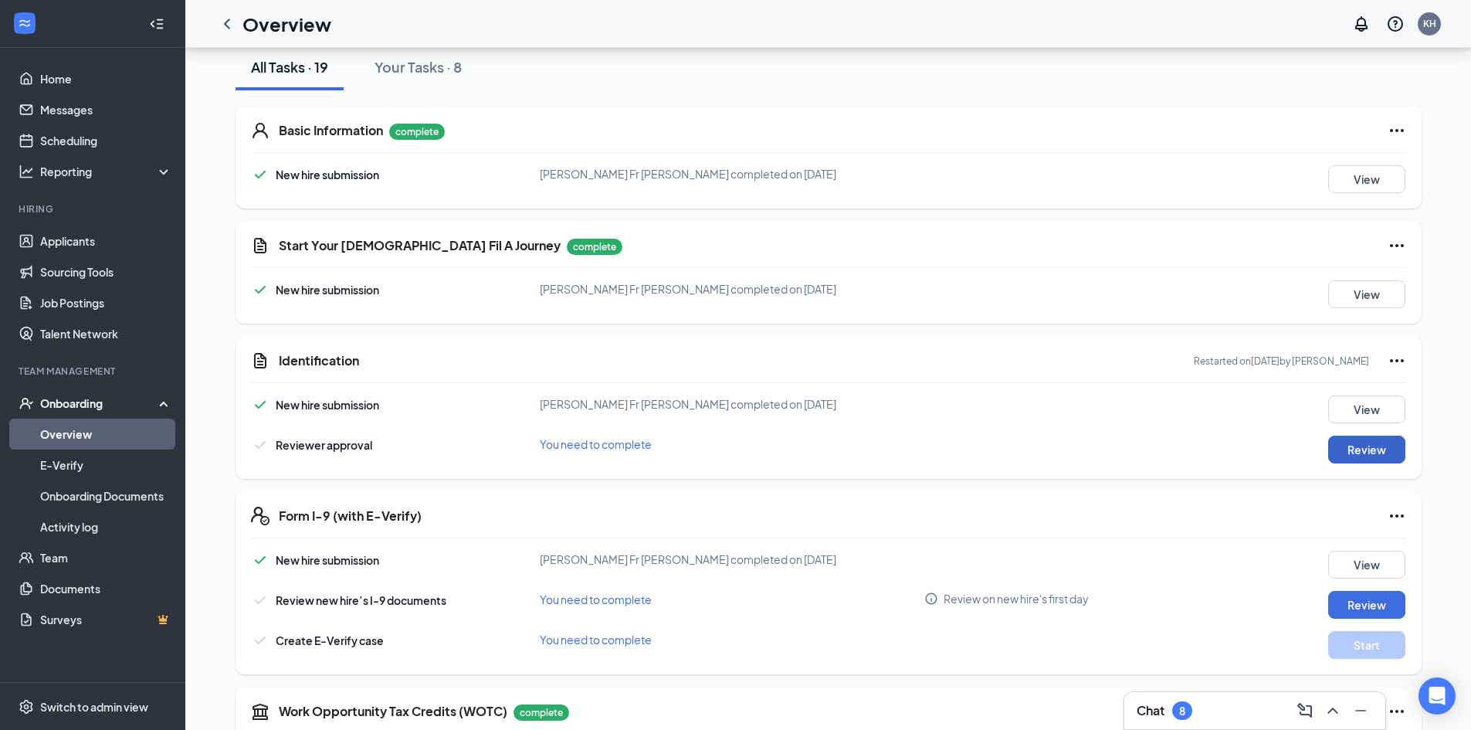
scroll to position [154, 0]
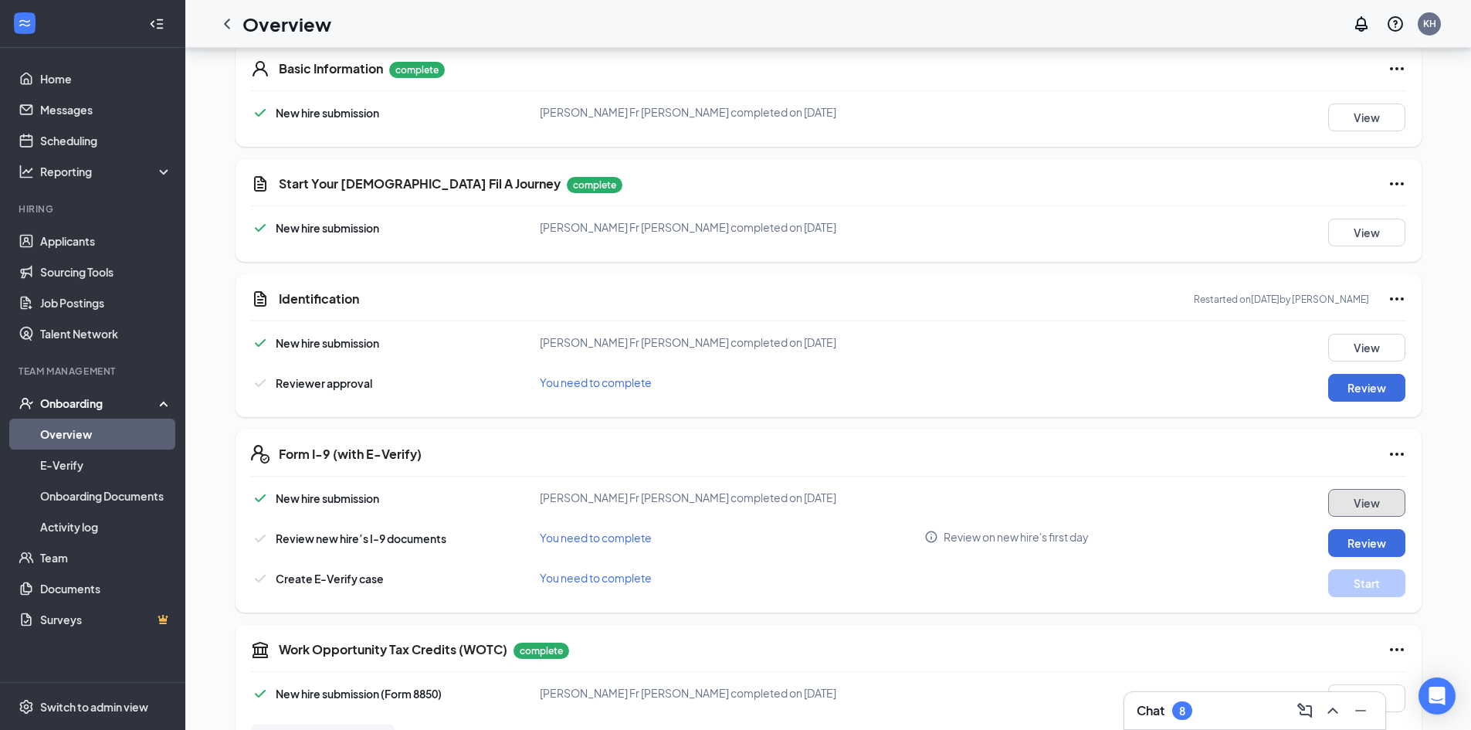
click at [1367, 494] on button "View" at bounding box center [1366, 503] width 77 height 28
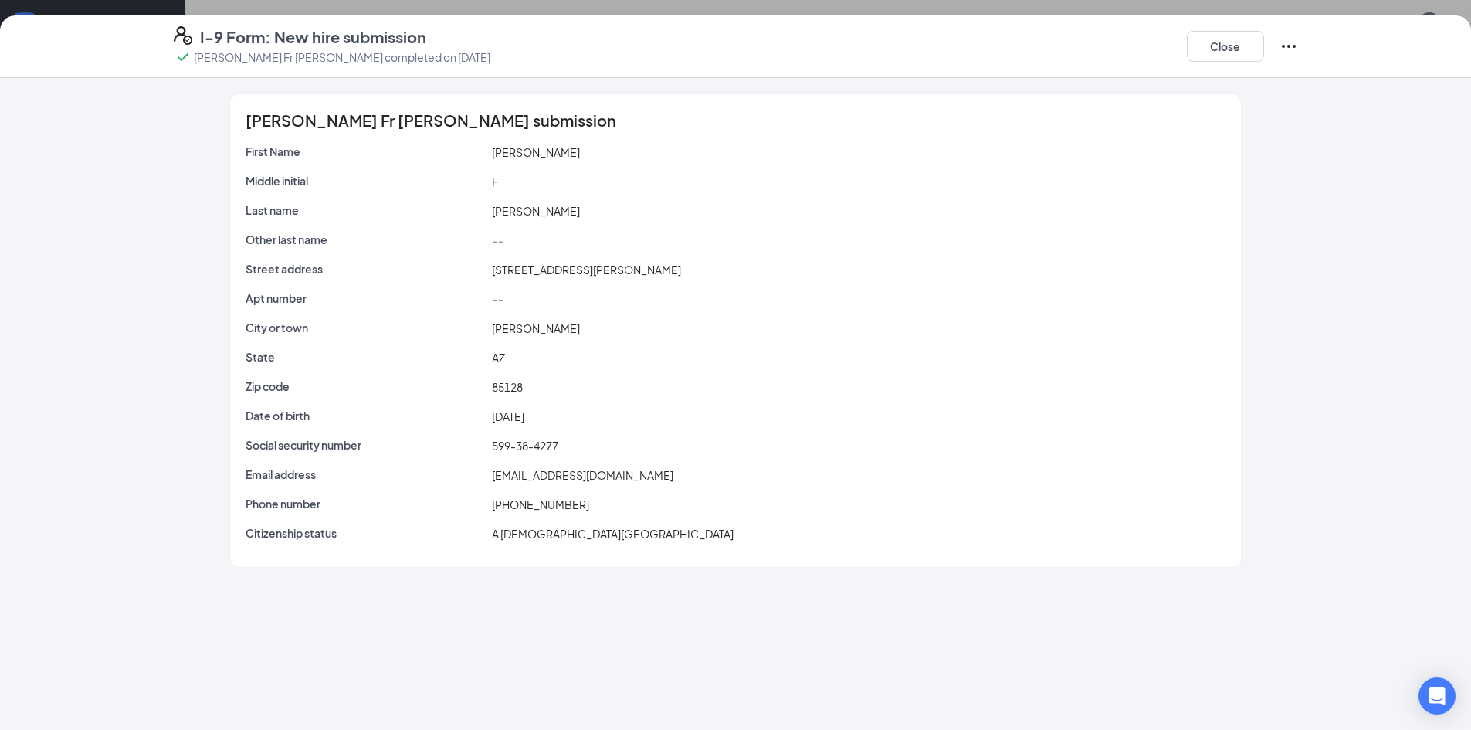
click at [730, 637] on div "Antonio Fr Malave Santiago's submission First Name Antonio Middle initial F Las…" at bounding box center [735, 404] width 1471 height 652
click at [333, 667] on div "Antonio Fr Malave Santiago's submission First Name Antonio Middle initial F Las…" at bounding box center [735, 404] width 1471 height 652
click at [1222, 48] on button "Close" at bounding box center [1225, 46] width 77 height 31
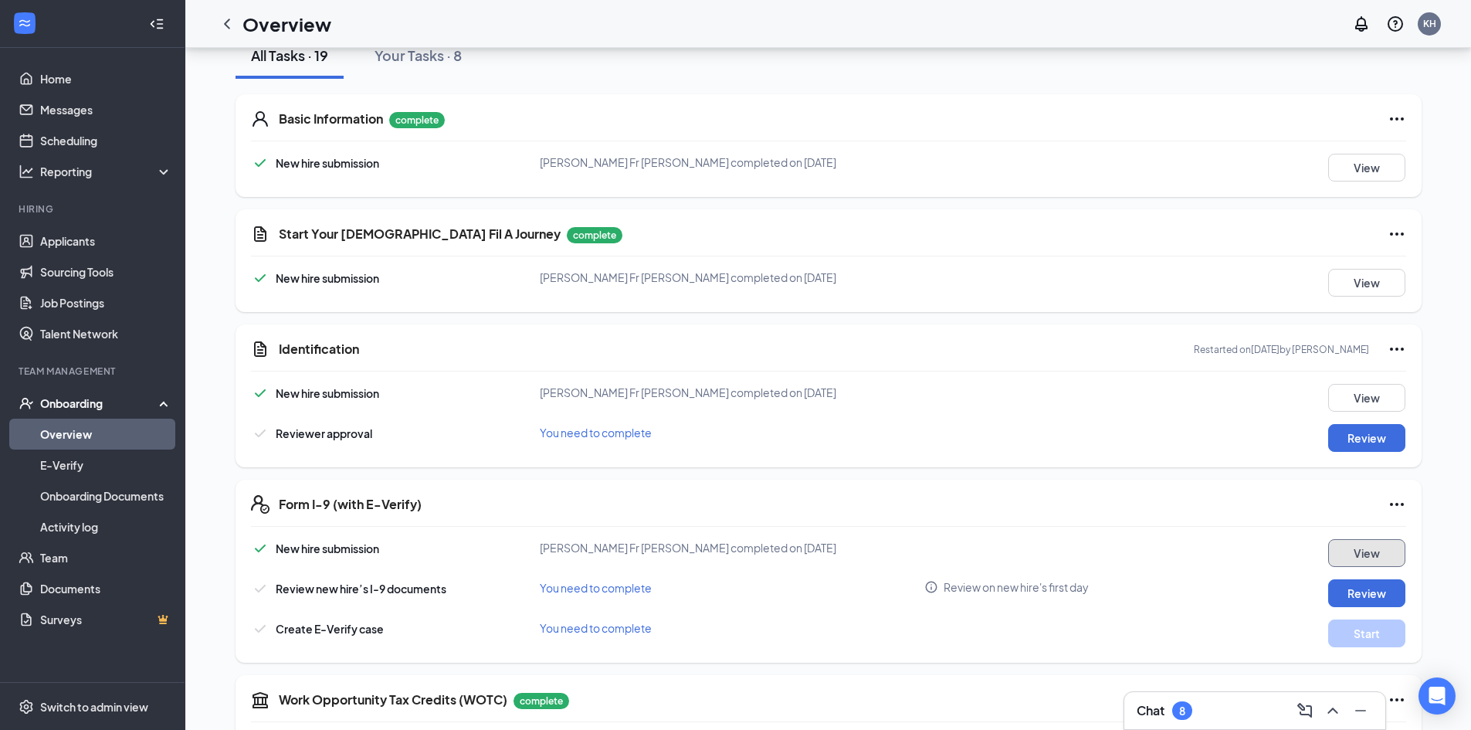
scroll to position [0, 0]
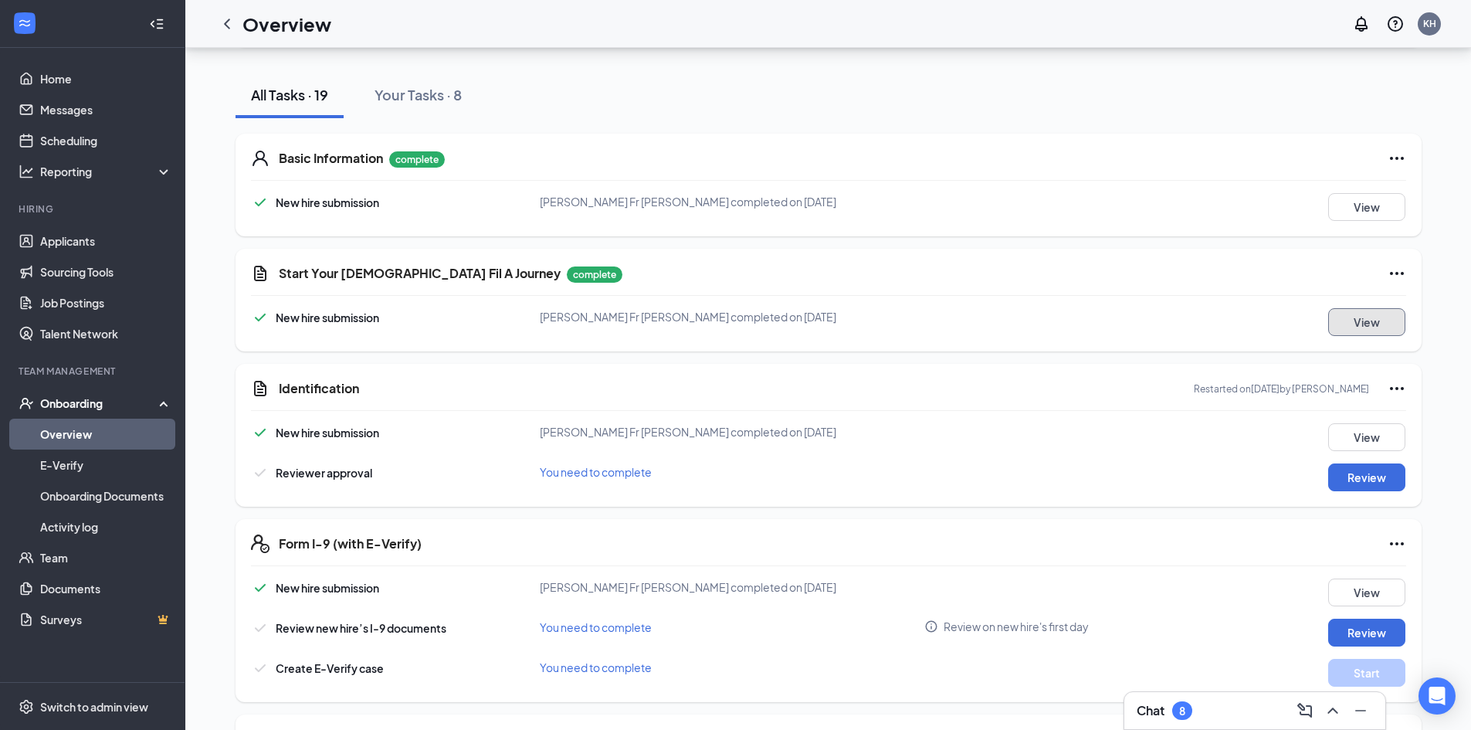
click at [1370, 323] on button "View" at bounding box center [1366, 322] width 77 height 28
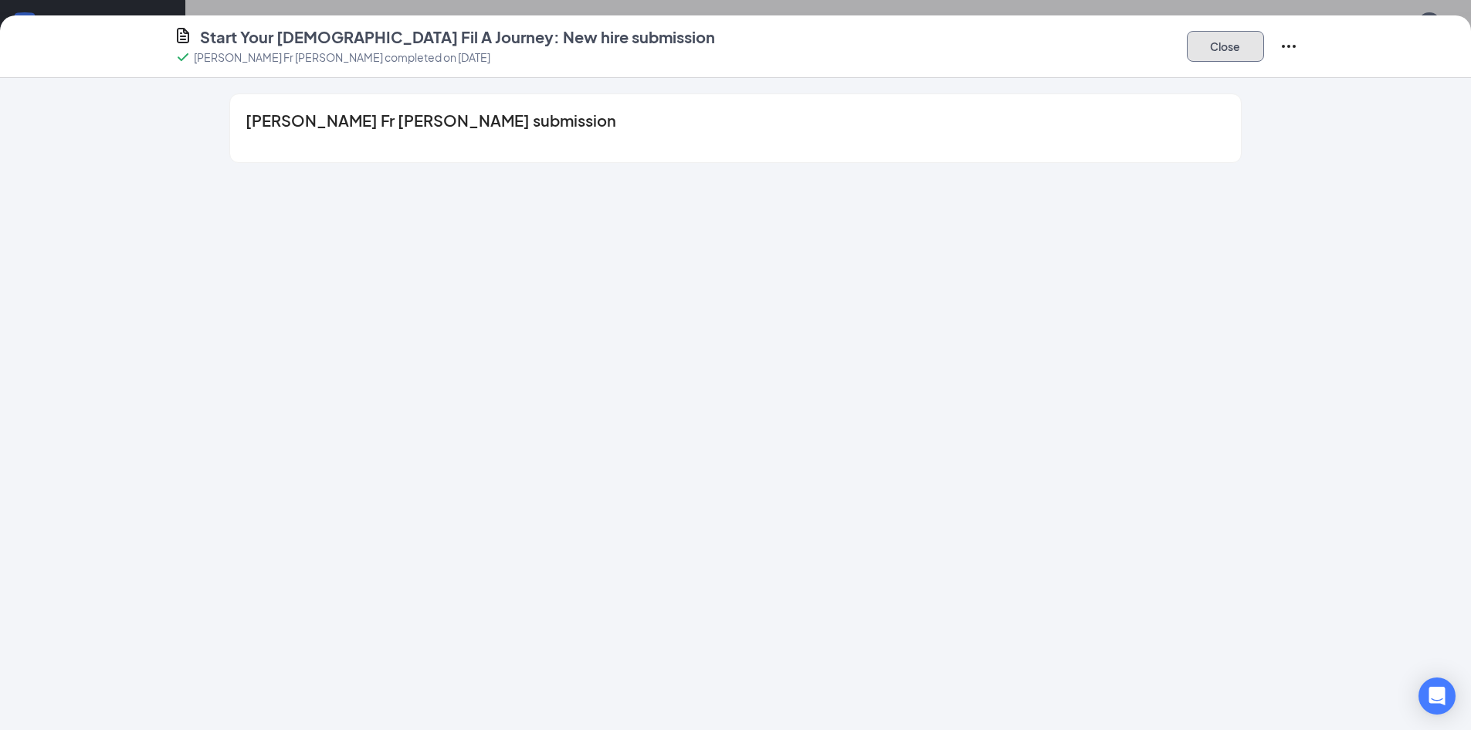
drag, startPoint x: 1230, startPoint y: 34, endPoint x: 1223, endPoint y: 42, distance: 11.0
click at [1232, 37] on button "Close" at bounding box center [1225, 46] width 77 height 31
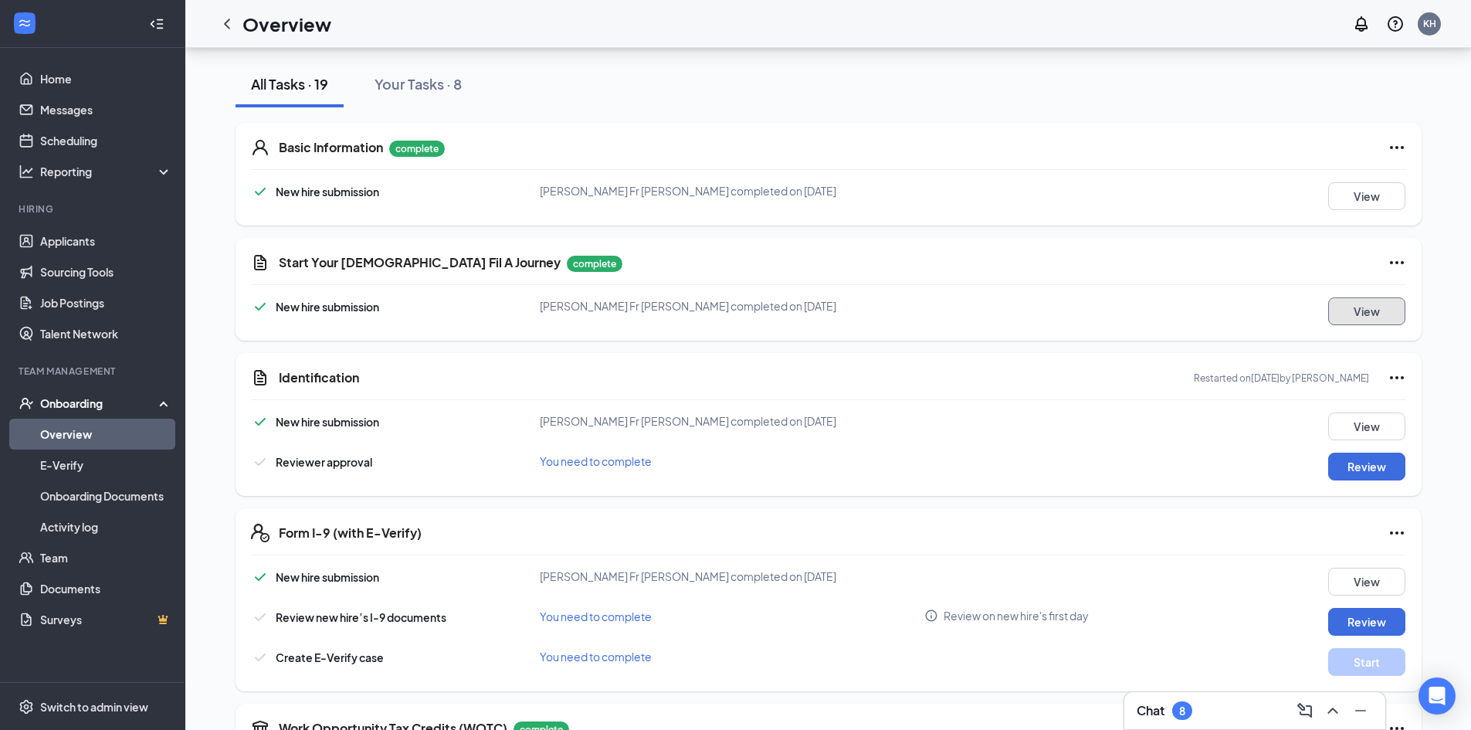
scroll to position [90, 0]
click at [1350, 467] on button "Review" at bounding box center [1366, 465] width 77 height 28
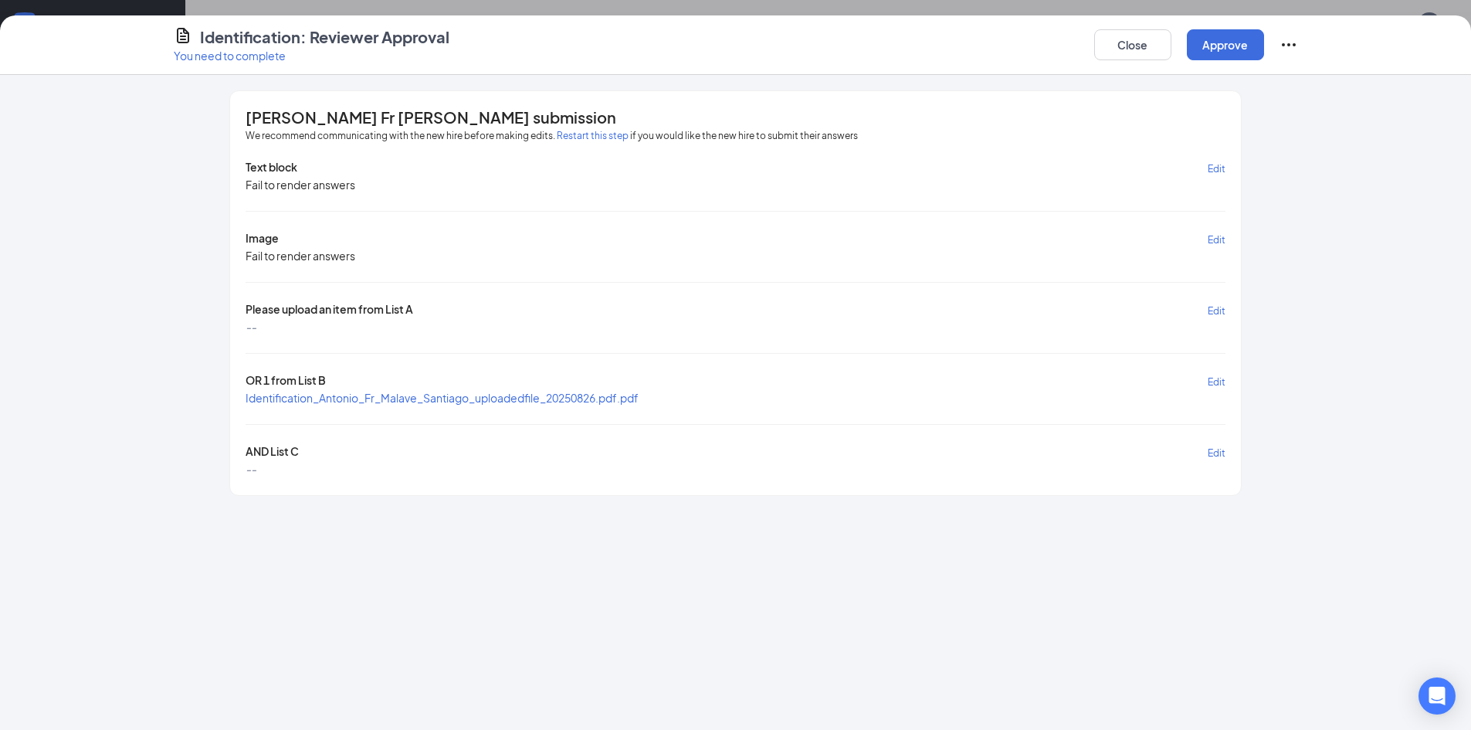
click at [329, 308] on span "Please upload an item from List A" at bounding box center [329, 310] width 168 height 18
click at [284, 400] on span "Identification_Antonio_Fr_Malave_Santiago_uploadedfile_20250826.pdf.pdf" at bounding box center [441, 398] width 393 height 14
click at [438, 401] on span "Identification_Antonio_Fr_Malave_Santiago_uploadedfile_20250826.pdf.pdf" at bounding box center [441, 398] width 393 height 14
click at [1373, 285] on div "[PERSON_NAME] Fr [PERSON_NAME] submission We recommend communicating with the n…" at bounding box center [735, 402] width 1471 height 655
click at [1148, 46] on button "Close" at bounding box center [1132, 44] width 77 height 31
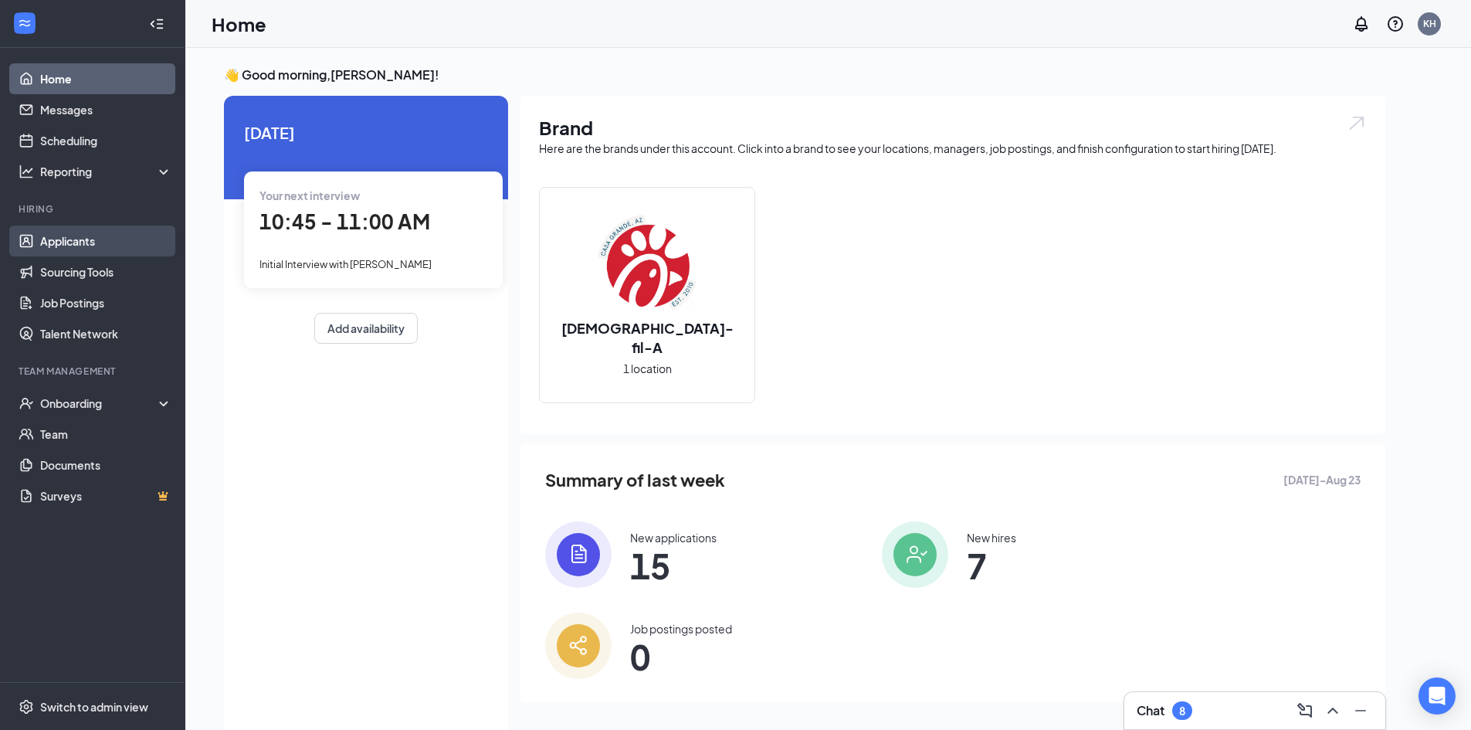
click at [88, 250] on link "Applicants" at bounding box center [106, 240] width 132 height 31
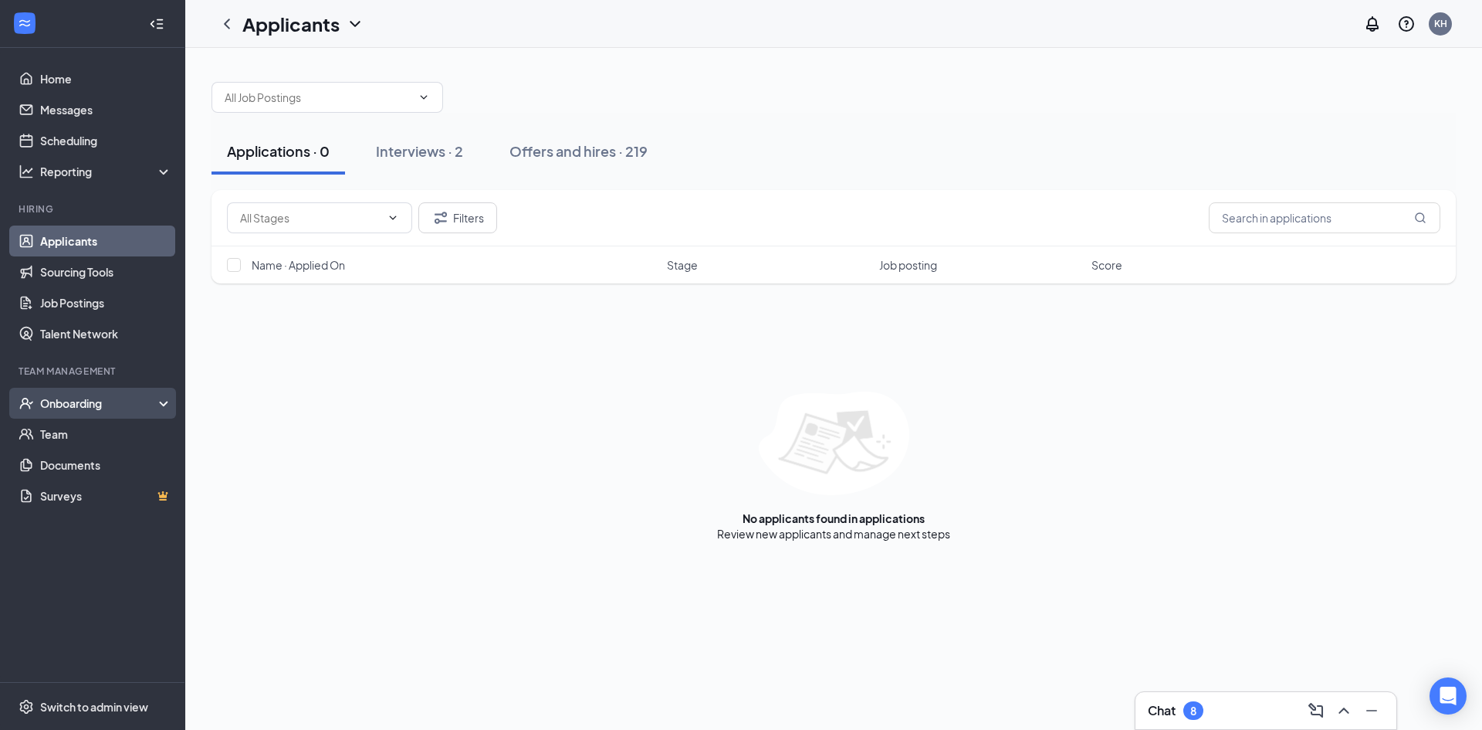
click at [74, 405] on div "Onboarding" at bounding box center [99, 402] width 119 height 15
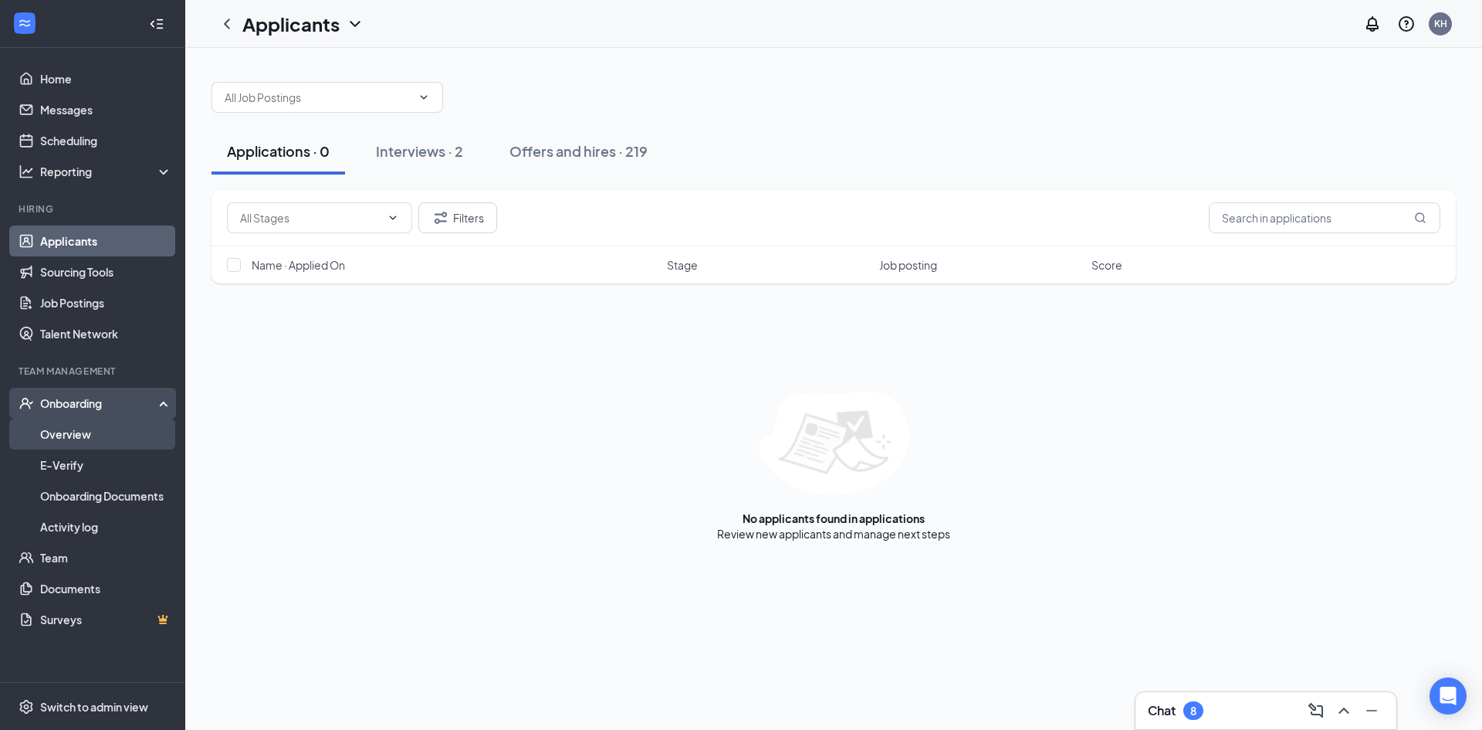
click at [93, 432] on link "Overview" at bounding box center [106, 433] width 132 height 31
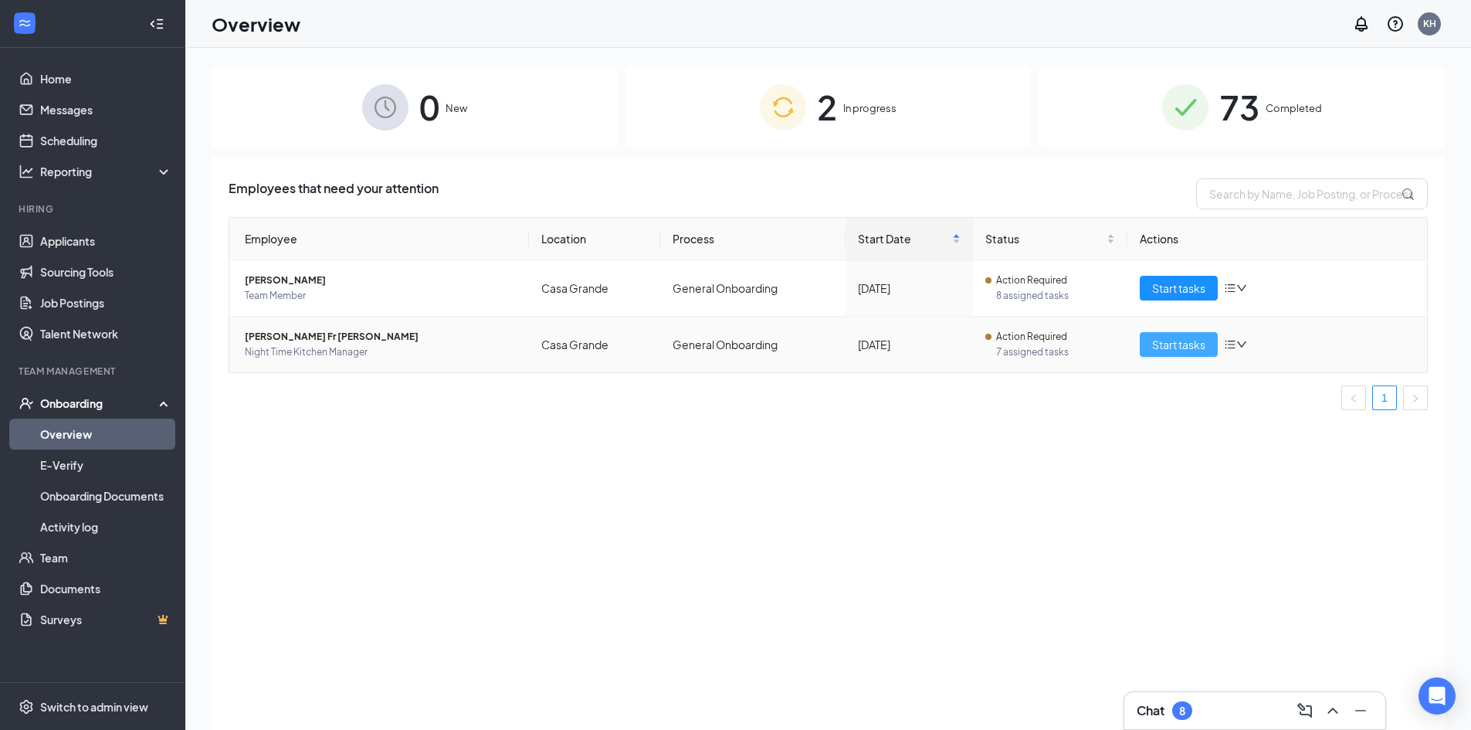
click at [1166, 333] on button "Start tasks" at bounding box center [1178, 344] width 78 height 25
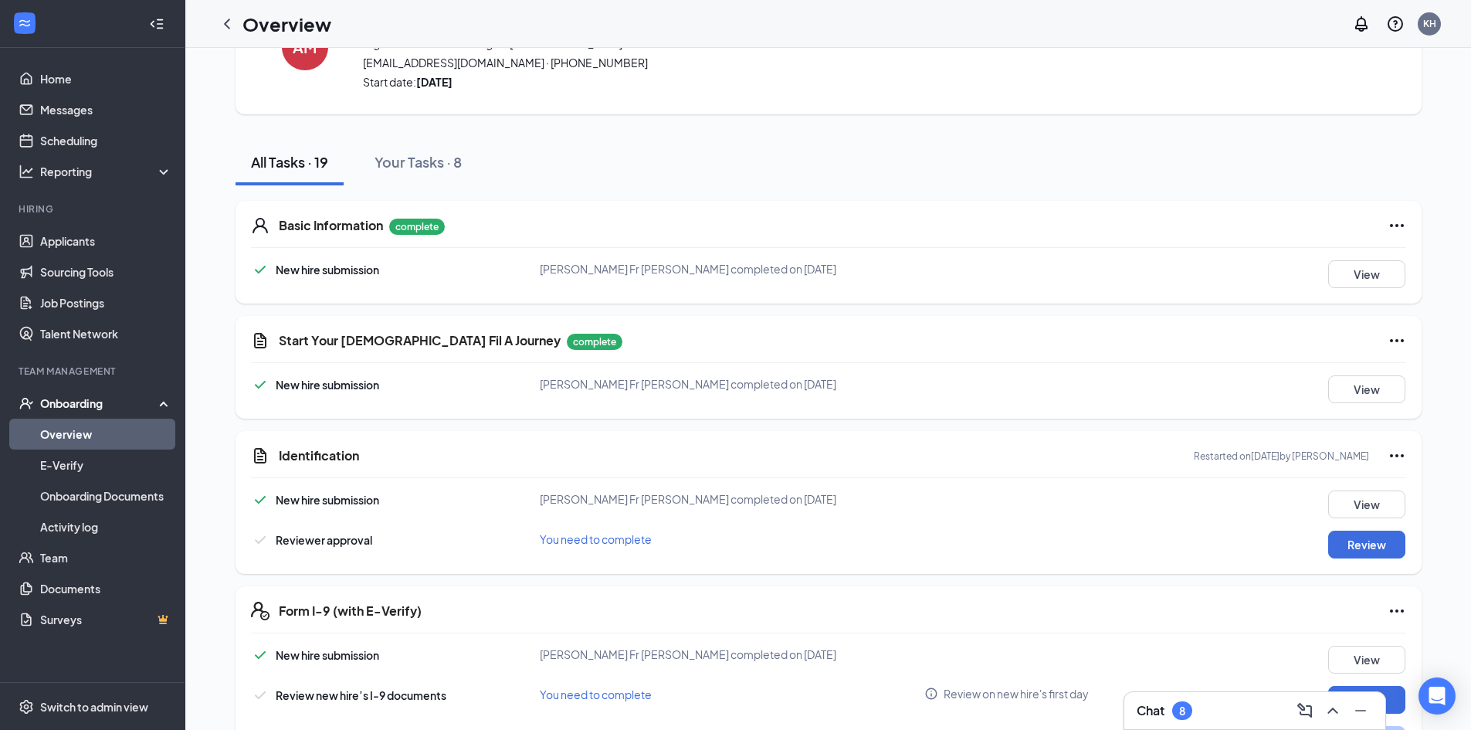
scroll to position [90, 0]
click at [1348, 513] on button "View" at bounding box center [1366, 502] width 77 height 28
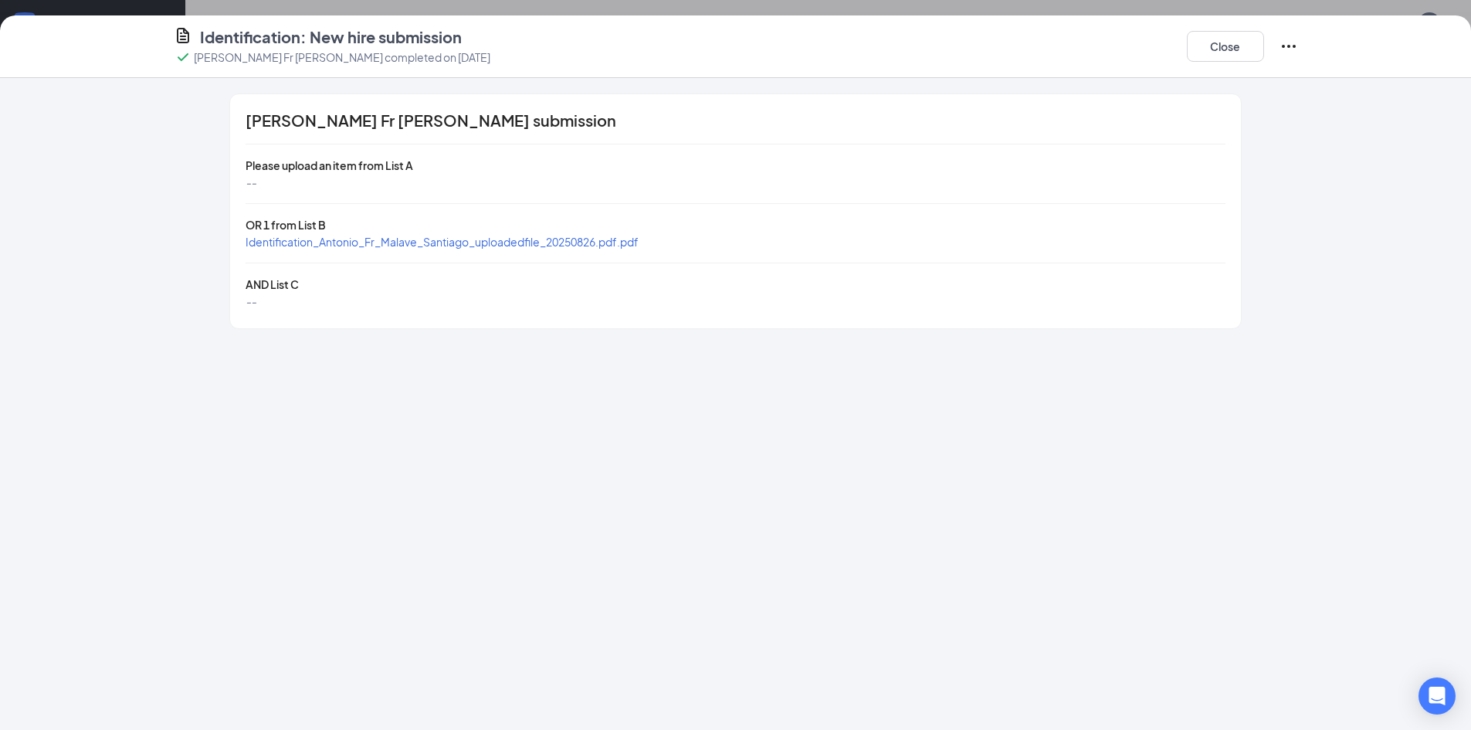
click at [425, 238] on span "Identification_Antonio_Fr_Malave_Santiago_uploadedfile_20250826.pdf.pdf" at bounding box center [441, 242] width 393 height 14
click at [1239, 48] on button "Close" at bounding box center [1225, 46] width 77 height 31
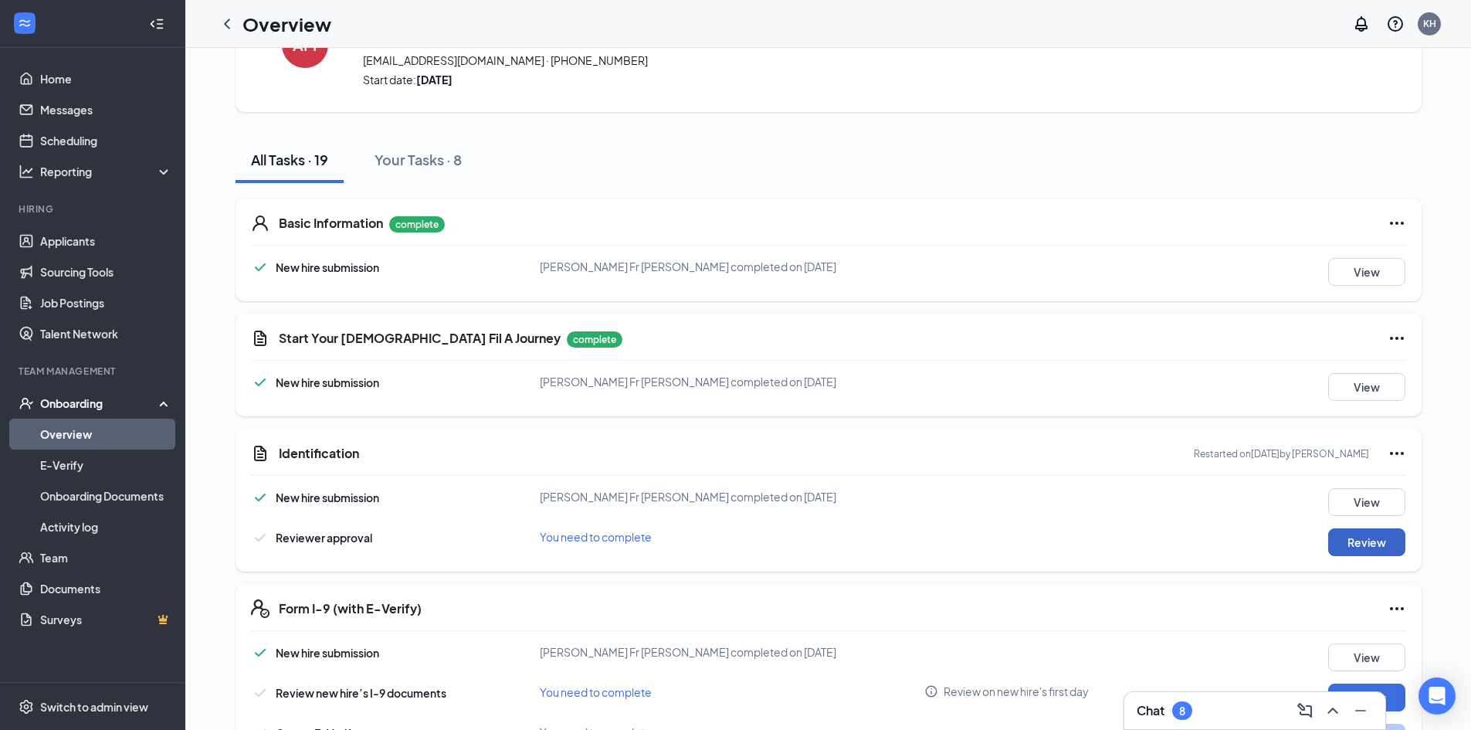
click at [1328, 540] on button "Review" at bounding box center [1366, 542] width 77 height 28
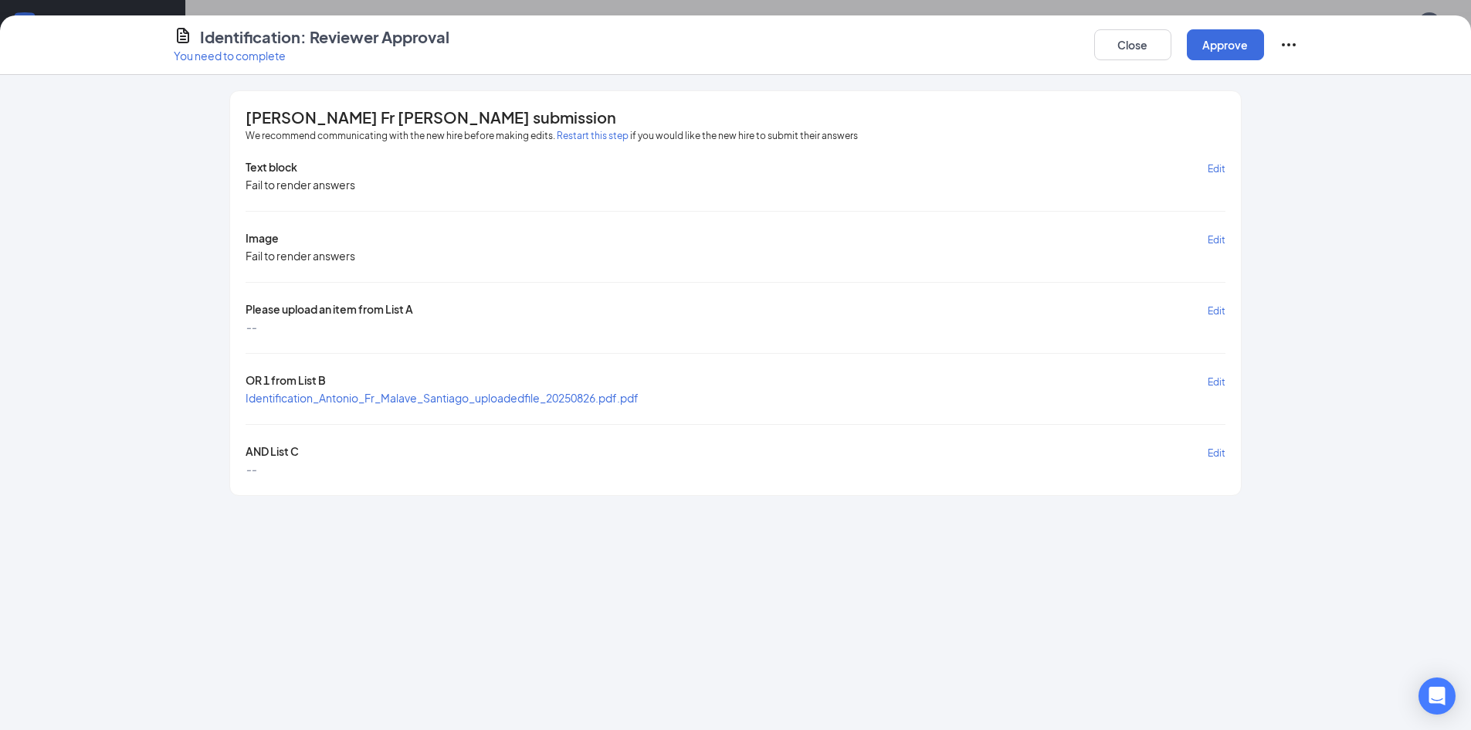
click at [293, 397] on span "Identification_Antonio_Fr_Malave_Santiago_uploadedfile_20250826.pdf.pdf" at bounding box center [441, 398] width 393 height 14
click at [1370, 302] on div "[PERSON_NAME] Fr [PERSON_NAME] submission We recommend communicating with the n…" at bounding box center [735, 402] width 1471 height 655
click at [1284, 36] on icon "Ellipses" at bounding box center [1288, 45] width 19 height 19
click at [1284, 38] on icon "Ellipses" at bounding box center [1288, 45] width 19 height 19
click at [1122, 49] on button "Close" at bounding box center [1132, 44] width 77 height 31
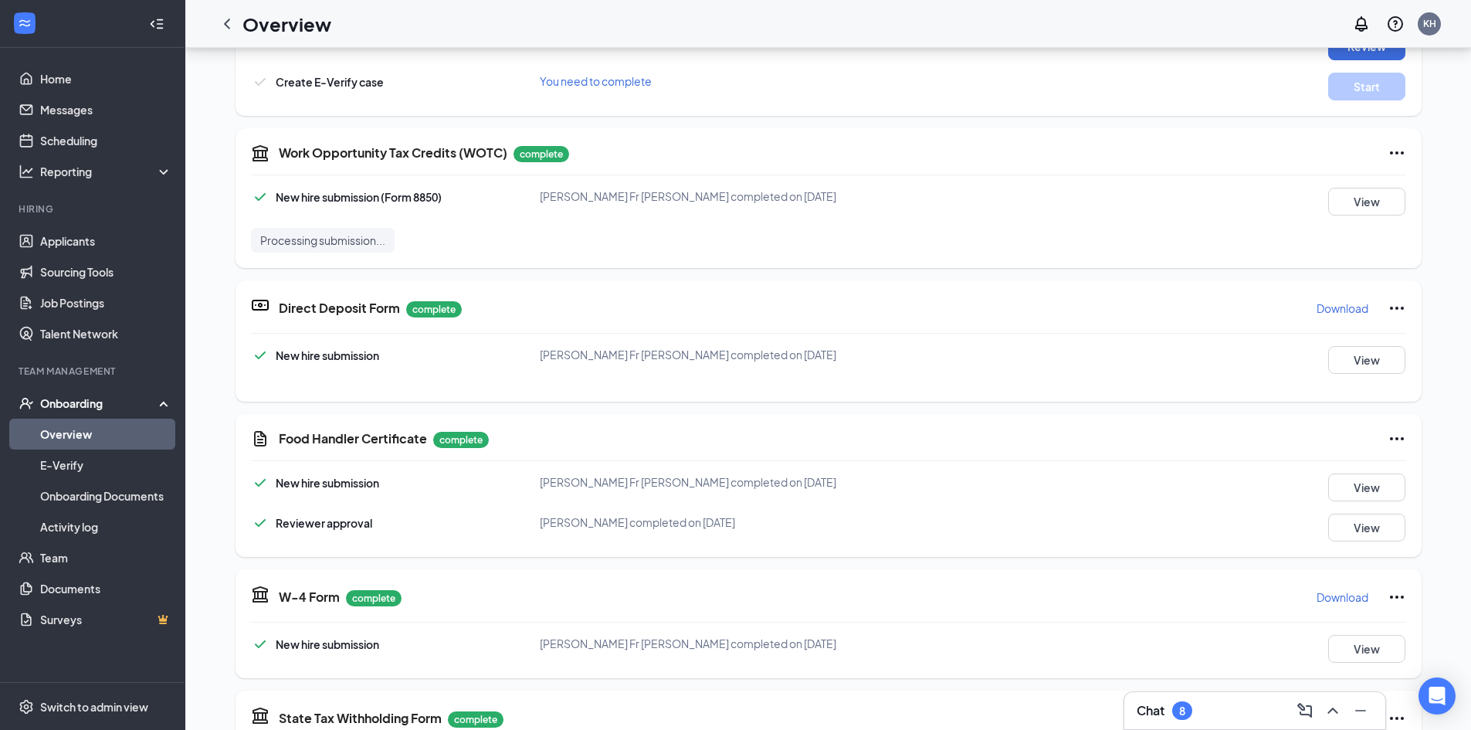
scroll to position [849, 0]
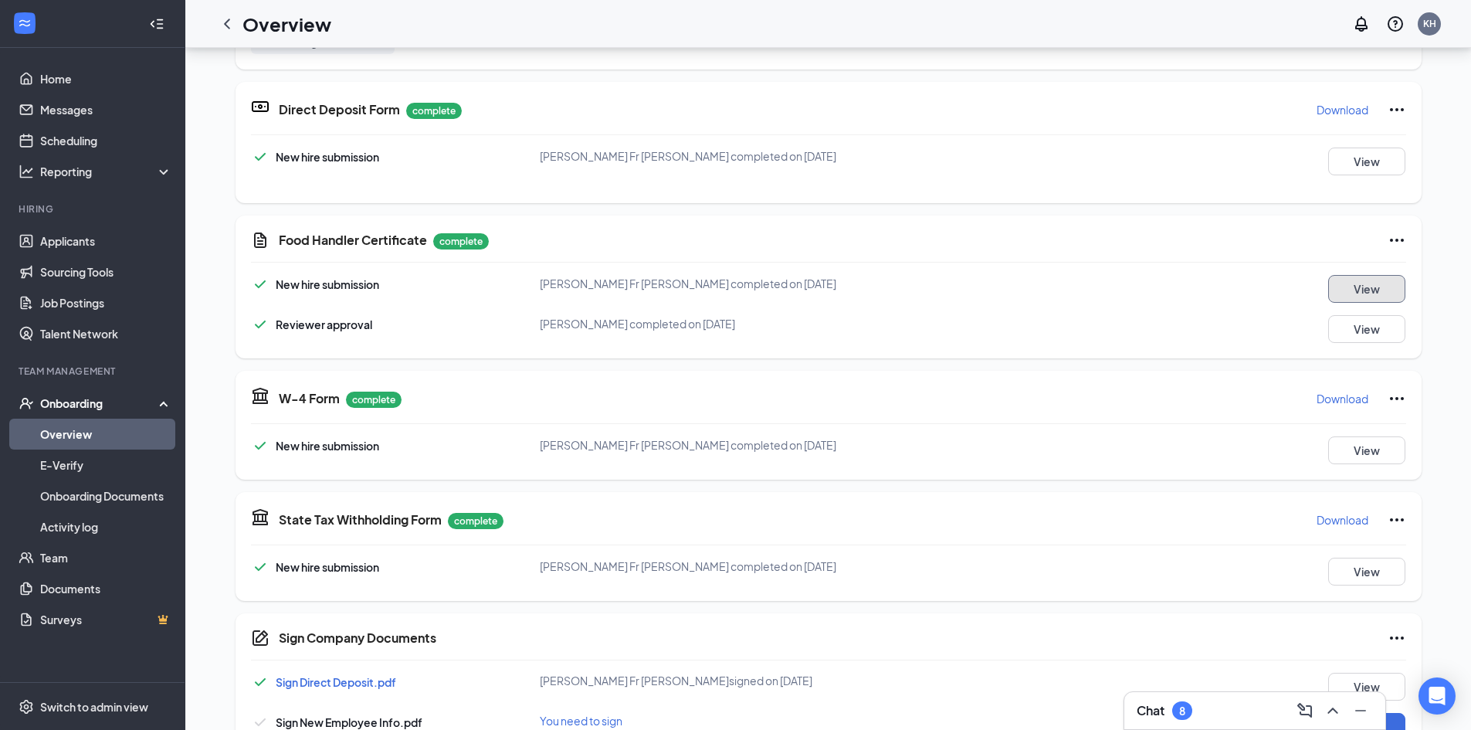
click at [1337, 294] on button "View" at bounding box center [1366, 289] width 77 height 28
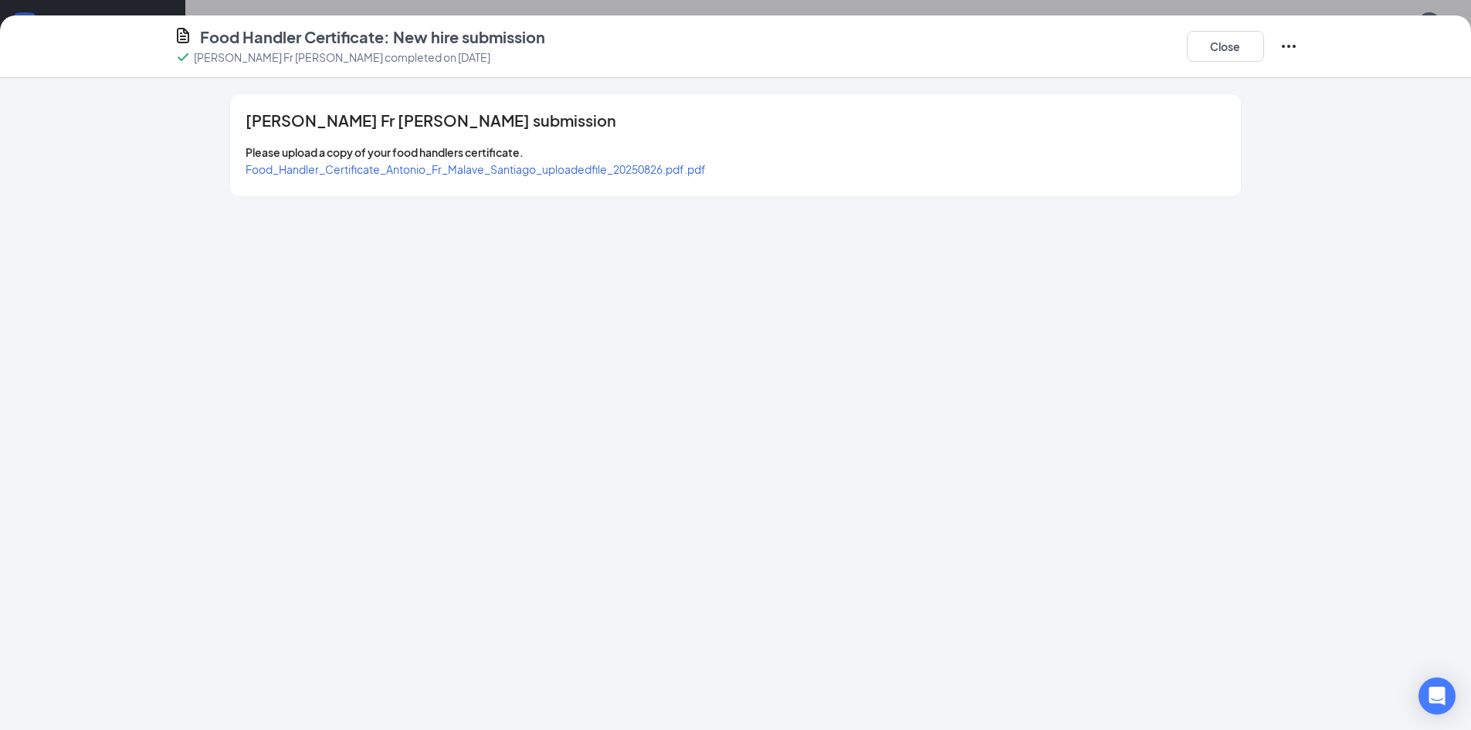
click at [497, 173] on span "Food_Handler_Certificate_Antonio_Fr_Malave_Santiago_uploadedfile_20250826.pdf.p…" at bounding box center [475, 169] width 460 height 14
click at [1204, 44] on button "Close" at bounding box center [1225, 46] width 77 height 31
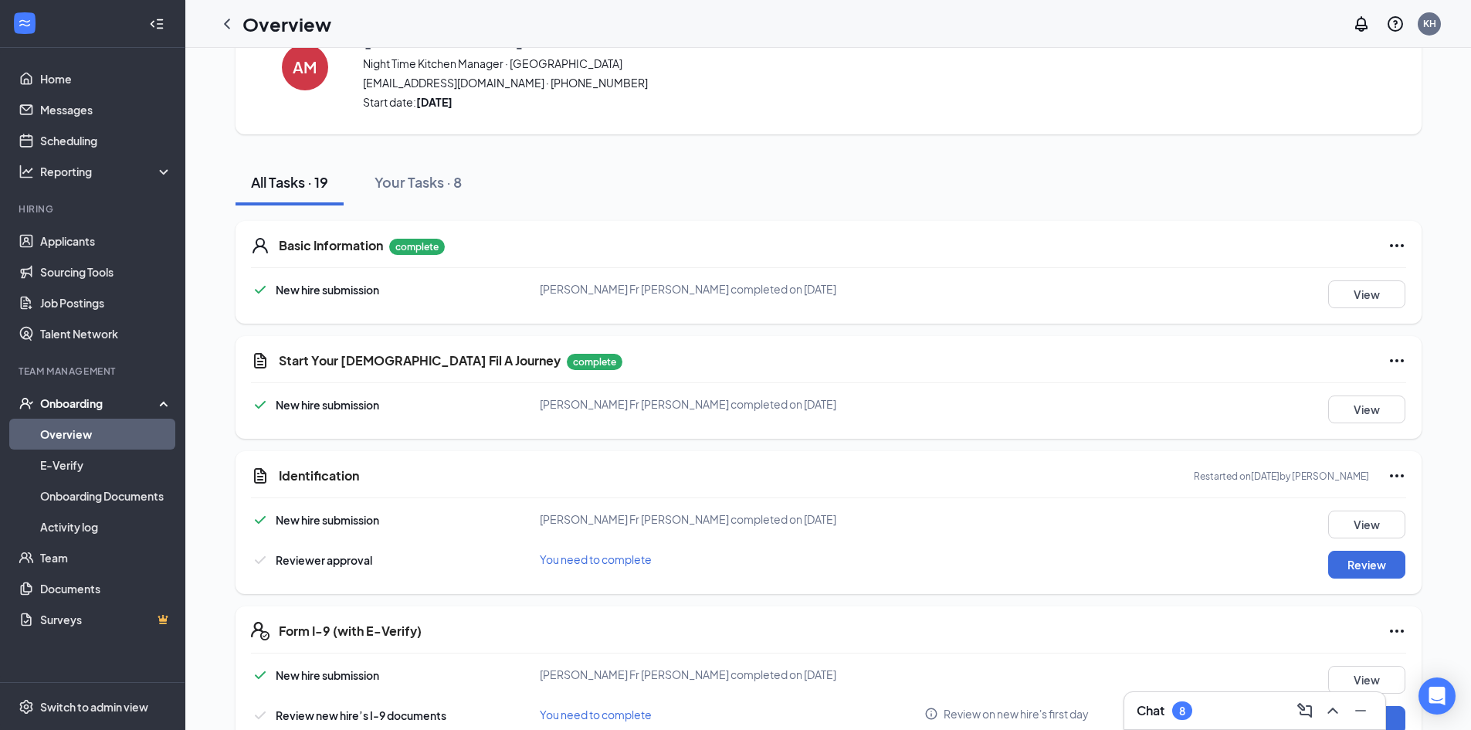
scroll to position [90, 0]
